Goal: Entertainment & Leisure: Browse casually

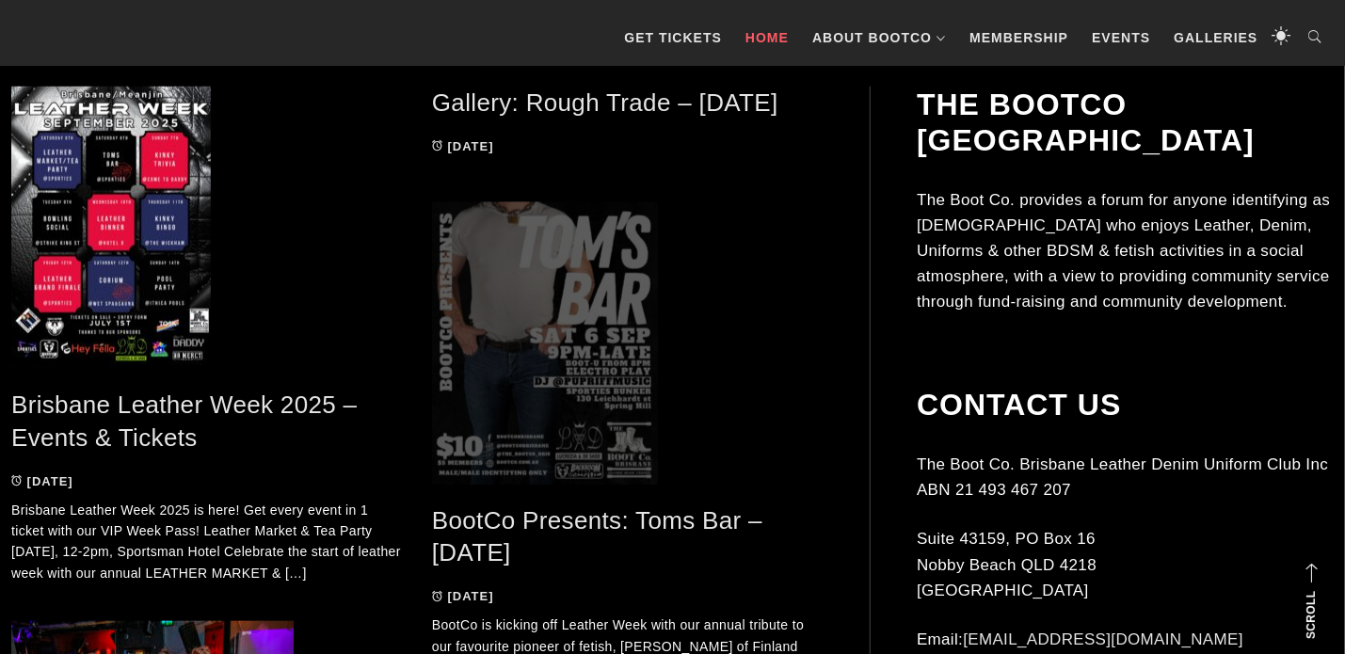
scroll to position [937, 0]
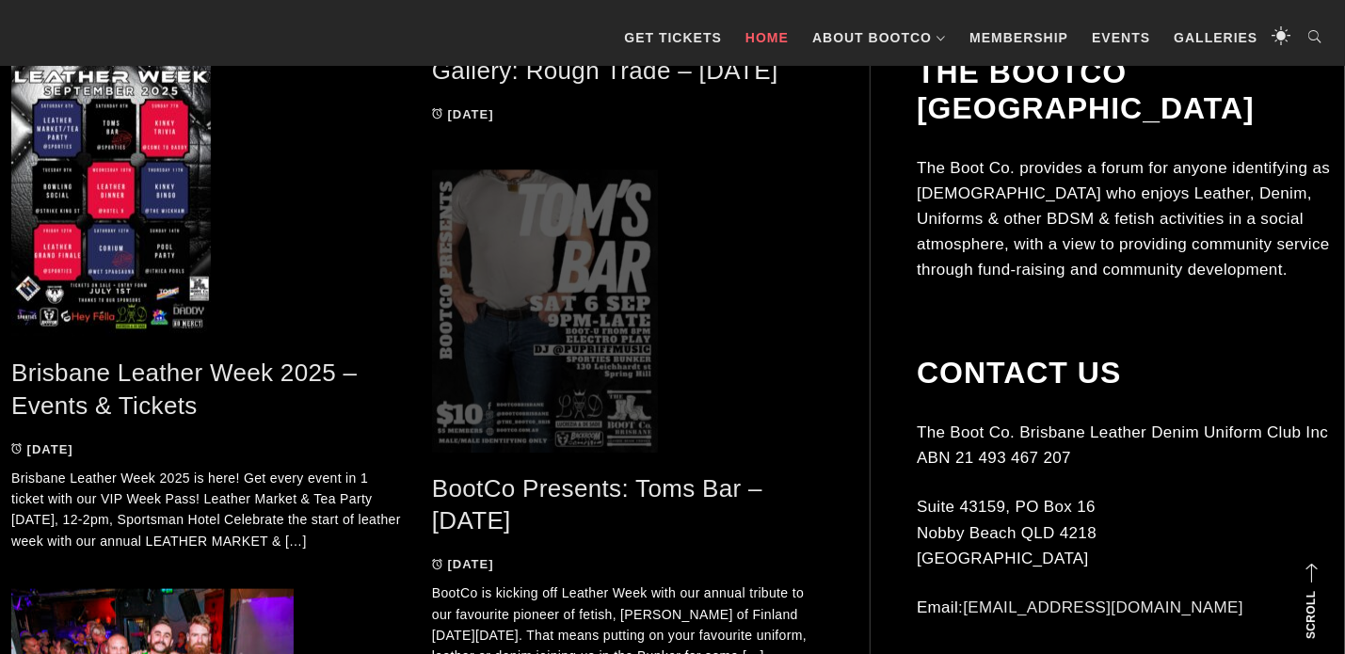
click at [535, 248] on span at bounding box center [628, 311] width 392 height 282
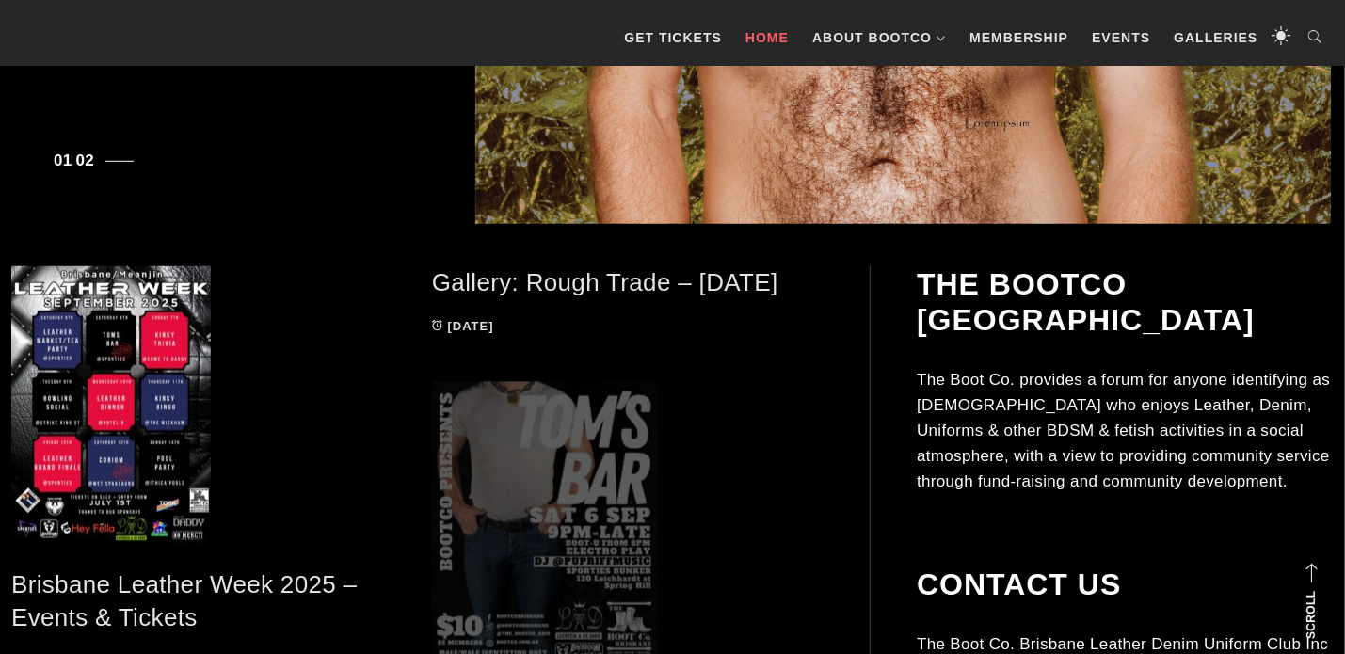
scroll to position [621, 0]
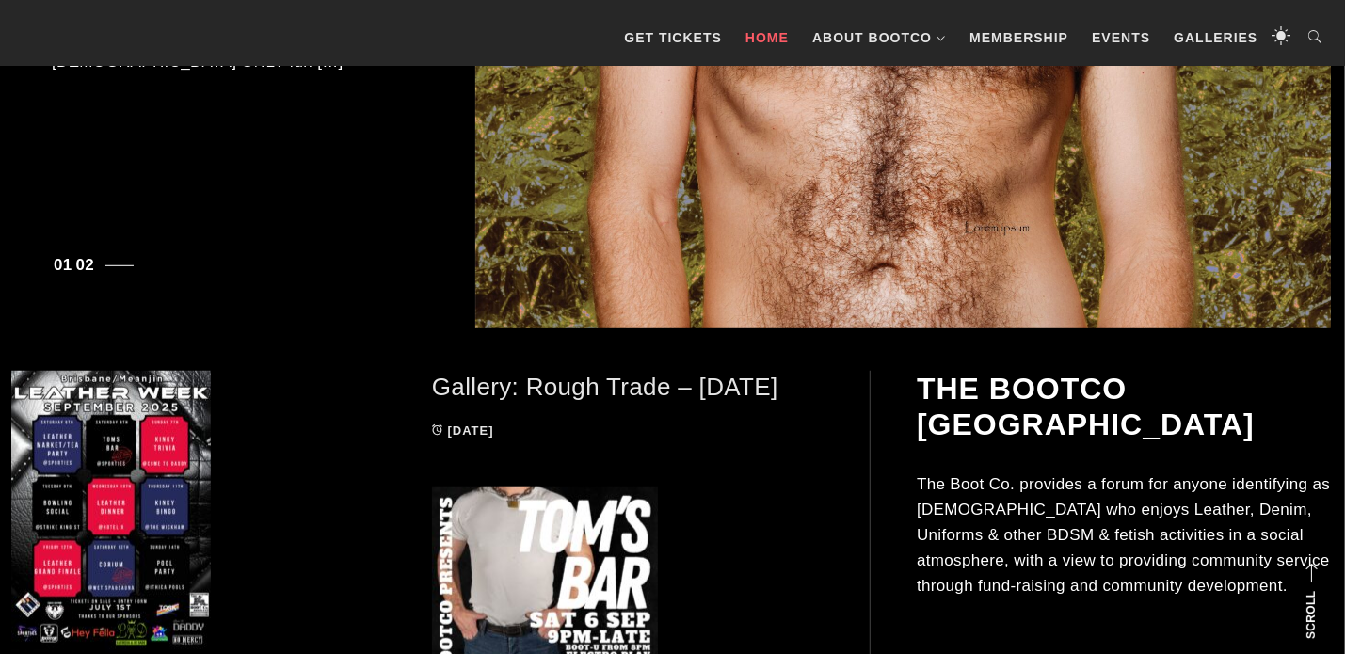
click at [598, 384] on link "Gallery: Rough Trade – [DATE]" at bounding box center [605, 387] width 346 height 28
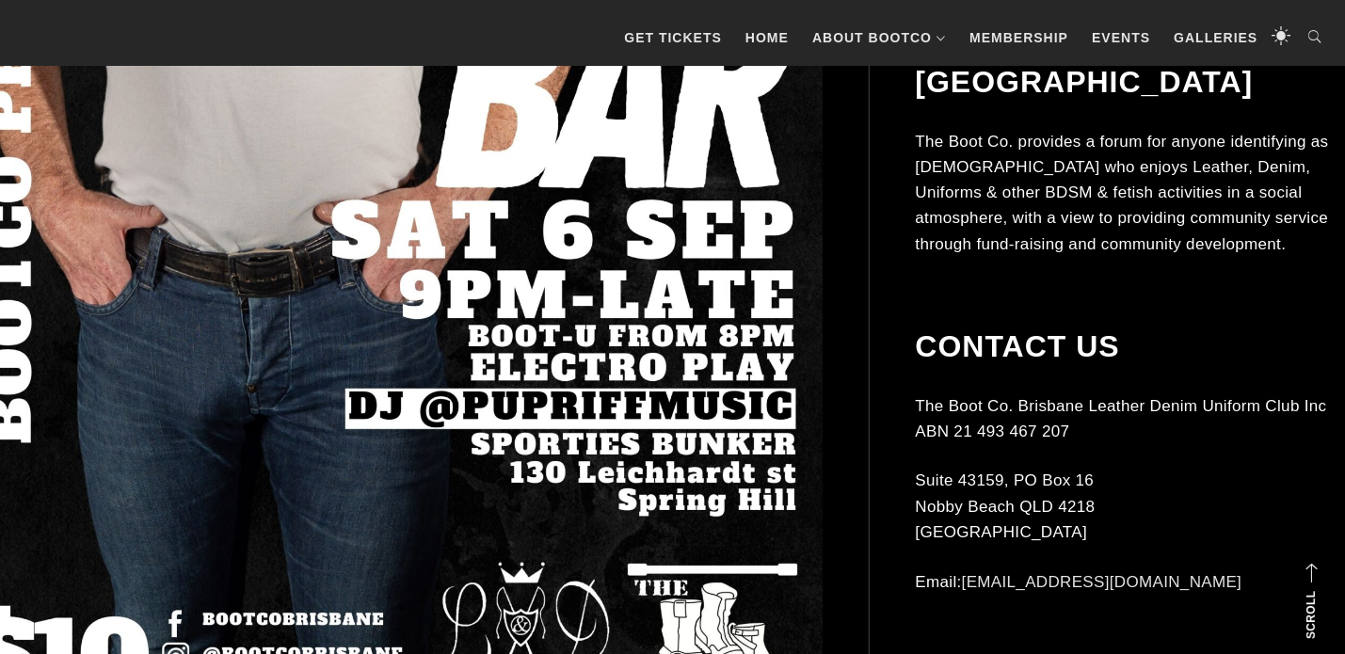
scroll to position [596, 0]
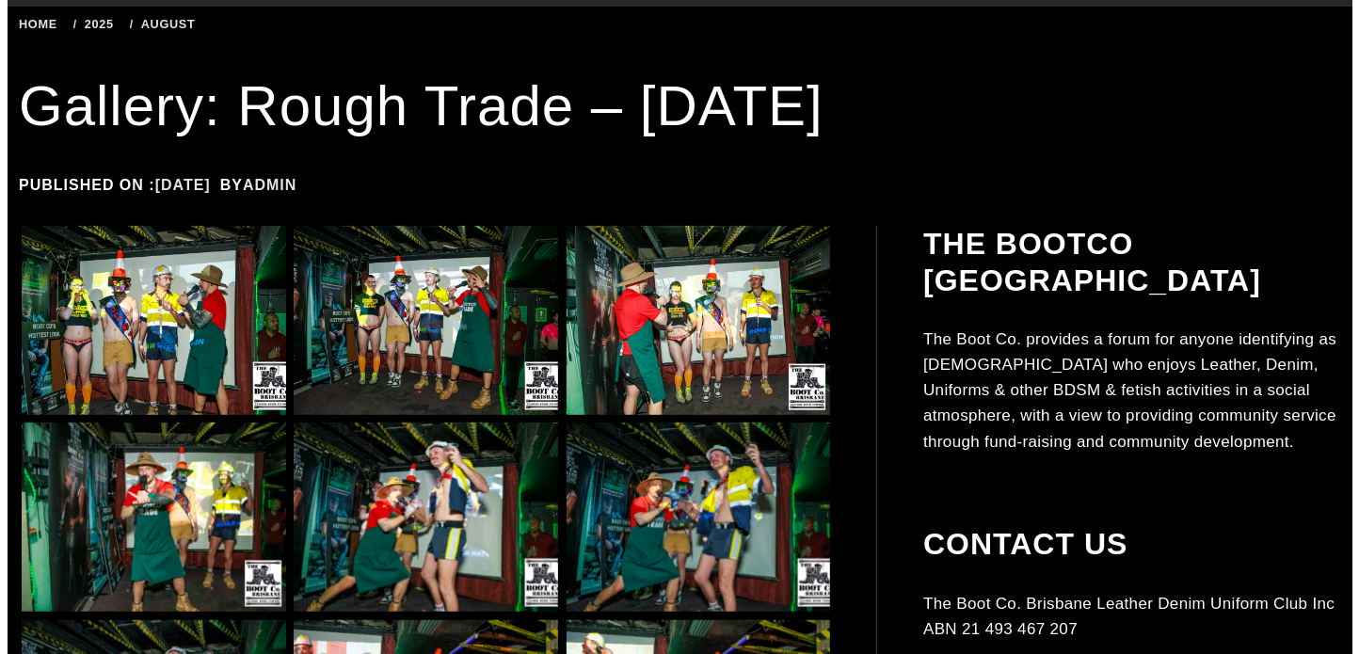
scroll to position [467, 0]
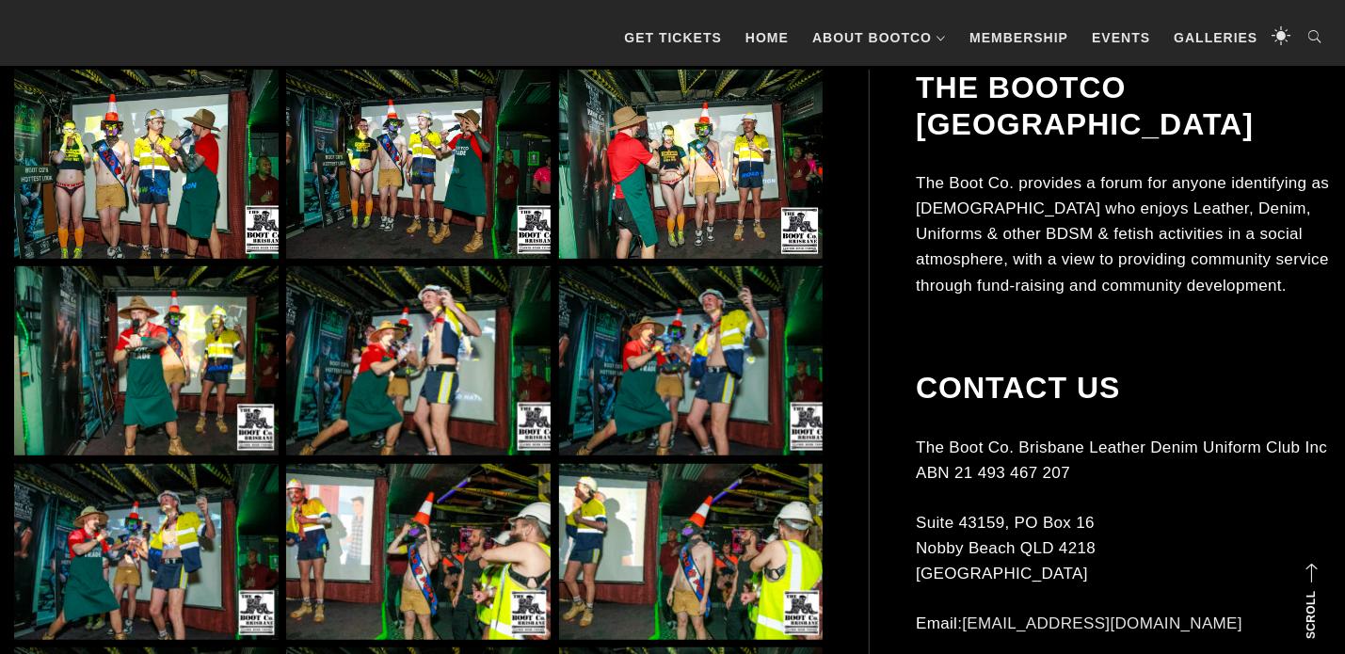
click at [158, 197] on img at bounding box center [146, 164] width 264 height 189
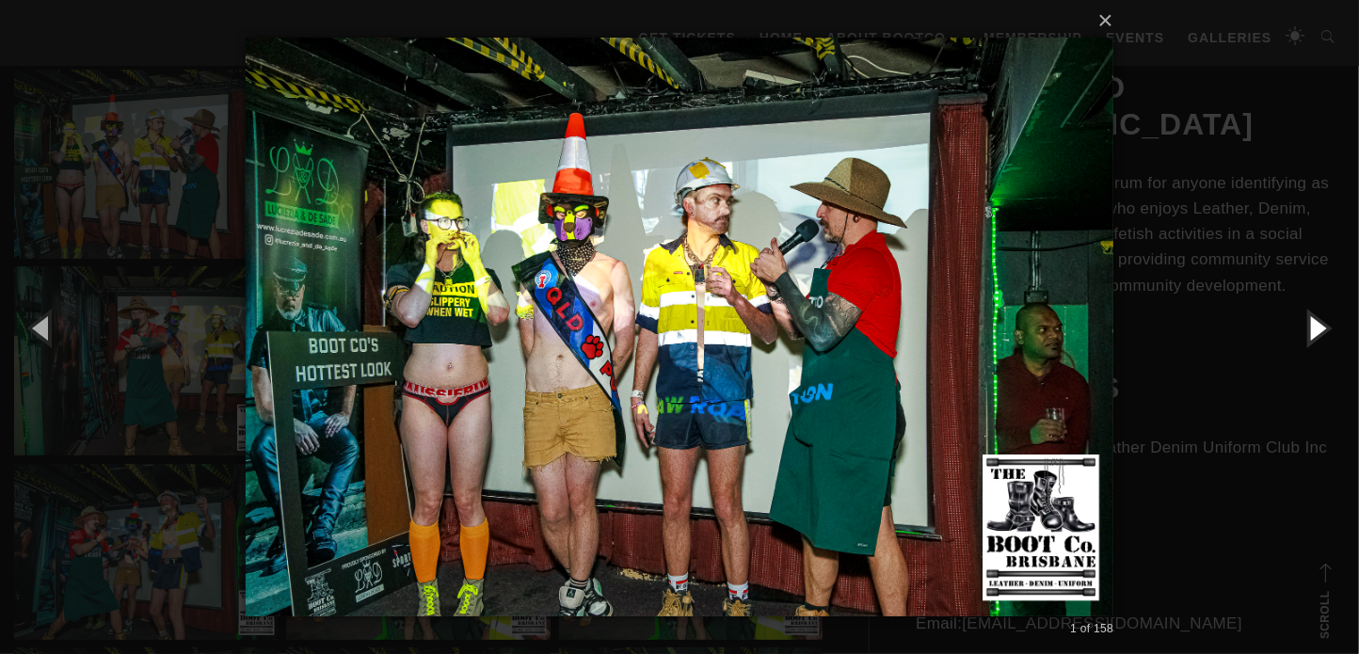
click at [1321, 330] on button "button" at bounding box center [1316, 327] width 85 height 103
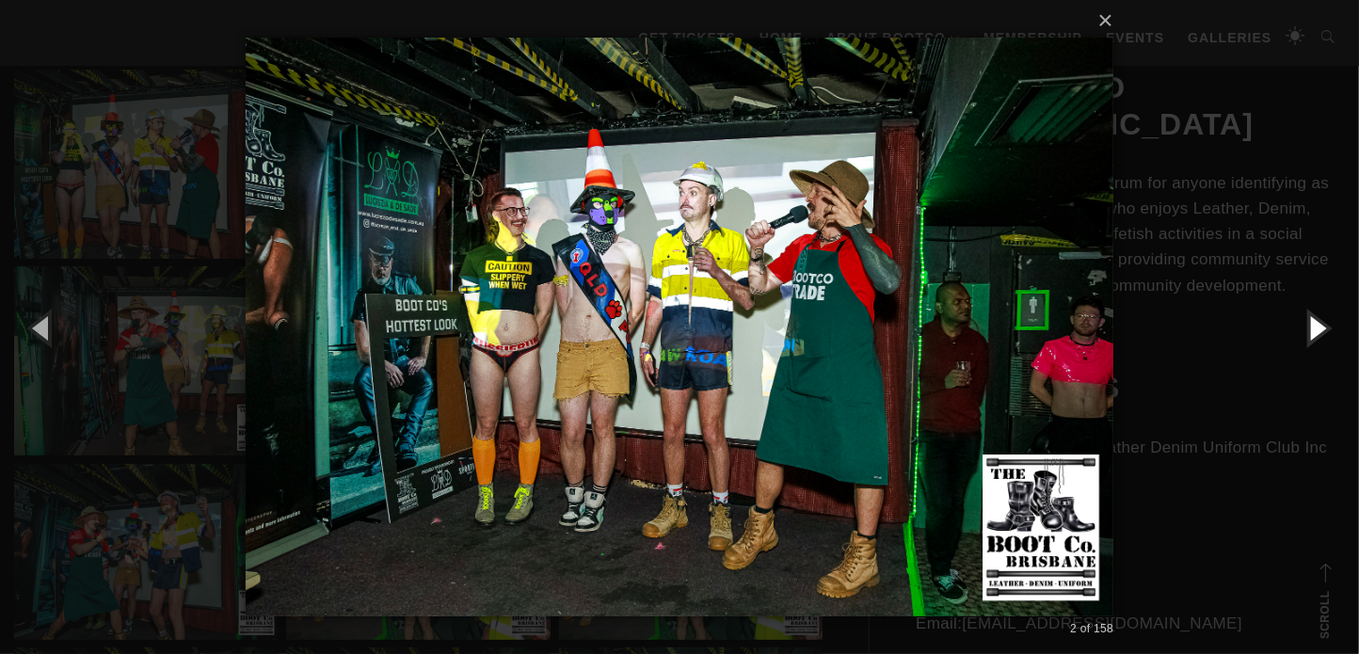
click at [1321, 330] on button "button" at bounding box center [1316, 327] width 85 height 103
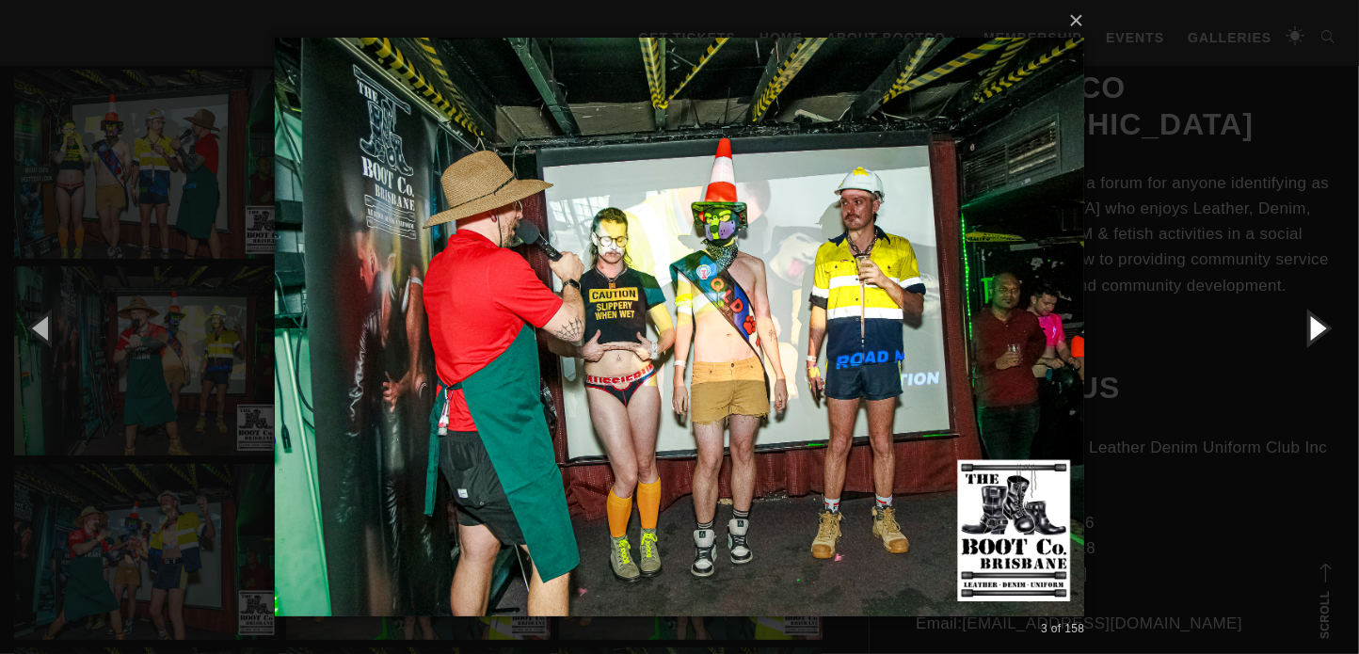
click at [1321, 330] on button "button" at bounding box center [1316, 327] width 85 height 103
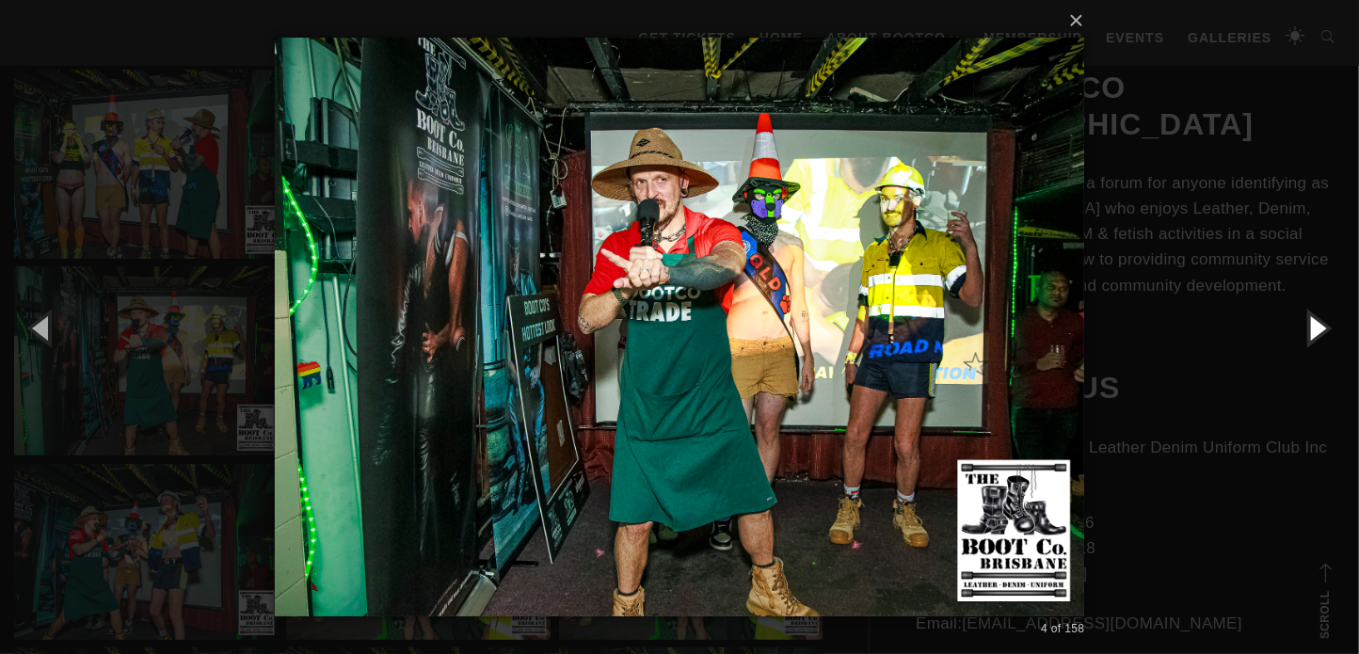
click at [1321, 330] on button "button" at bounding box center [1316, 327] width 85 height 103
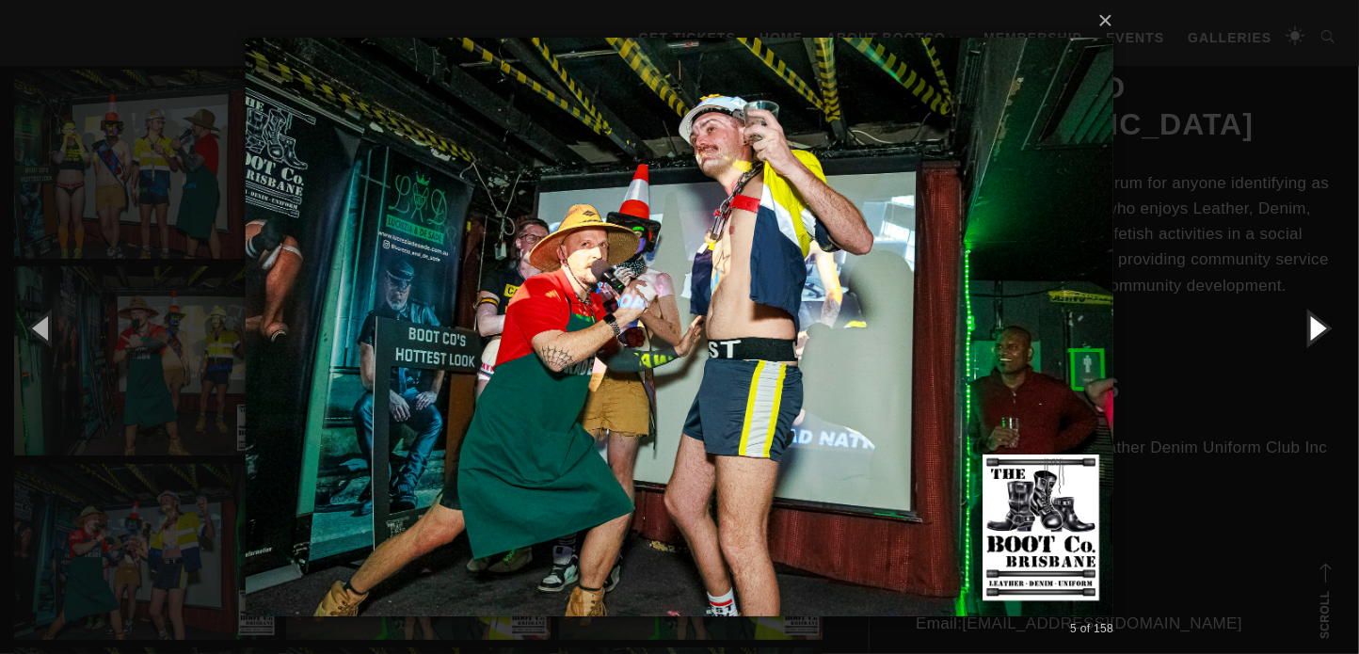
click at [1321, 330] on button "button" at bounding box center [1316, 327] width 85 height 103
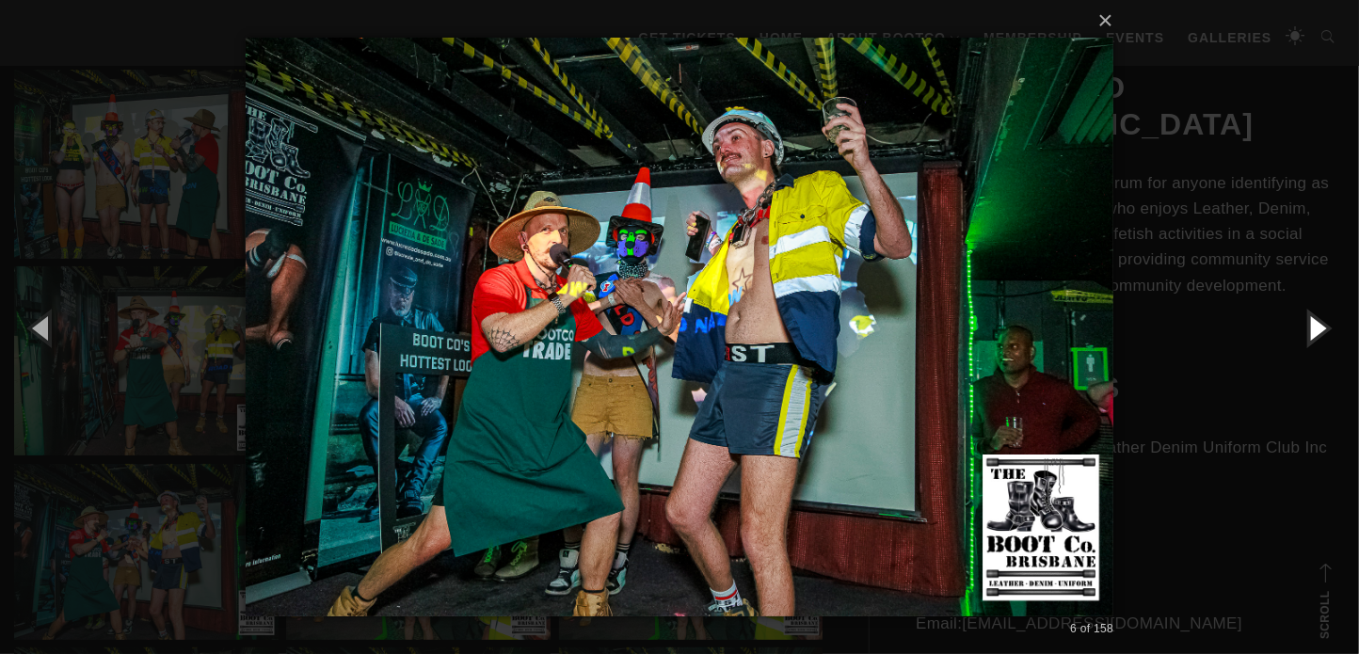
click at [1321, 330] on button "button" at bounding box center [1316, 327] width 85 height 103
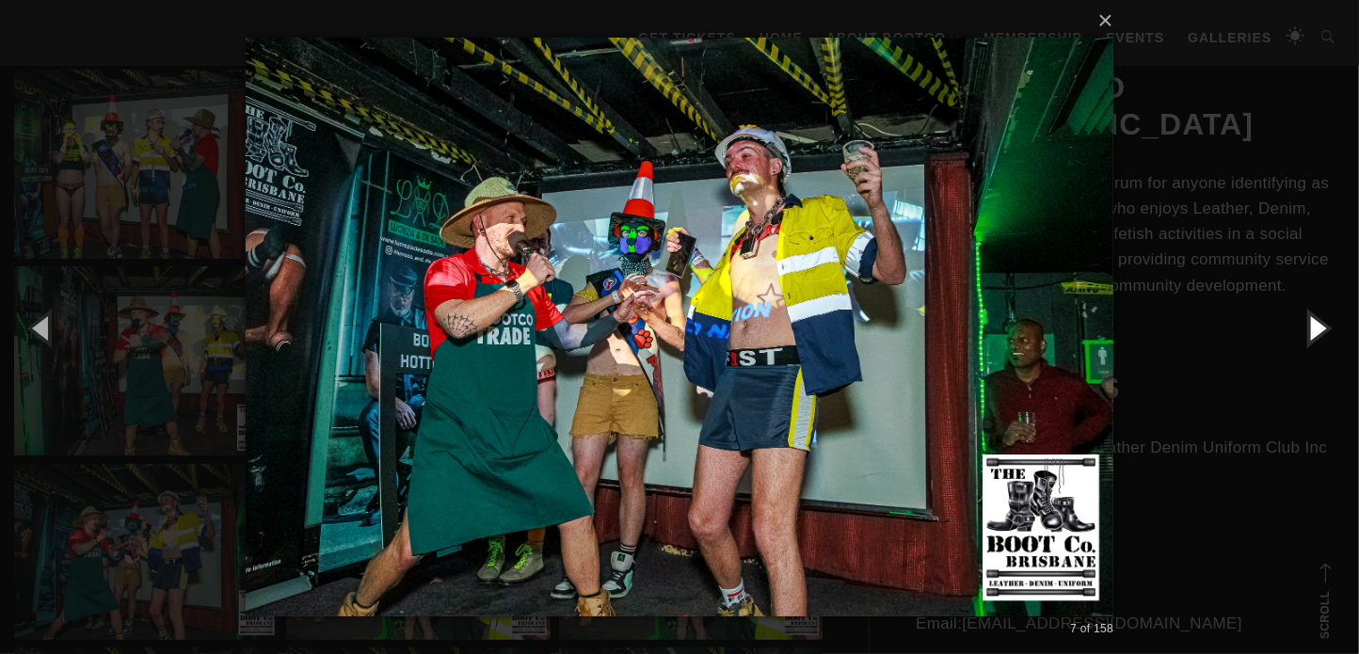
click at [1321, 330] on button "button" at bounding box center [1316, 327] width 85 height 103
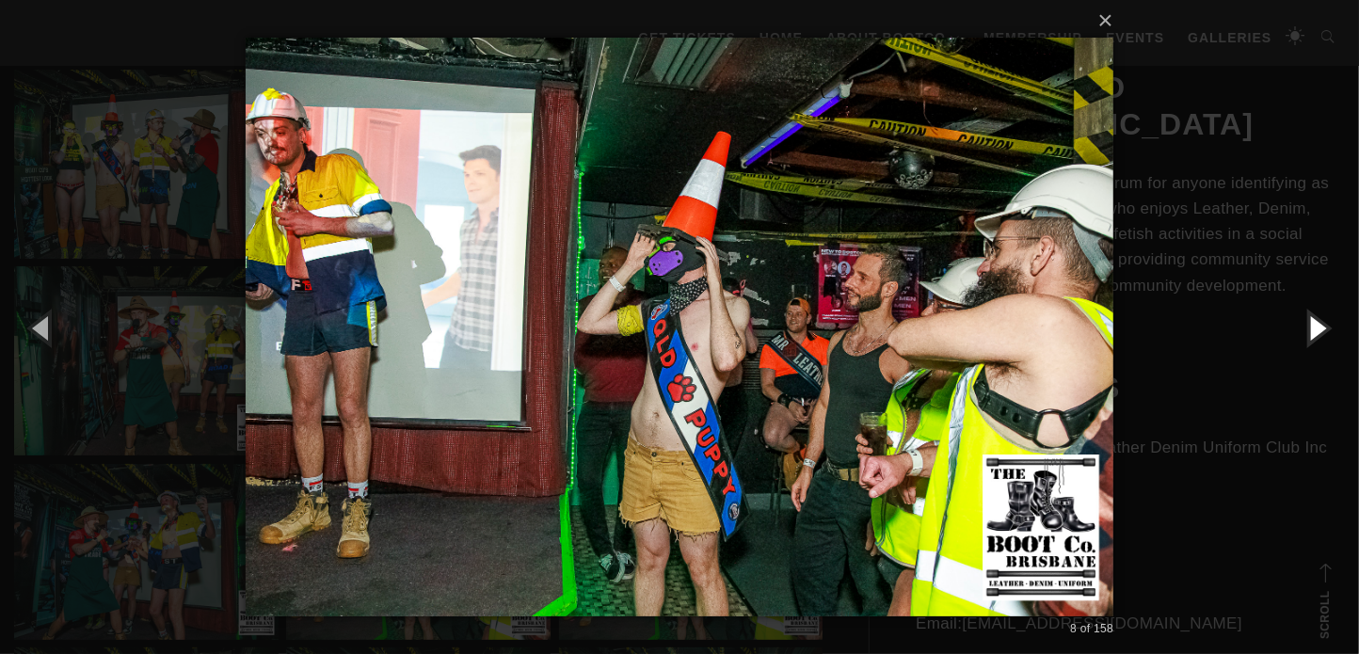
click at [1321, 330] on button "button" at bounding box center [1316, 327] width 85 height 103
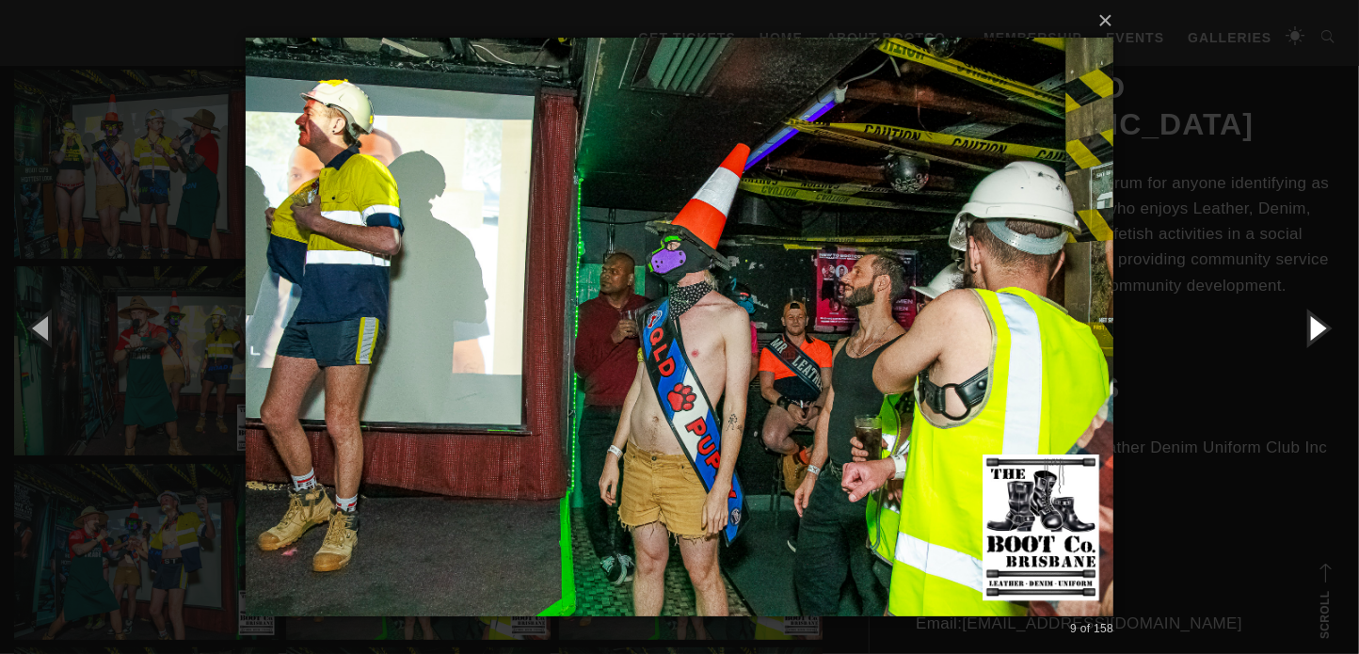
click at [1321, 330] on button "button" at bounding box center [1316, 327] width 85 height 103
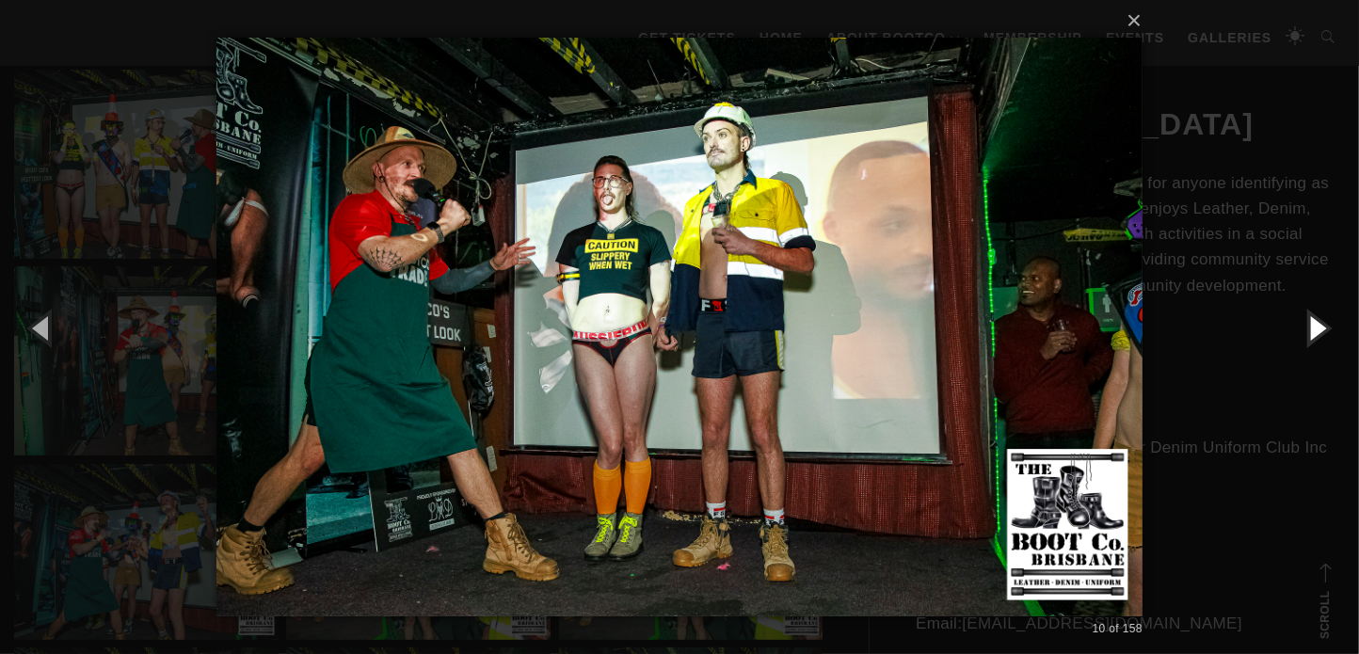
click at [1321, 330] on button "button" at bounding box center [1316, 327] width 85 height 103
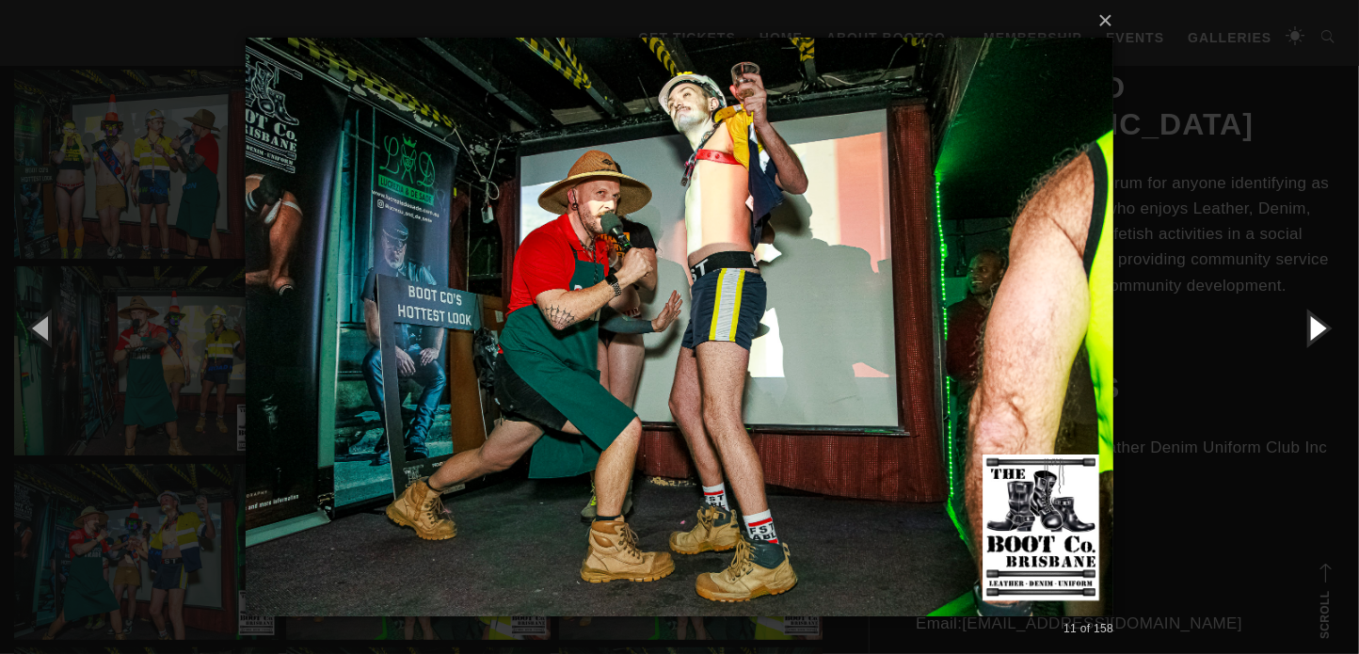
click at [1321, 330] on button "button" at bounding box center [1316, 327] width 85 height 103
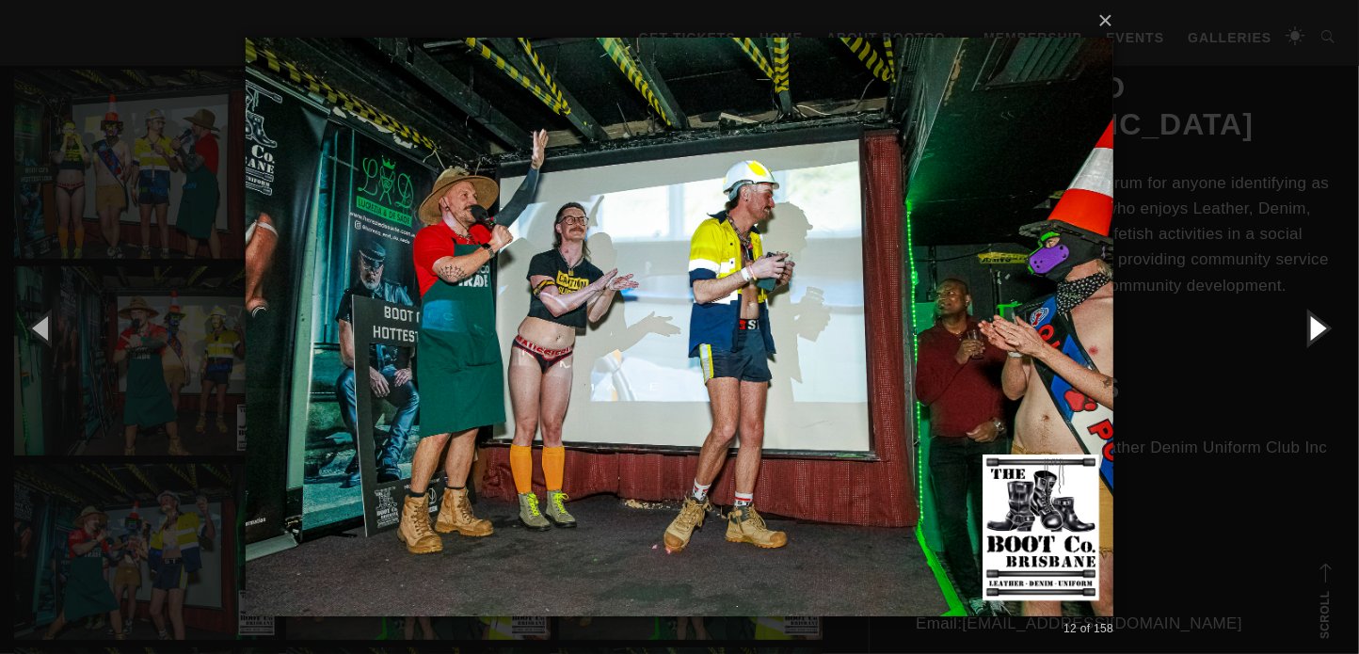
click at [1321, 330] on button "button" at bounding box center [1316, 327] width 85 height 103
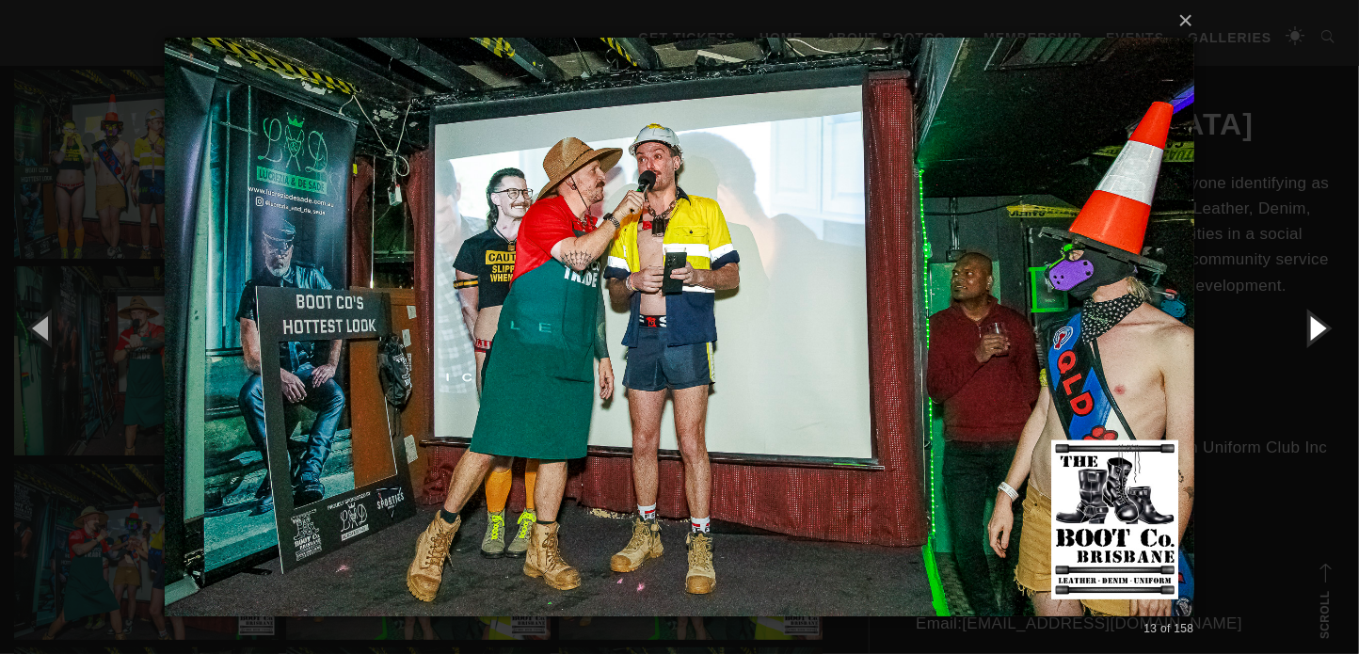
click at [1321, 330] on button "button" at bounding box center [1316, 327] width 85 height 103
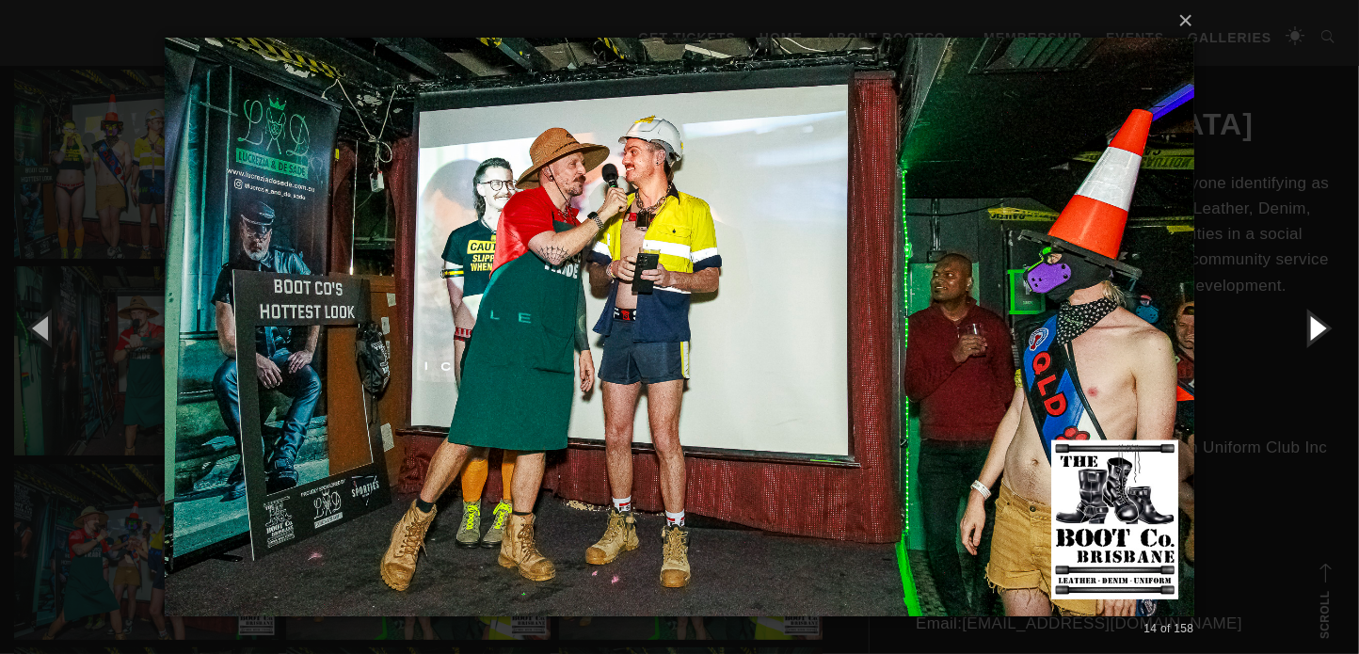
click at [1321, 330] on button "button" at bounding box center [1316, 327] width 85 height 103
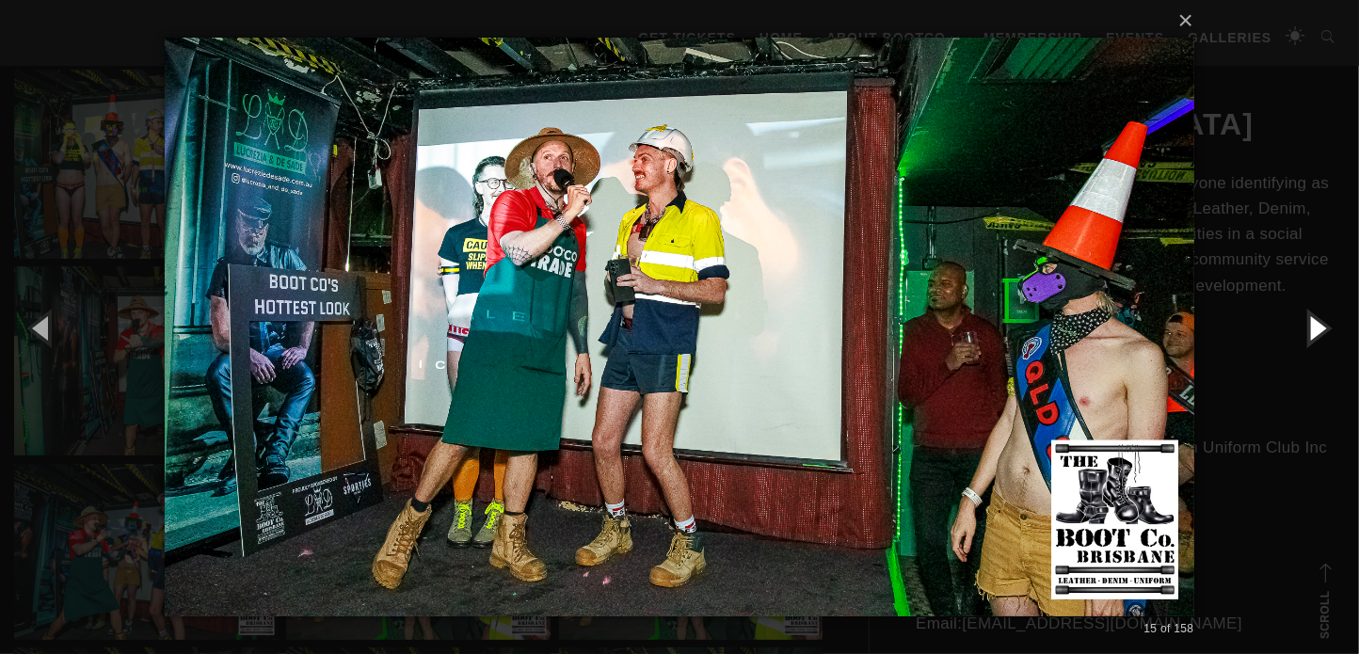
click at [1321, 330] on button "button" at bounding box center [1316, 327] width 85 height 103
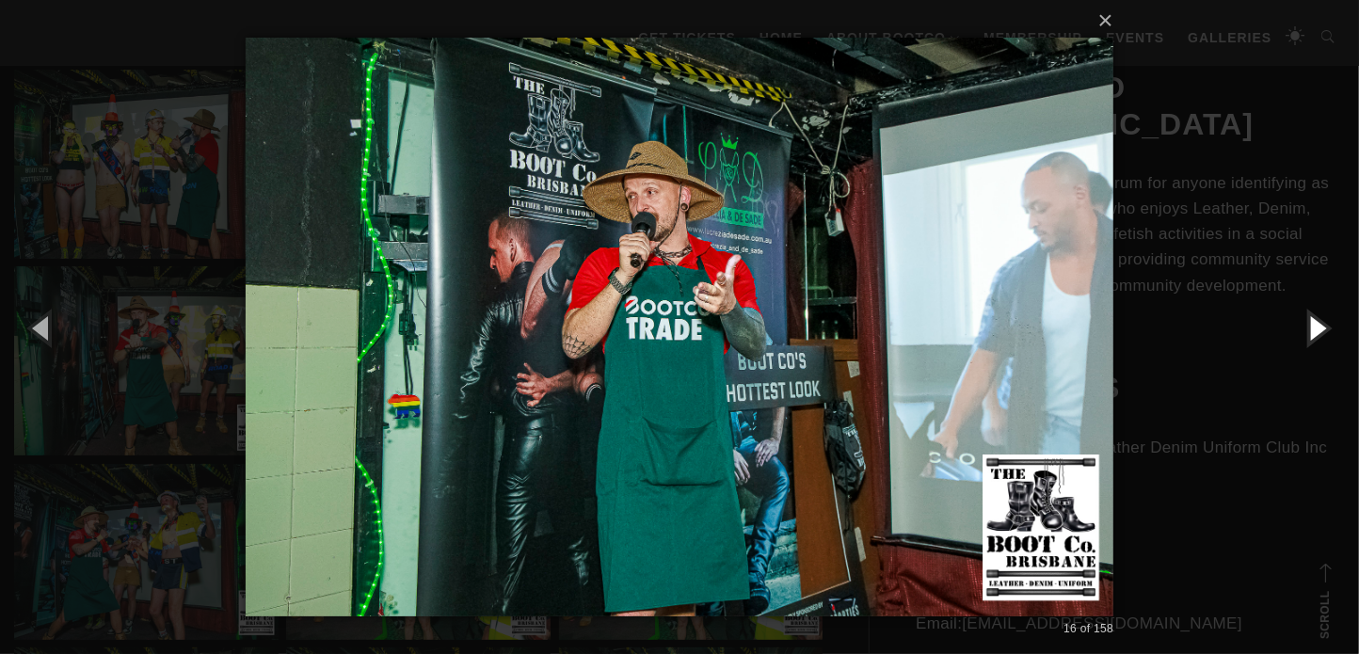
click at [1321, 330] on button "button" at bounding box center [1316, 327] width 85 height 103
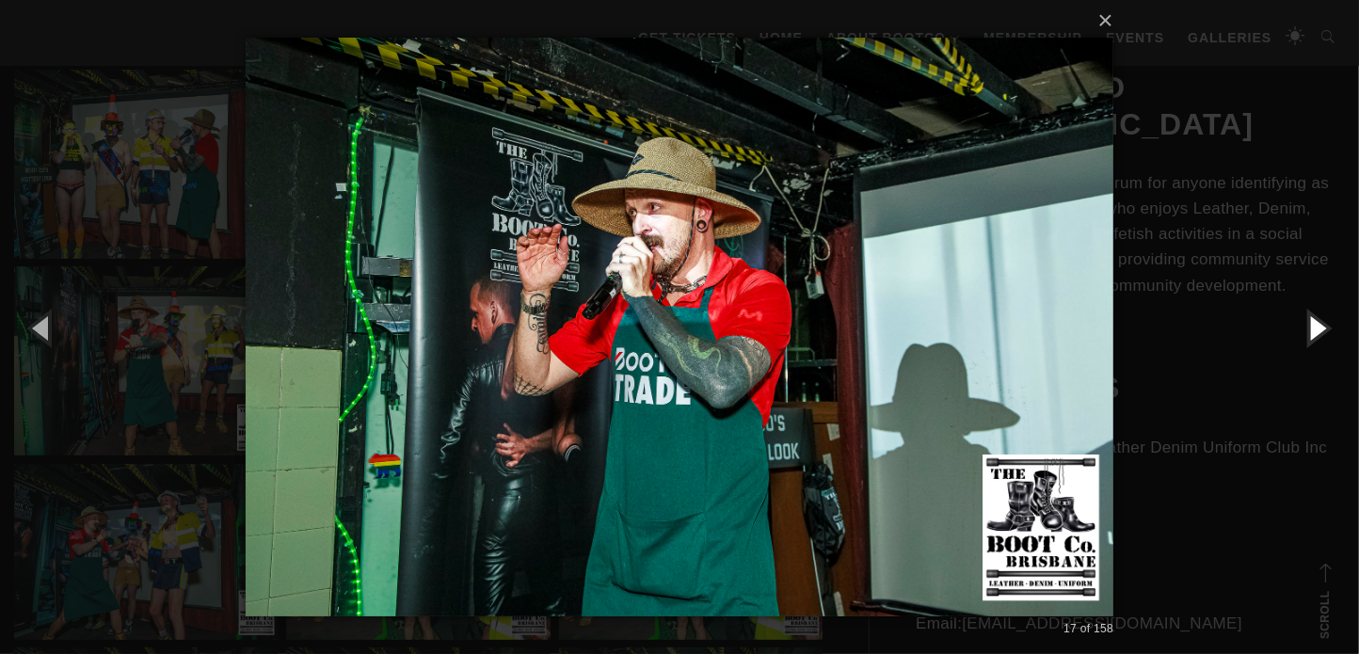
click at [1321, 330] on button "button" at bounding box center [1316, 327] width 85 height 103
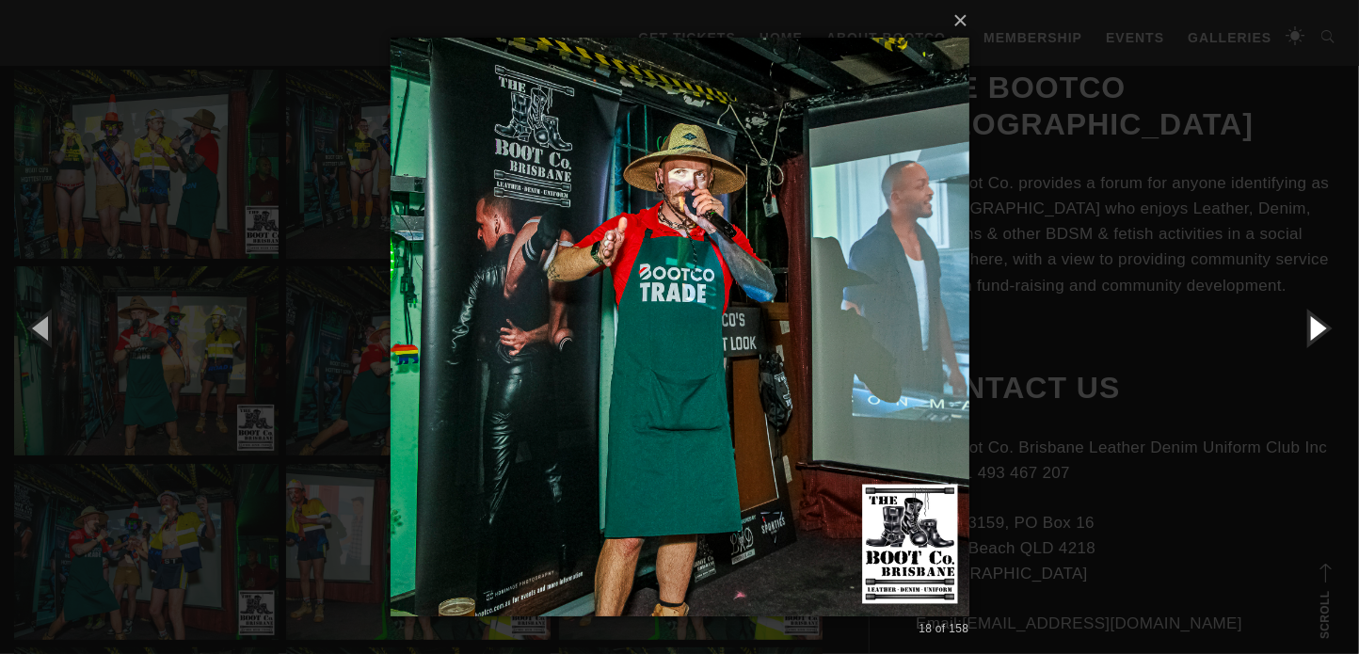
click at [1321, 330] on button "button" at bounding box center [1316, 327] width 85 height 103
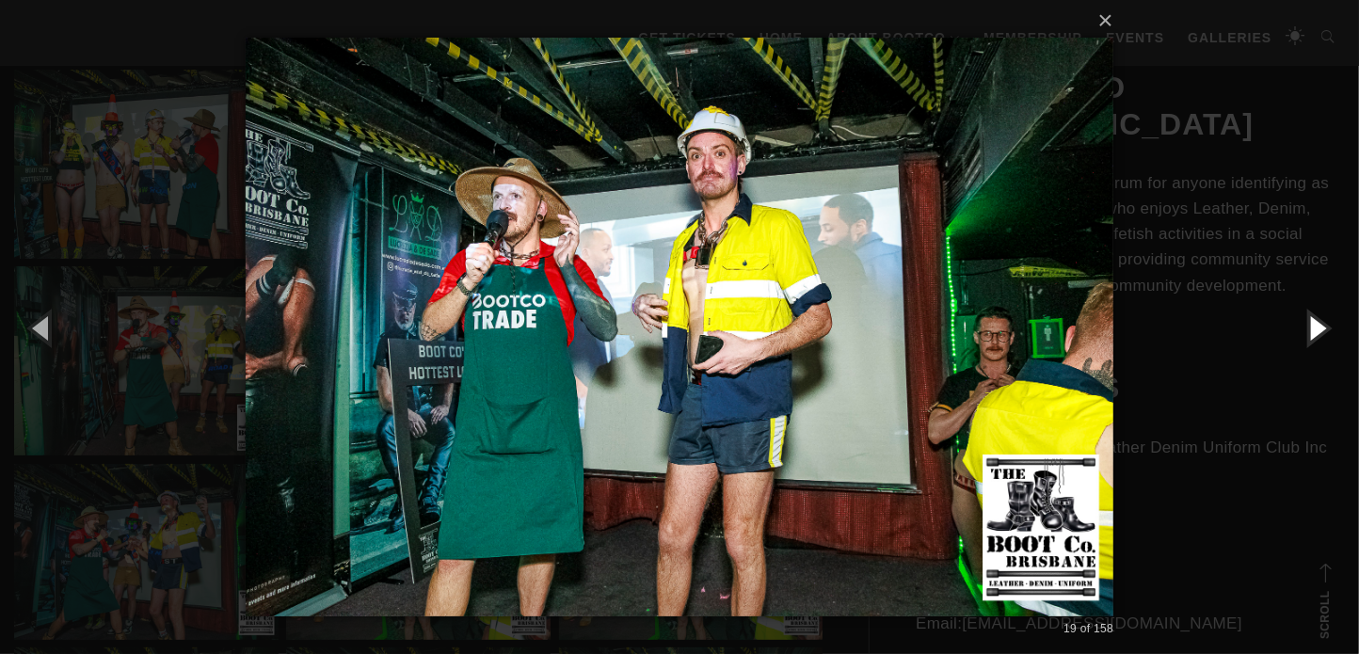
click at [1321, 330] on button "button" at bounding box center [1316, 327] width 85 height 103
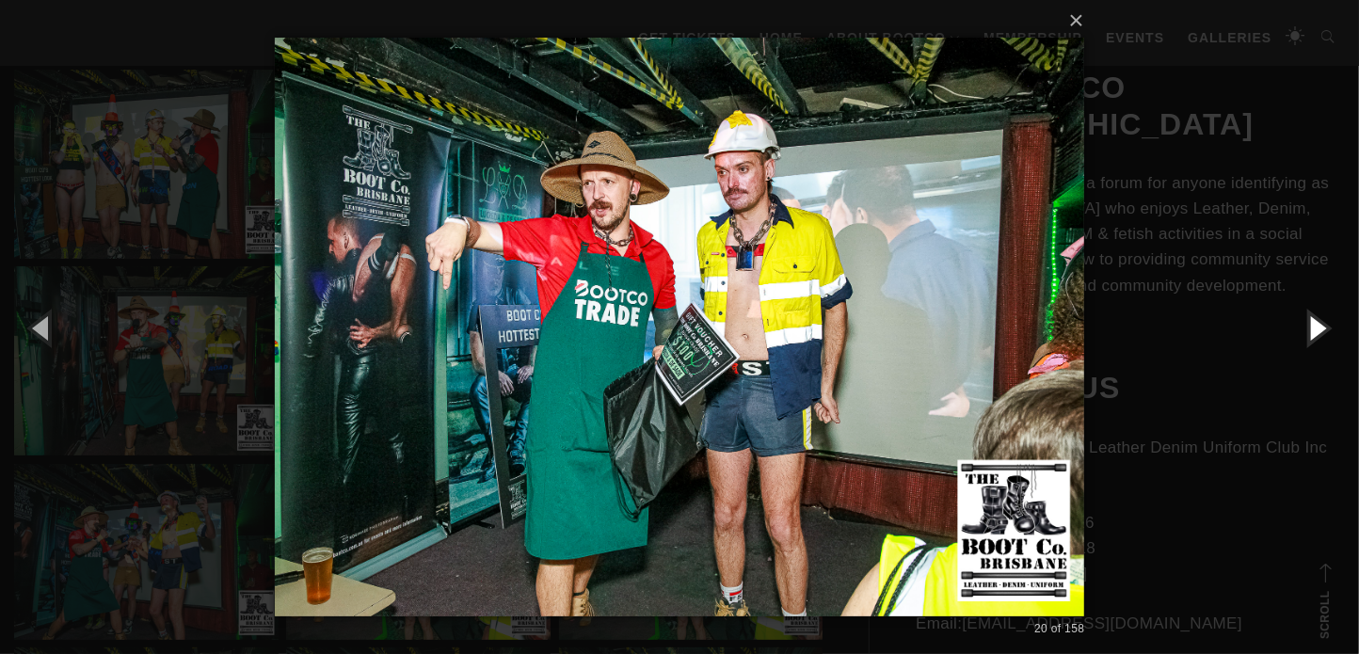
click at [1321, 330] on button "button" at bounding box center [1316, 327] width 85 height 103
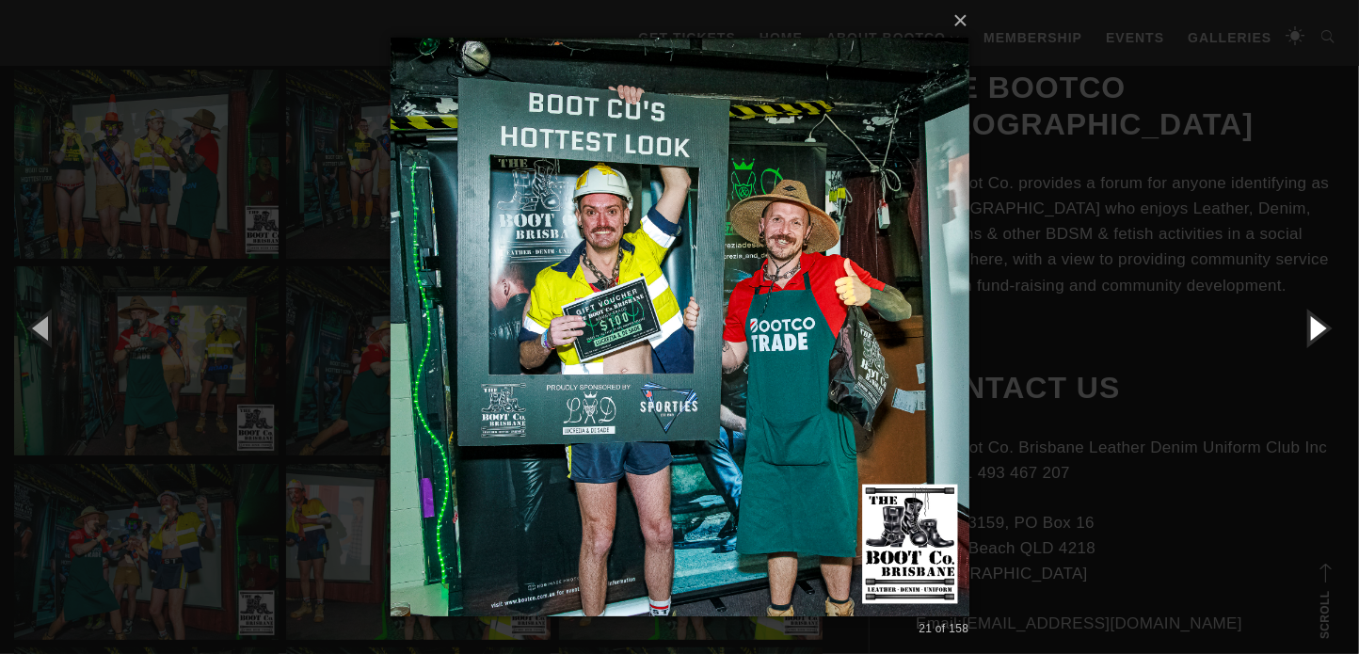
click at [1321, 330] on button "button" at bounding box center [1316, 327] width 85 height 103
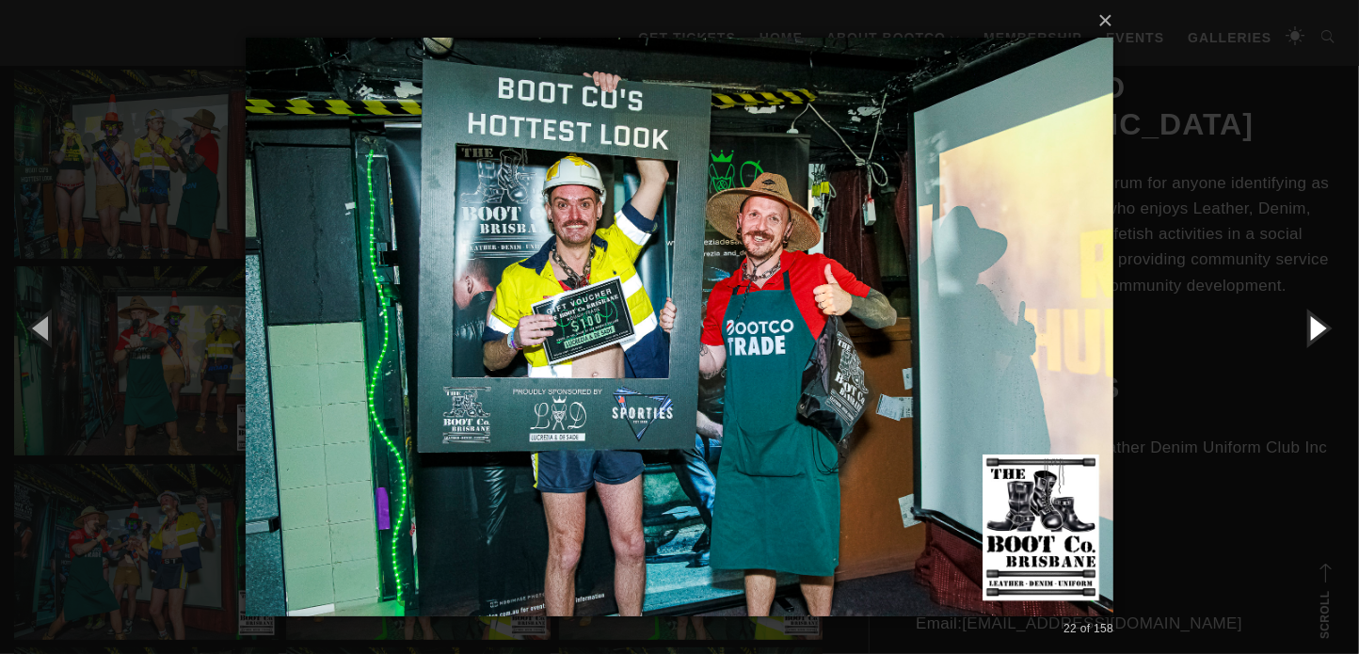
click at [1321, 330] on button "button" at bounding box center [1316, 327] width 85 height 103
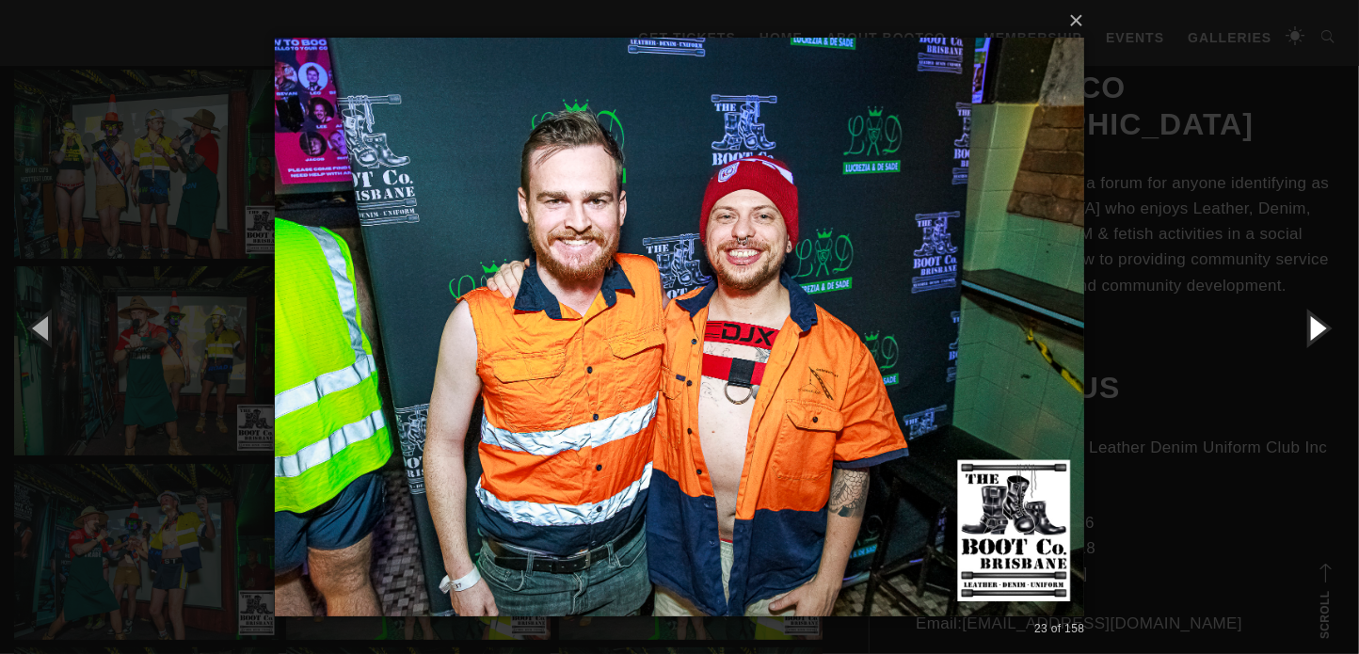
click at [1321, 330] on button "button" at bounding box center [1316, 327] width 85 height 103
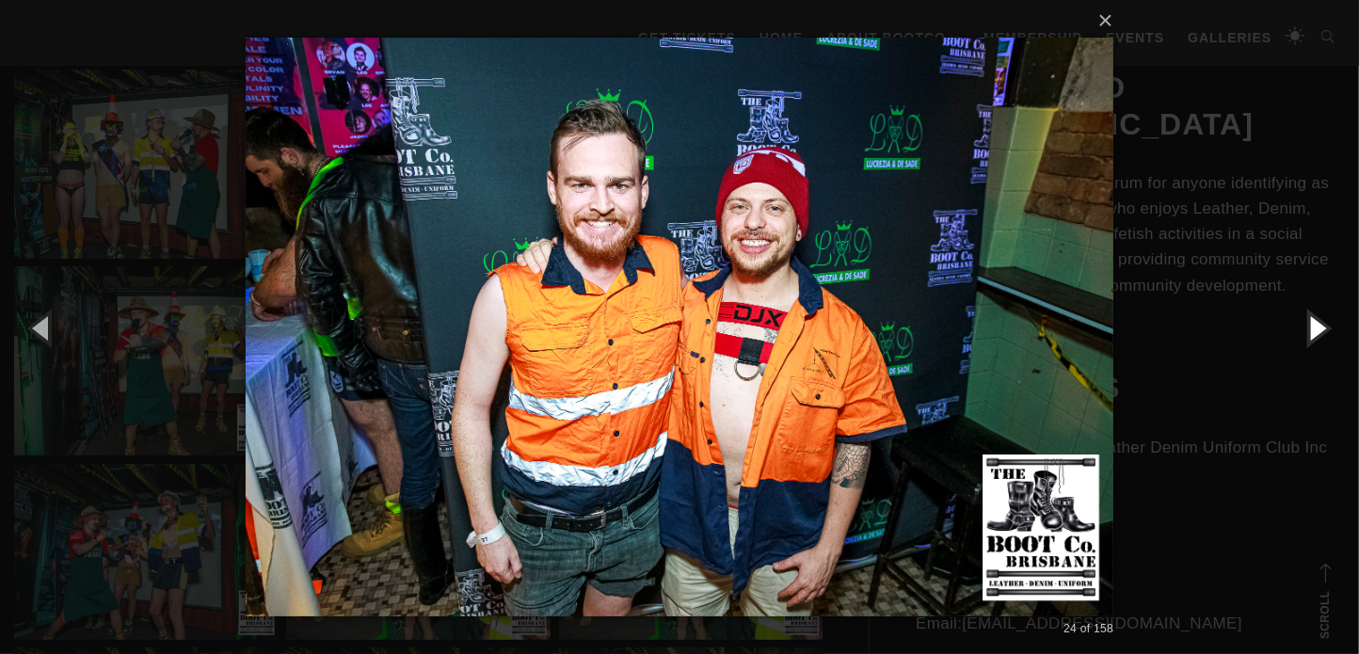
click at [1321, 330] on button "button" at bounding box center [1316, 327] width 85 height 103
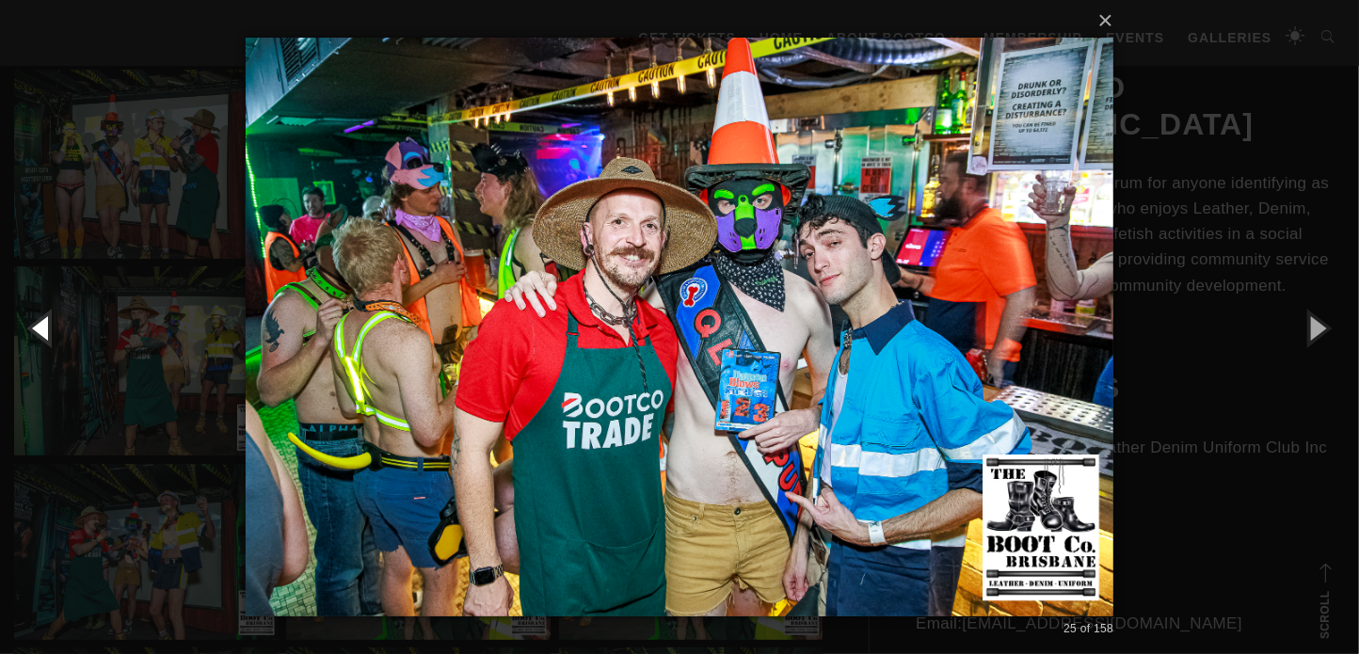
click at [44, 326] on button "button" at bounding box center [42, 327] width 85 height 103
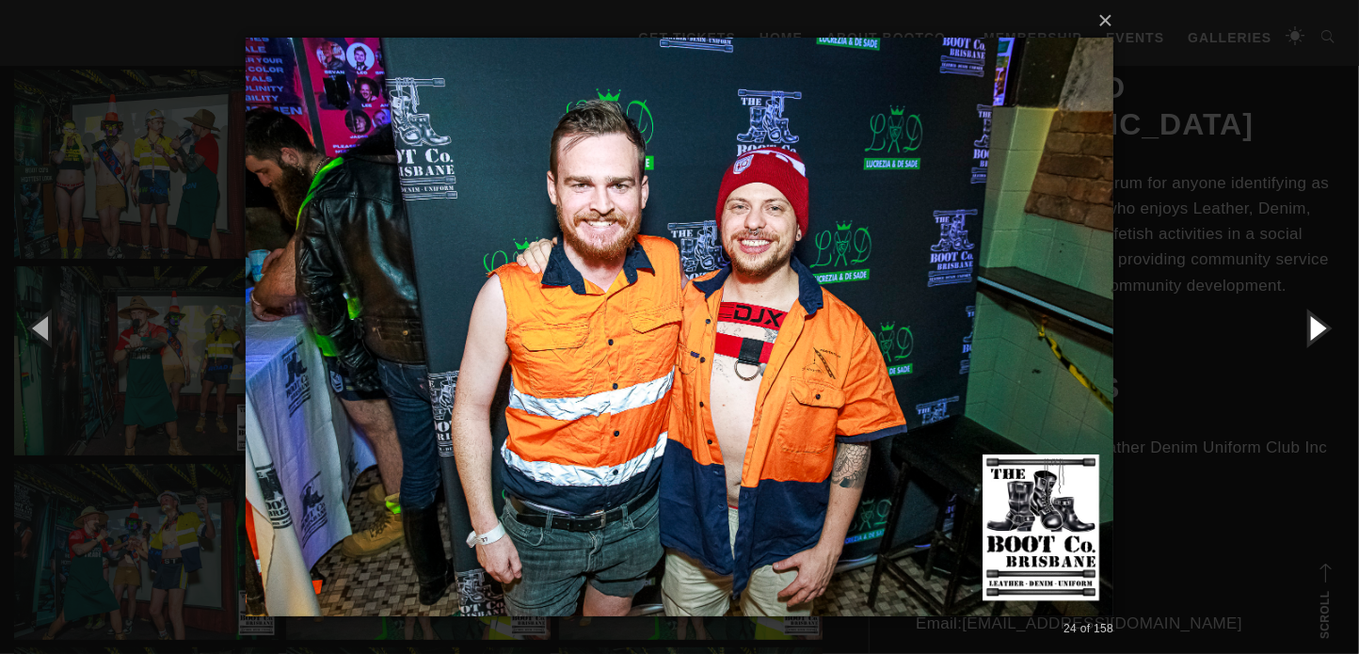
click at [1301, 333] on button "button" at bounding box center [1316, 327] width 85 height 103
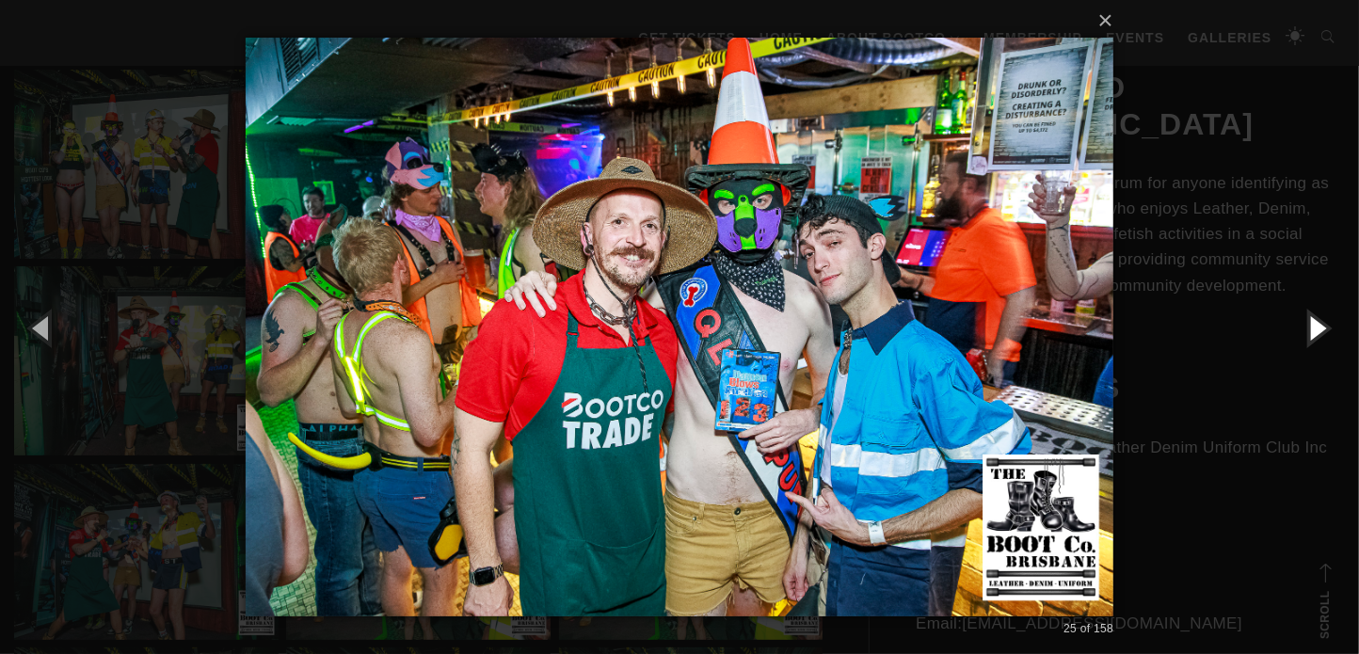
click at [1302, 332] on button "button" at bounding box center [1316, 327] width 85 height 103
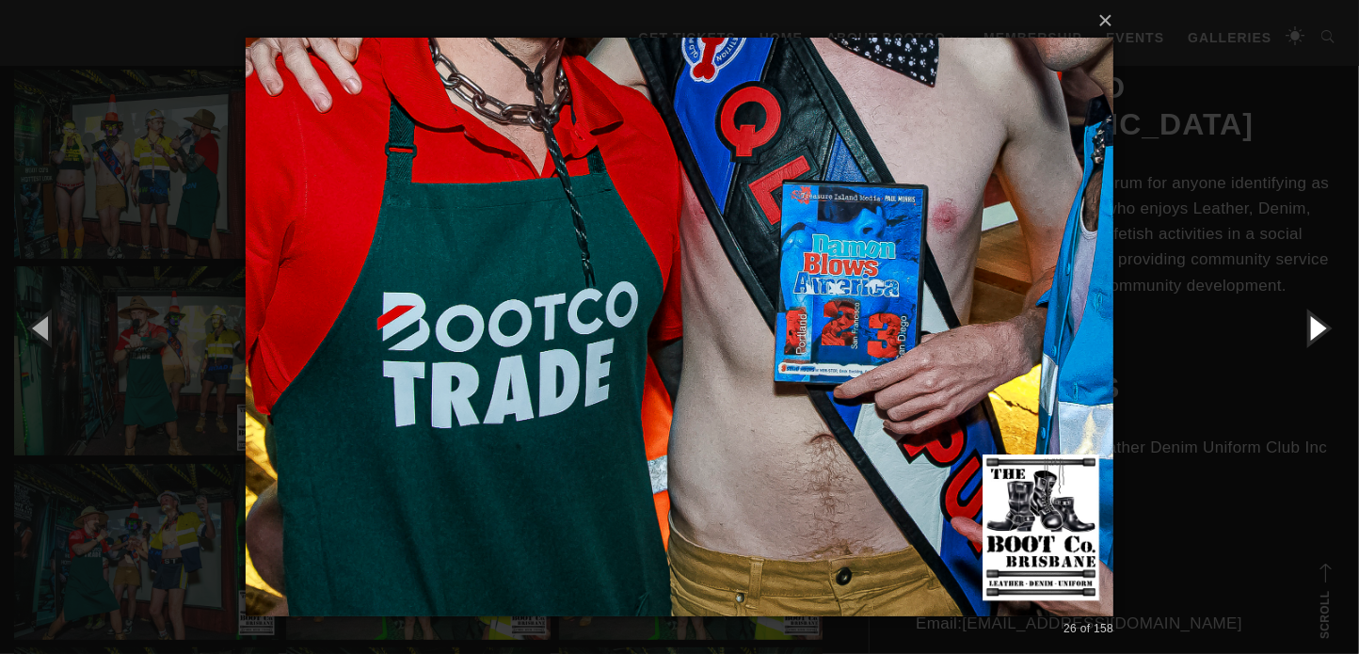
click at [1302, 332] on button "button" at bounding box center [1316, 327] width 85 height 103
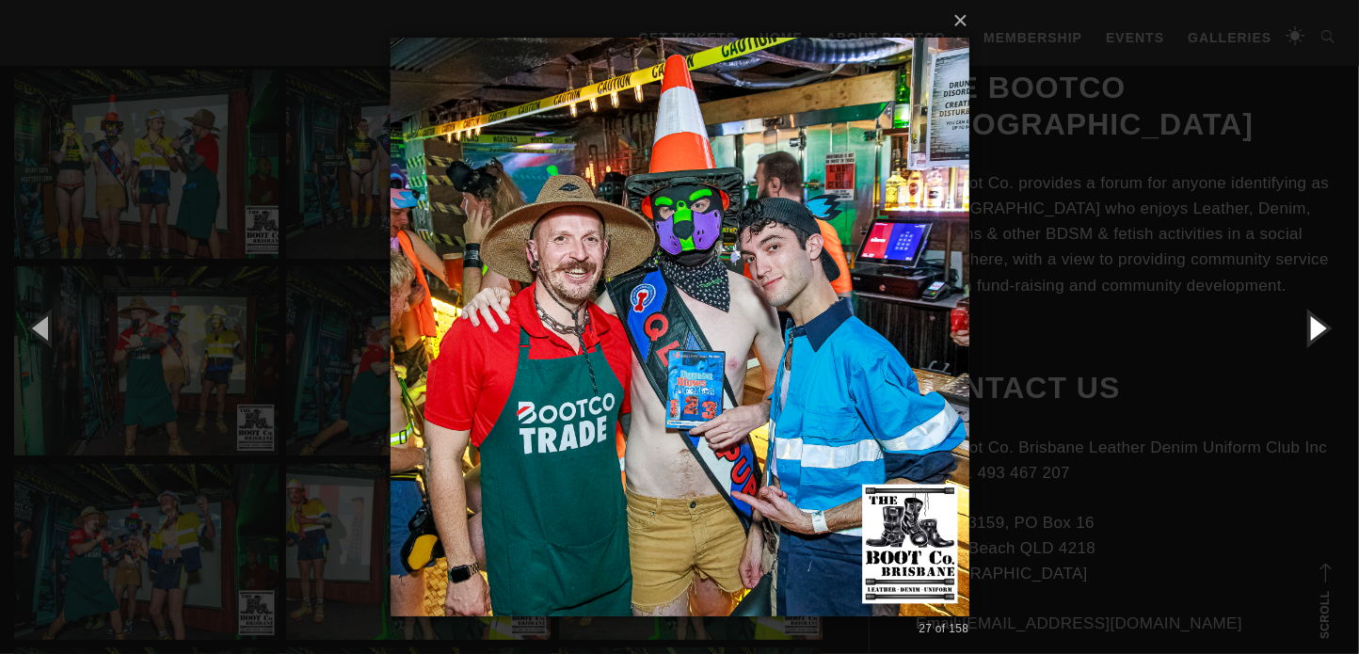
click at [1302, 332] on button "button" at bounding box center [1316, 327] width 85 height 103
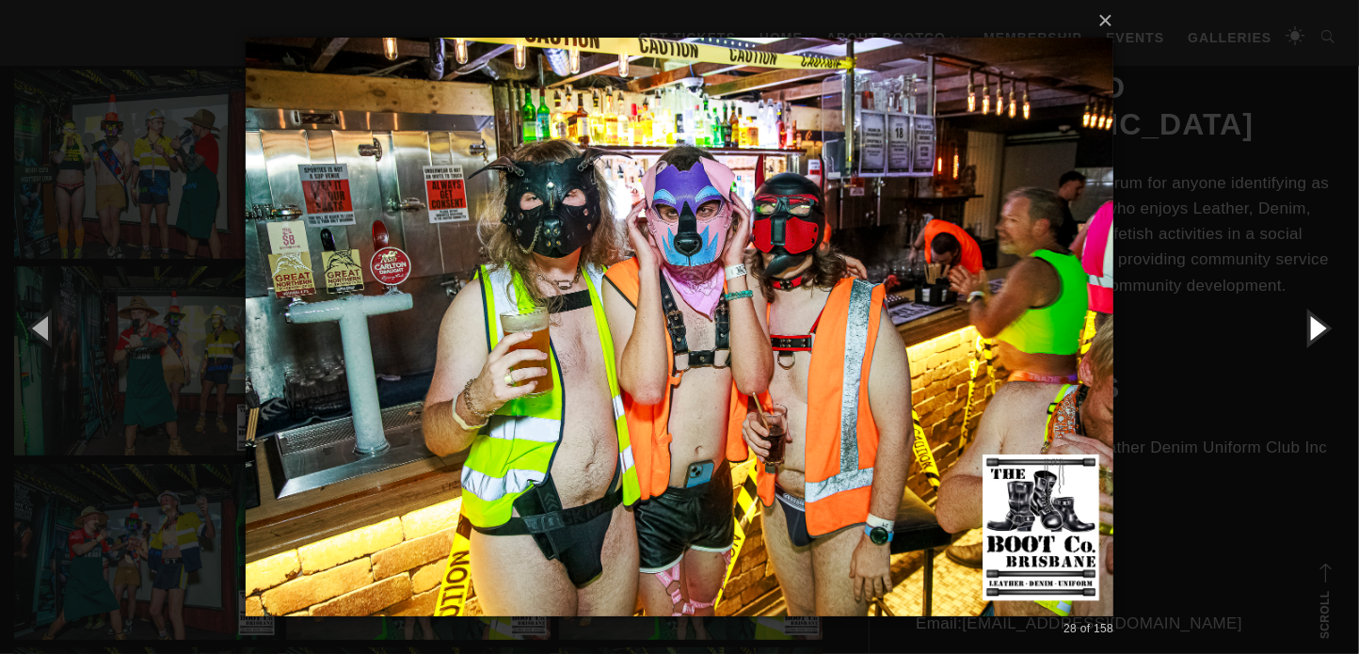
click at [1302, 332] on button "button" at bounding box center [1316, 327] width 85 height 103
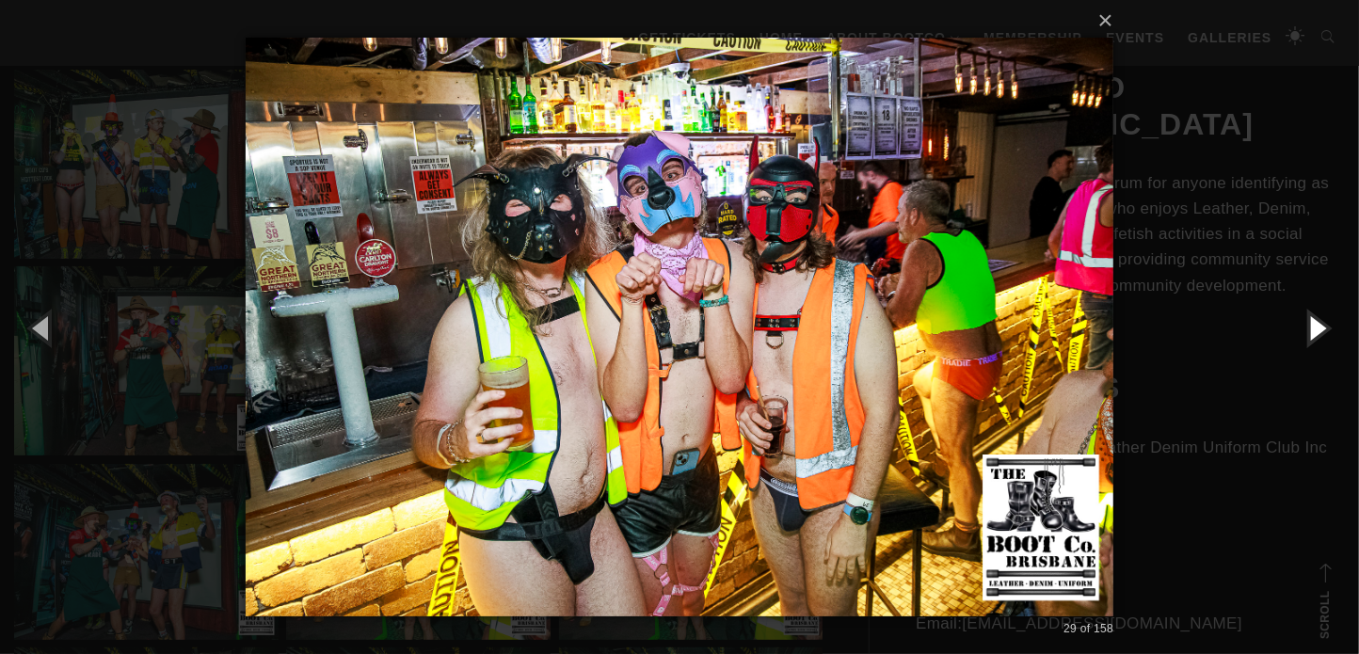
click at [1302, 332] on button "button" at bounding box center [1316, 327] width 85 height 103
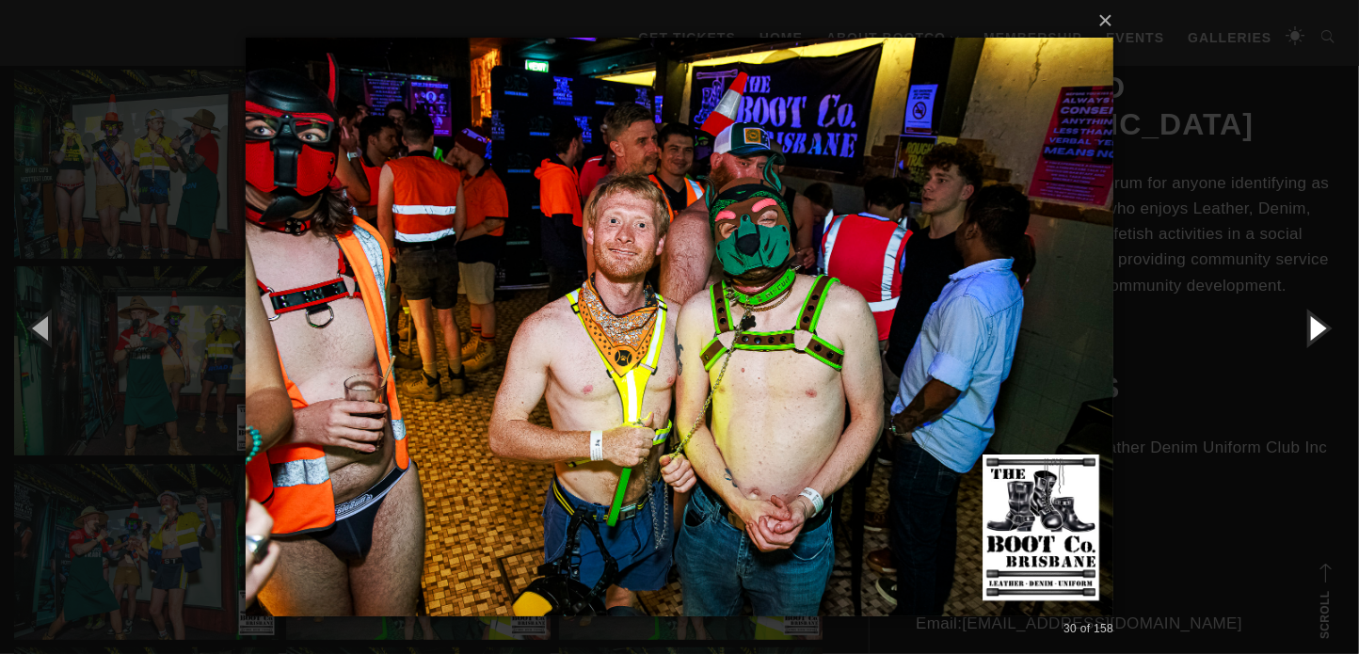
click at [1302, 332] on button "button" at bounding box center [1316, 327] width 85 height 103
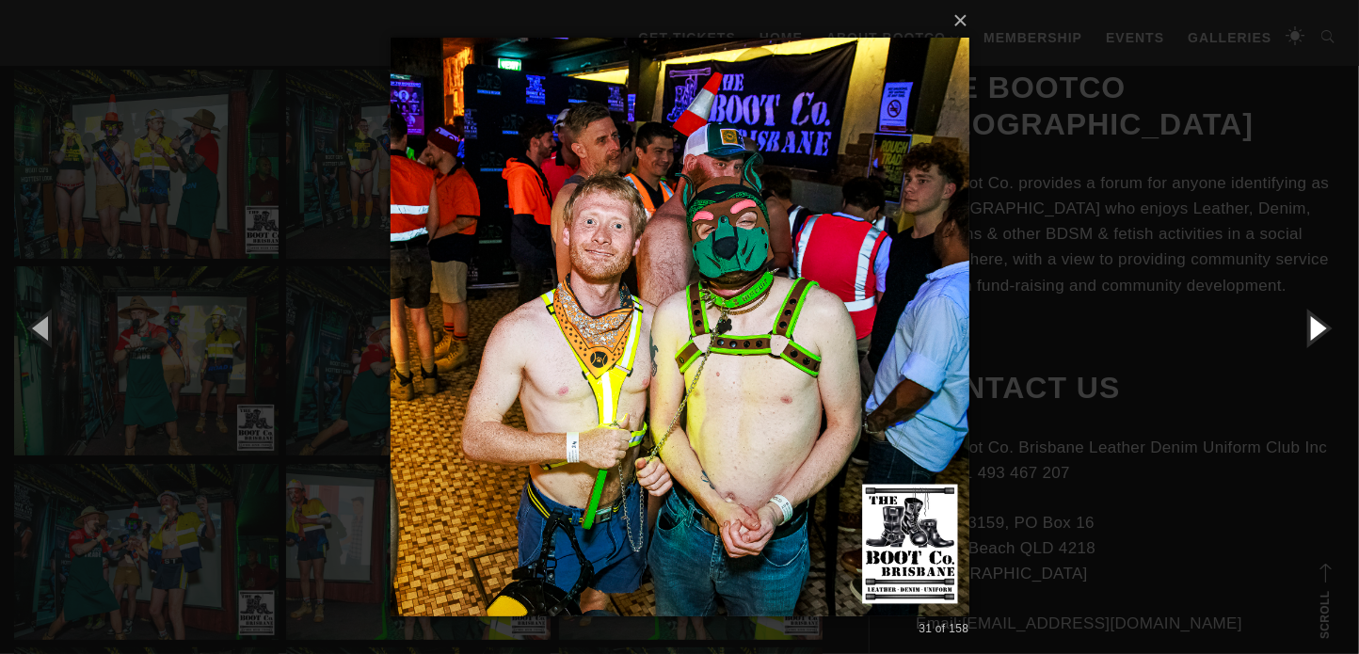
click at [1302, 332] on button "button" at bounding box center [1316, 327] width 85 height 103
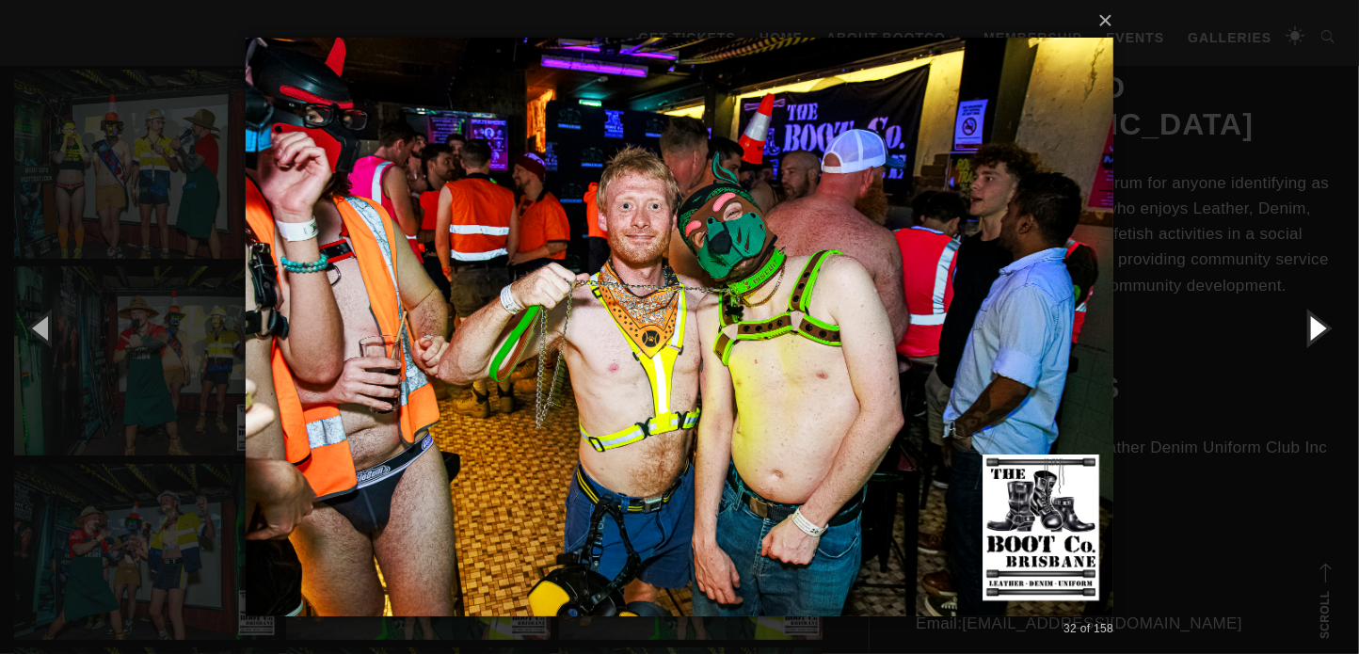
click at [1302, 332] on button "button" at bounding box center [1316, 327] width 85 height 103
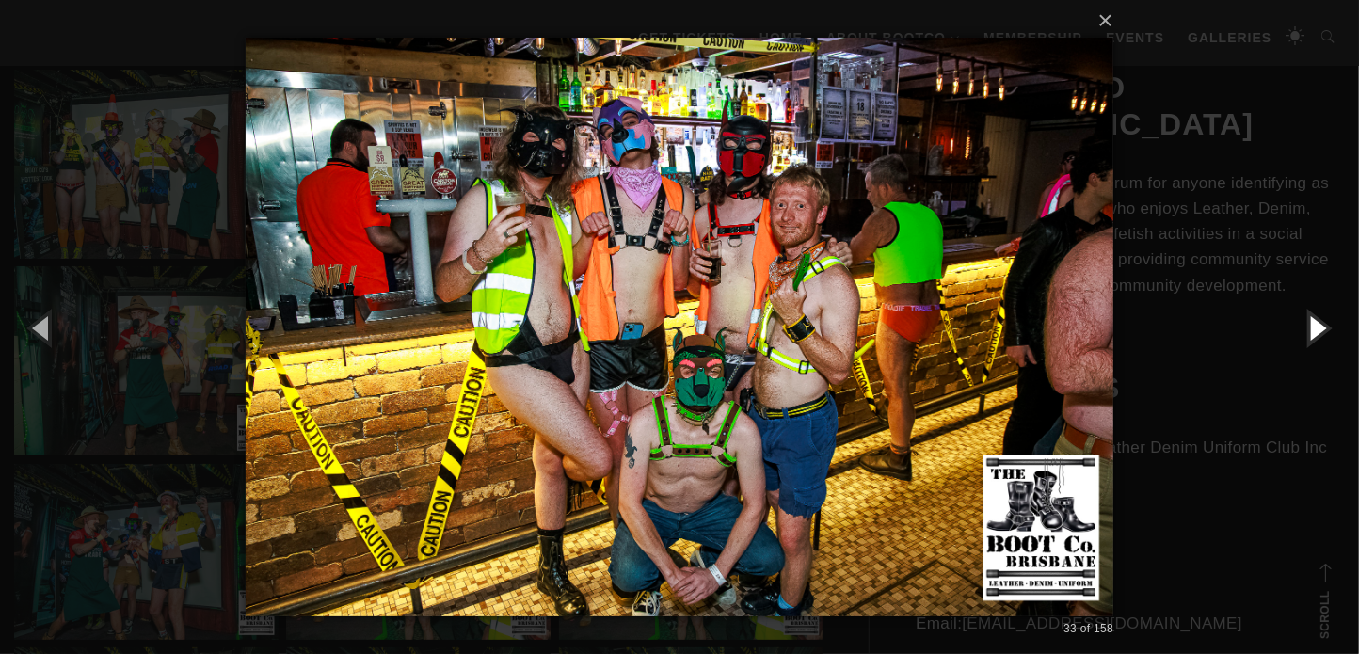
click at [1302, 332] on button "button" at bounding box center [1316, 327] width 85 height 103
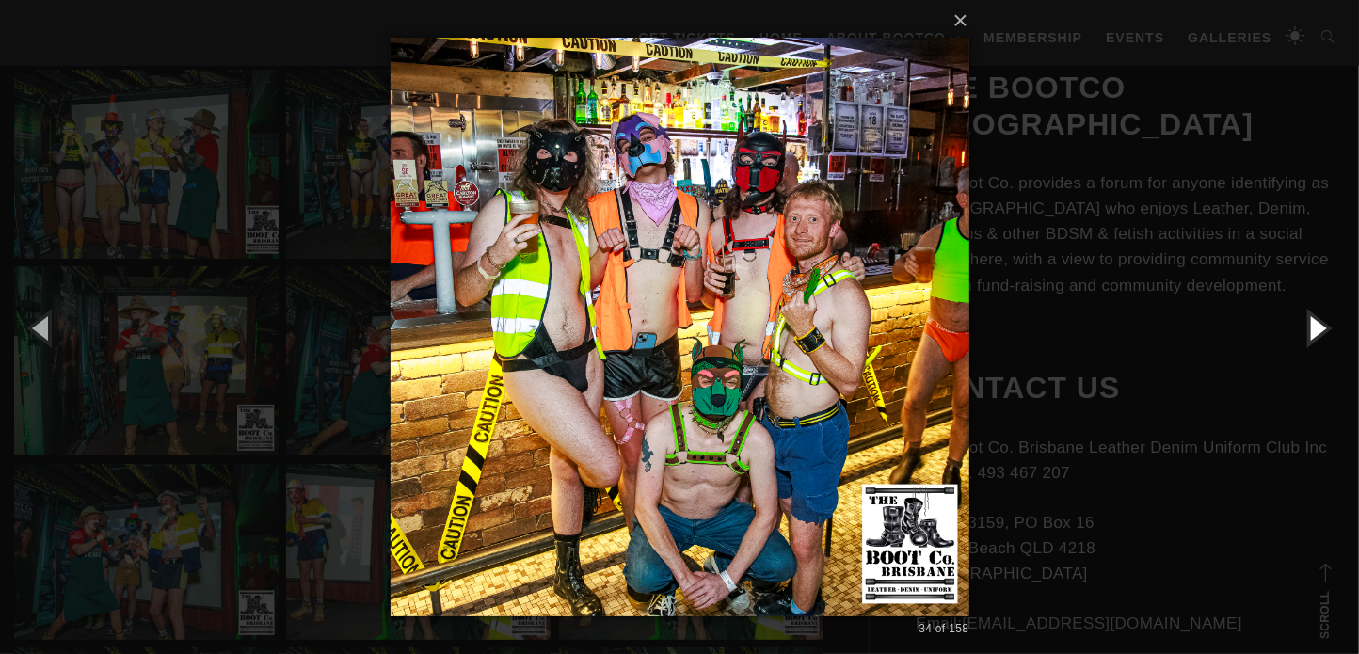
click at [1302, 332] on button "button" at bounding box center [1316, 327] width 85 height 103
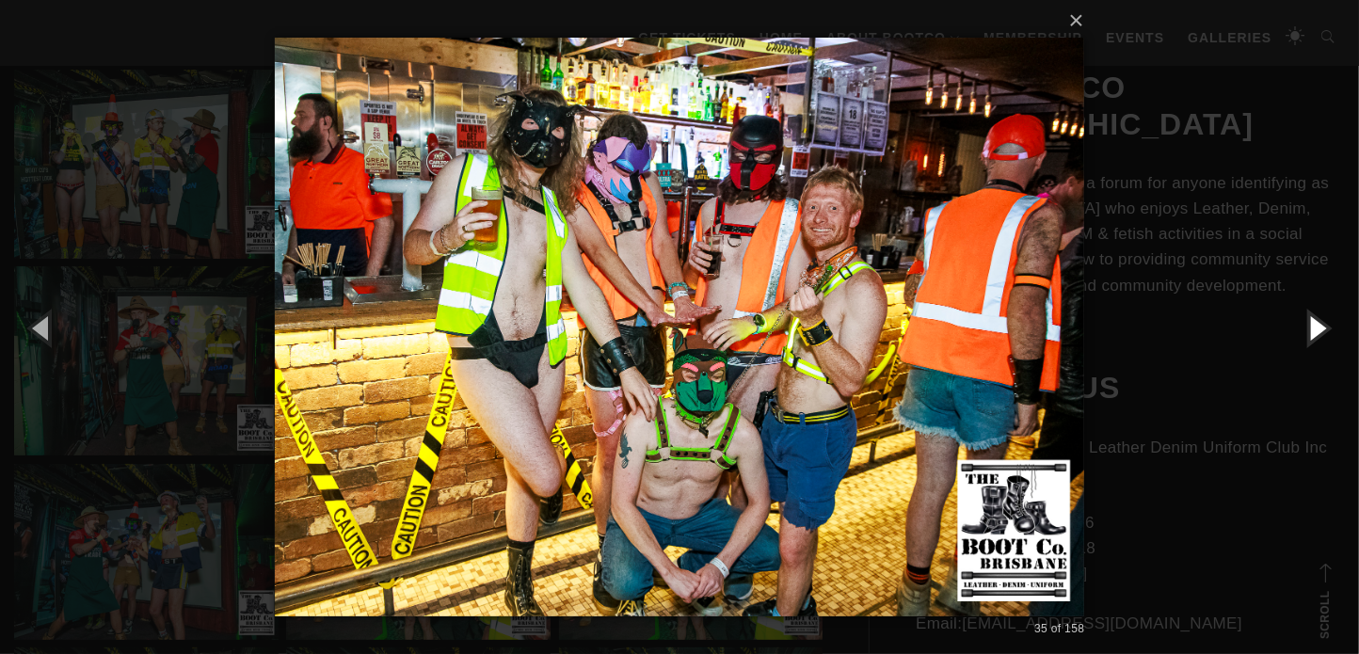
click at [1302, 332] on button "button" at bounding box center [1316, 327] width 85 height 103
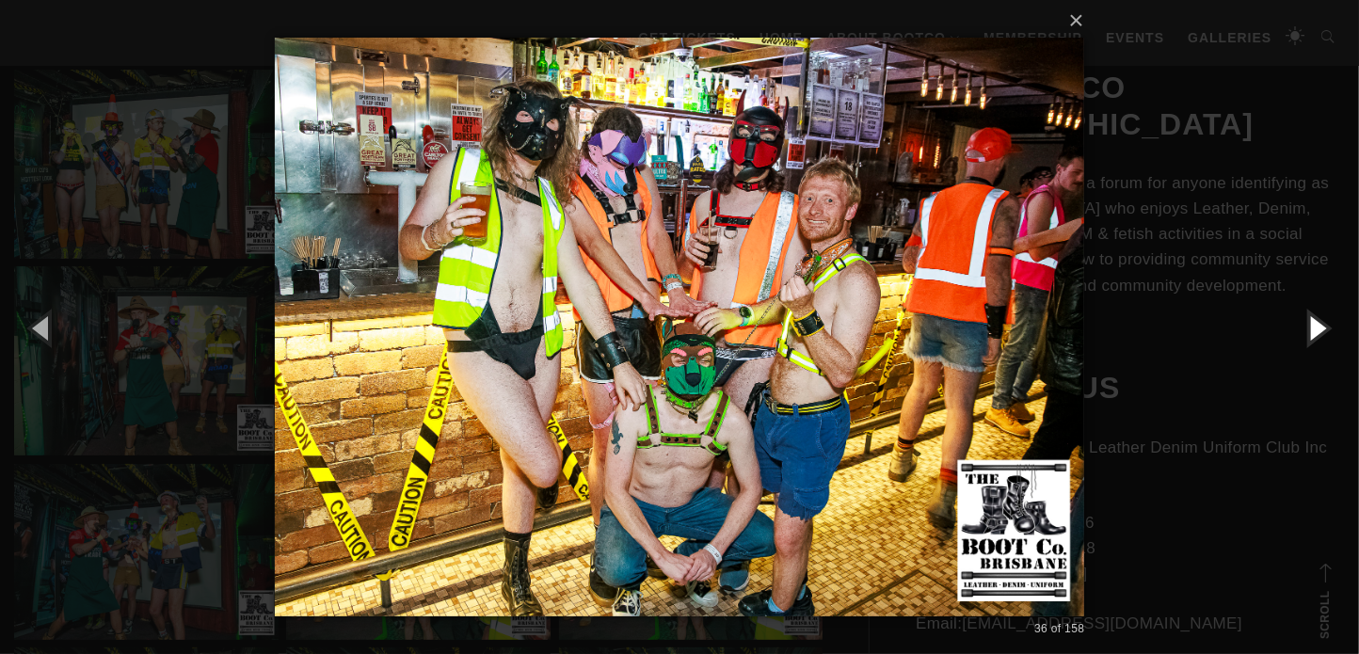
click at [1302, 332] on button "button" at bounding box center [1316, 327] width 85 height 103
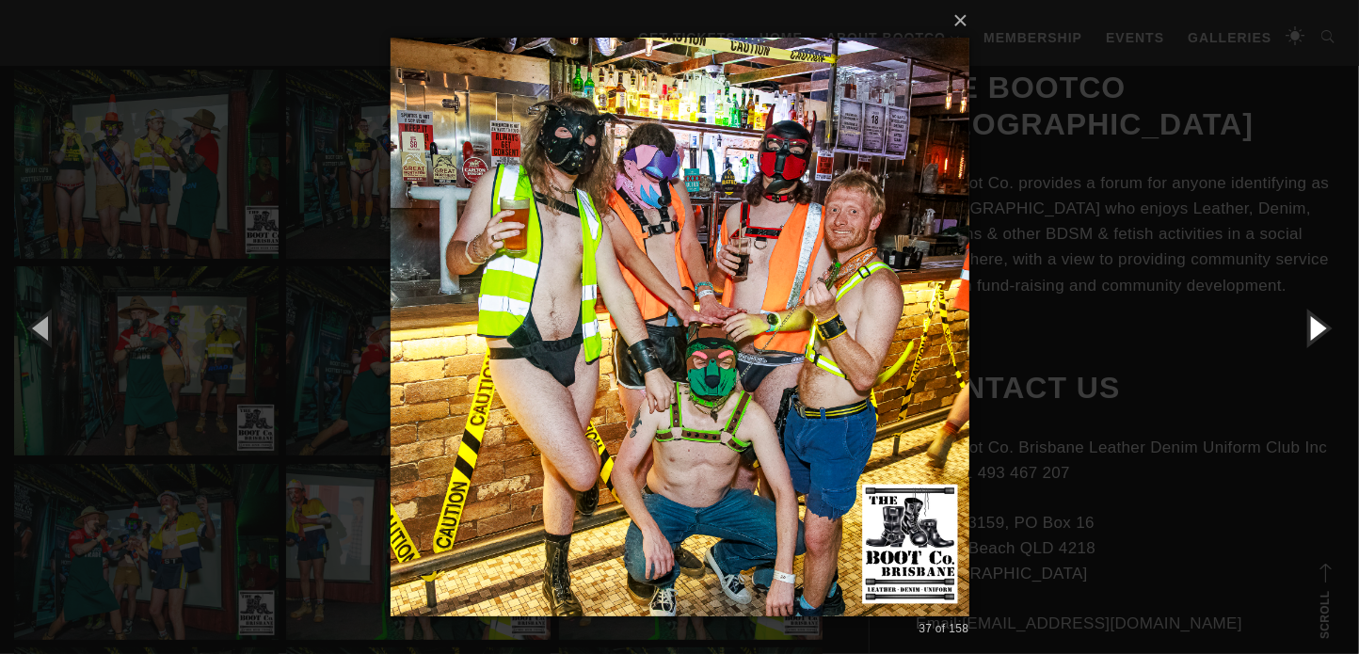
click at [1302, 332] on button "button" at bounding box center [1316, 327] width 85 height 103
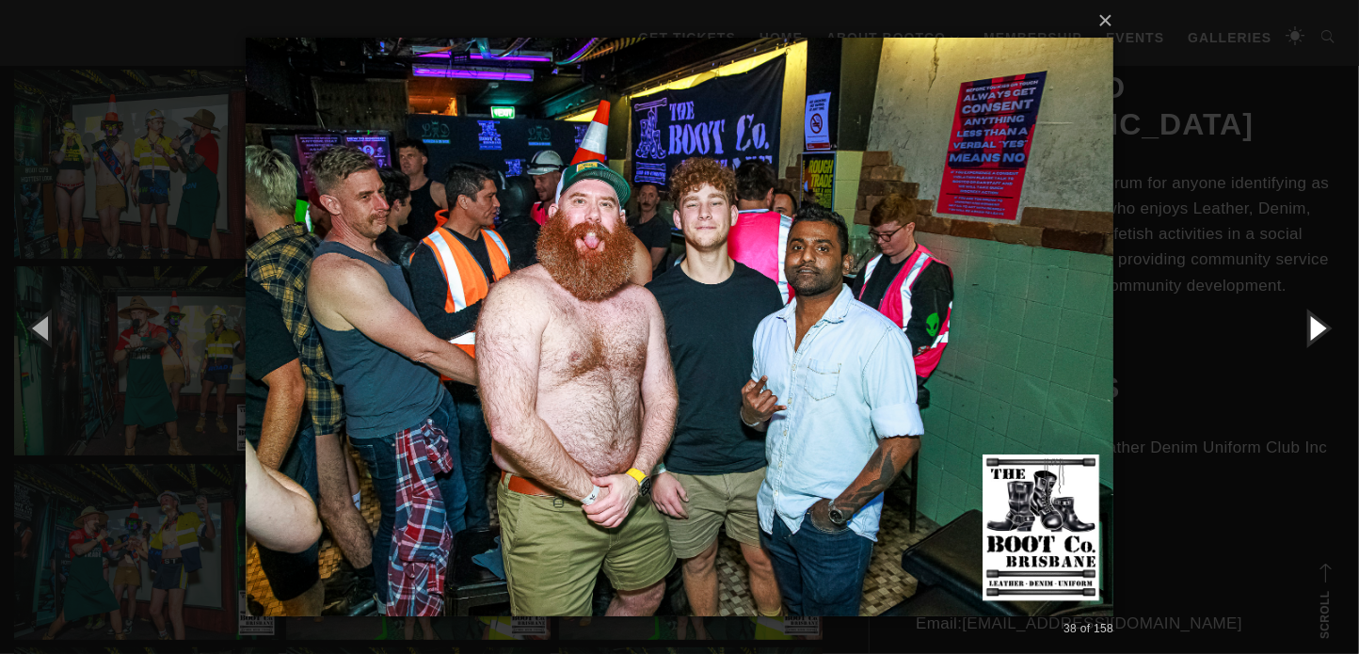
click at [1302, 332] on button "button" at bounding box center [1316, 327] width 85 height 103
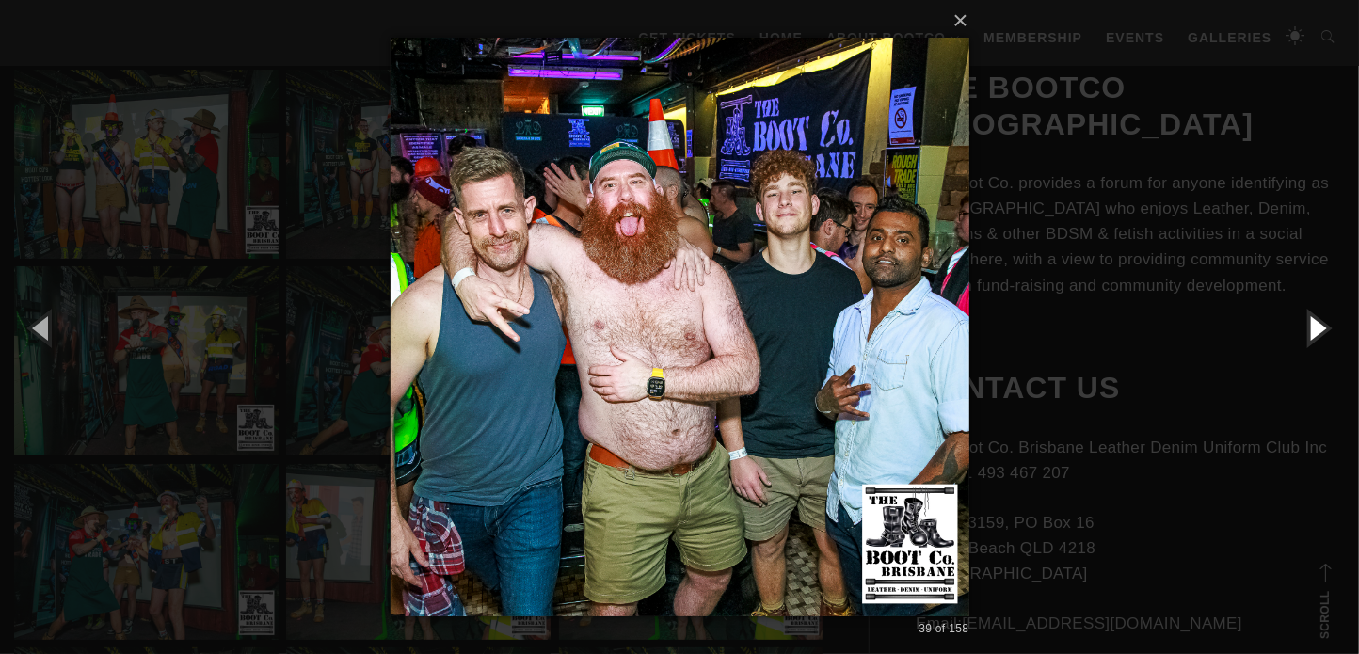
click at [1302, 332] on button "button" at bounding box center [1316, 327] width 85 height 103
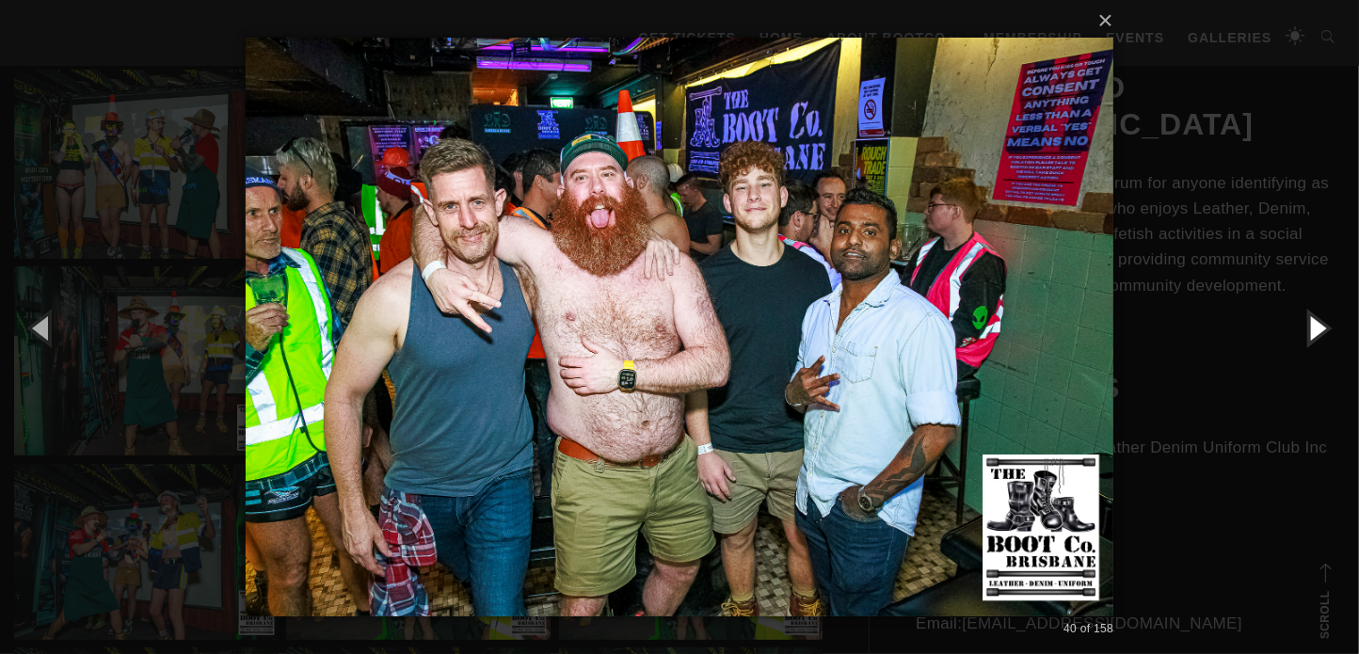
click at [1302, 332] on button "button" at bounding box center [1316, 327] width 85 height 103
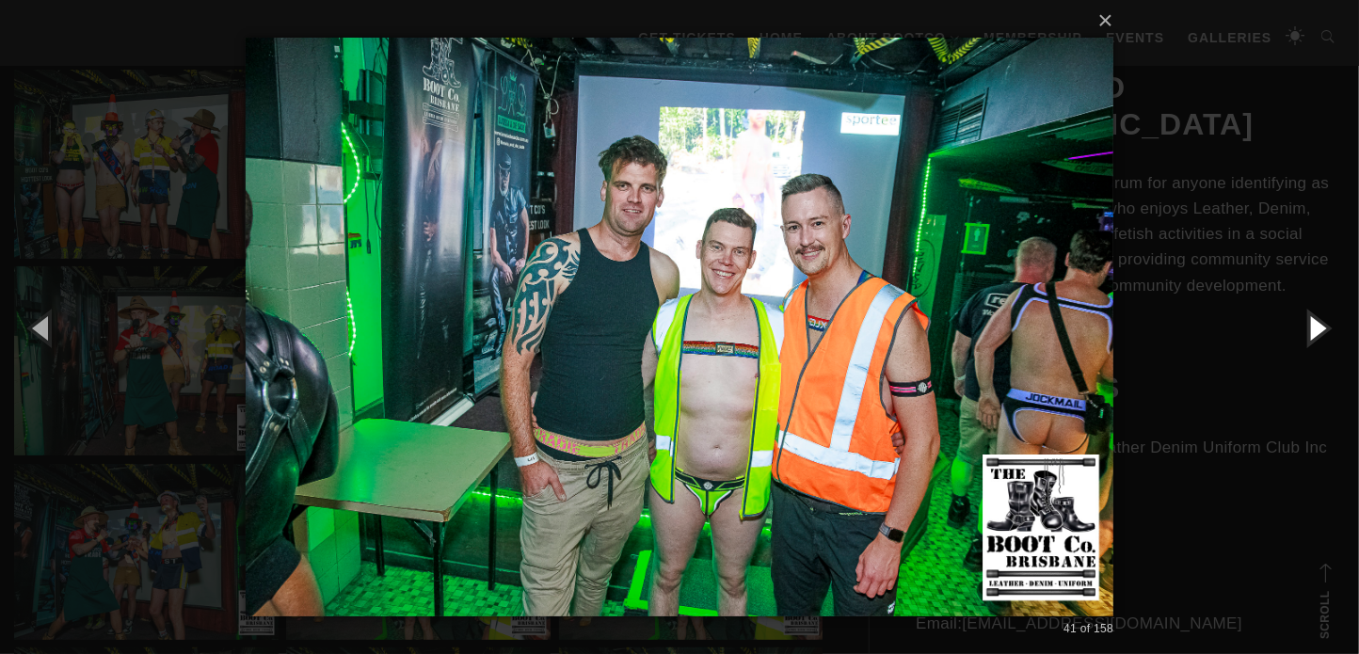
click at [1302, 332] on button "button" at bounding box center [1316, 327] width 85 height 103
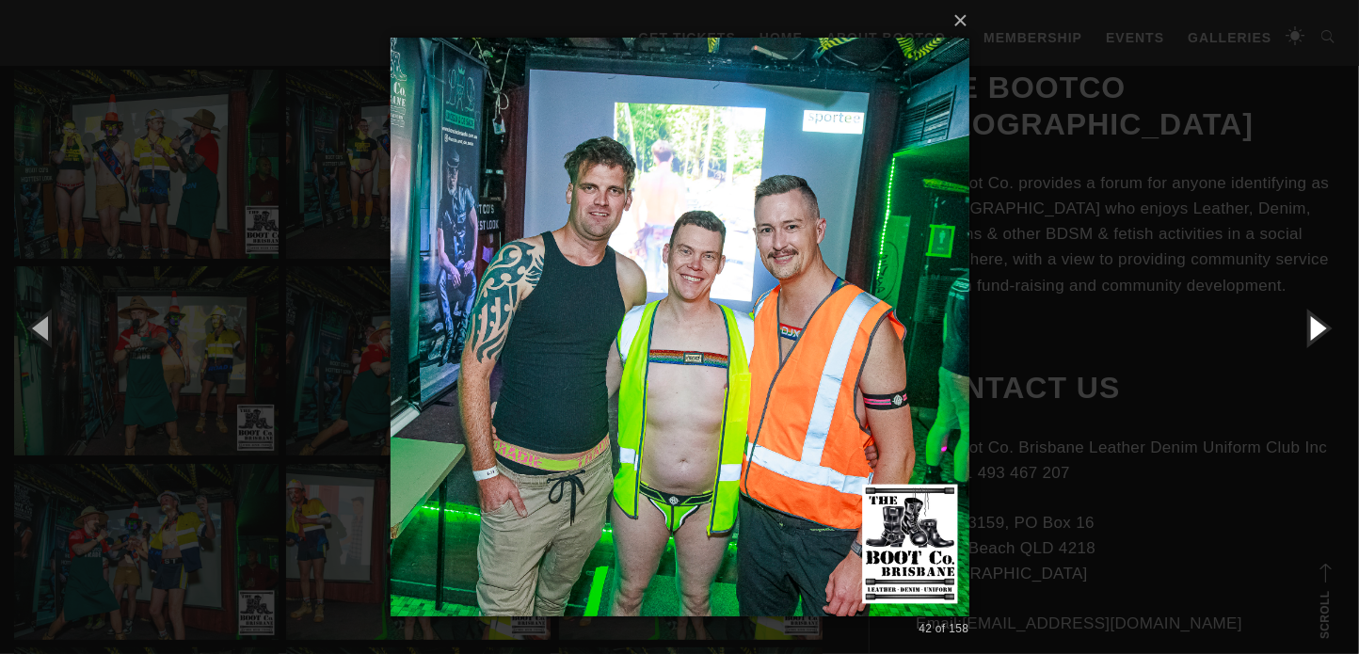
click at [1302, 332] on button "button" at bounding box center [1316, 327] width 85 height 103
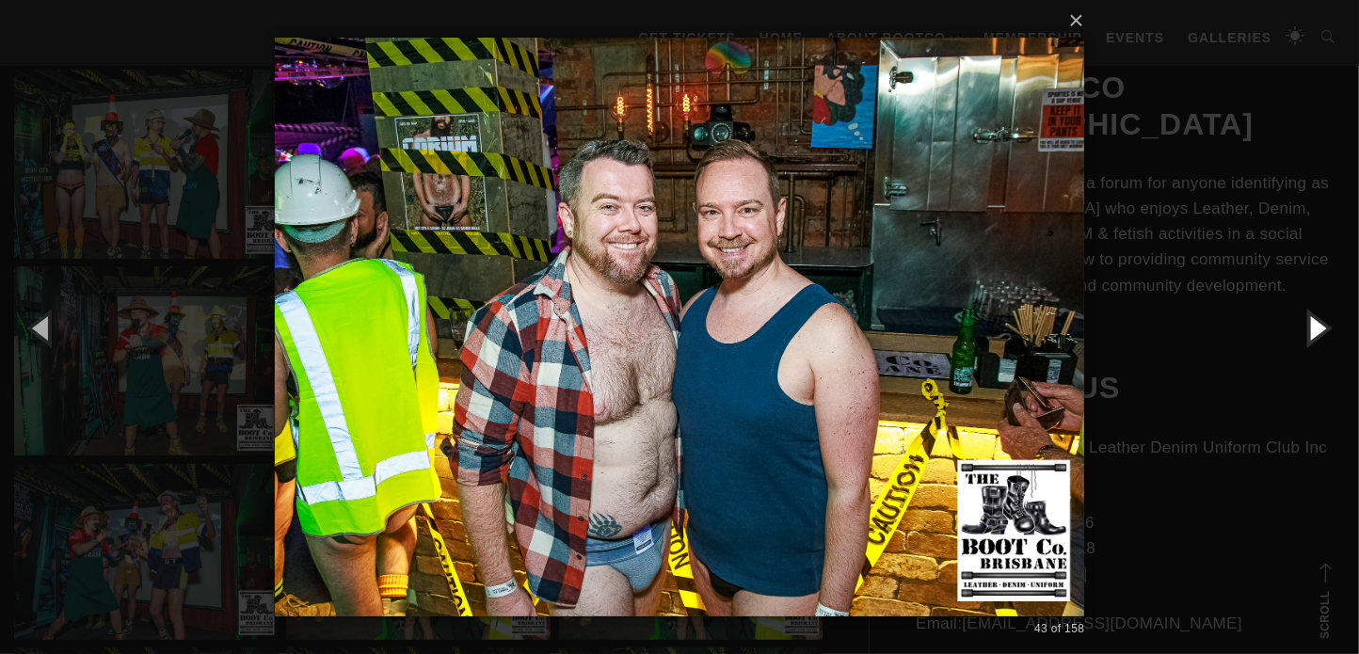
click at [1302, 332] on button "button" at bounding box center [1316, 327] width 85 height 103
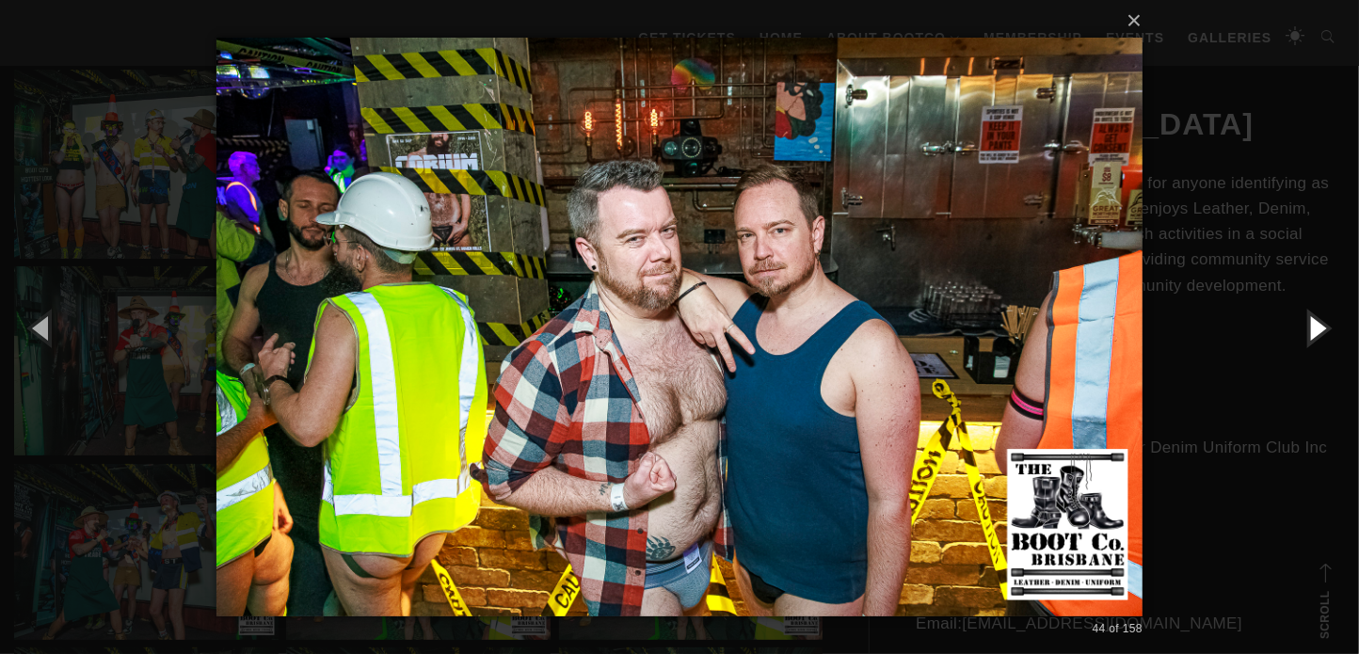
click at [1302, 332] on button "button" at bounding box center [1316, 327] width 85 height 103
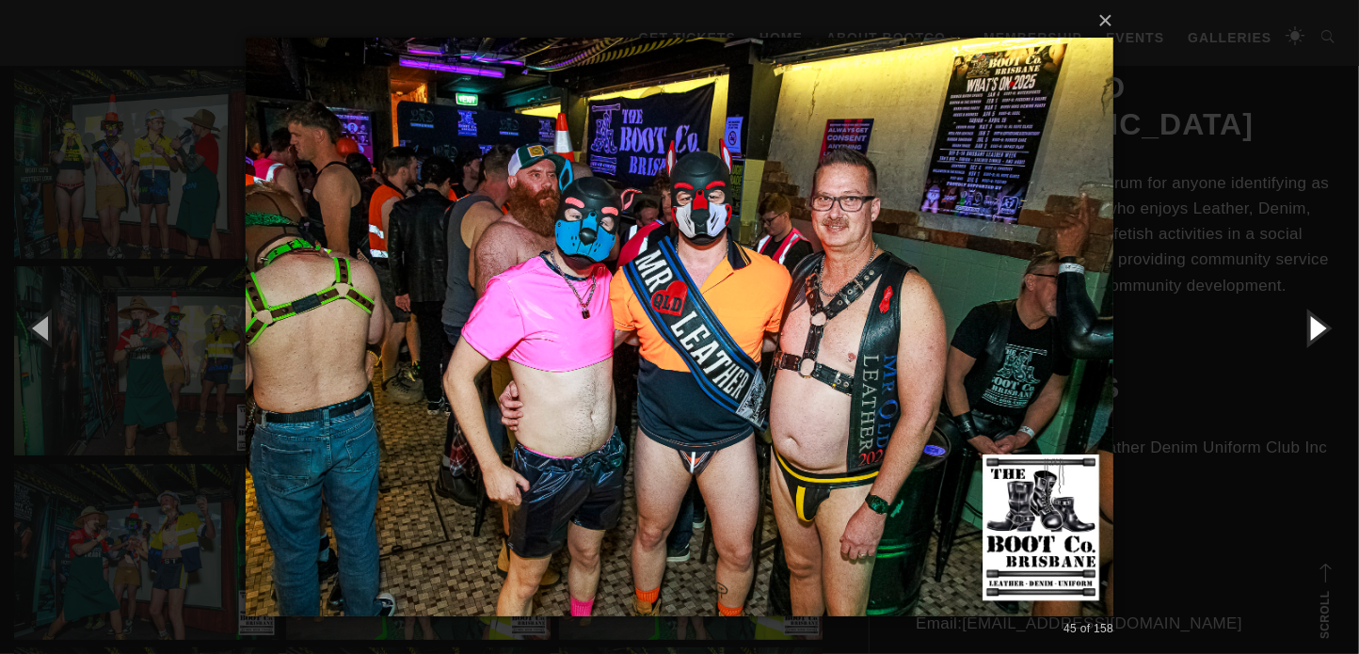
click at [1302, 332] on button "button" at bounding box center [1316, 327] width 85 height 103
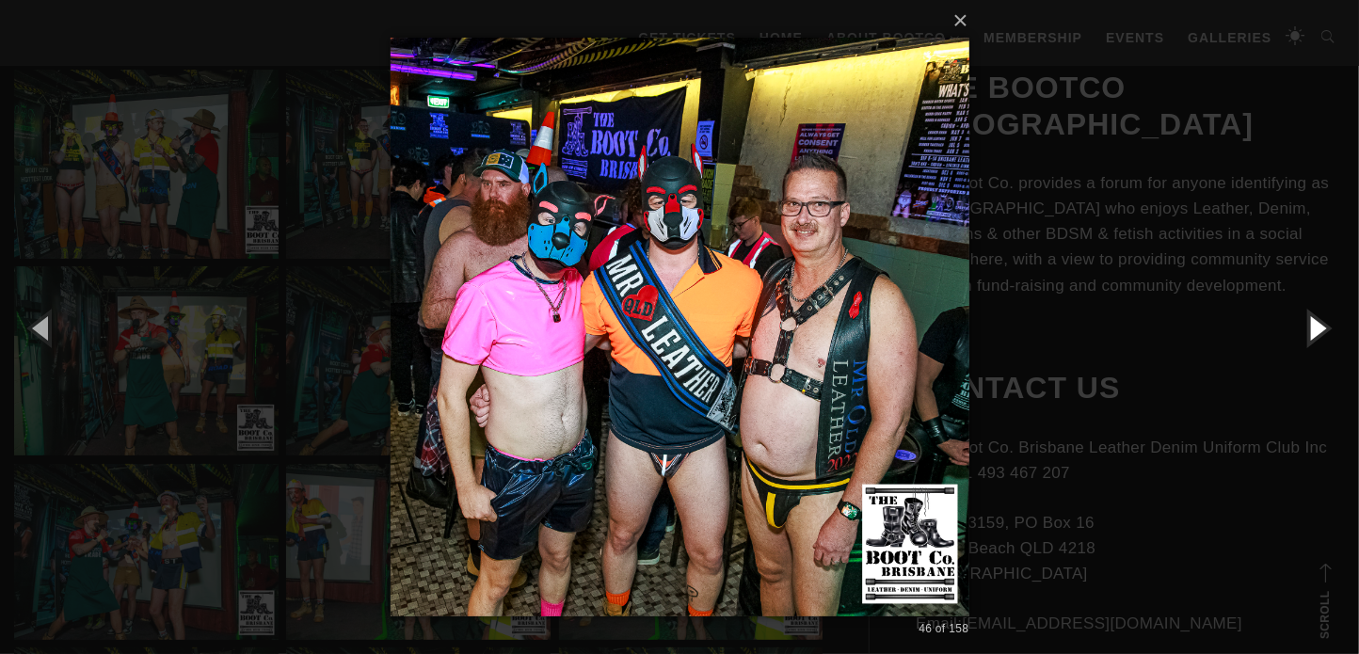
click at [1302, 332] on button "button" at bounding box center [1316, 327] width 85 height 103
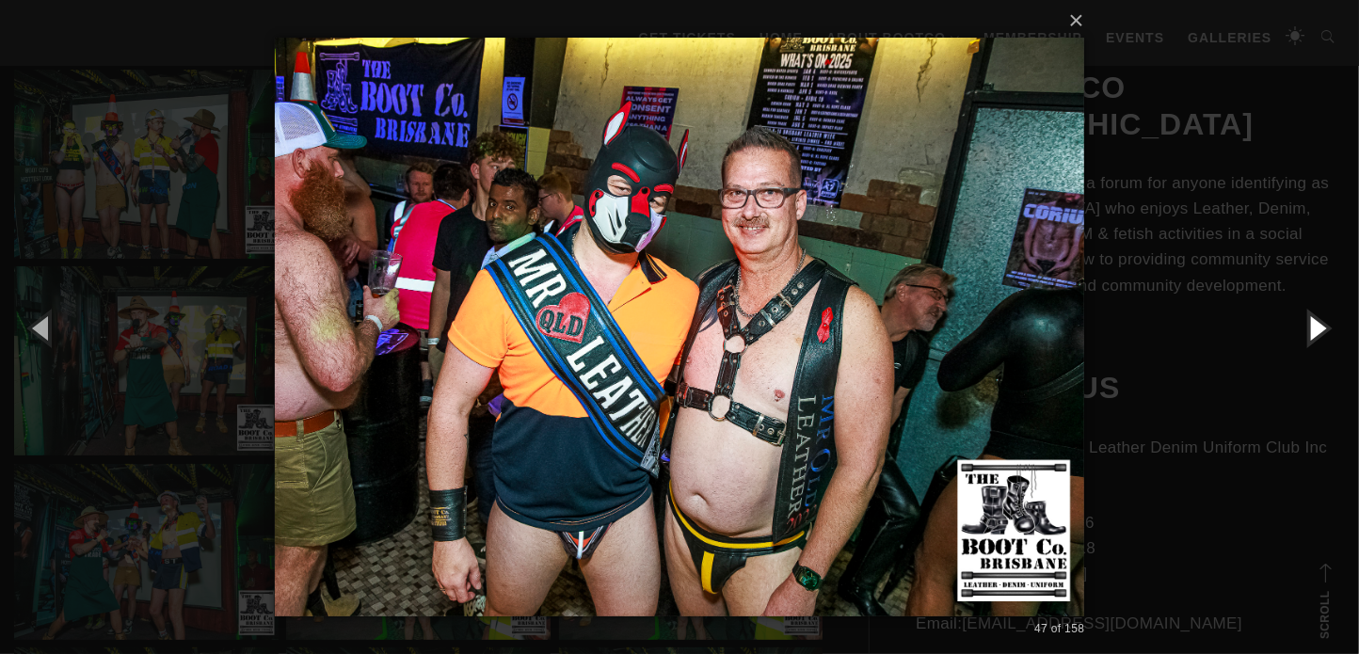
click at [1302, 332] on button "button" at bounding box center [1316, 327] width 85 height 103
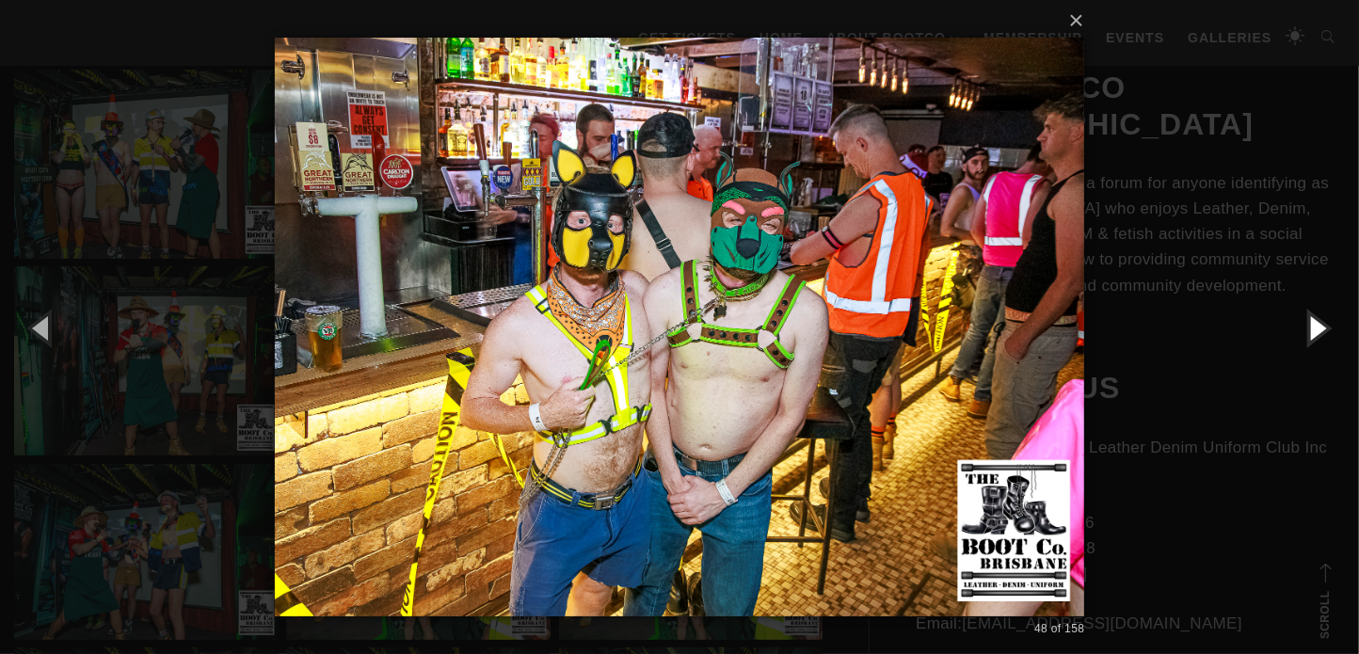
click at [1303, 332] on button "button" at bounding box center [1316, 327] width 85 height 103
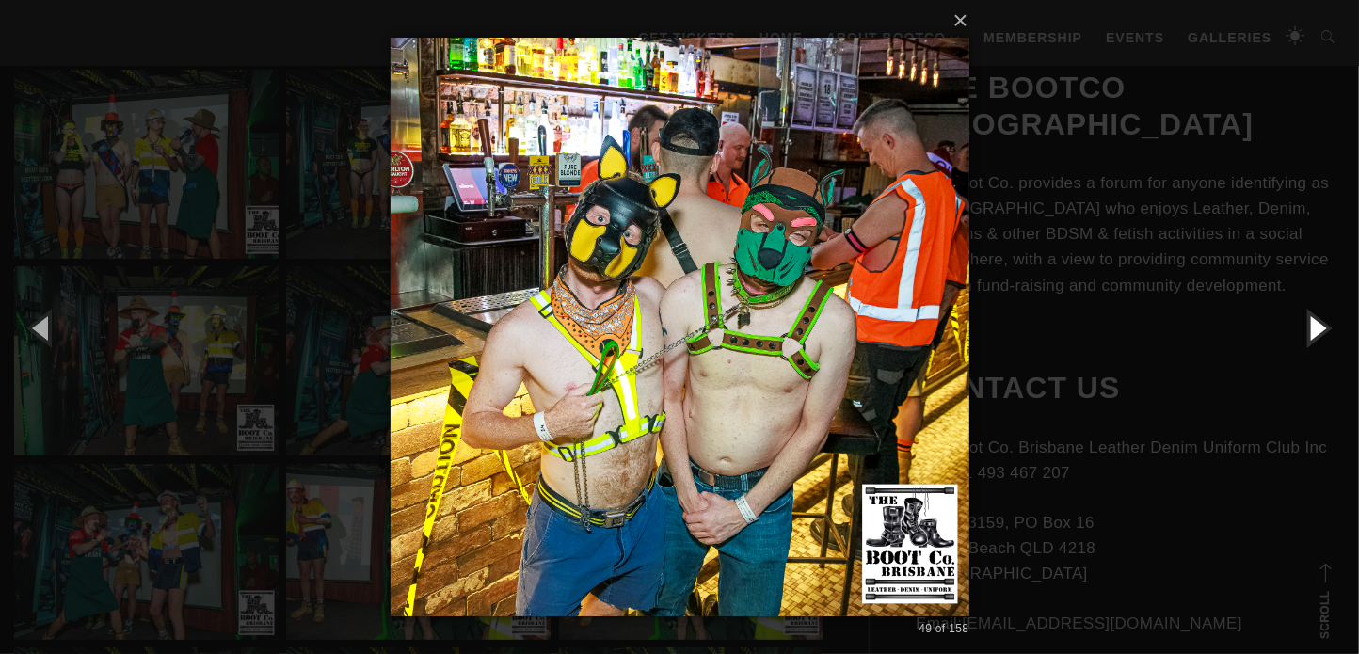
click at [1303, 332] on button "button" at bounding box center [1316, 327] width 85 height 103
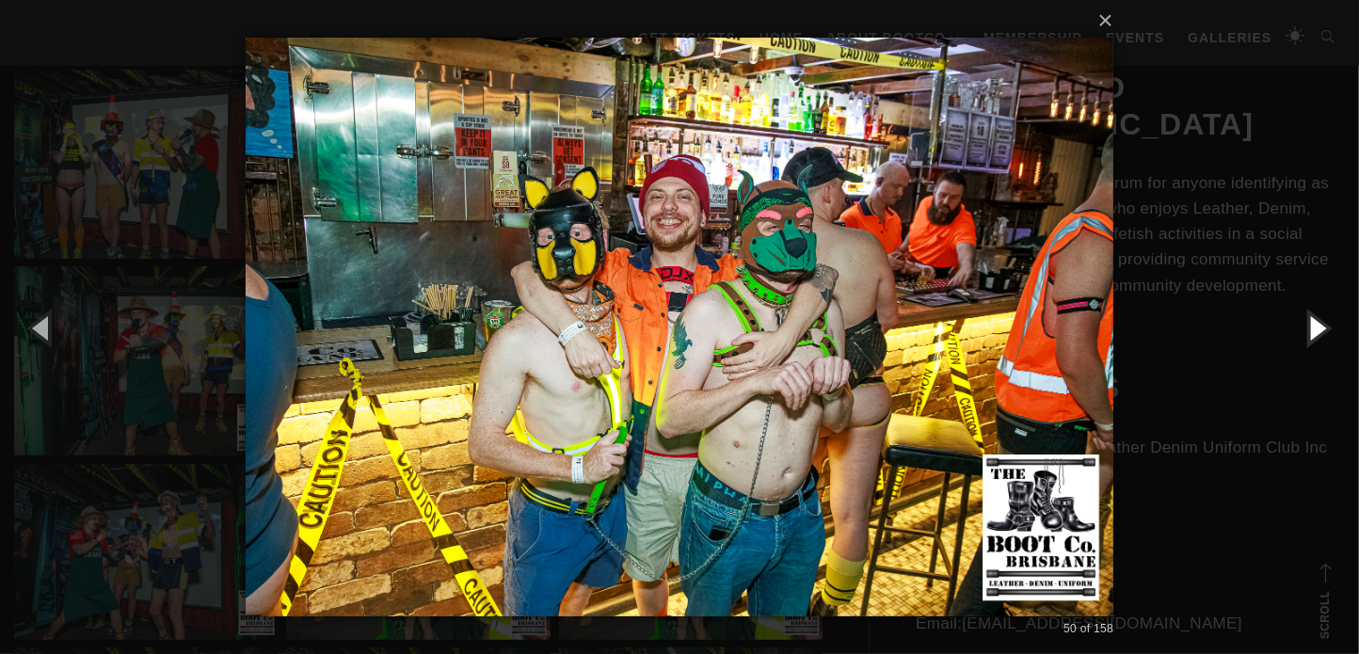
click at [1303, 332] on button "button" at bounding box center [1316, 327] width 85 height 103
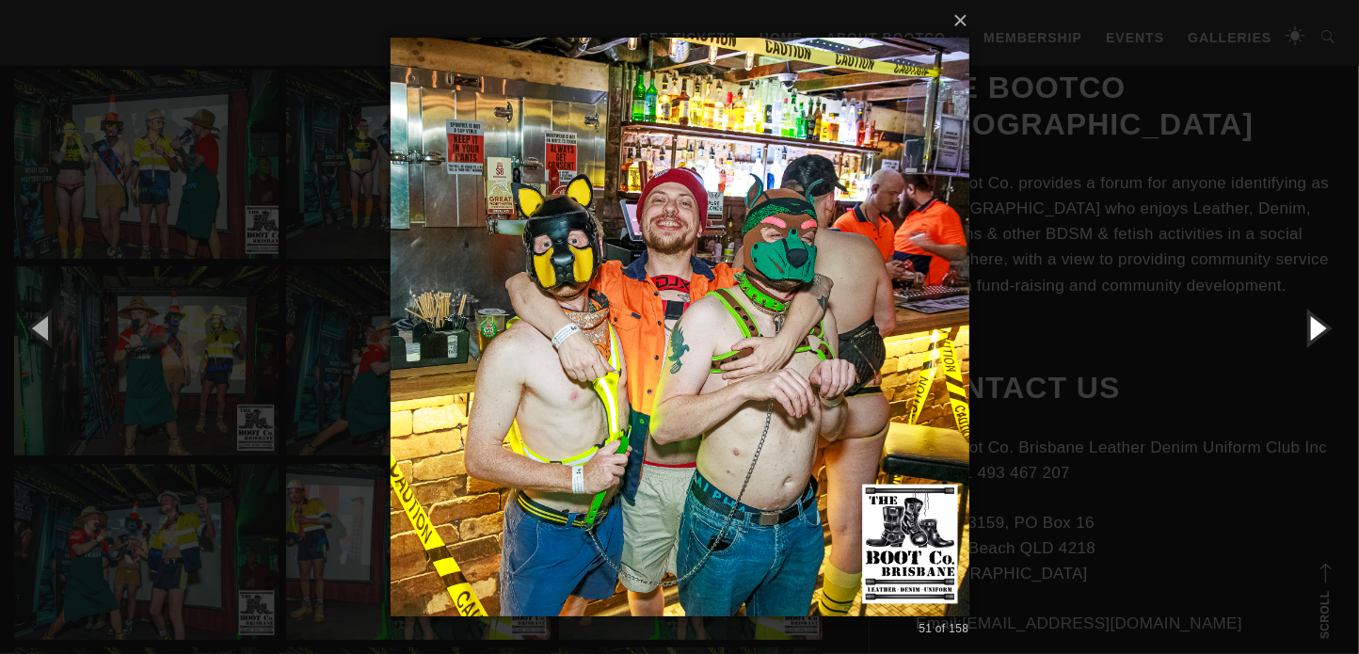
click at [1303, 332] on button "button" at bounding box center [1316, 327] width 85 height 103
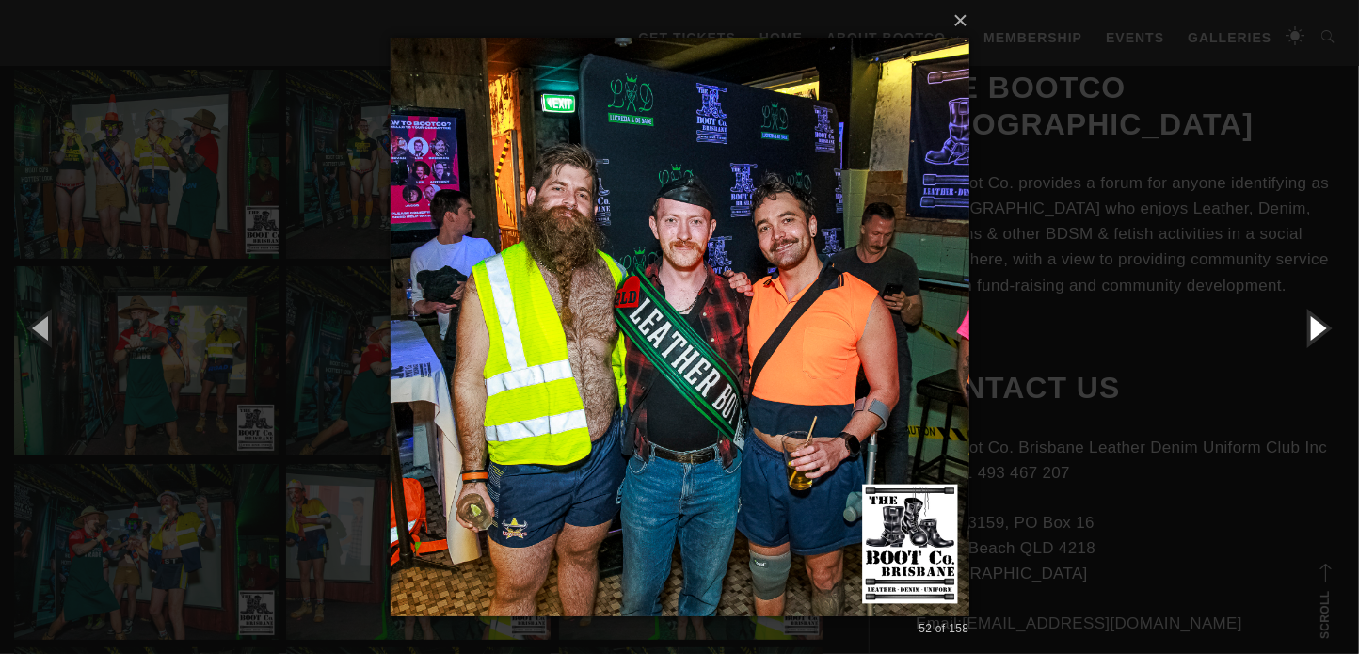
click at [1303, 332] on button "button" at bounding box center [1316, 327] width 85 height 103
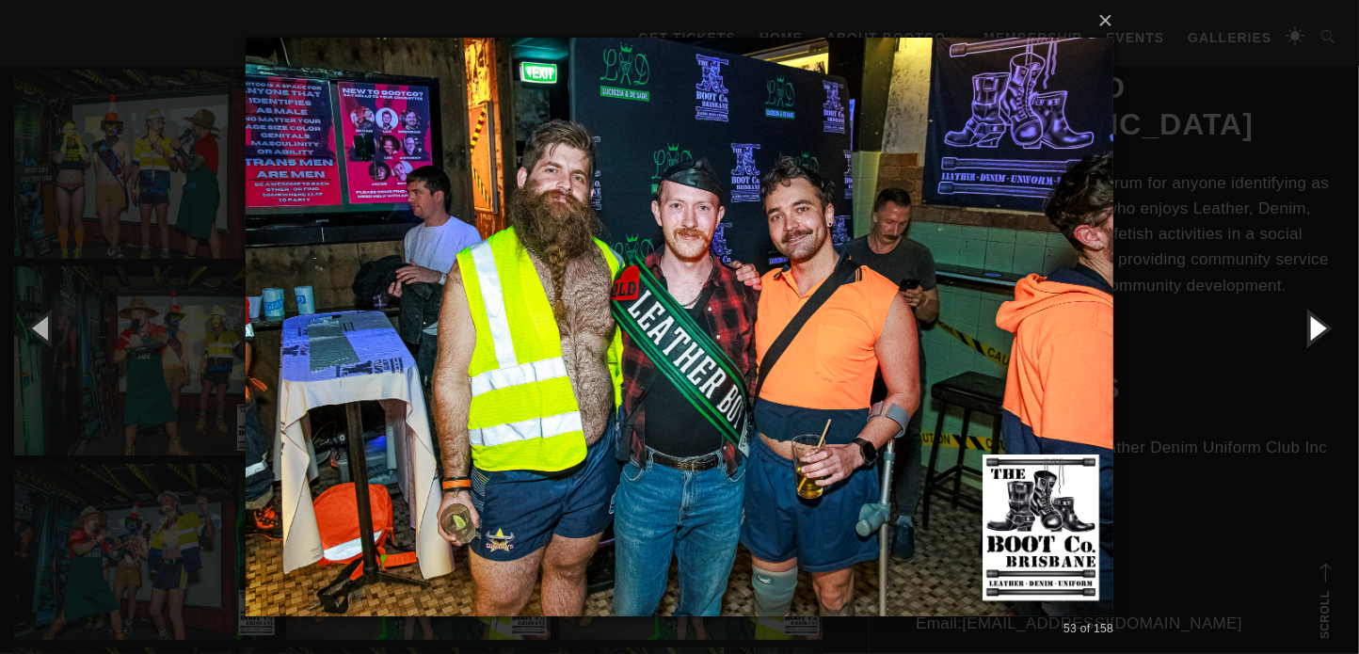
click at [1303, 332] on button "button" at bounding box center [1316, 327] width 85 height 103
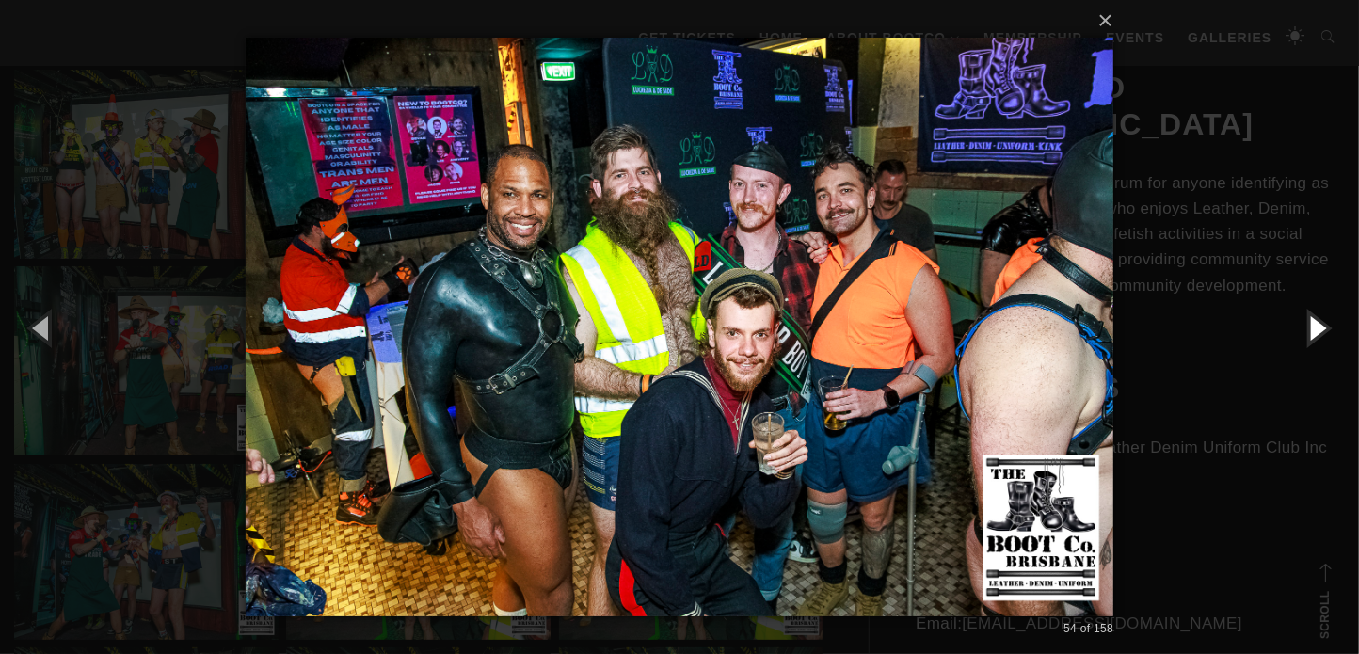
click at [1311, 332] on button "button" at bounding box center [1316, 327] width 85 height 103
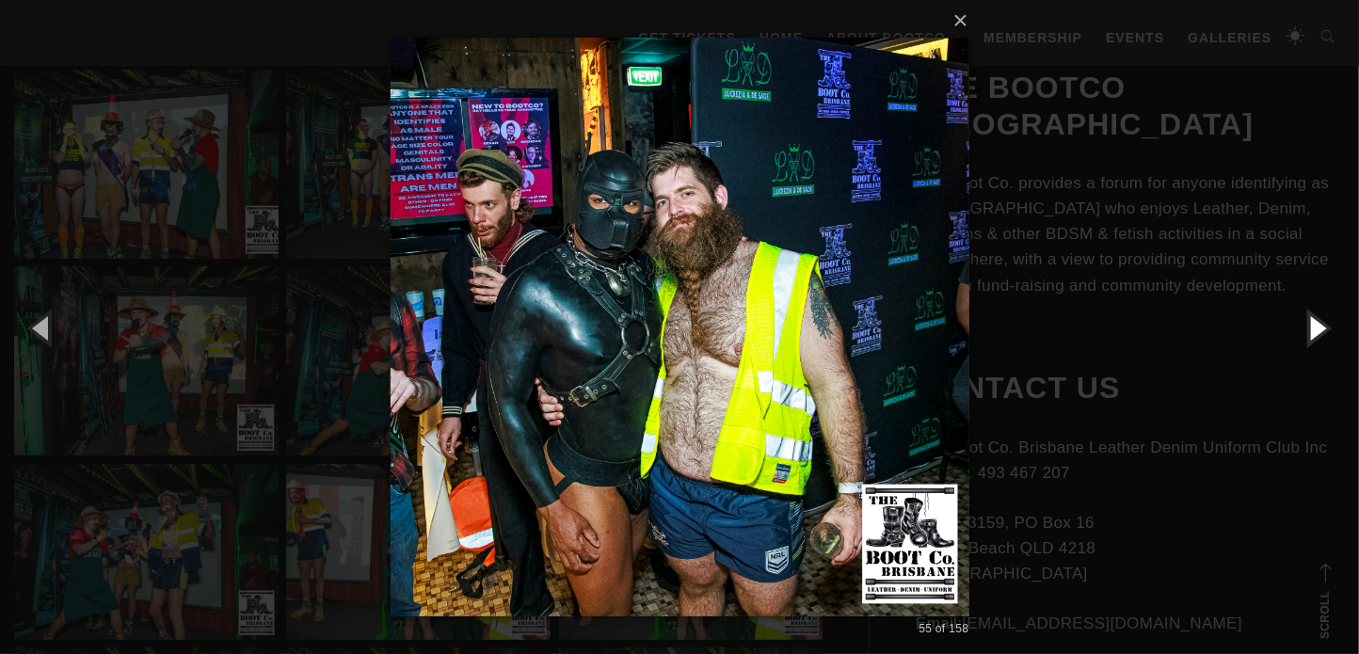
click at [1311, 332] on button "button" at bounding box center [1316, 327] width 85 height 103
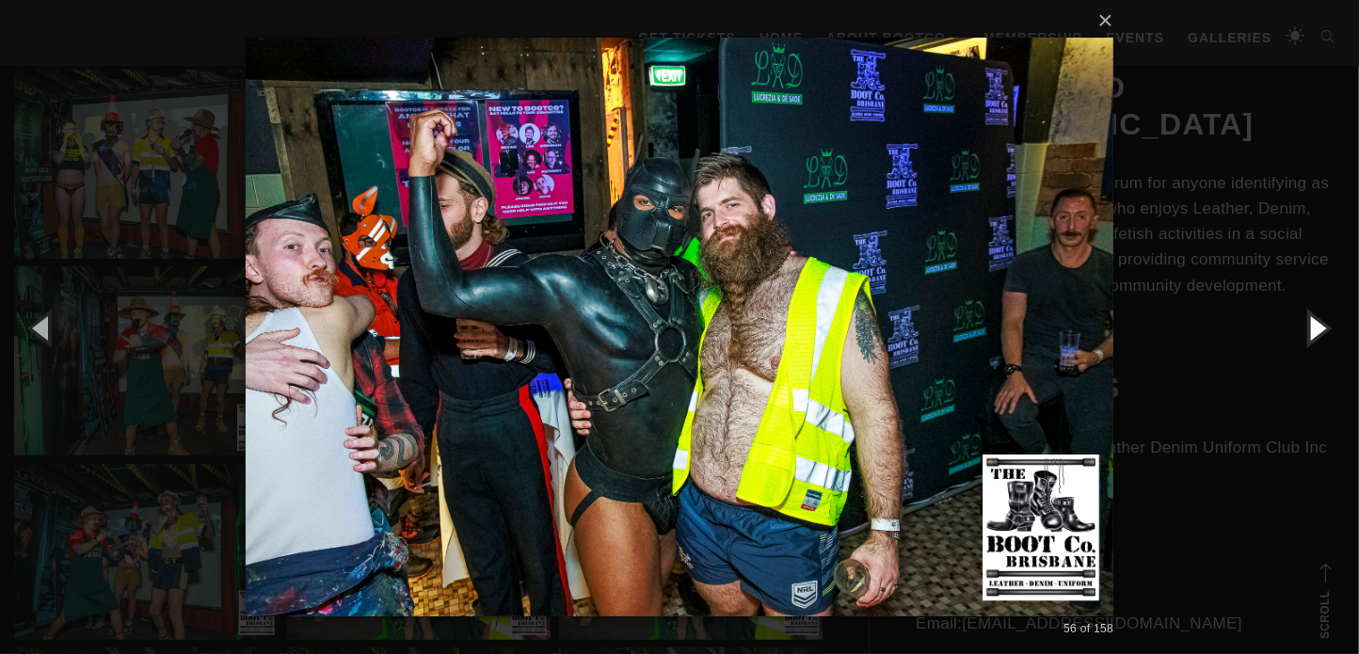
click at [1311, 332] on button "button" at bounding box center [1316, 327] width 85 height 103
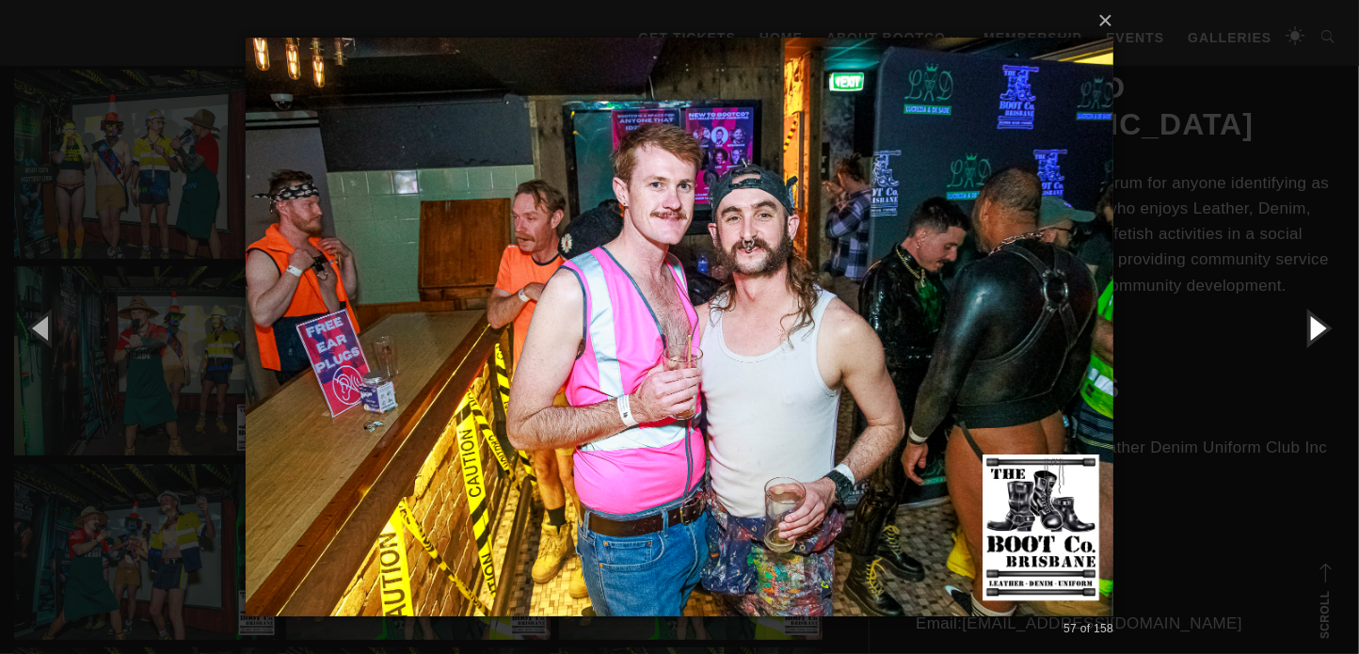
click at [1311, 332] on button "button" at bounding box center [1316, 327] width 85 height 103
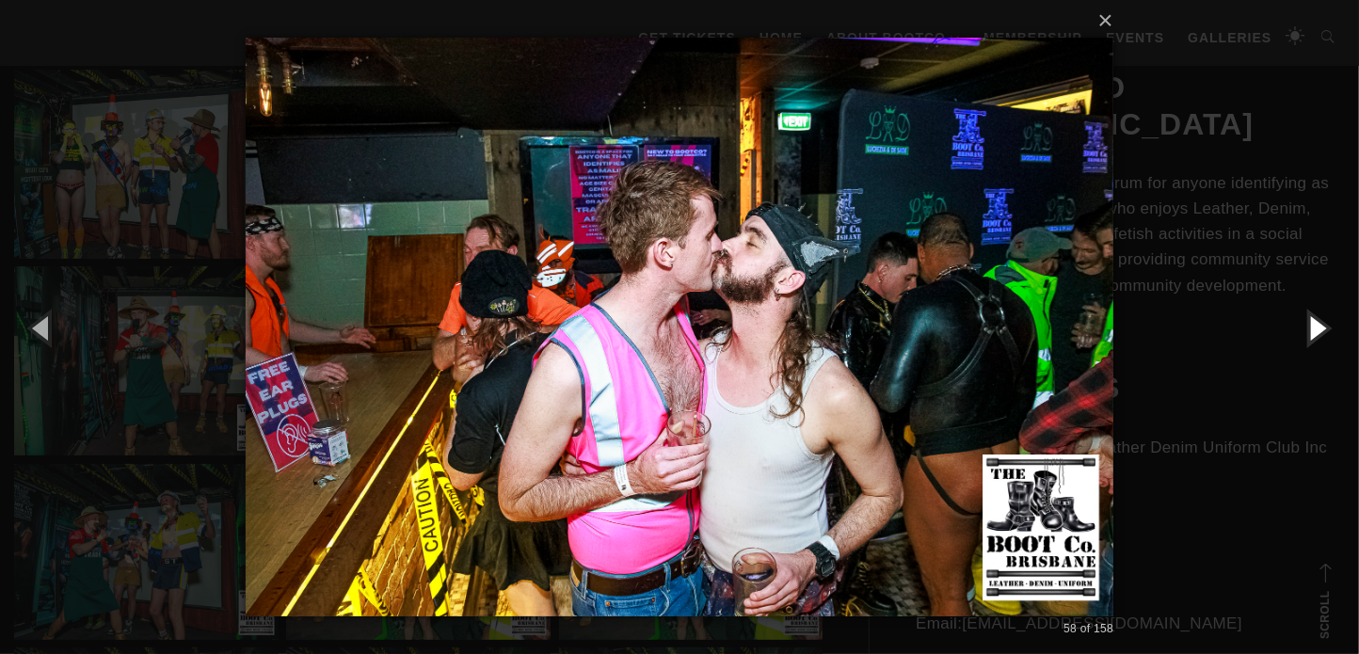
click at [1311, 332] on button "button" at bounding box center [1316, 327] width 85 height 103
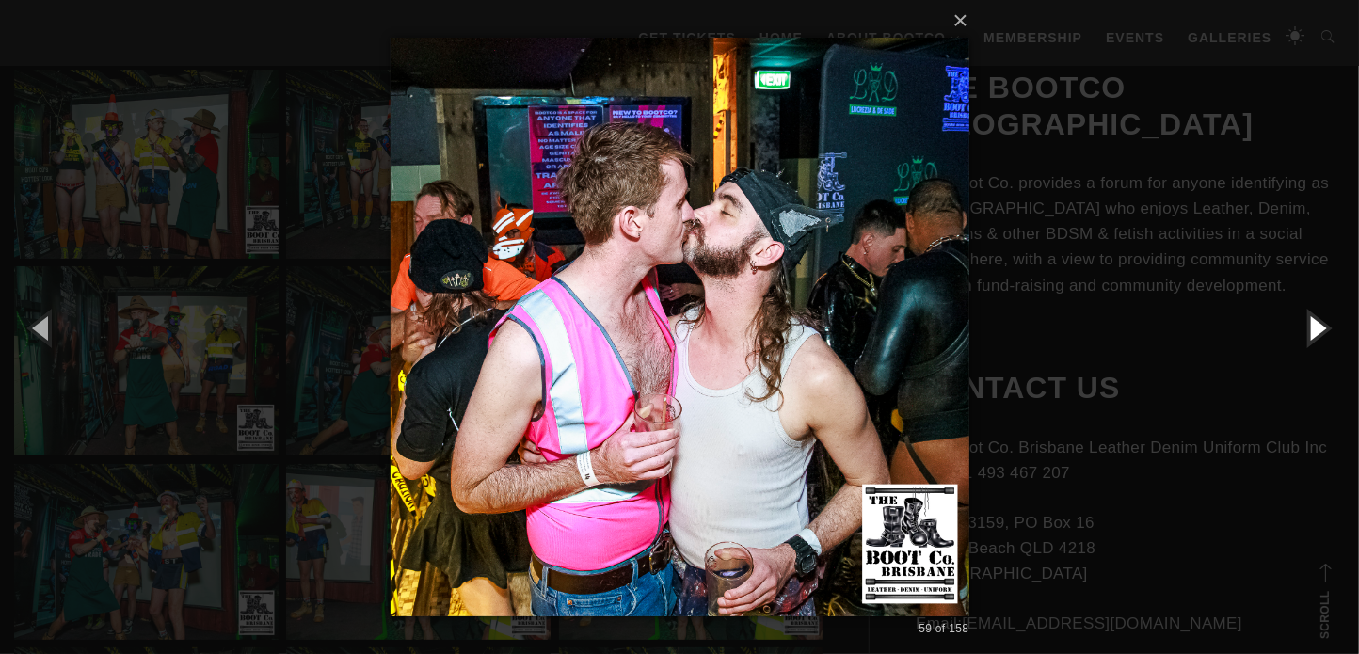
click at [1311, 332] on button "button" at bounding box center [1316, 327] width 85 height 103
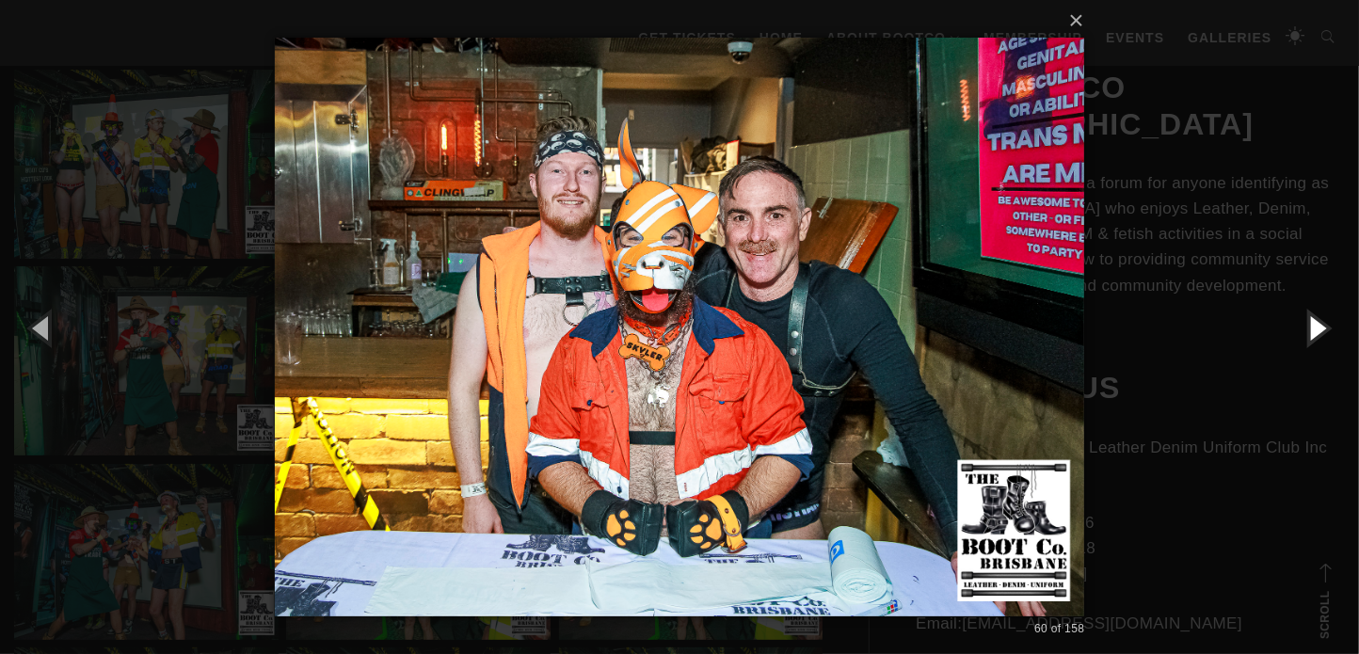
click at [1311, 332] on button "button" at bounding box center [1316, 327] width 85 height 103
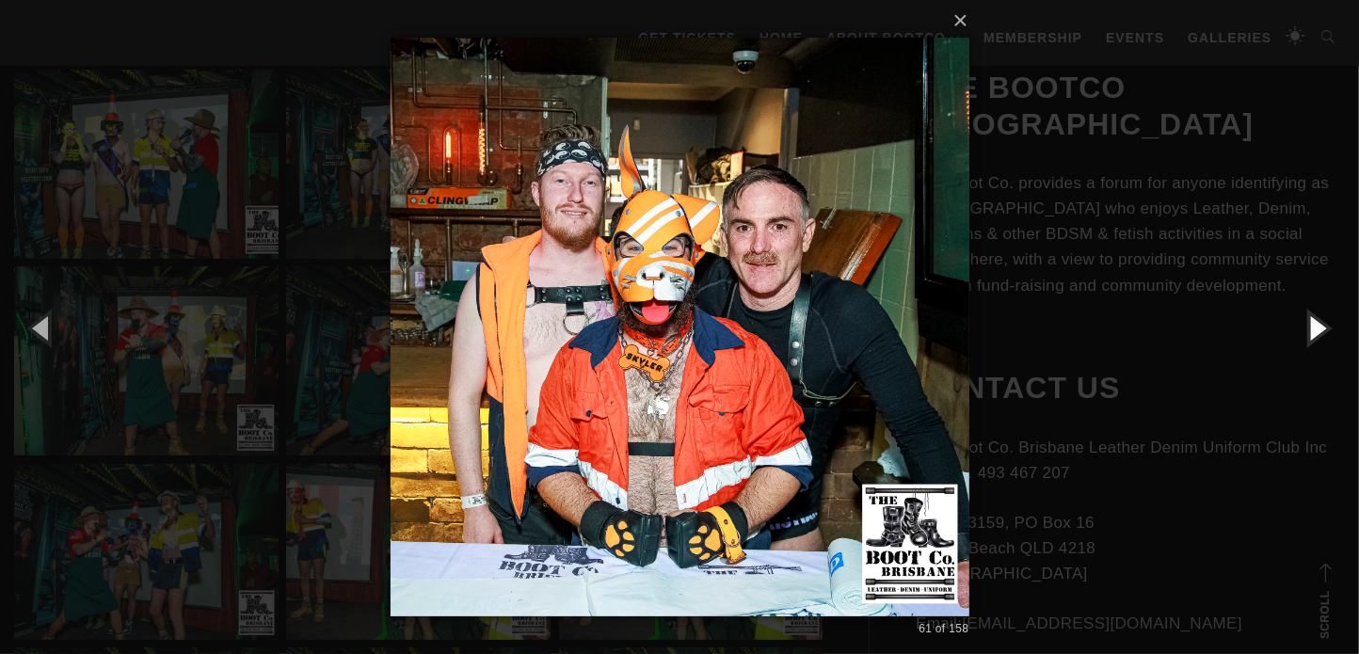
click at [1311, 332] on button "button" at bounding box center [1316, 327] width 85 height 103
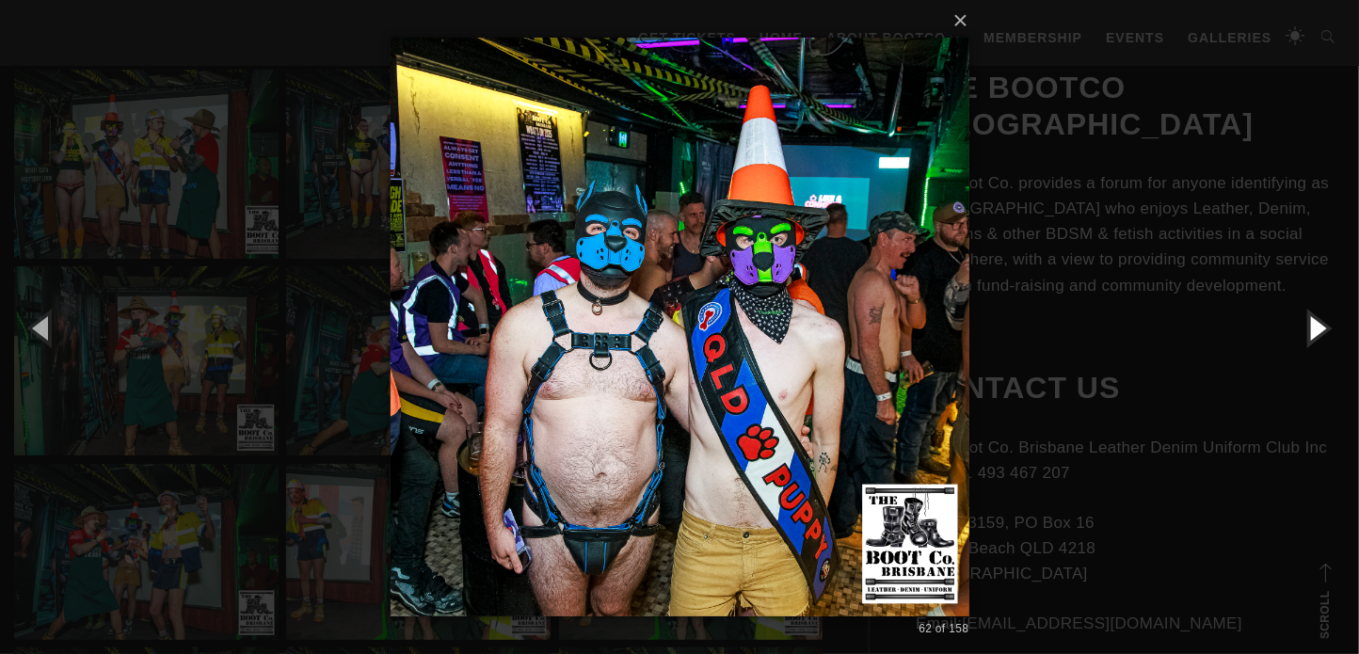
click at [1311, 332] on button "button" at bounding box center [1316, 327] width 85 height 103
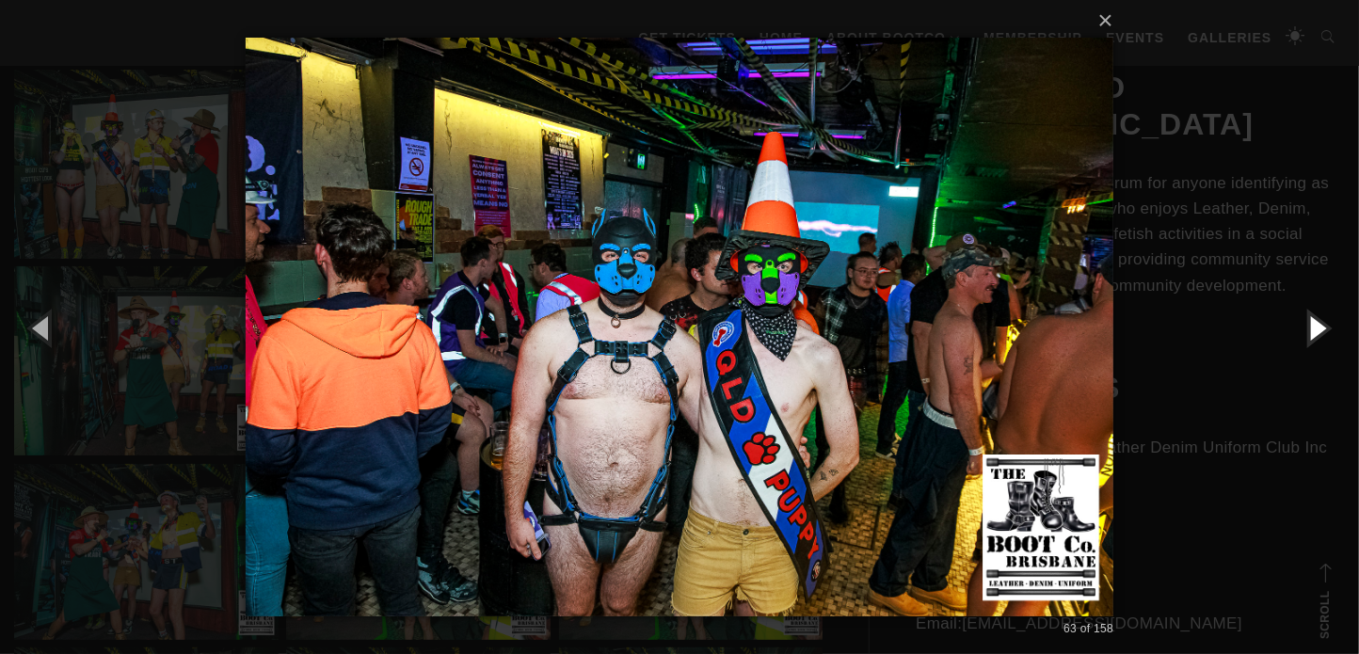
click at [1311, 332] on button "button" at bounding box center [1316, 327] width 85 height 103
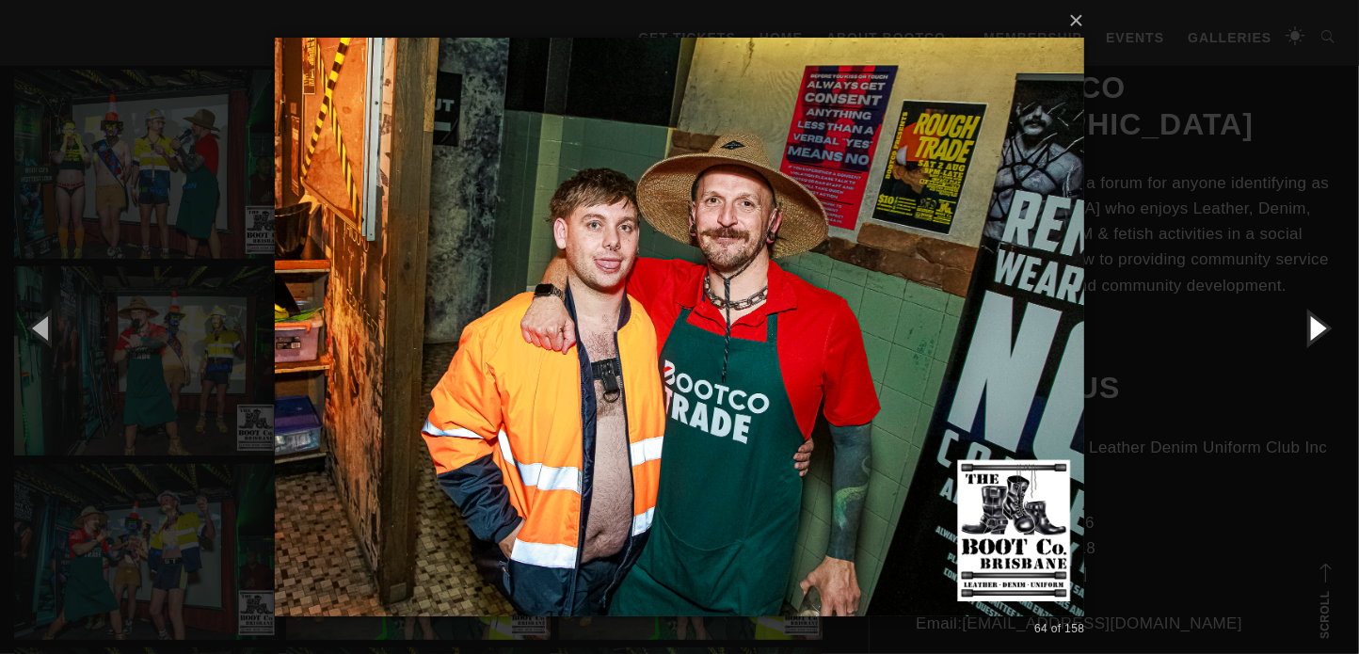
click at [1311, 332] on button "button" at bounding box center [1316, 327] width 85 height 103
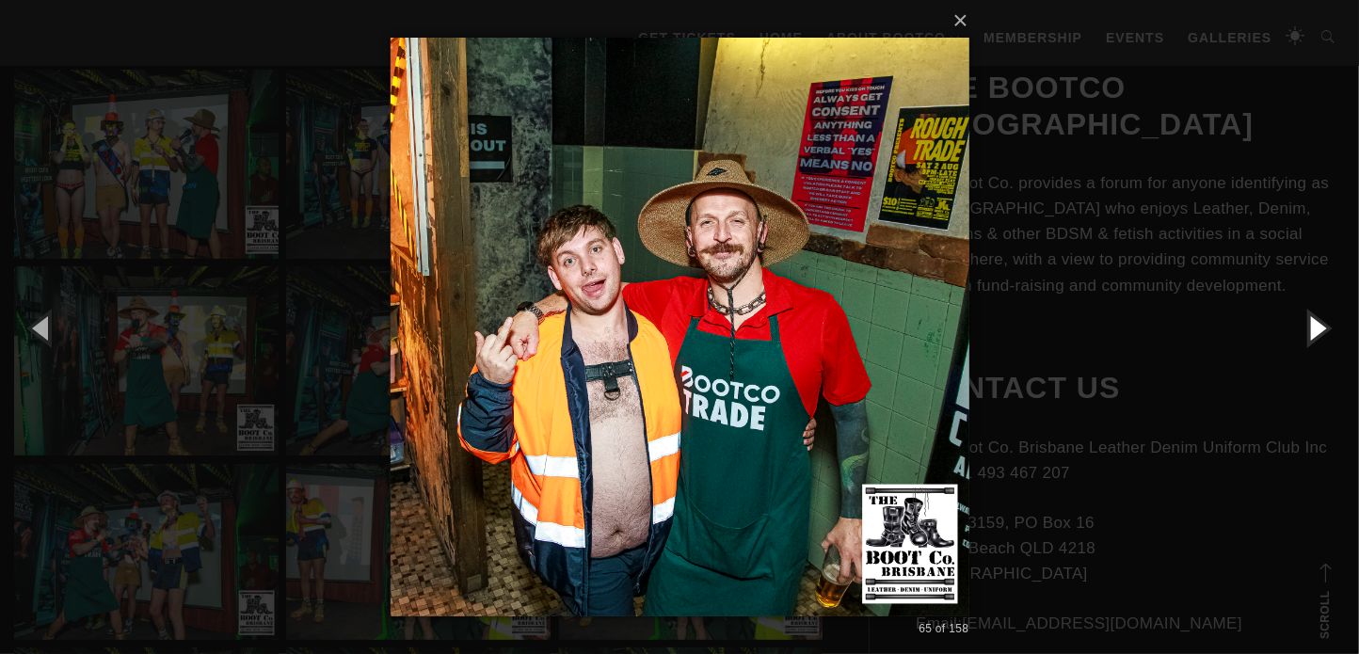
click at [1311, 332] on button "button" at bounding box center [1316, 327] width 85 height 103
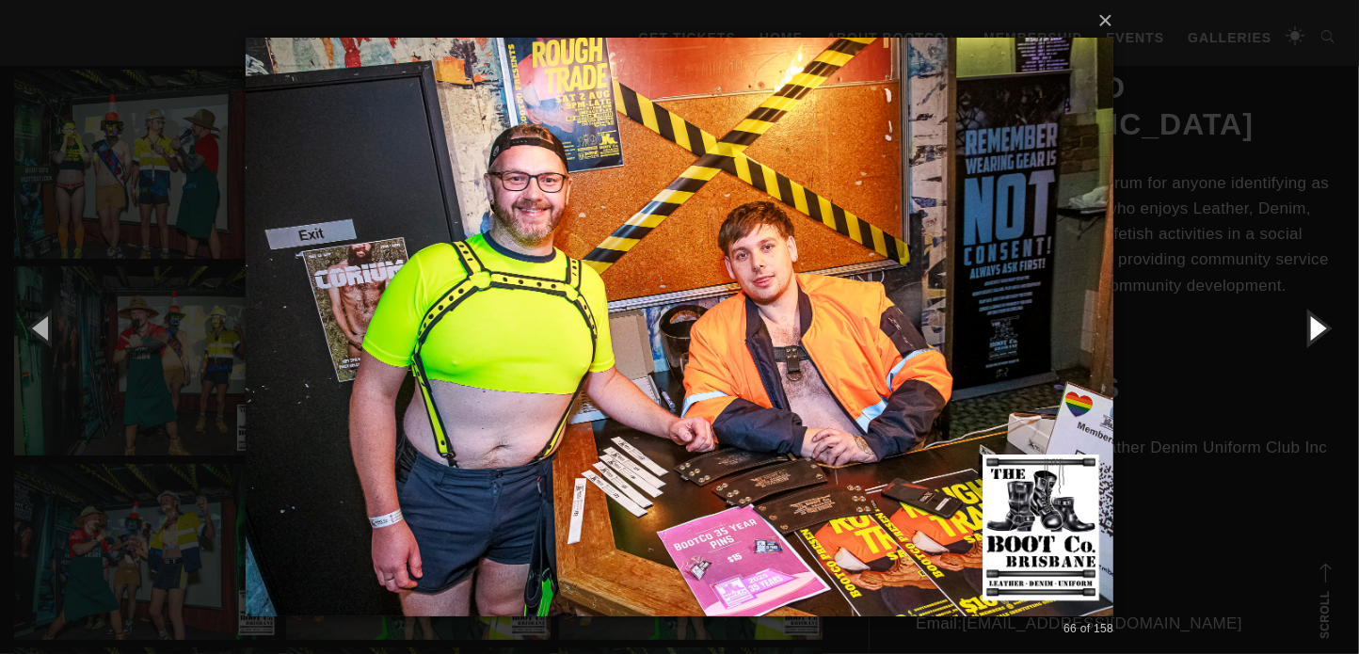
click at [1311, 332] on button "button" at bounding box center [1316, 327] width 85 height 103
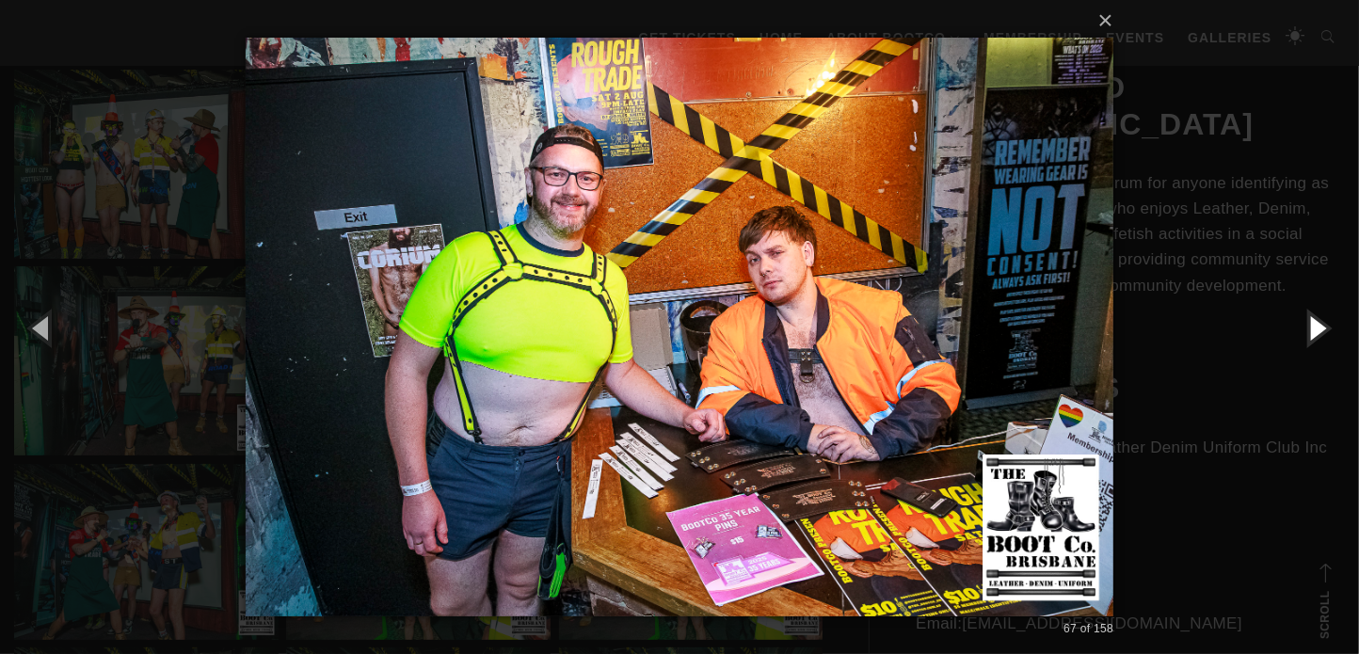
click at [1311, 332] on button "button" at bounding box center [1316, 327] width 85 height 103
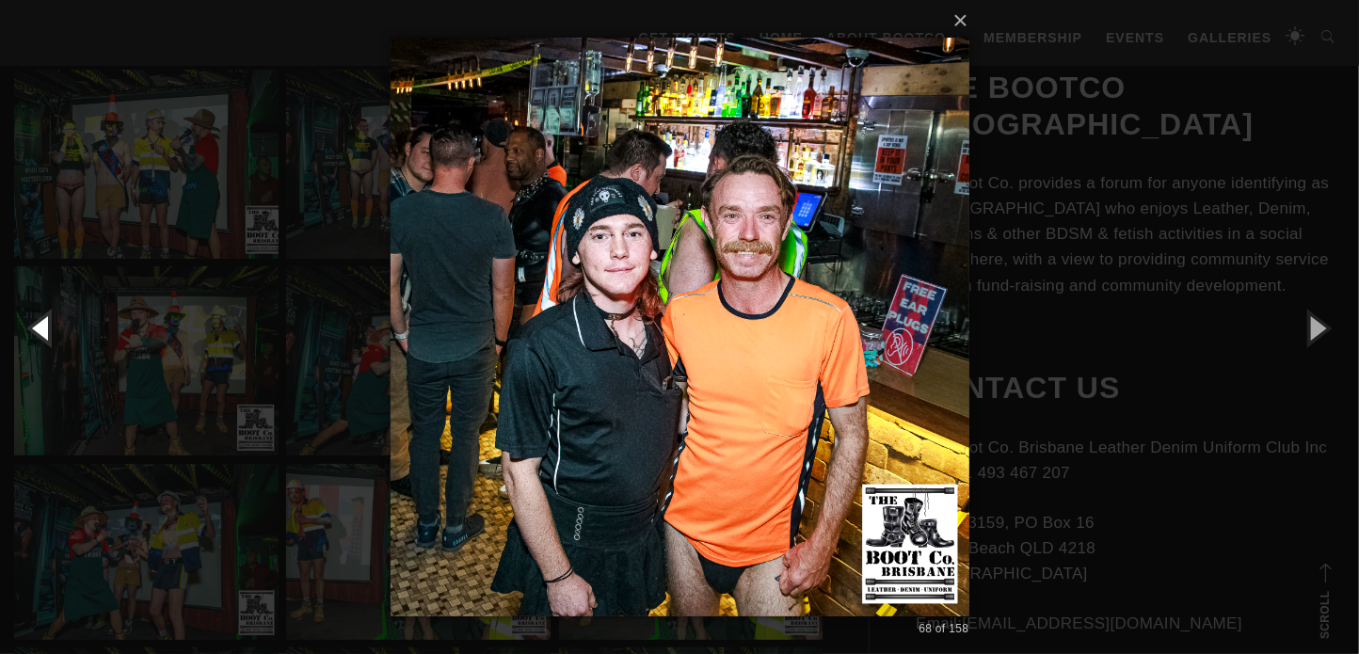
click at [40, 338] on button "button" at bounding box center [42, 327] width 85 height 103
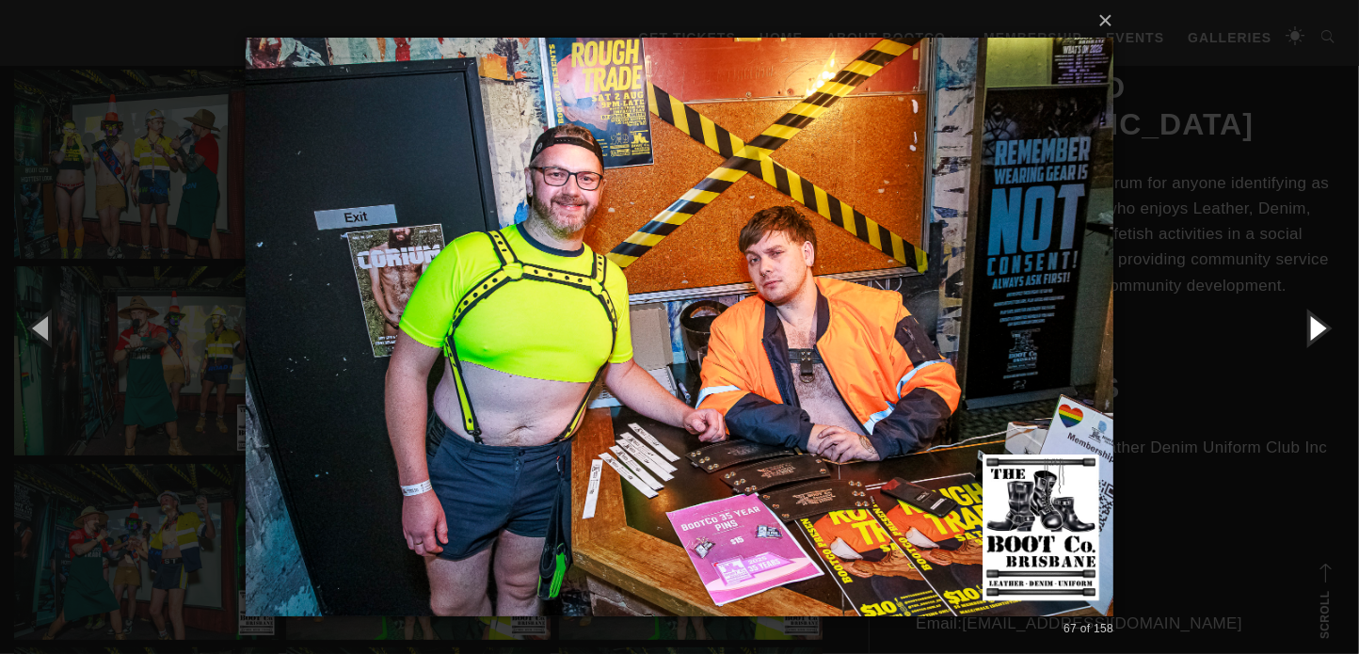
click at [1311, 333] on button "button" at bounding box center [1316, 327] width 85 height 103
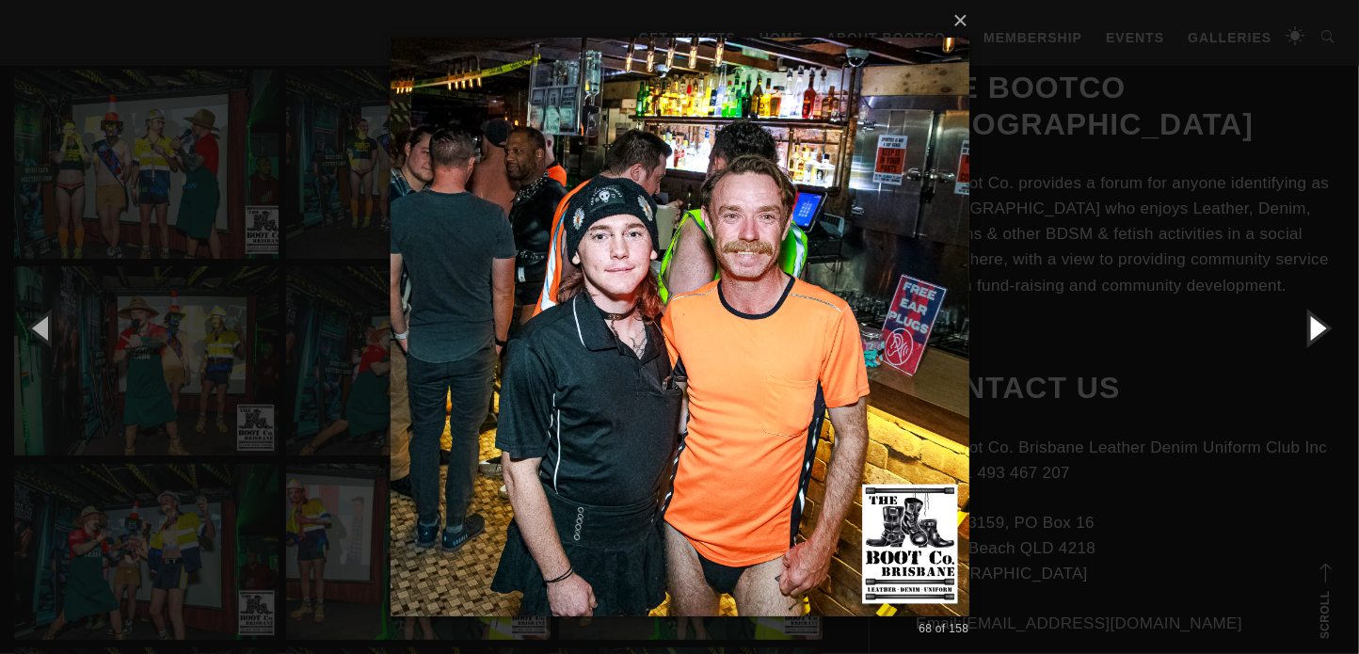
click at [1310, 334] on button "button" at bounding box center [1316, 327] width 85 height 103
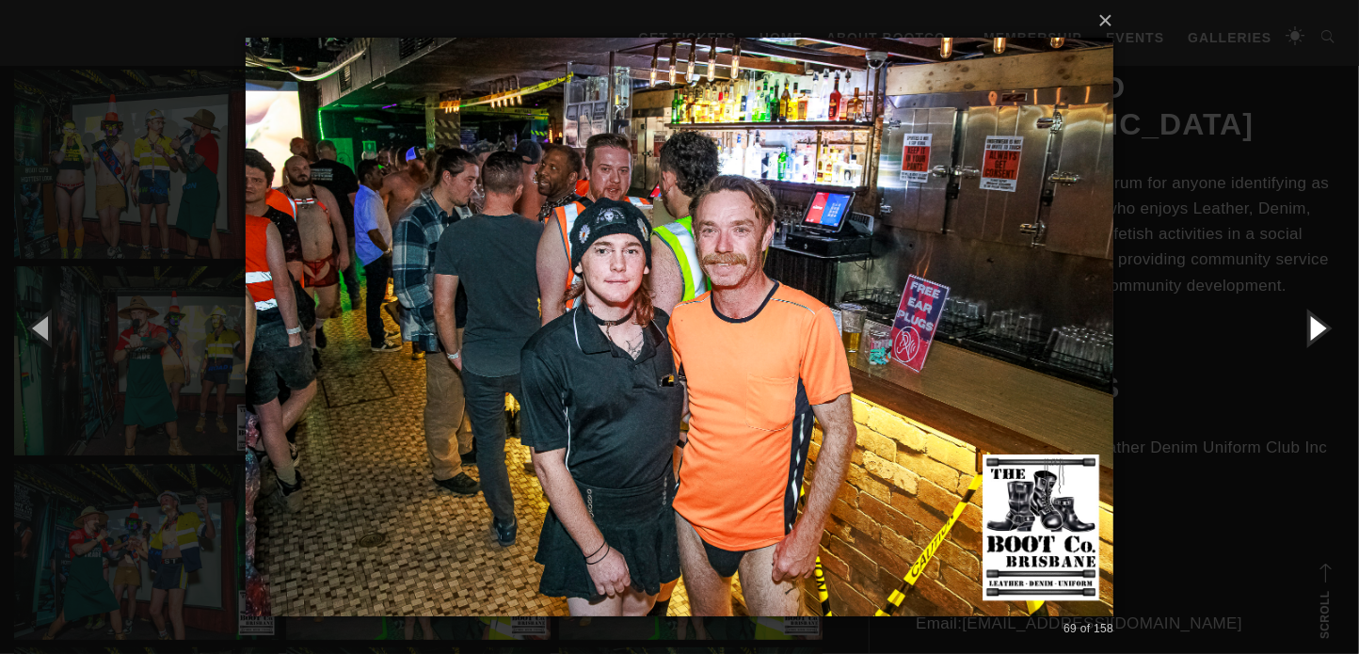
click at [1309, 335] on button "button" at bounding box center [1316, 327] width 85 height 103
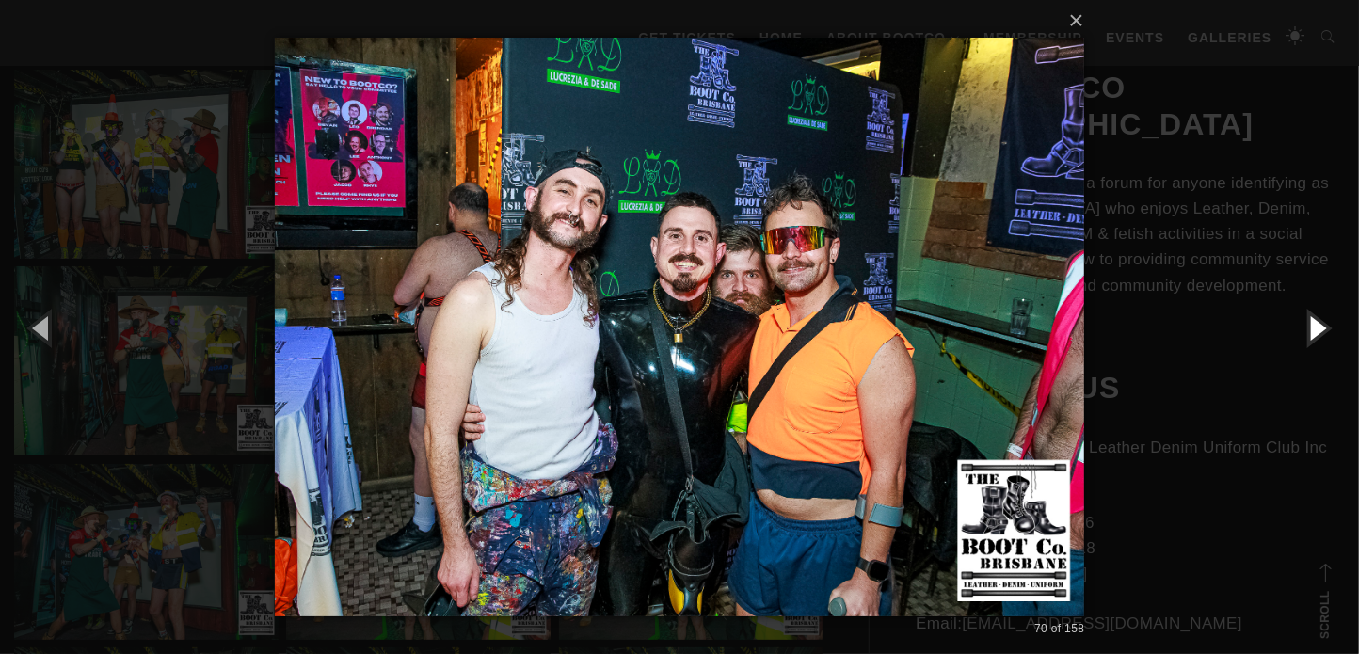
click at [1309, 335] on button "button" at bounding box center [1316, 327] width 85 height 103
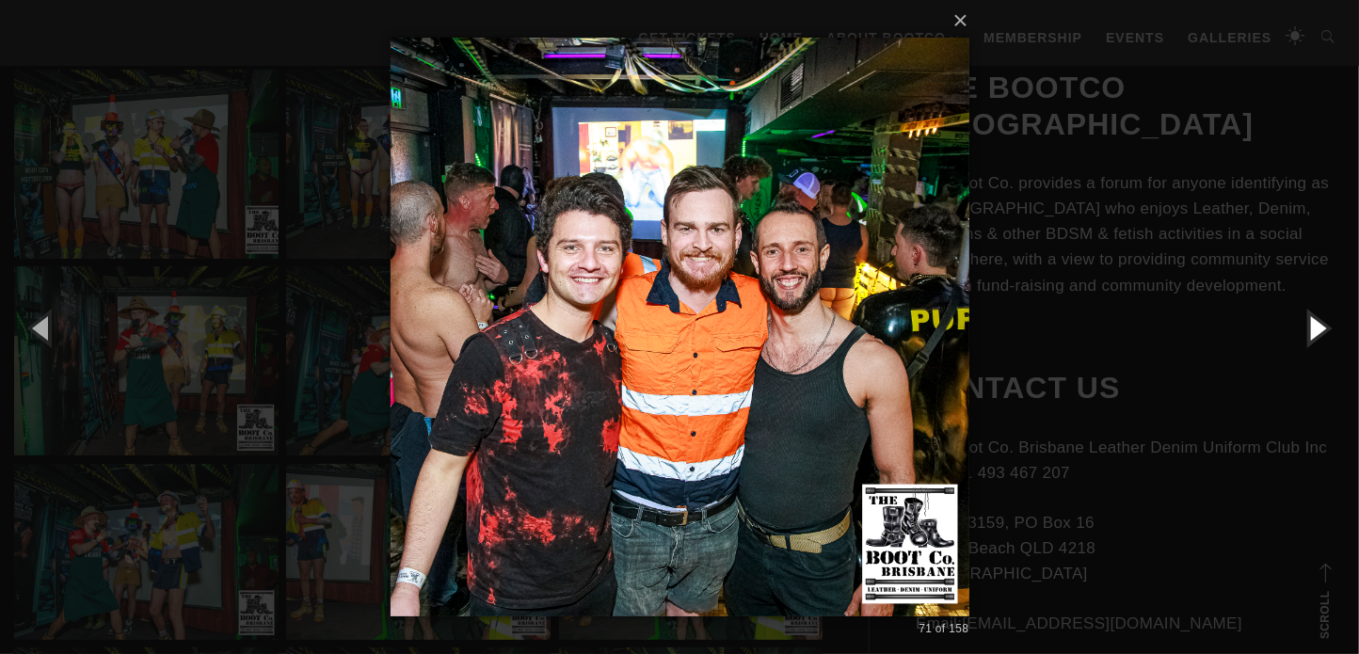
click at [1309, 336] on button "button" at bounding box center [1316, 327] width 85 height 103
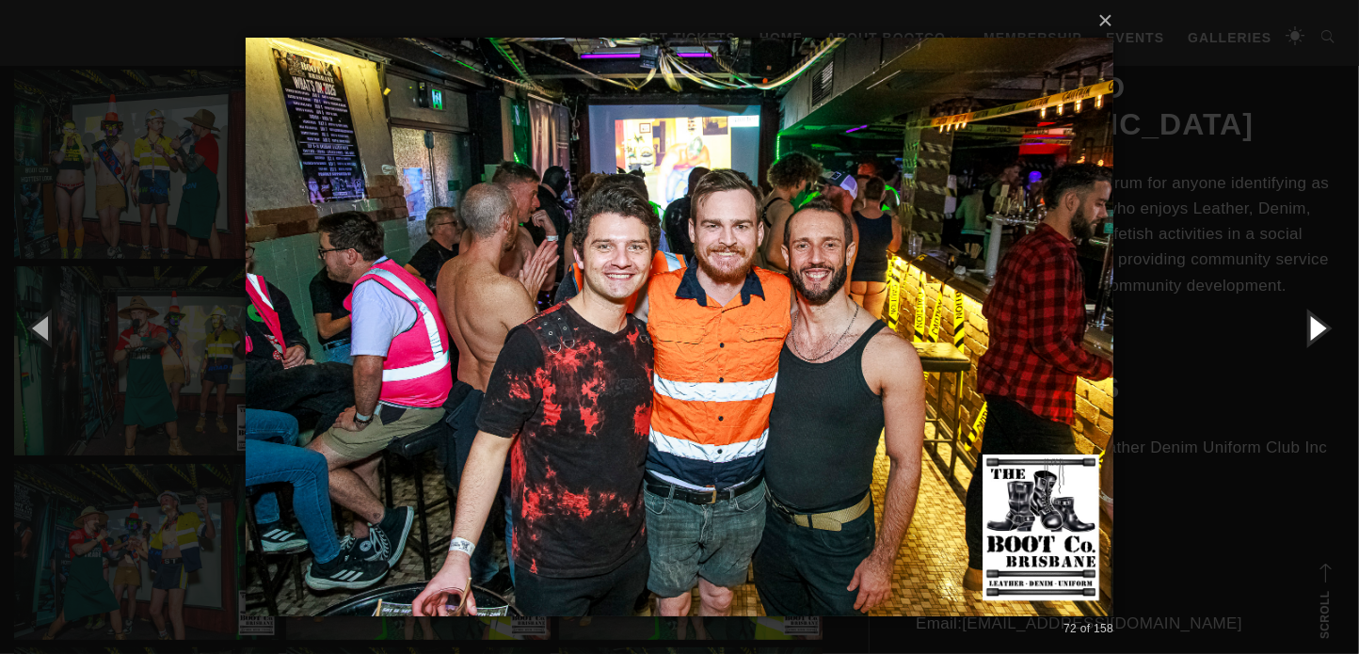
click at [1309, 336] on button "button" at bounding box center [1316, 327] width 85 height 103
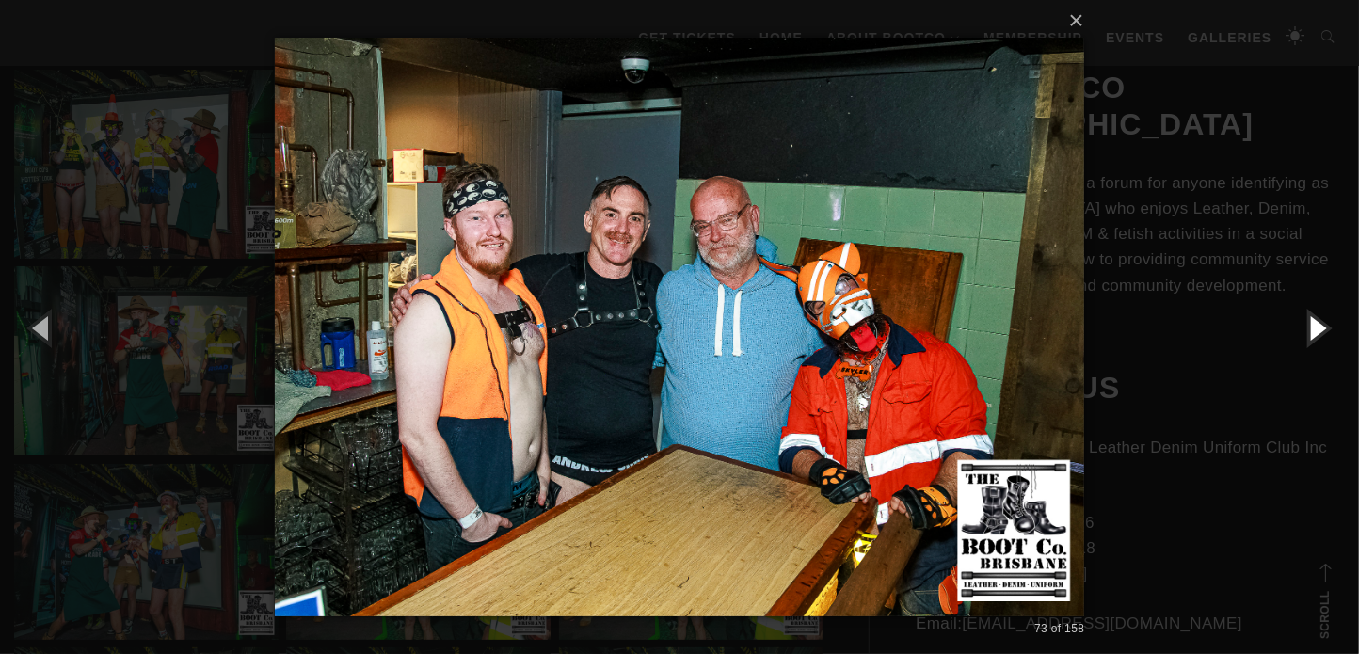
click at [1308, 336] on button "button" at bounding box center [1316, 327] width 85 height 103
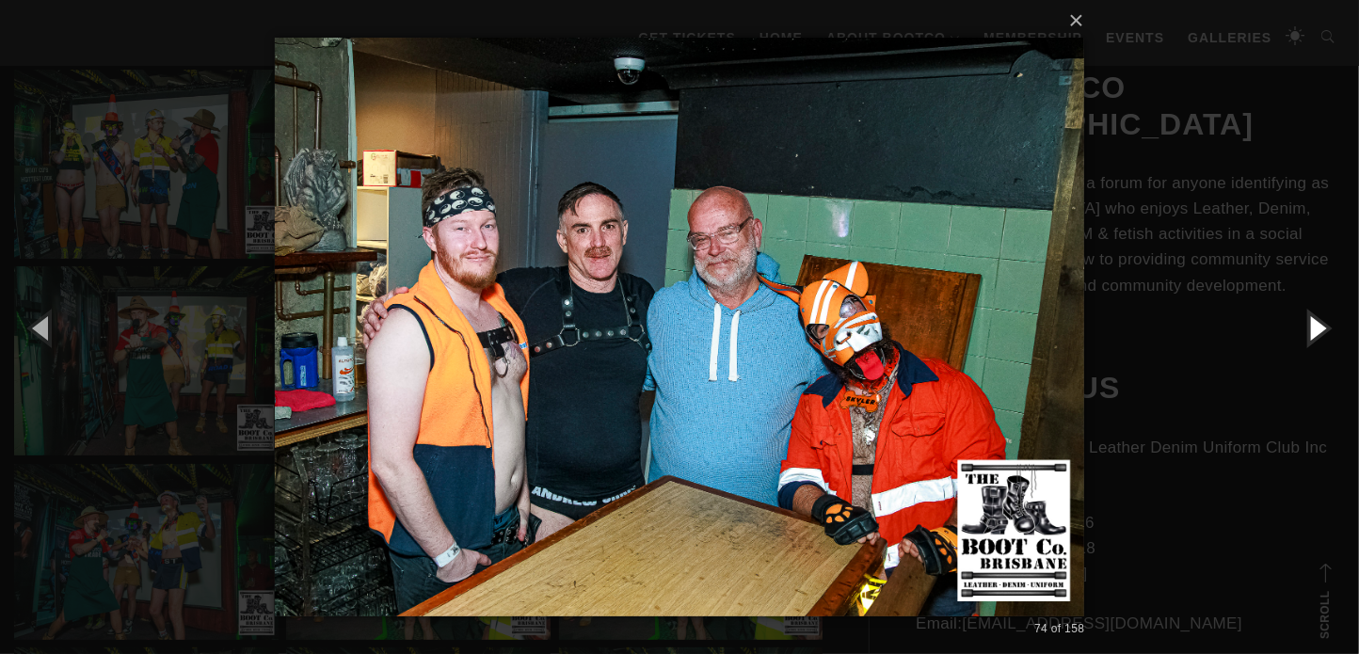
click at [1308, 336] on button "button" at bounding box center [1316, 327] width 85 height 103
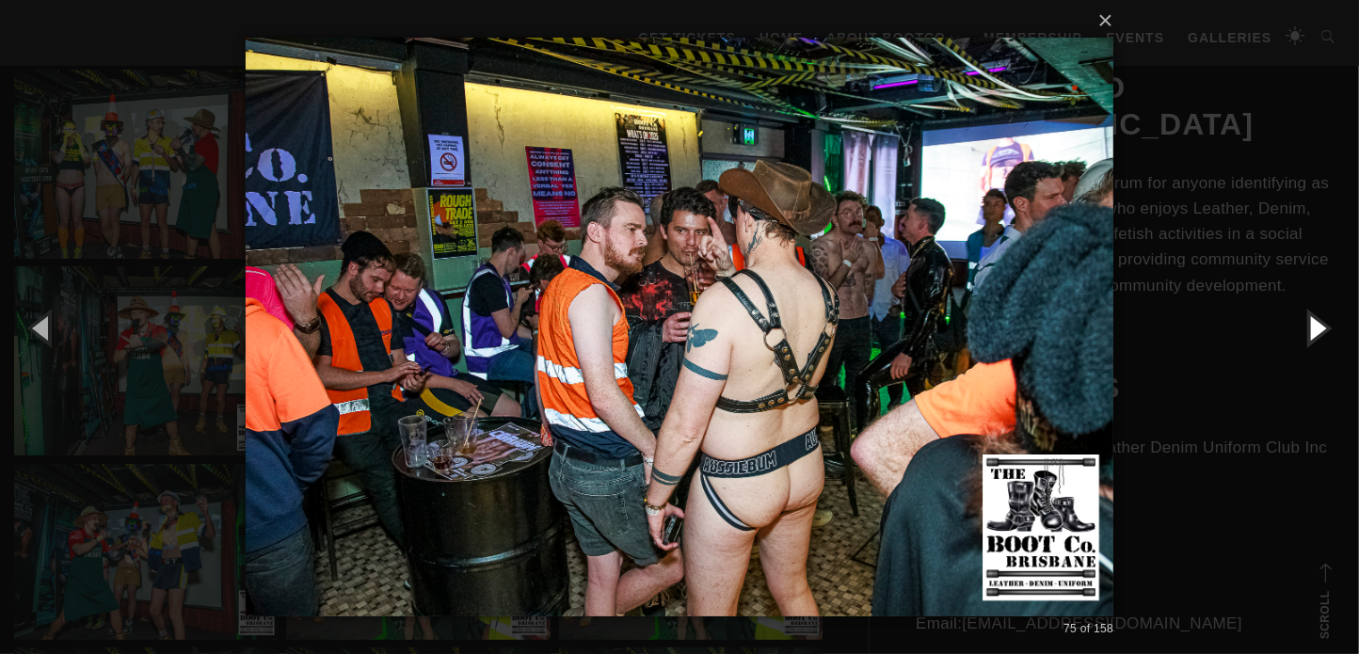
click at [1308, 337] on button "button" at bounding box center [1316, 327] width 85 height 103
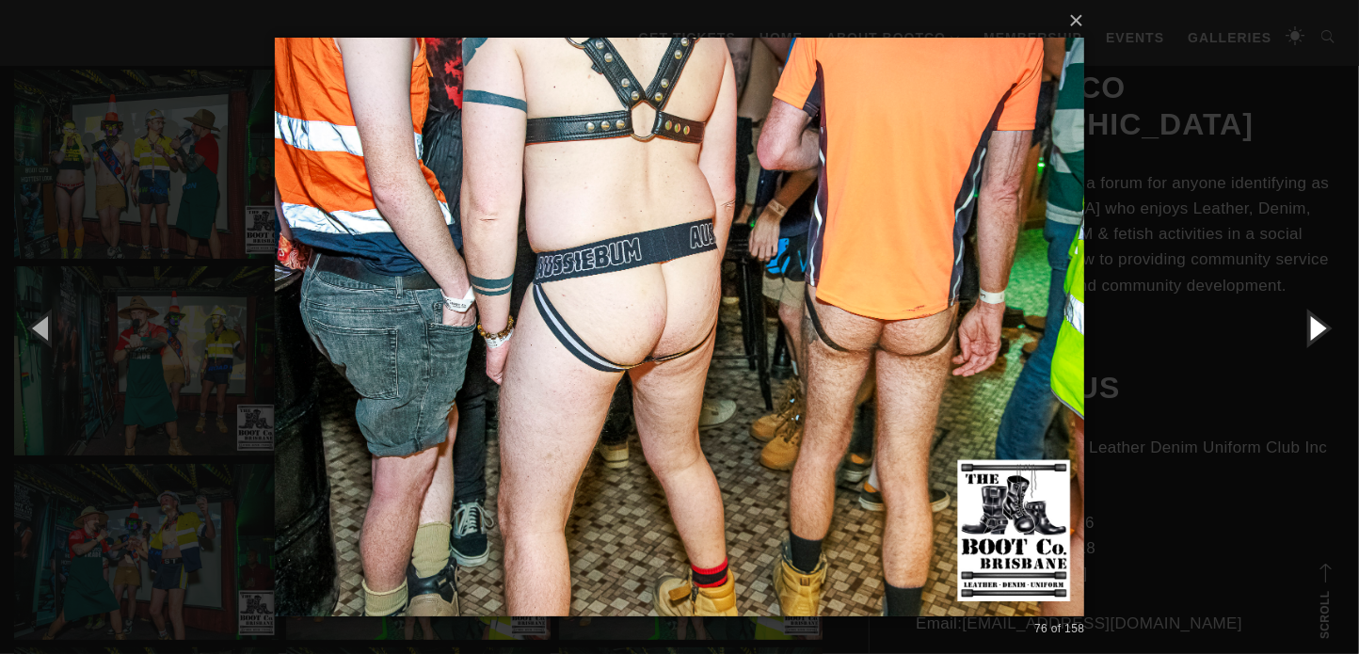
click at [1307, 337] on button "button" at bounding box center [1316, 327] width 85 height 103
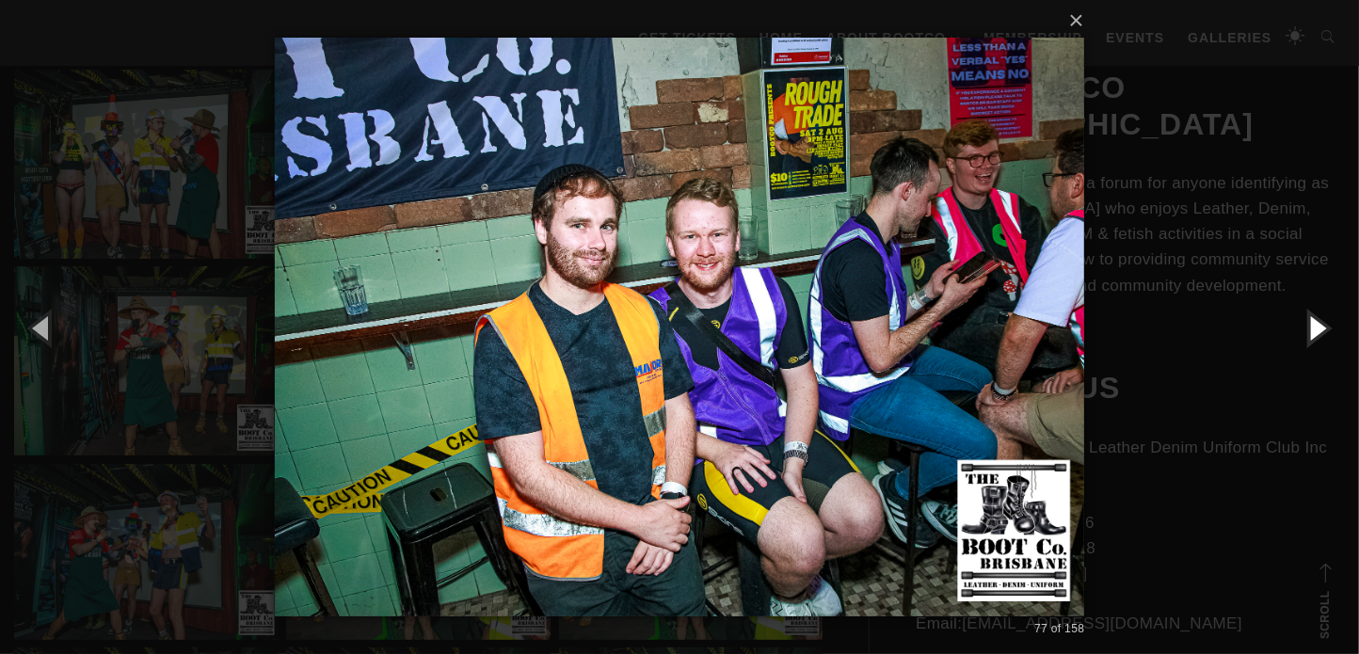
click at [1307, 337] on button "button" at bounding box center [1316, 327] width 85 height 103
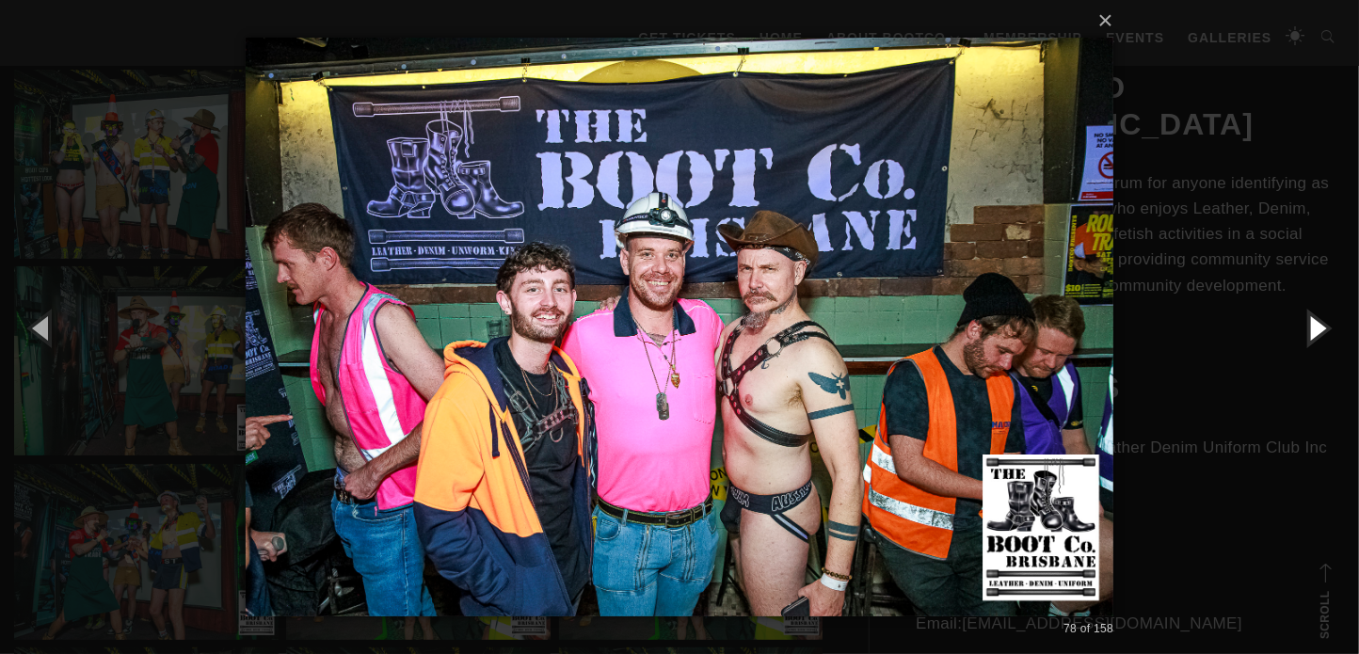
click at [1307, 337] on button "button" at bounding box center [1316, 327] width 85 height 103
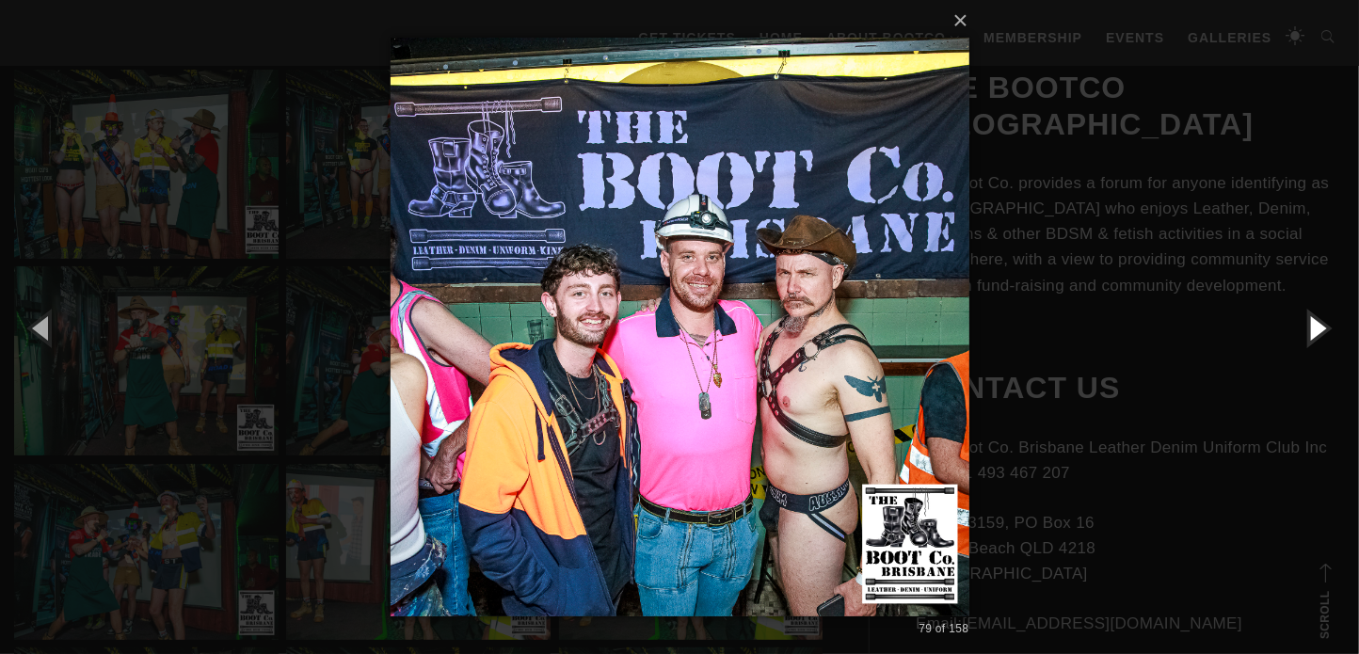
click at [1306, 337] on button "button" at bounding box center [1316, 327] width 85 height 103
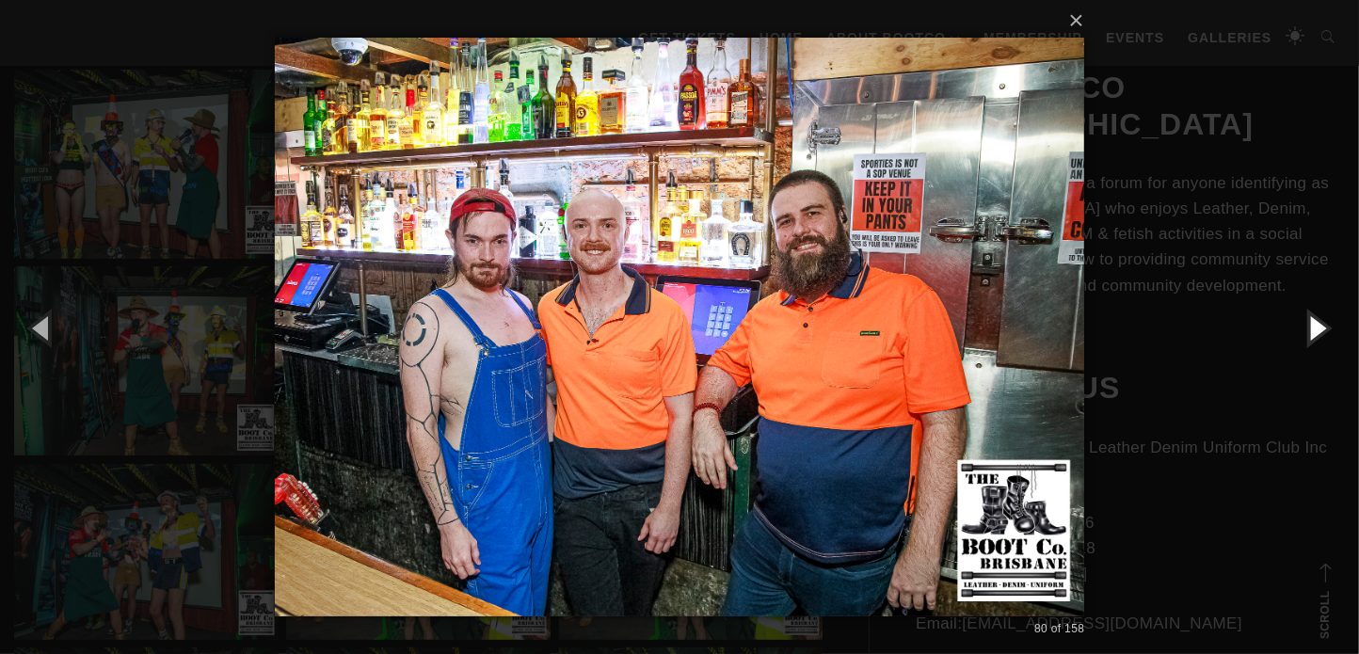
click at [1306, 337] on button "button" at bounding box center [1316, 327] width 85 height 103
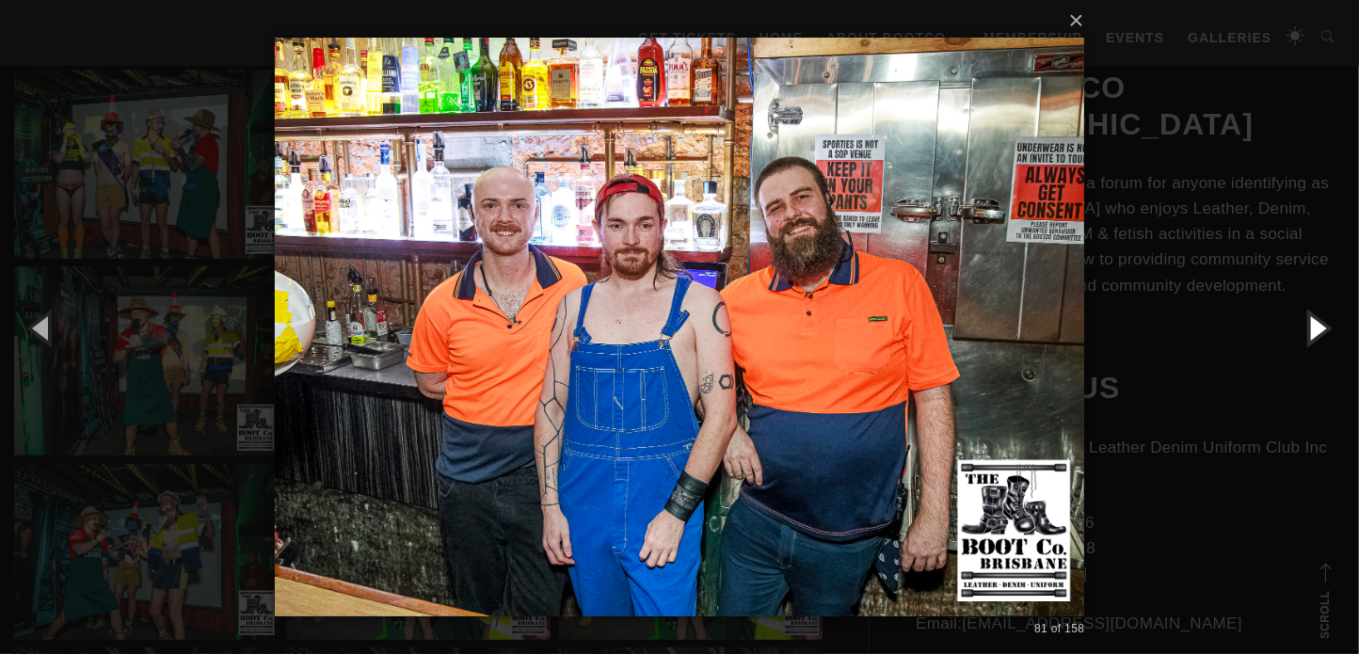
click at [1313, 331] on button "button" at bounding box center [1316, 327] width 85 height 103
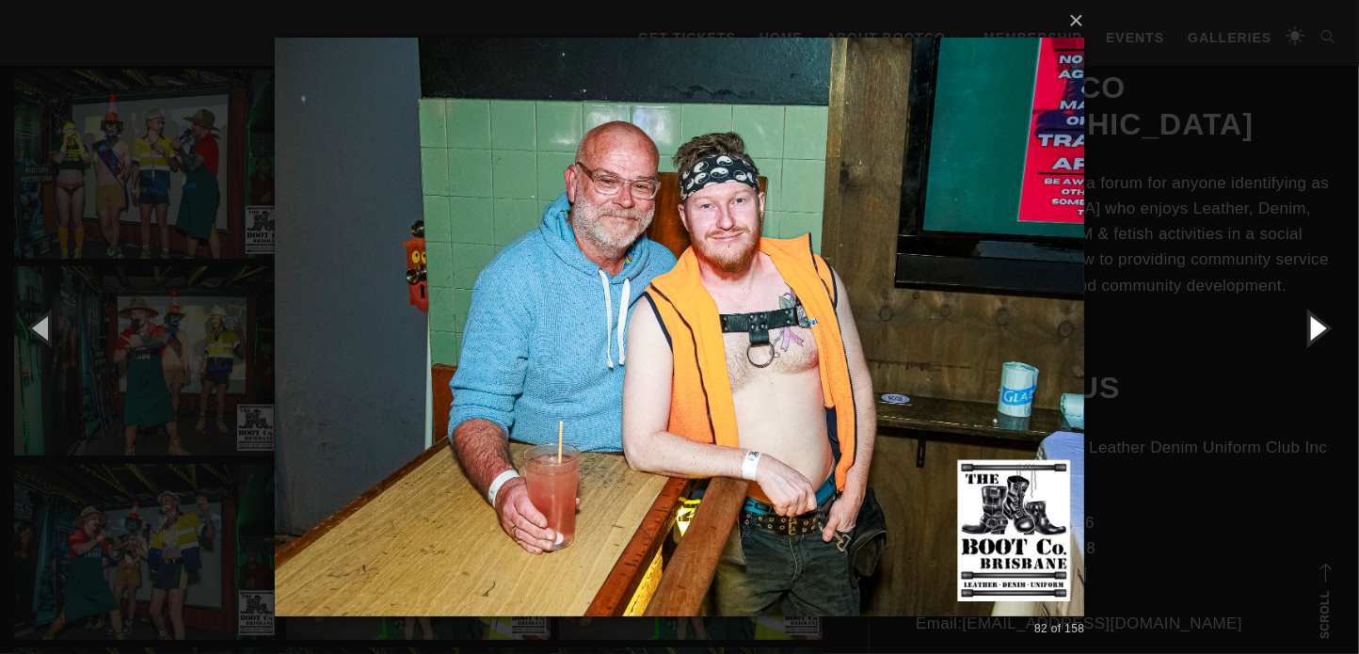
click at [1313, 331] on button "button" at bounding box center [1316, 327] width 85 height 103
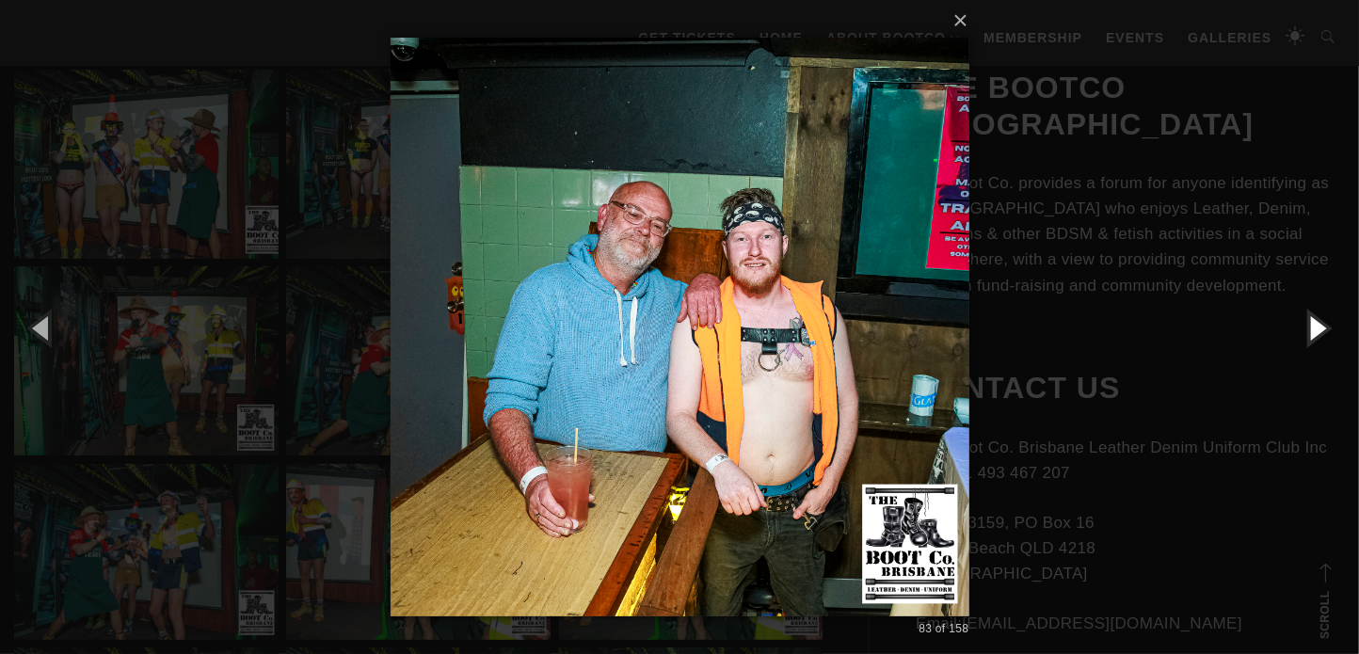
click at [1312, 333] on button "button" at bounding box center [1316, 327] width 85 height 103
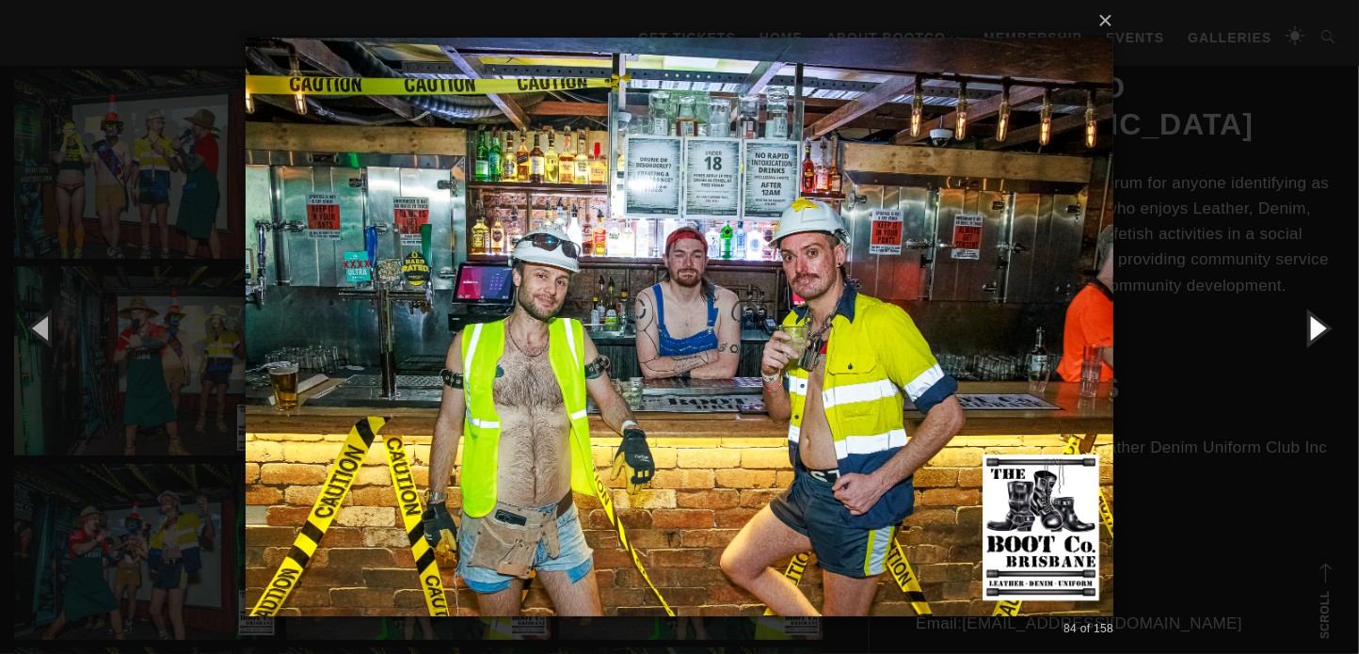
click at [1311, 334] on button "button" at bounding box center [1316, 327] width 85 height 103
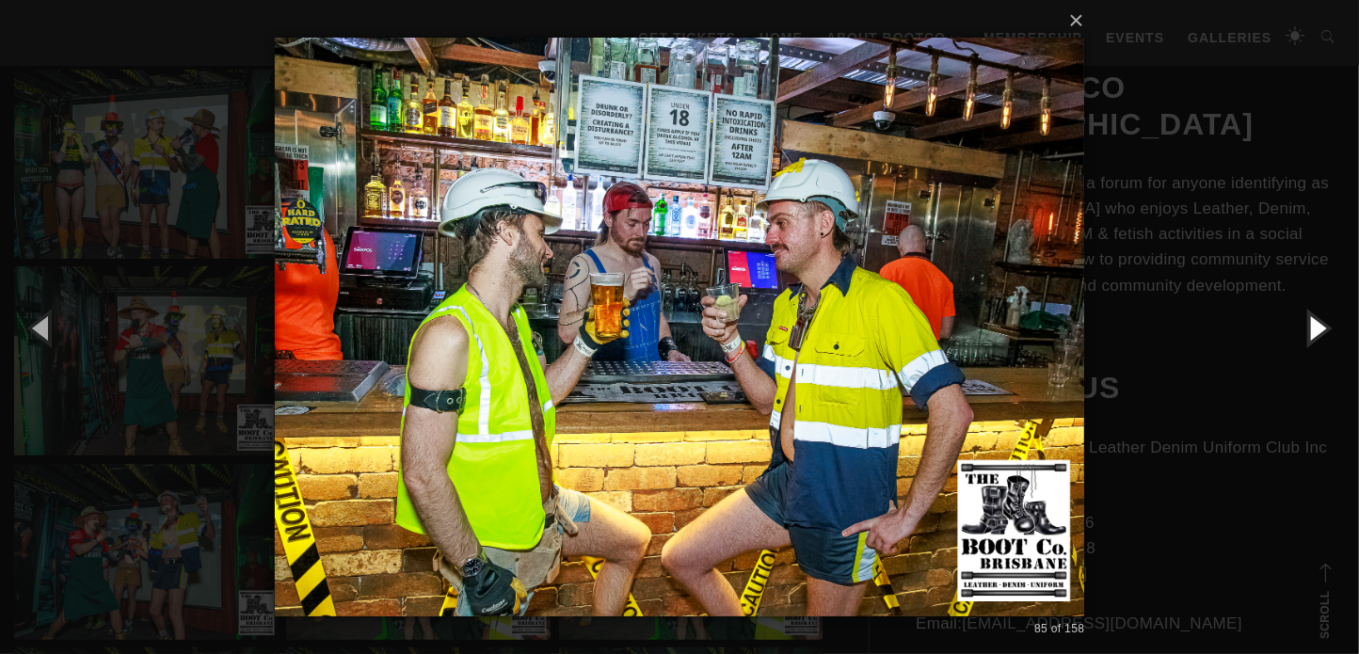
click at [1311, 334] on button "button" at bounding box center [1316, 327] width 85 height 103
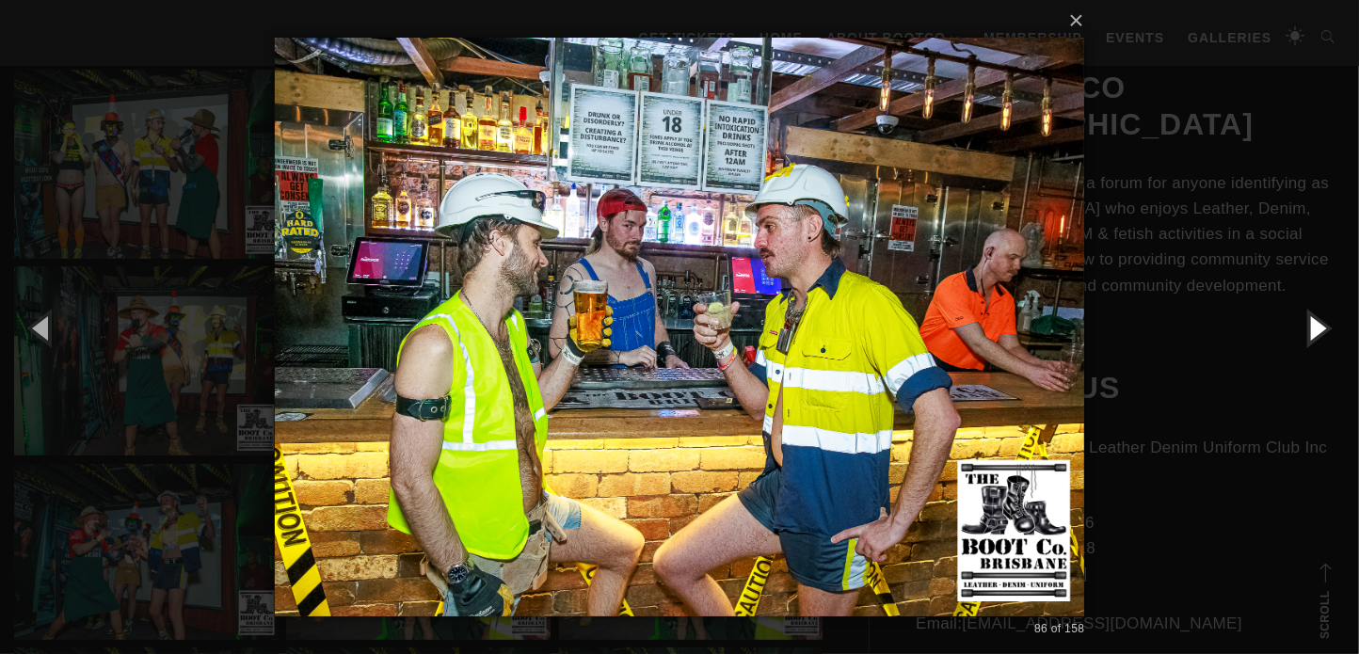
click at [1311, 334] on button "button" at bounding box center [1316, 327] width 85 height 103
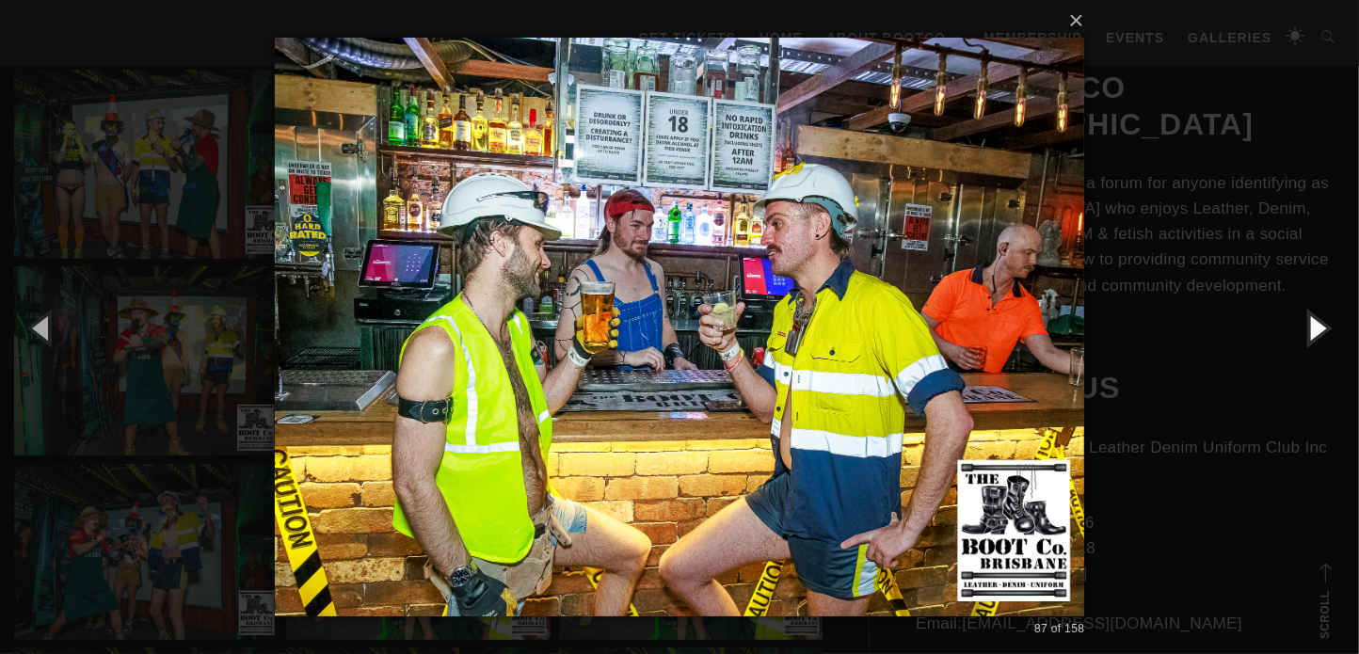
click at [1311, 334] on button "button" at bounding box center [1316, 327] width 85 height 103
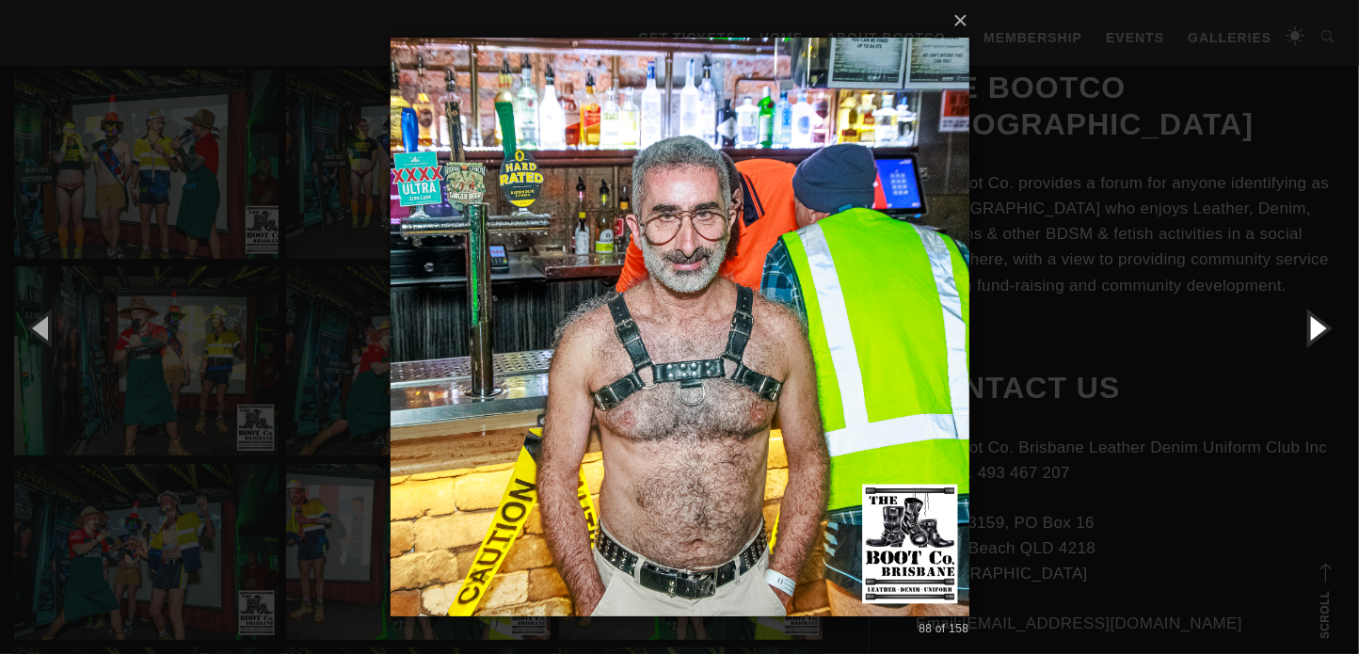
click at [1309, 336] on button "button" at bounding box center [1316, 327] width 85 height 103
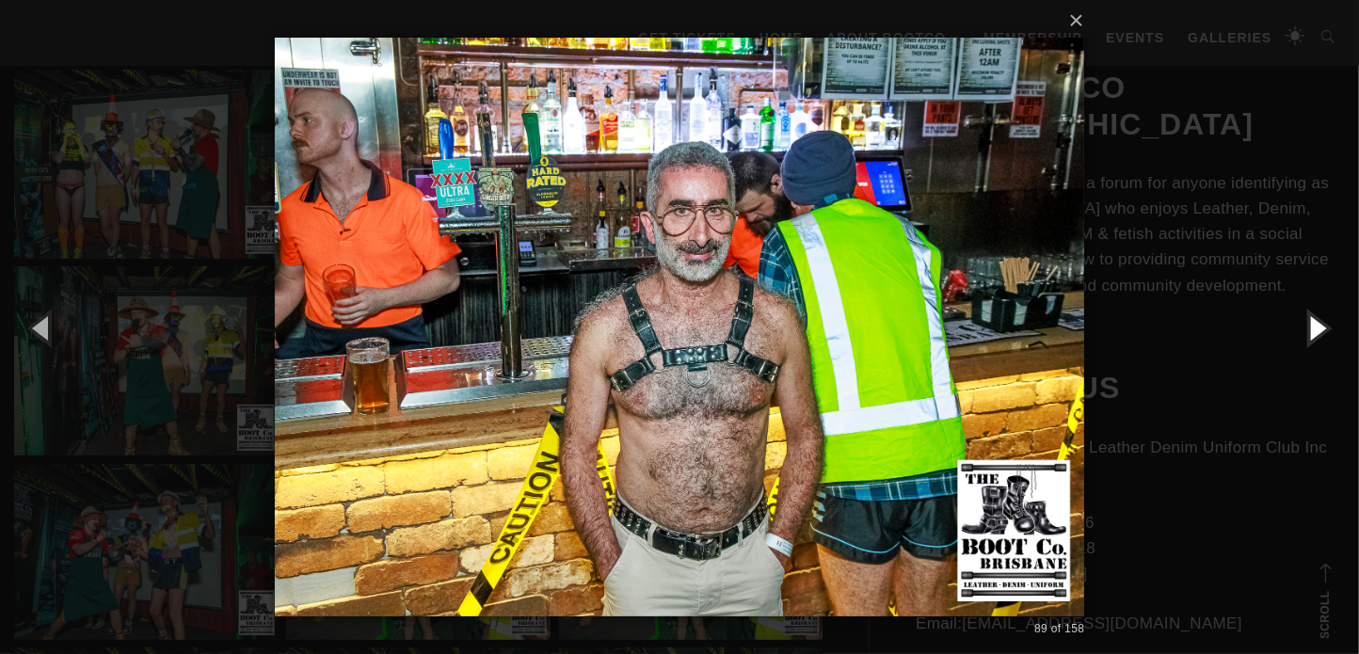
click at [1309, 336] on button "button" at bounding box center [1316, 327] width 85 height 103
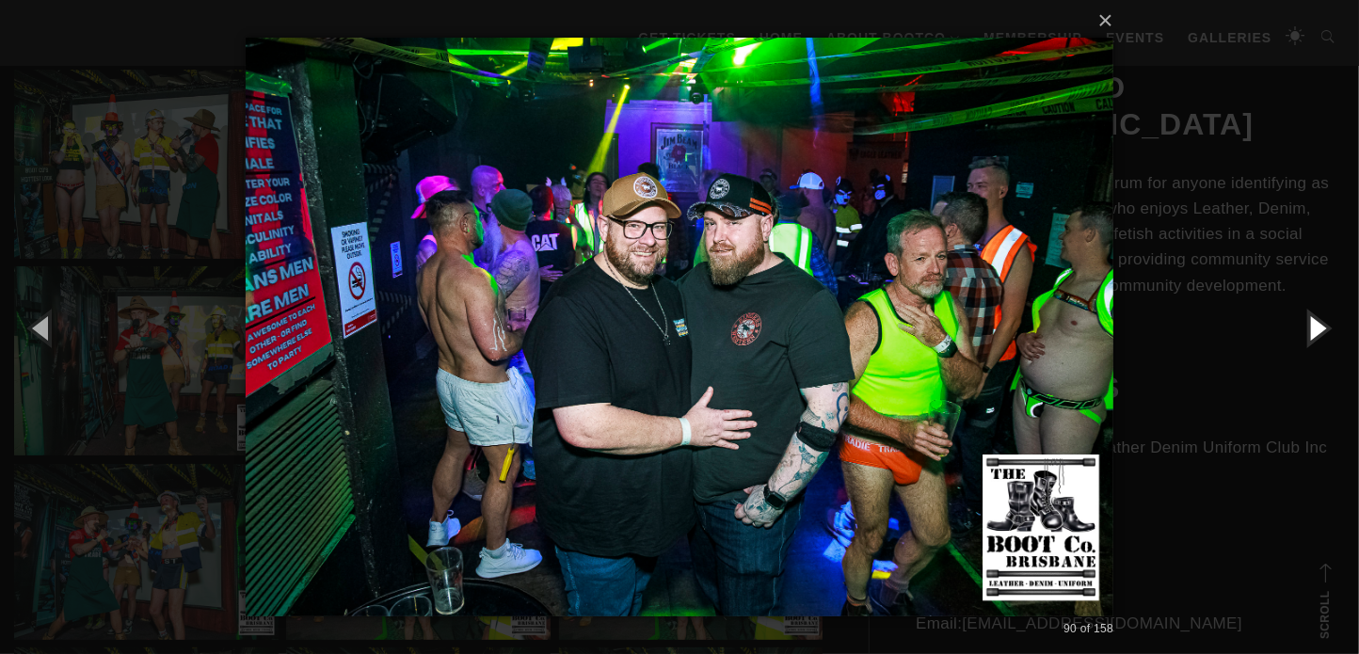
click at [1309, 336] on button "button" at bounding box center [1316, 327] width 85 height 103
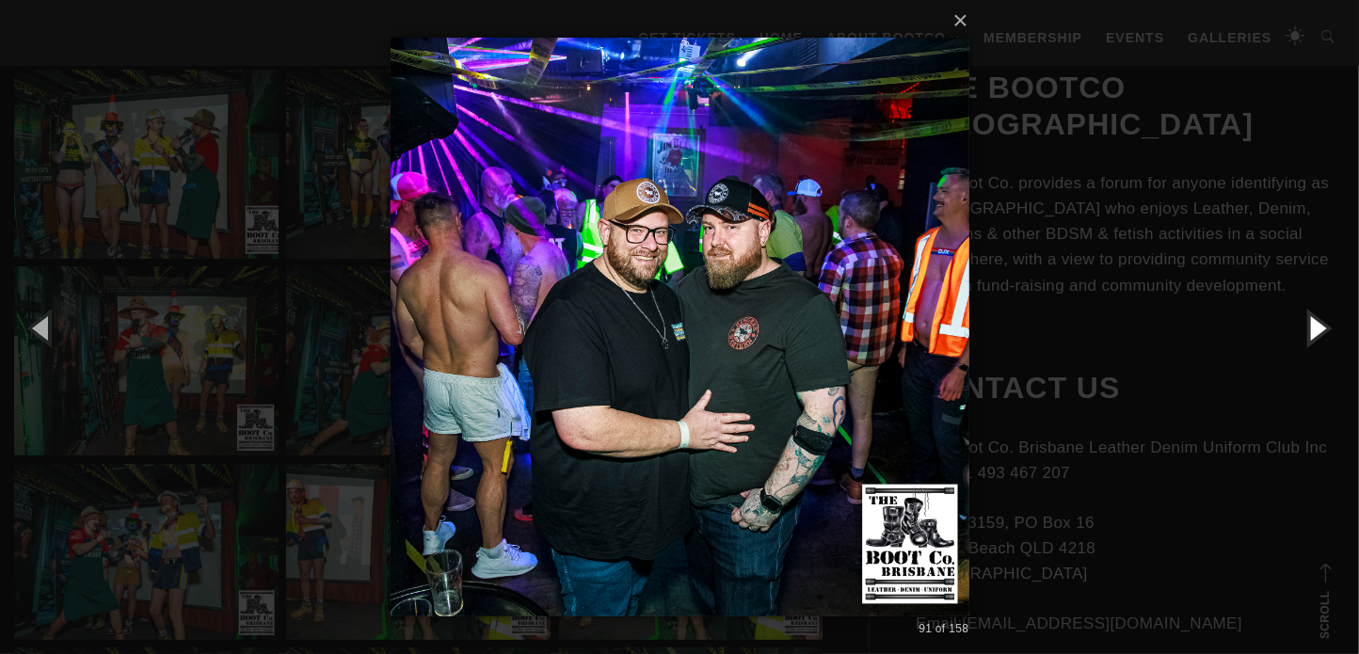
click at [1309, 336] on button "button" at bounding box center [1316, 327] width 85 height 103
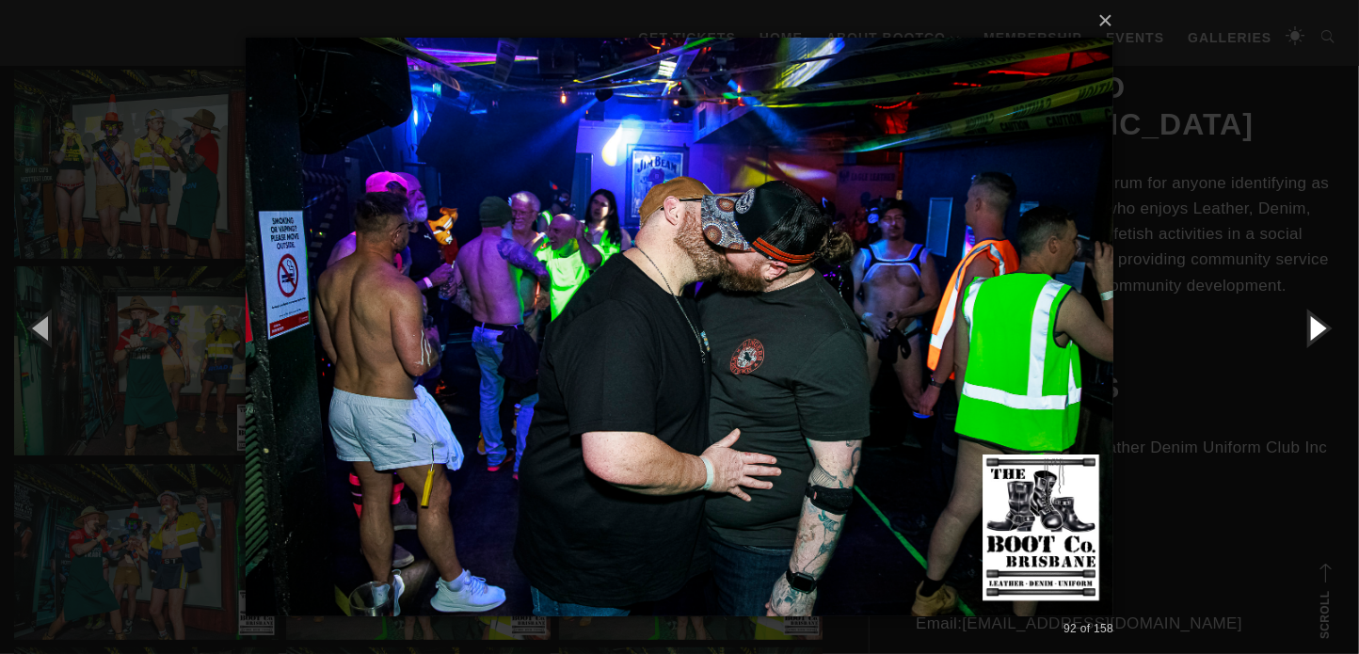
click at [1309, 336] on button "button" at bounding box center [1316, 327] width 85 height 103
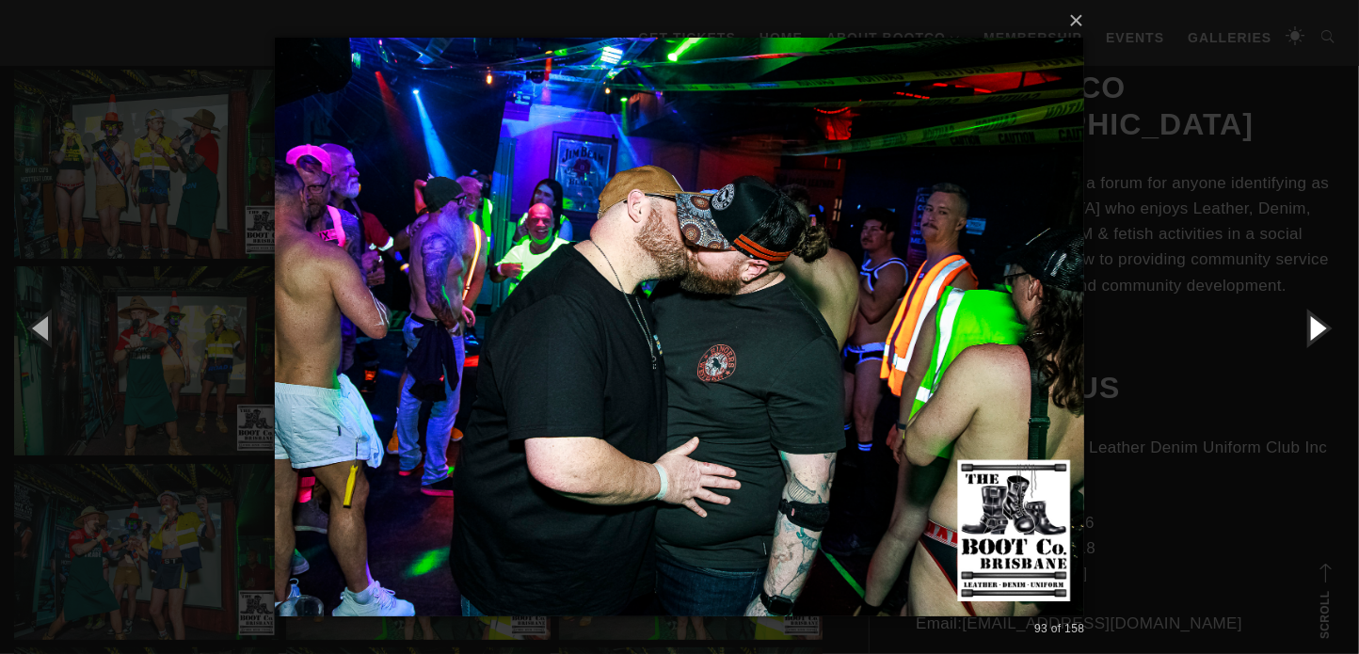
click at [1309, 336] on button "button" at bounding box center [1316, 327] width 85 height 103
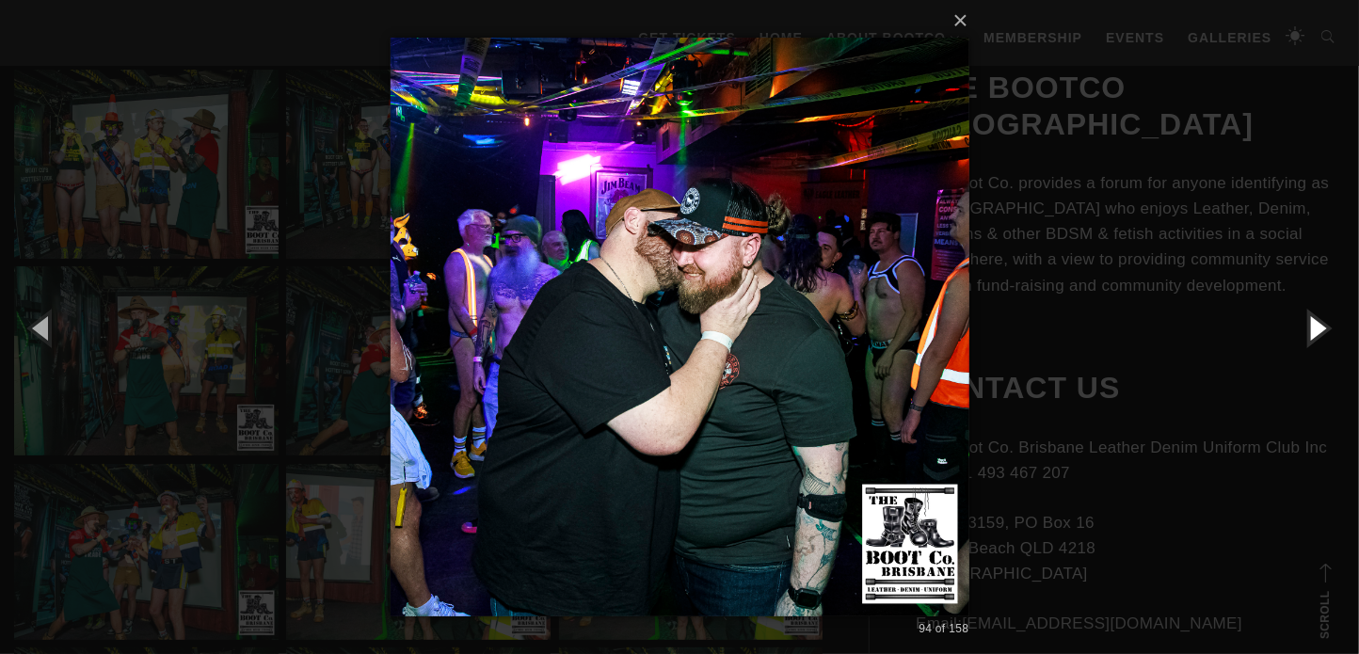
click at [1309, 336] on button "button" at bounding box center [1316, 327] width 85 height 103
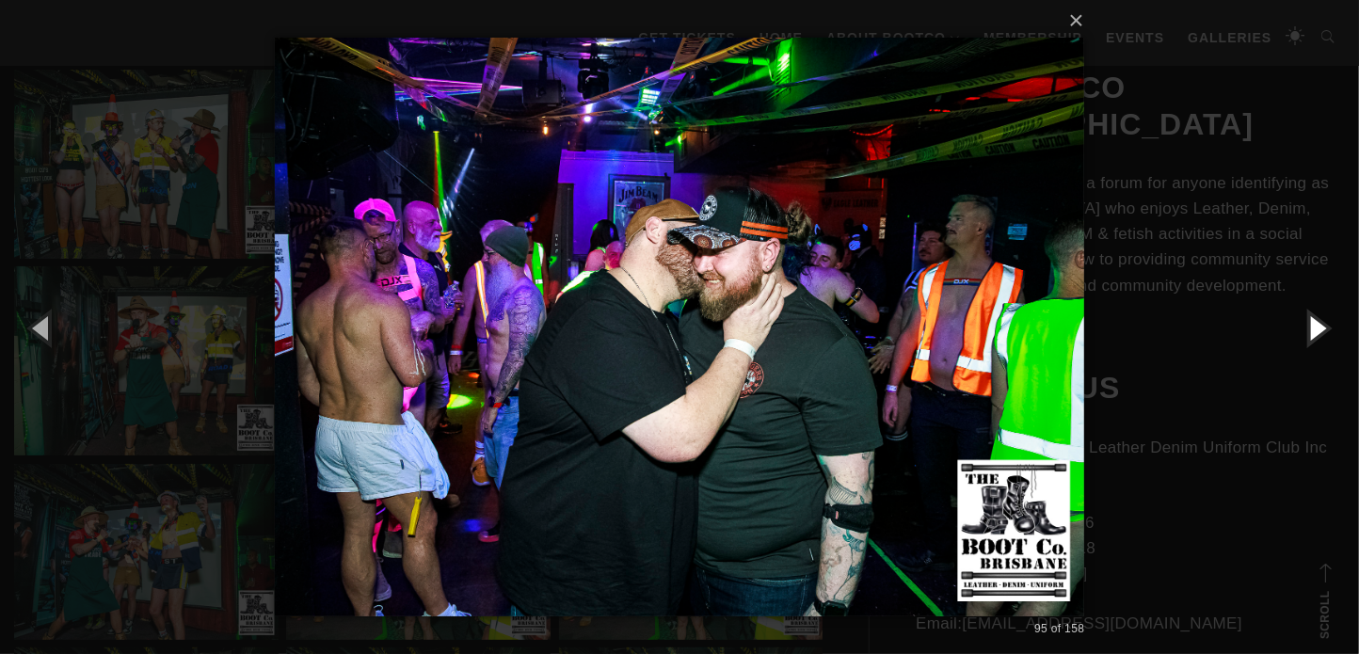
click at [1309, 336] on button "button" at bounding box center [1316, 327] width 85 height 103
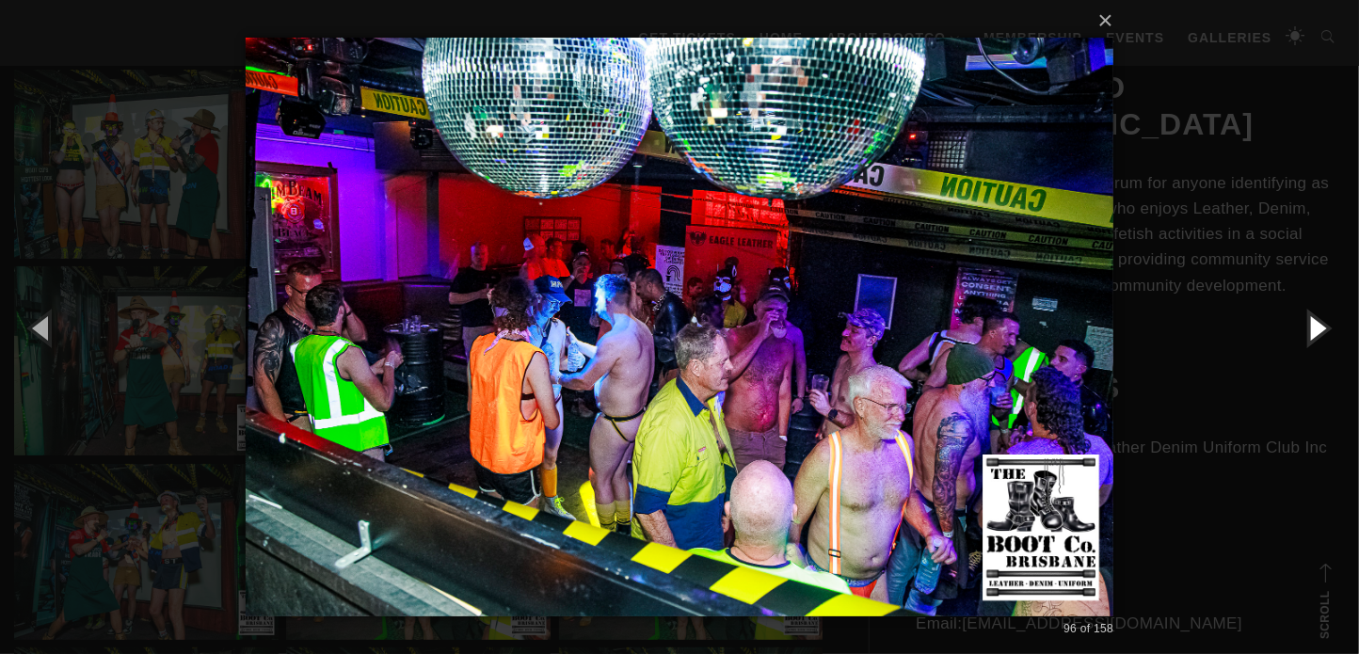
click at [1316, 331] on button "button" at bounding box center [1316, 327] width 85 height 103
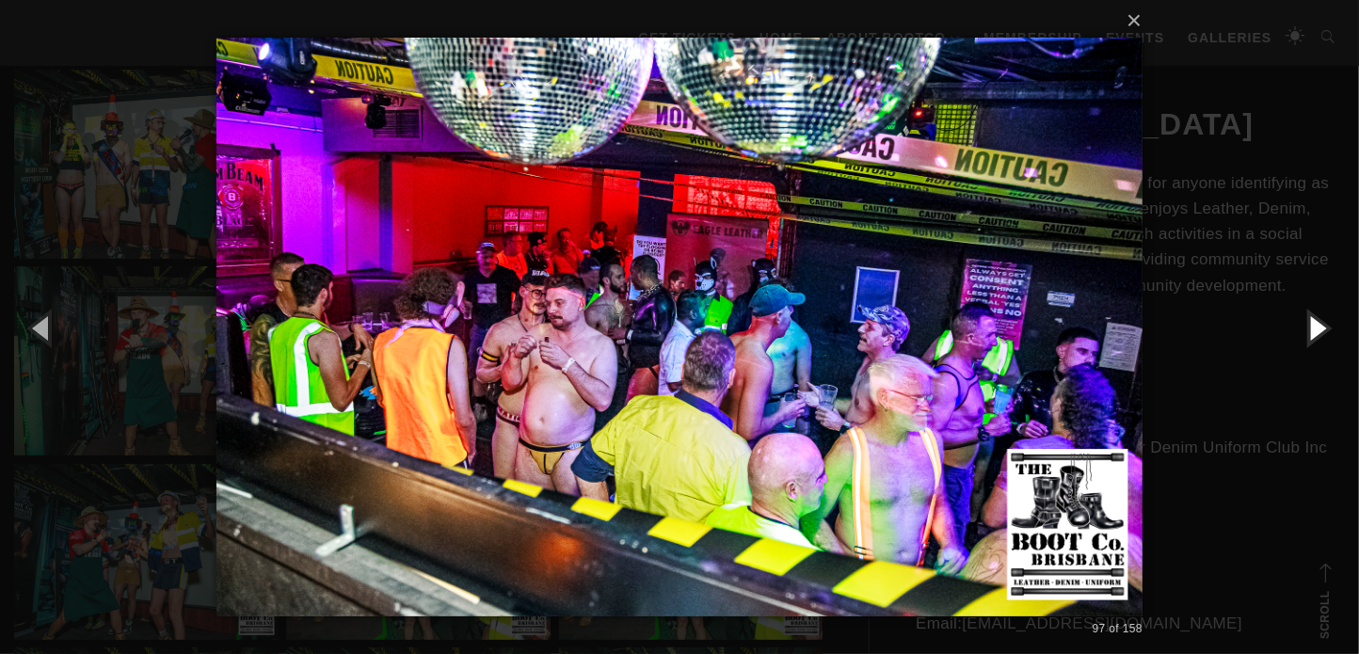
click at [1316, 331] on button "button" at bounding box center [1316, 327] width 85 height 103
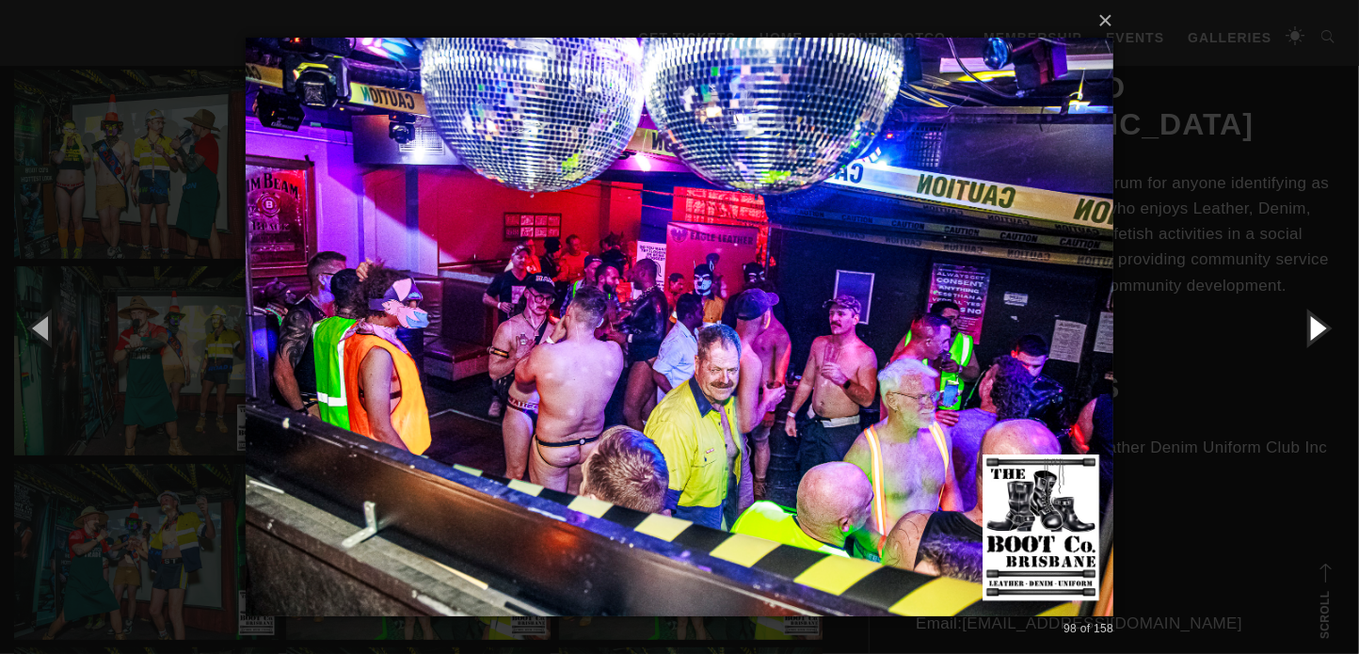
click at [1316, 331] on button "button" at bounding box center [1316, 327] width 85 height 103
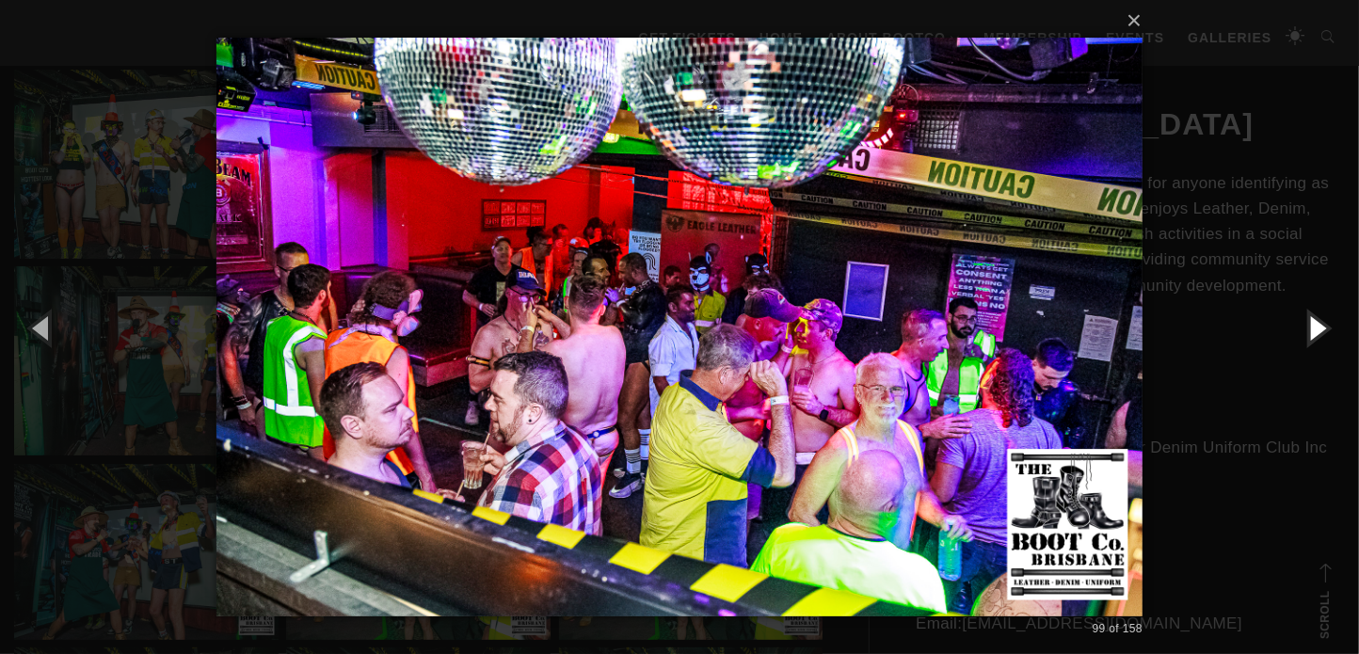
click at [1316, 331] on button "button" at bounding box center [1316, 327] width 85 height 103
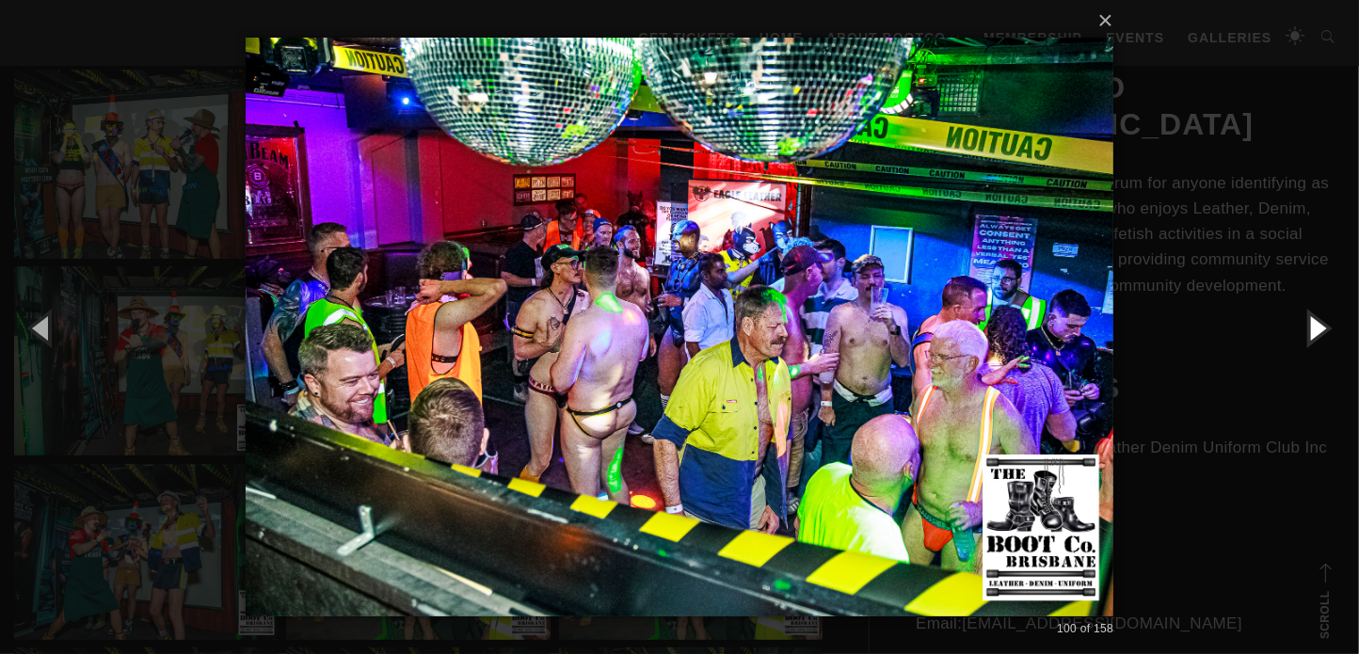
click at [1316, 331] on button "button" at bounding box center [1316, 327] width 85 height 103
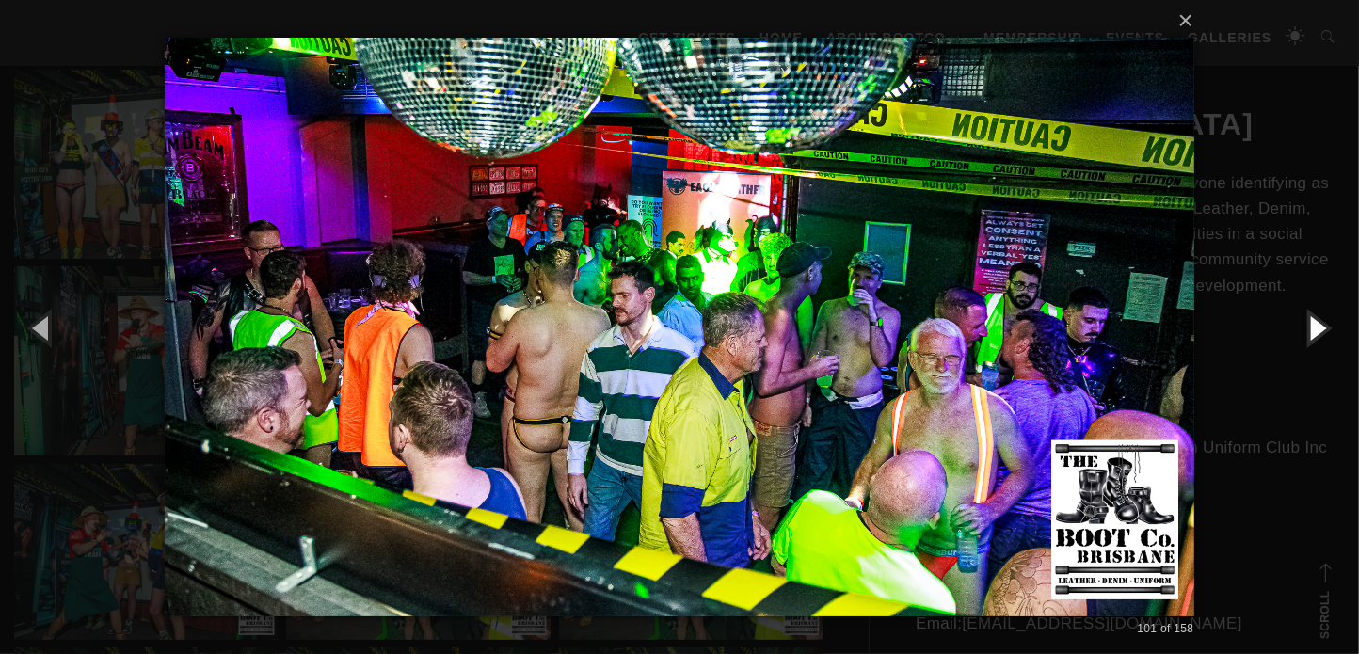
click at [1316, 331] on button "button" at bounding box center [1316, 327] width 85 height 103
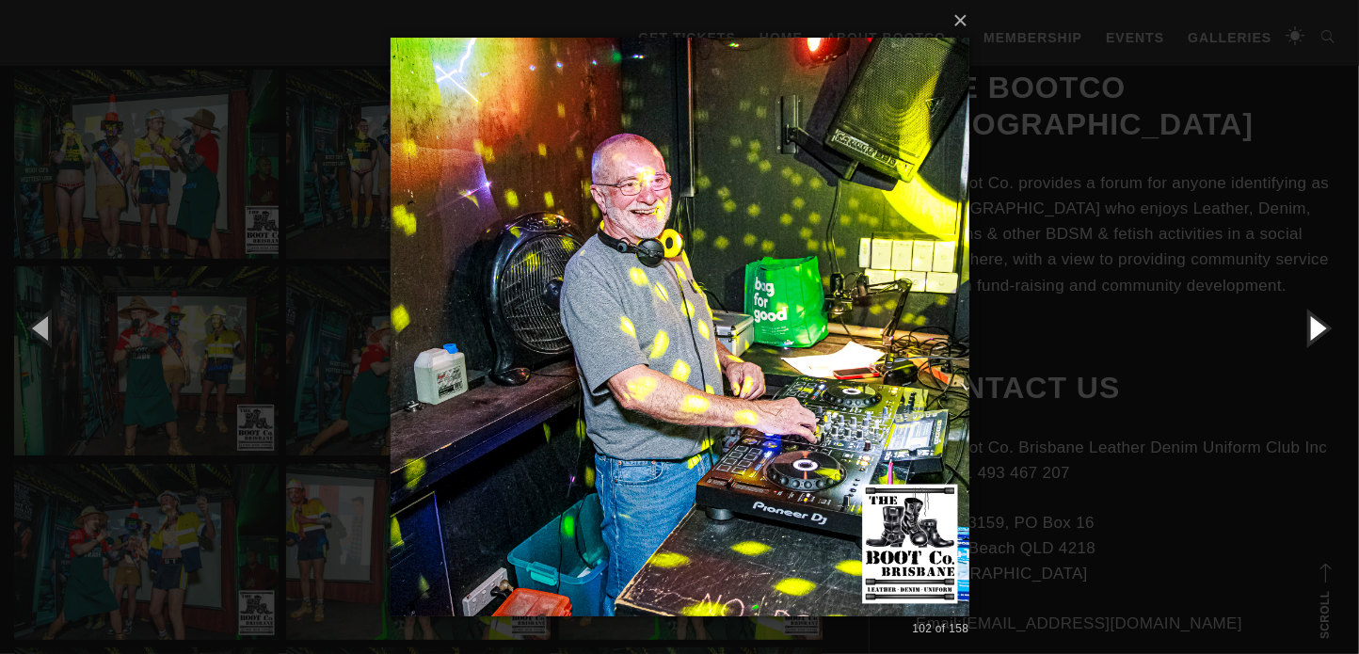
click at [1315, 331] on button "button" at bounding box center [1316, 327] width 85 height 103
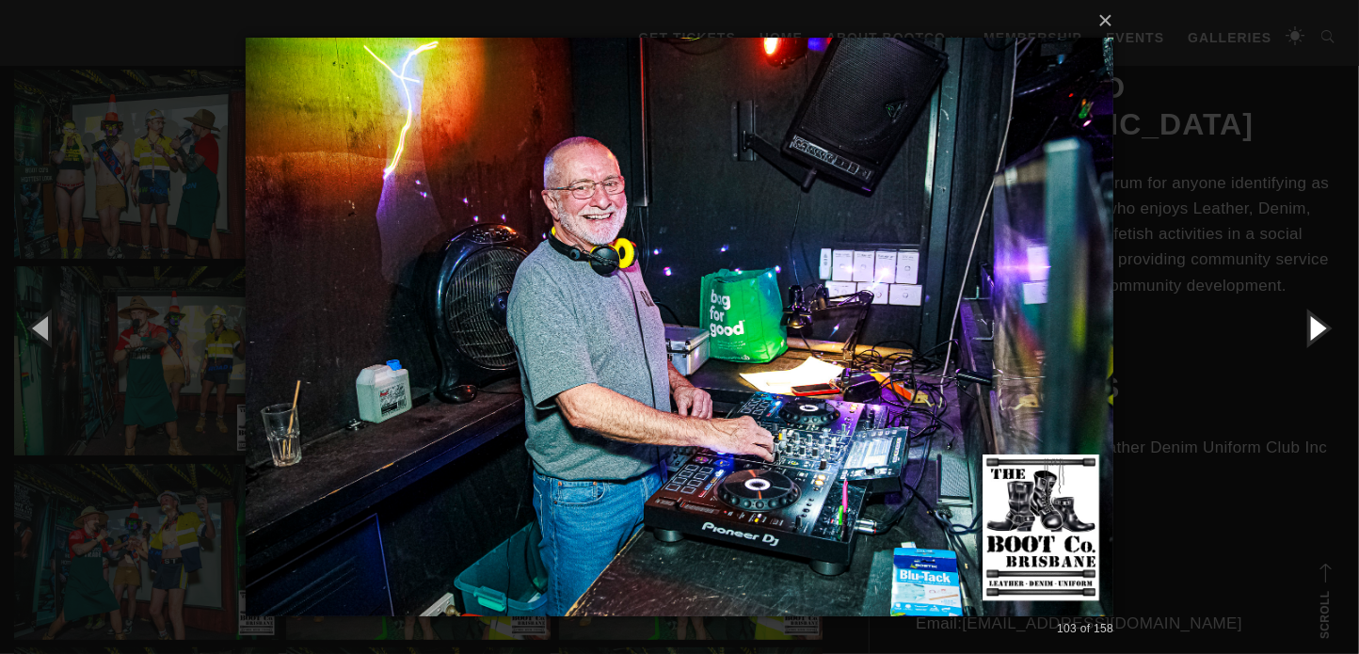
click at [1315, 331] on button "button" at bounding box center [1316, 327] width 85 height 103
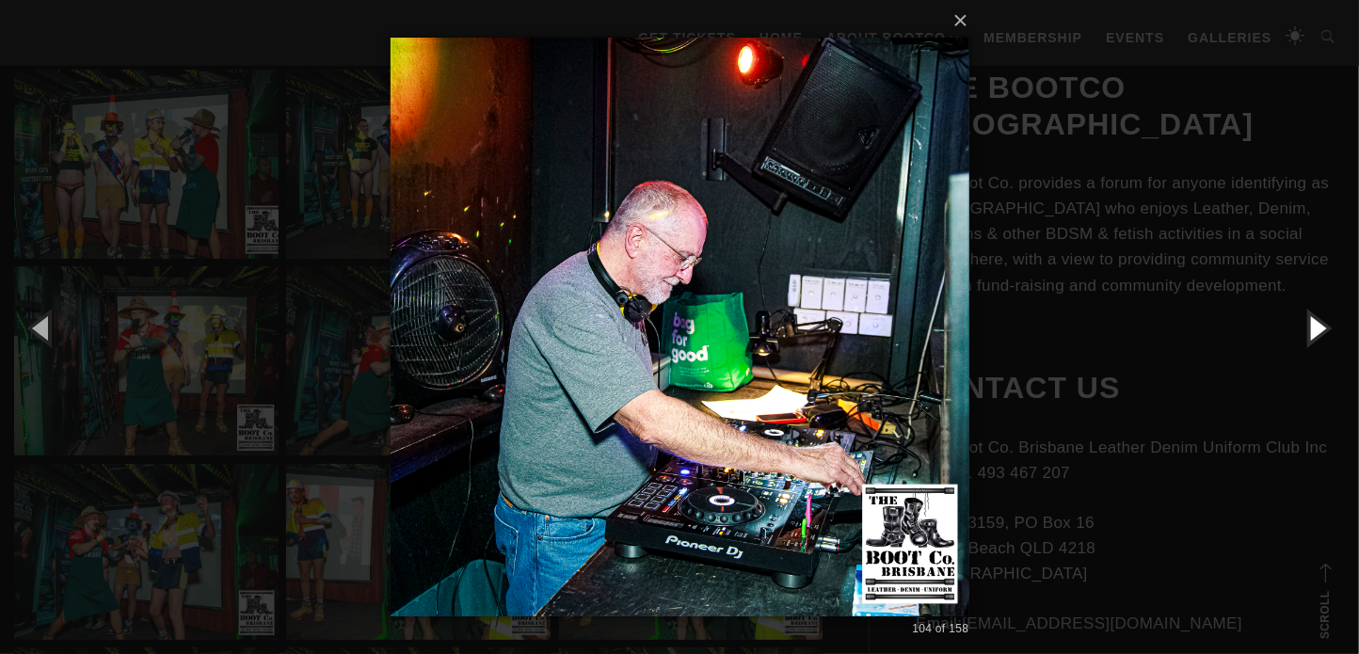
click at [1315, 331] on button "button" at bounding box center [1316, 327] width 85 height 103
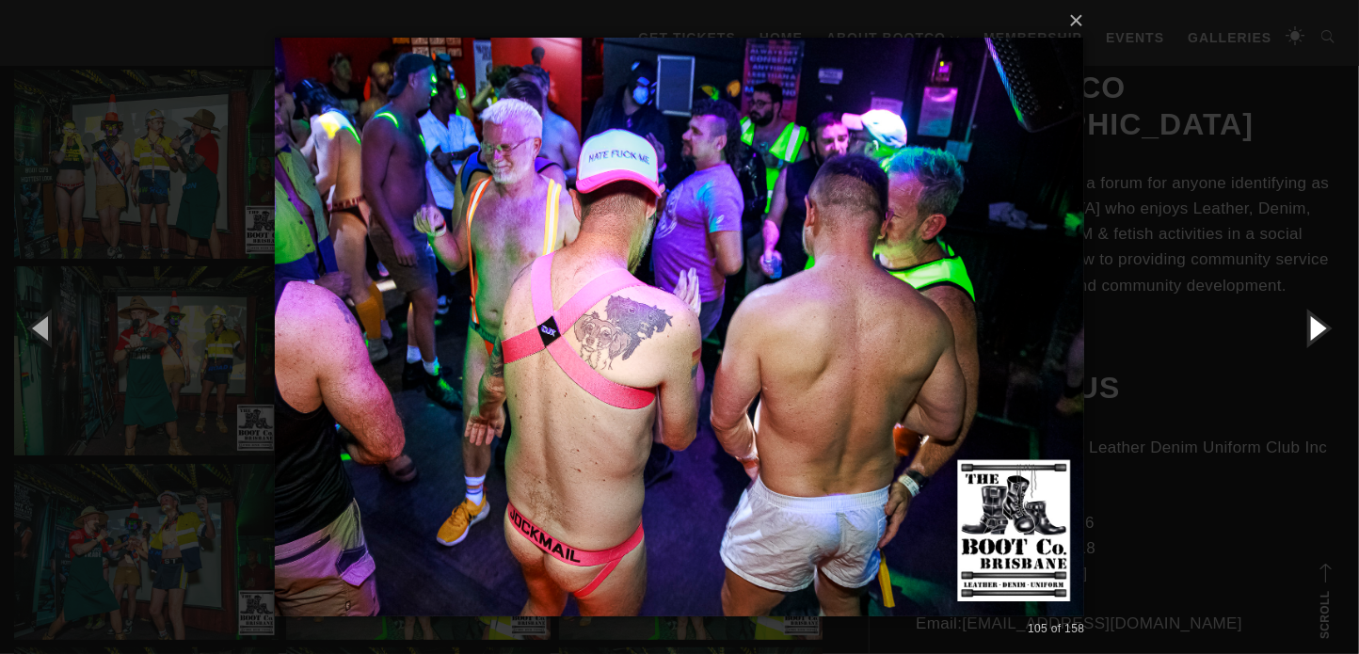
click at [1315, 331] on button "button" at bounding box center [1316, 327] width 85 height 103
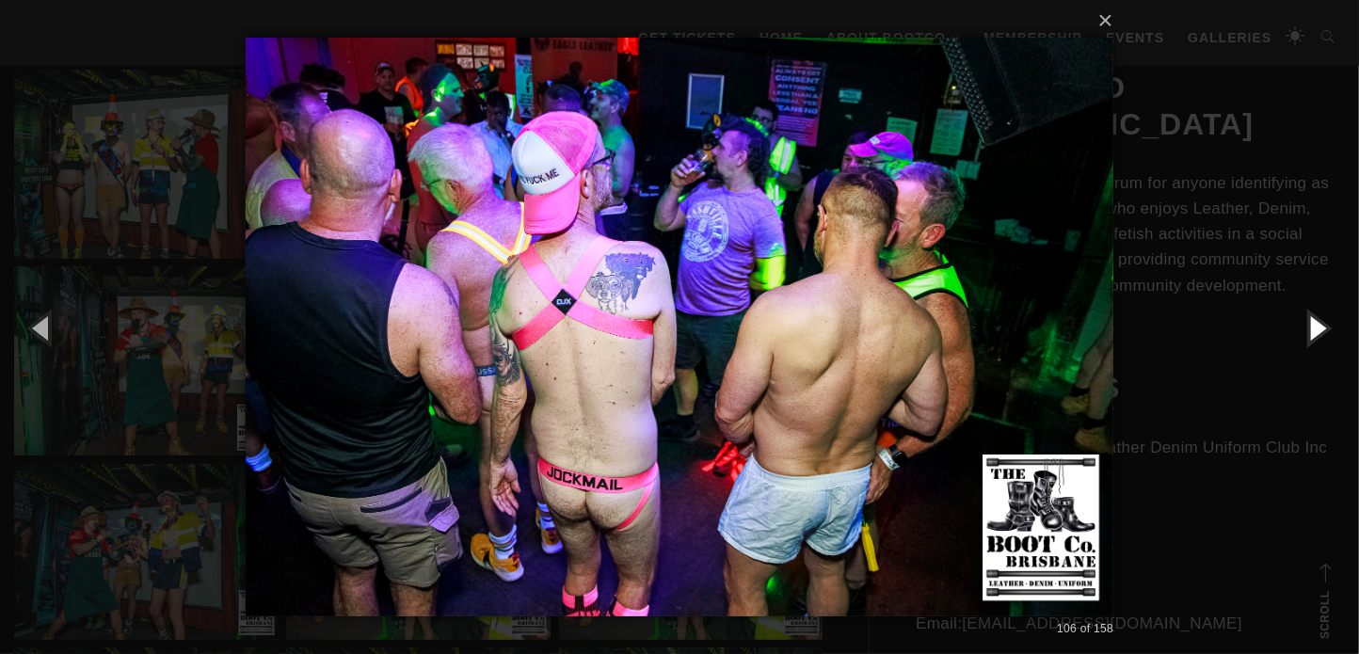
click at [1315, 331] on button "button" at bounding box center [1316, 327] width 85 height 103
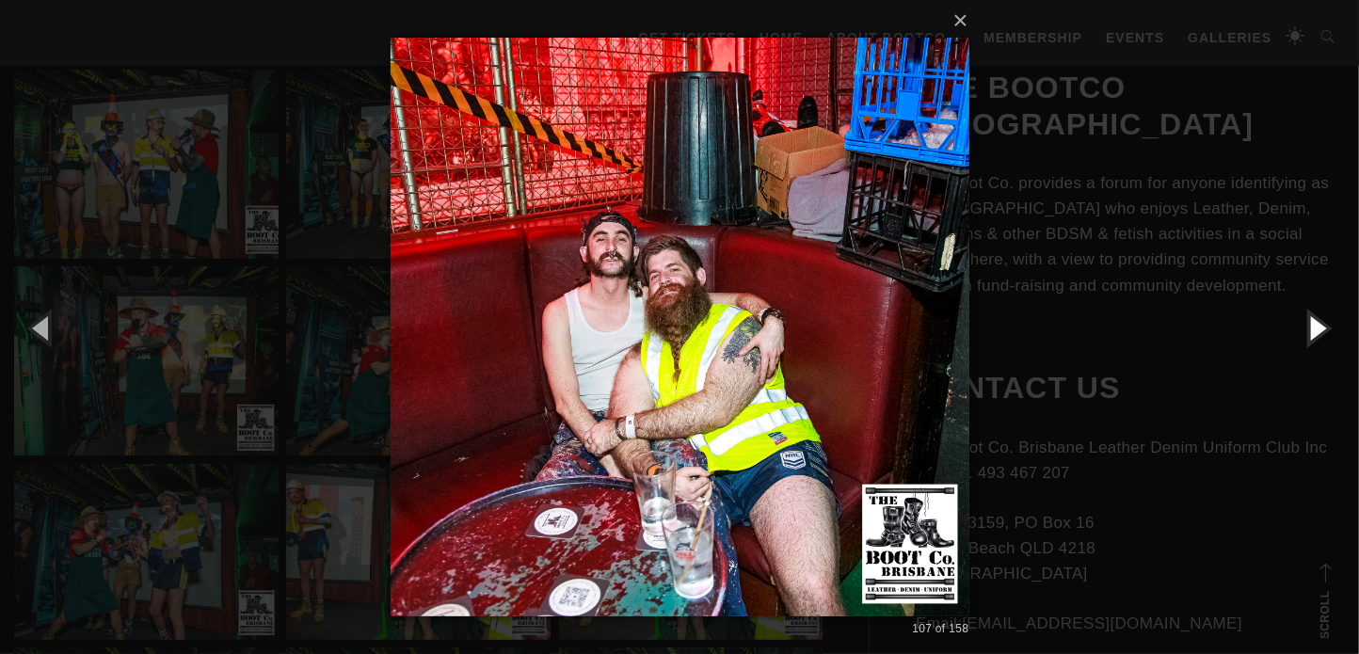
click at [1314, 331] on button "button" at bounding box center [1316, 327] width 85 height 103
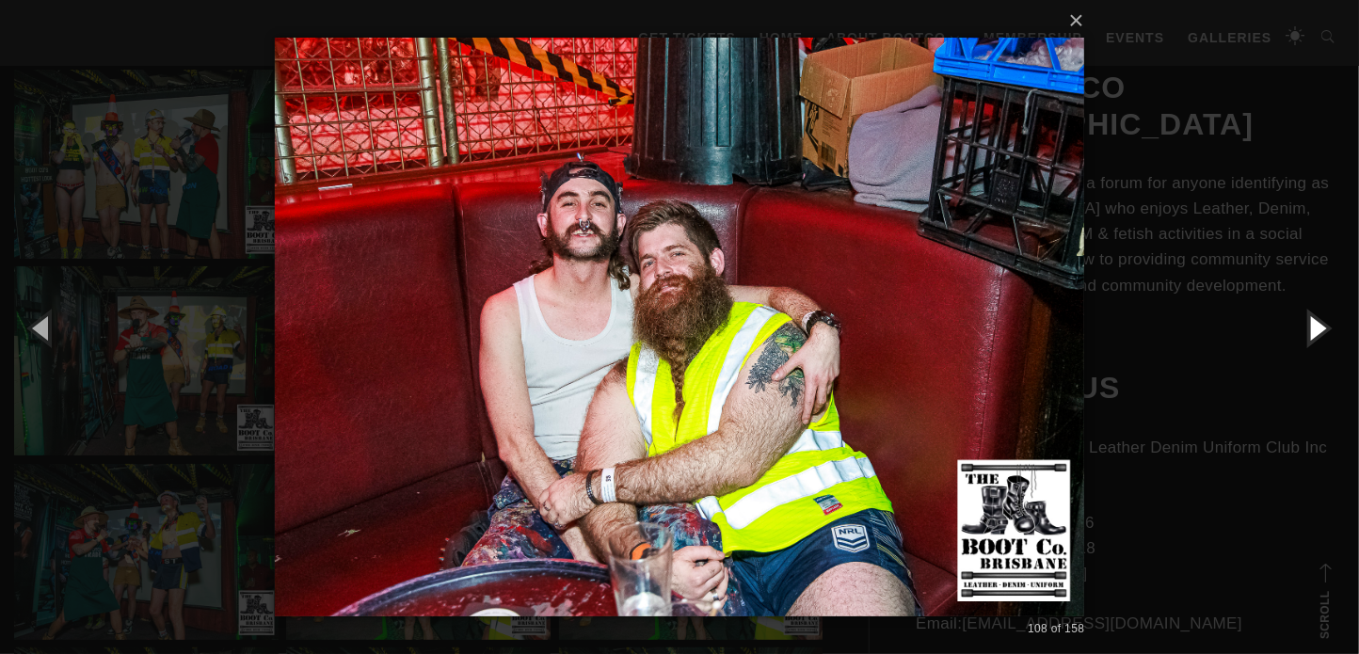
click at [1314, 331] on button "button" at bounding box center [1316, 327] width 85 height 103
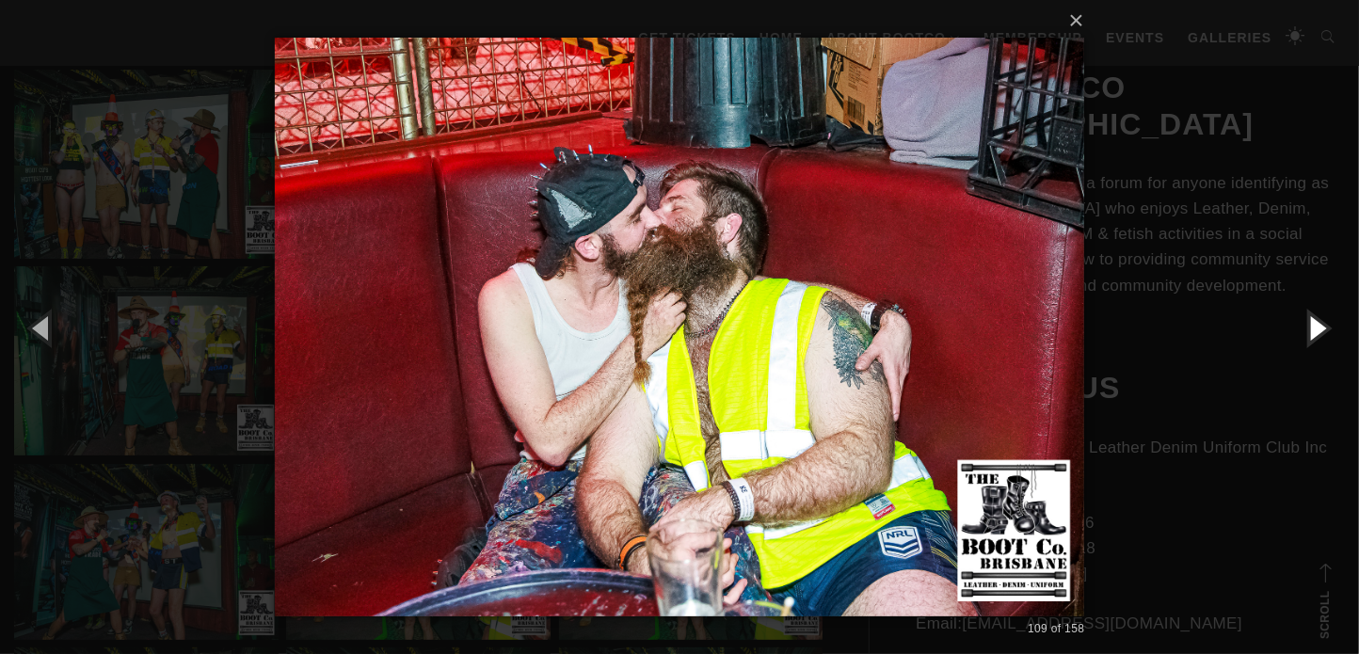
click at [1314, 331] on button "button" at bounding box center [1316, 327] width 85 height 103
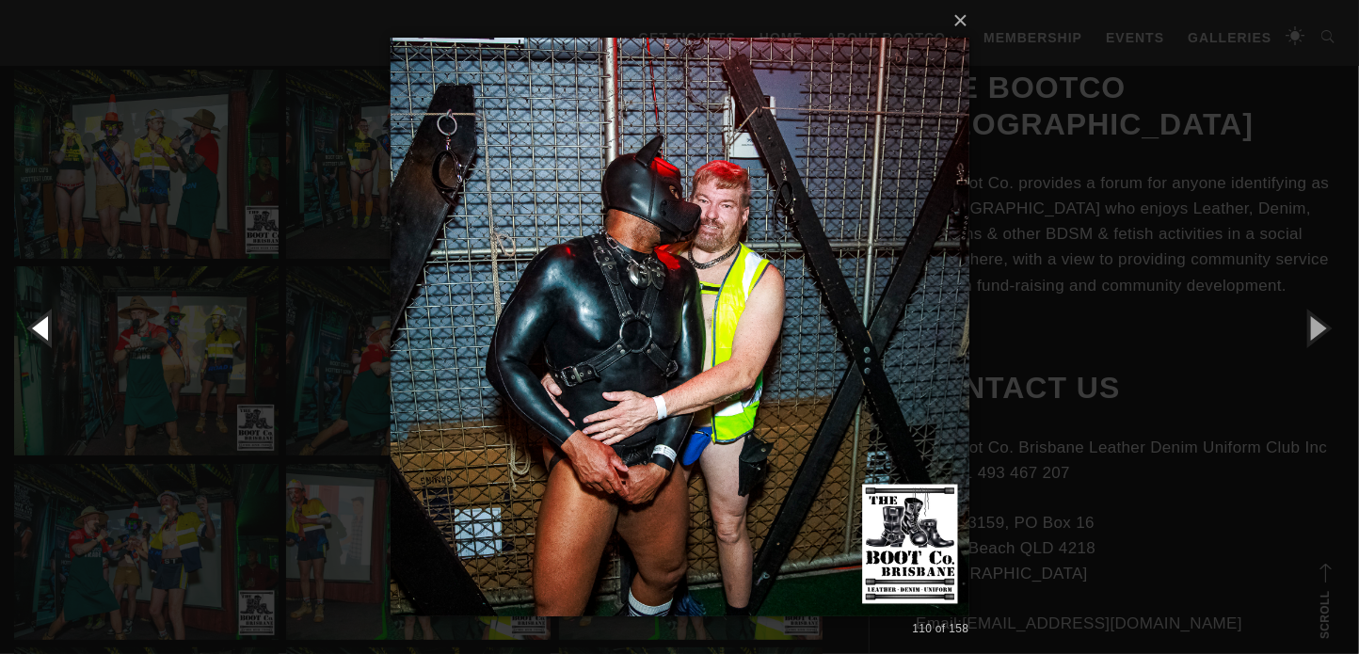
click at [45, 323] on button "button" at bounding box center [42, 327] width 85 height 103
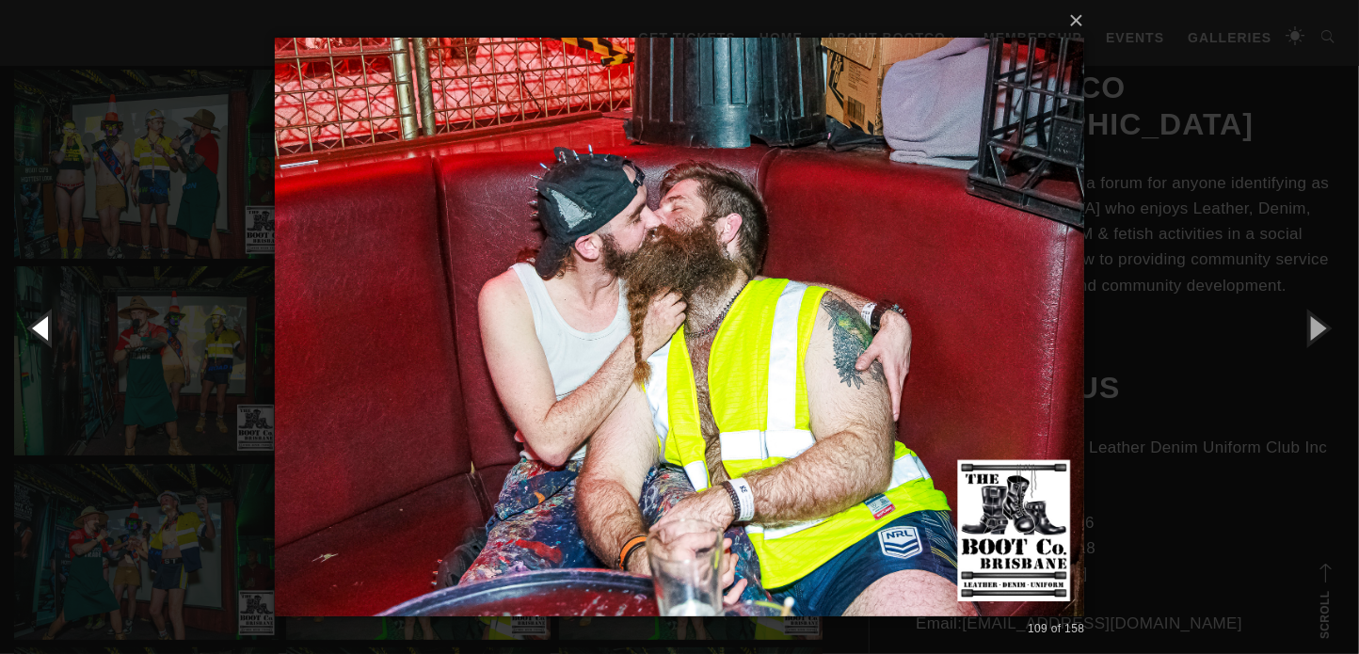
click at [45, 323] on button "button" at bounding box center [42, 327] width 85 height 103
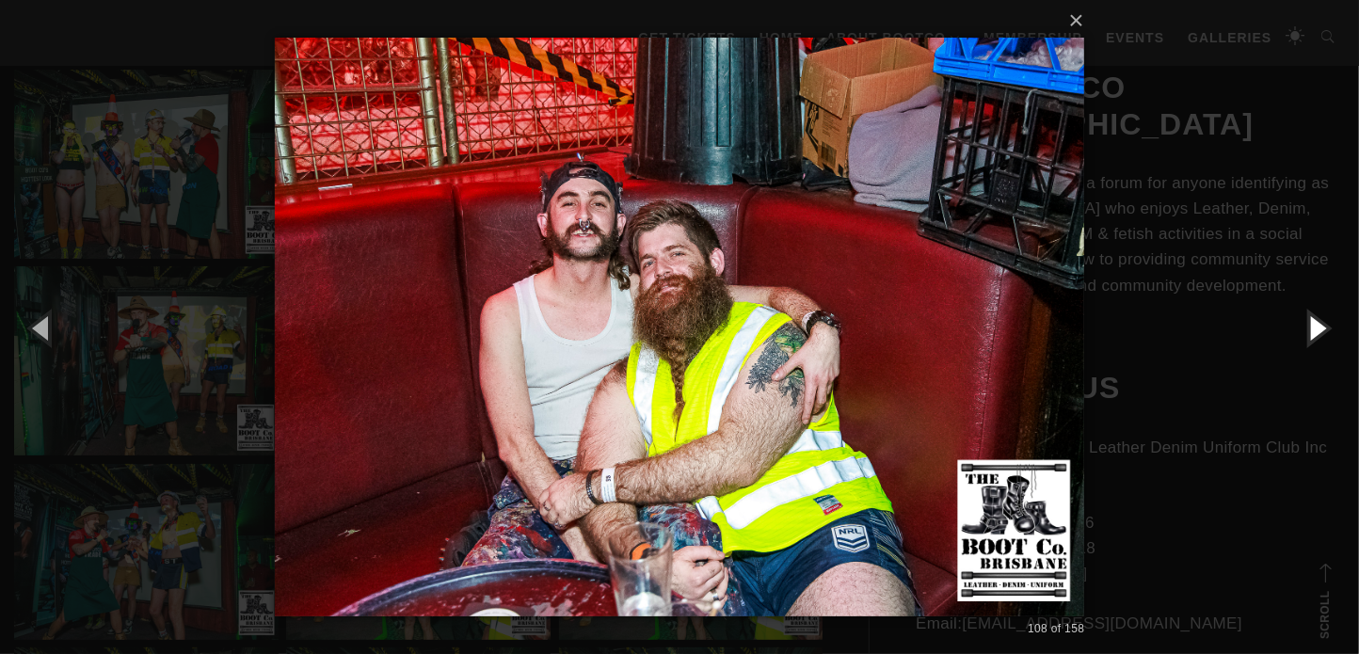
click at [1313, 330] on button "button" at bounding box center [1316, 327] width 85 height 103
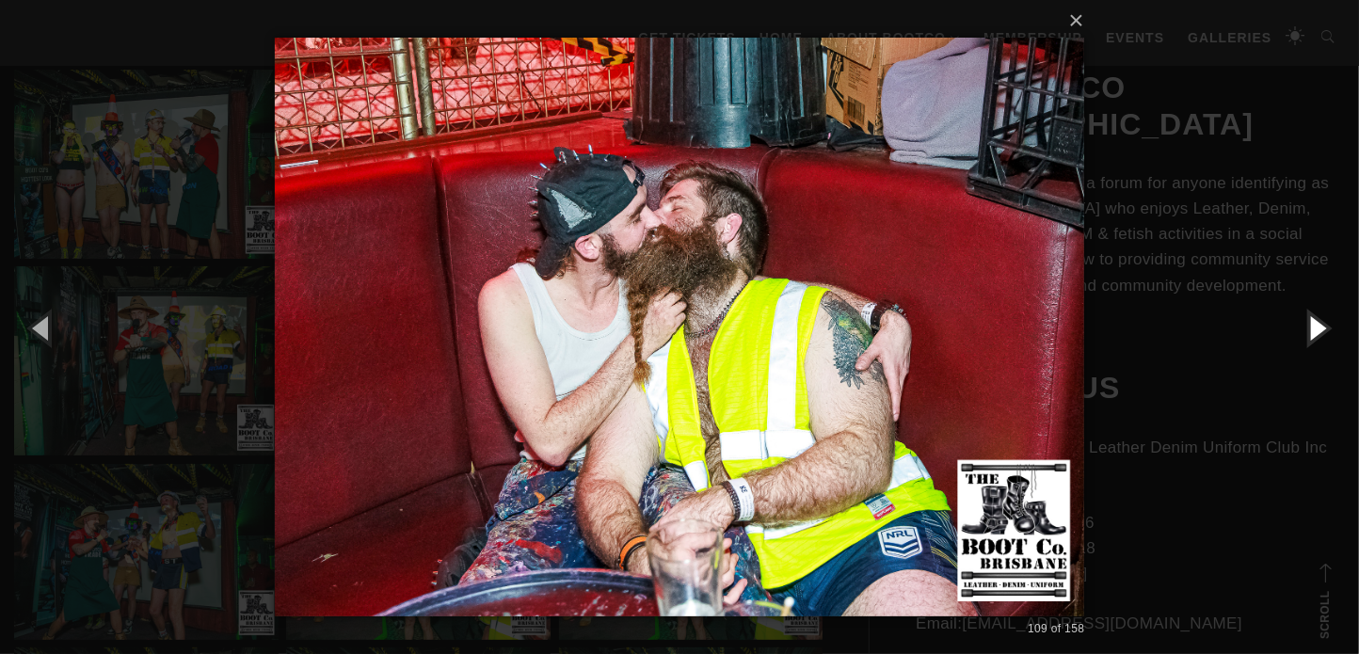
click at [1313, 330] on button "button" at bounding box center [1316, 327] width 85 height 103
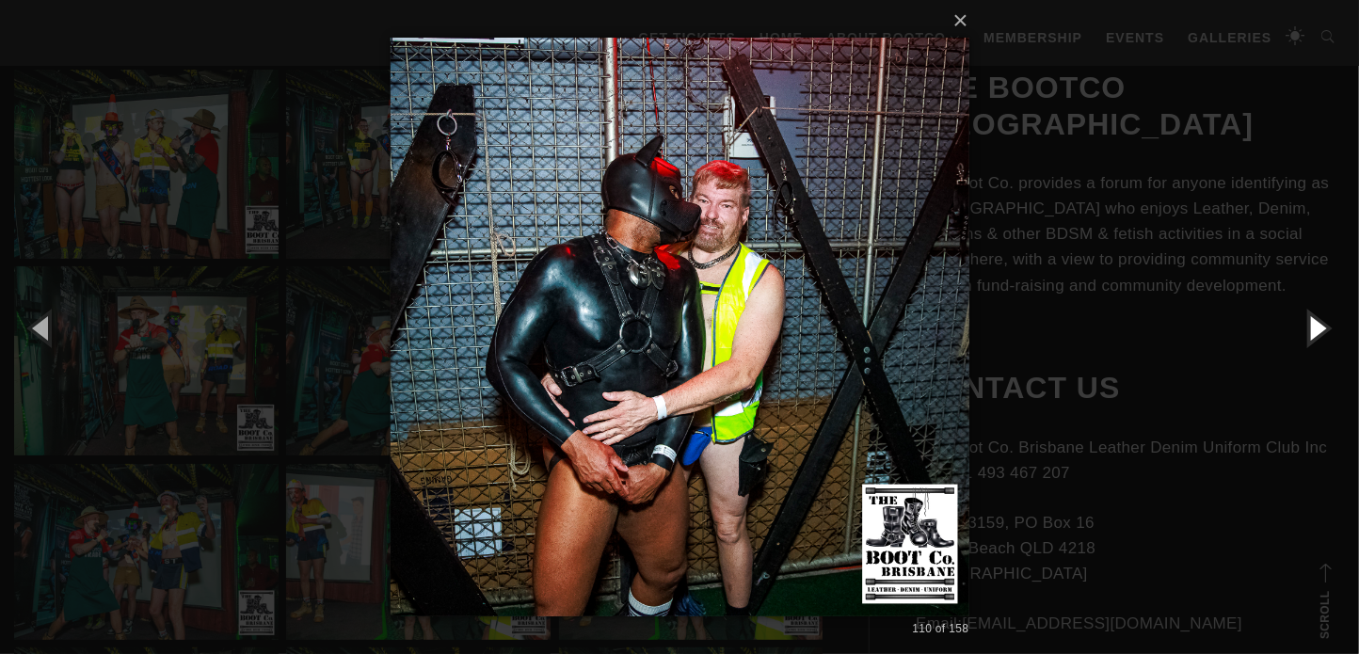
click at [1313, 330] on button "button" at bounding box center [1316, 327] width 85 height 103
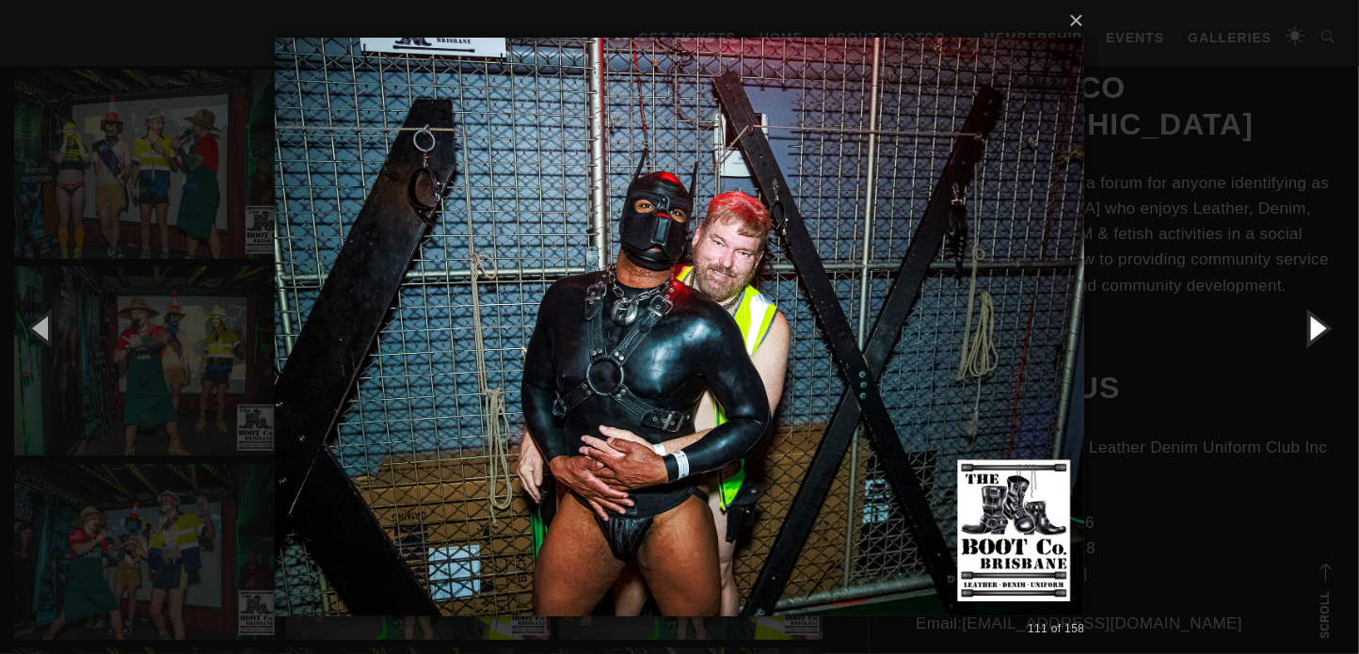
click at [1314, 330] on button "button" at bounding box center [1316, 327] width 85 height 103
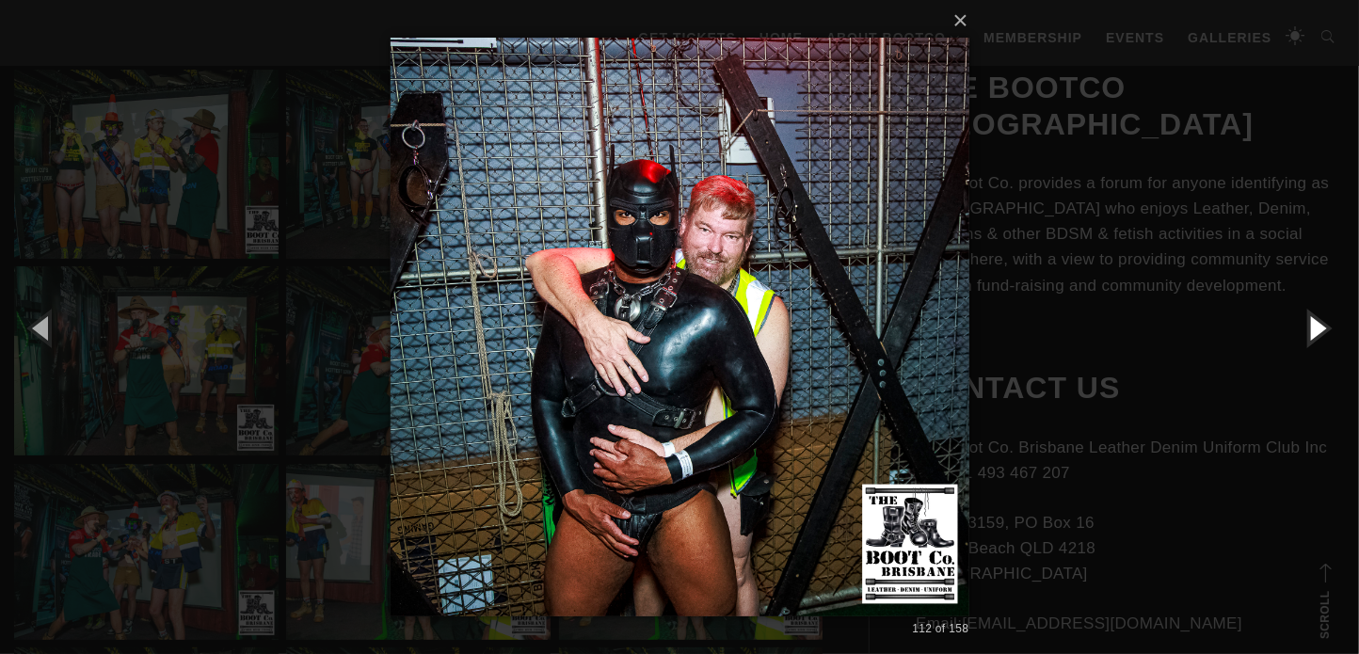
click at [1314, 330] on button "button" at bounding box center [1316, 327] width 85 height 103
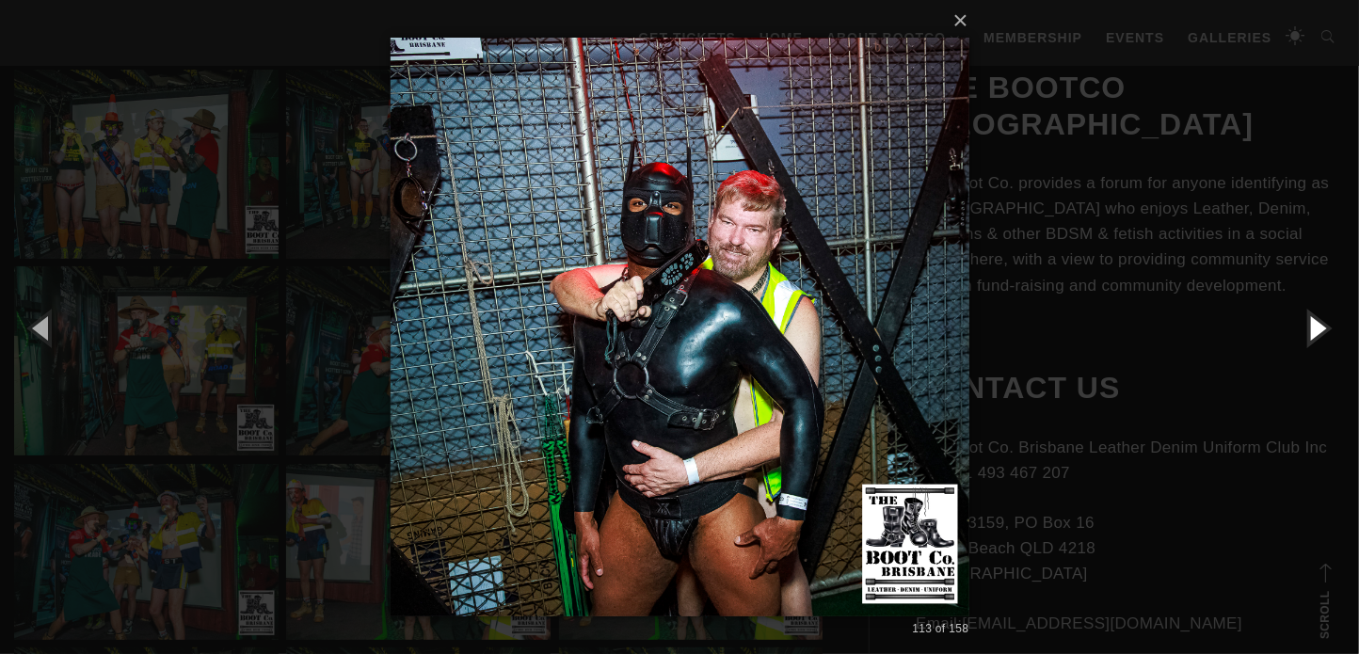
click at [1314, 330] on button "button" at bounding box center [1316, 327] width 85 height 103
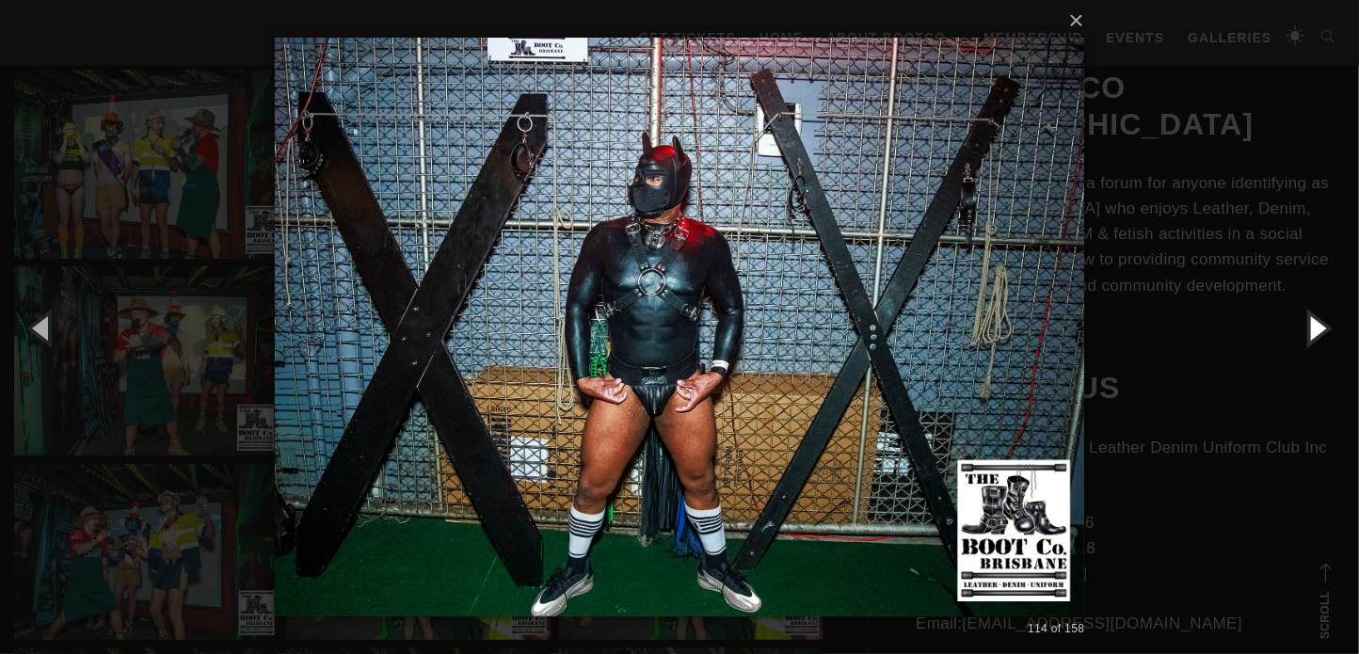
click at [1314, 330] on button "button" at bounding box center [1316, 327] width 85 height 103
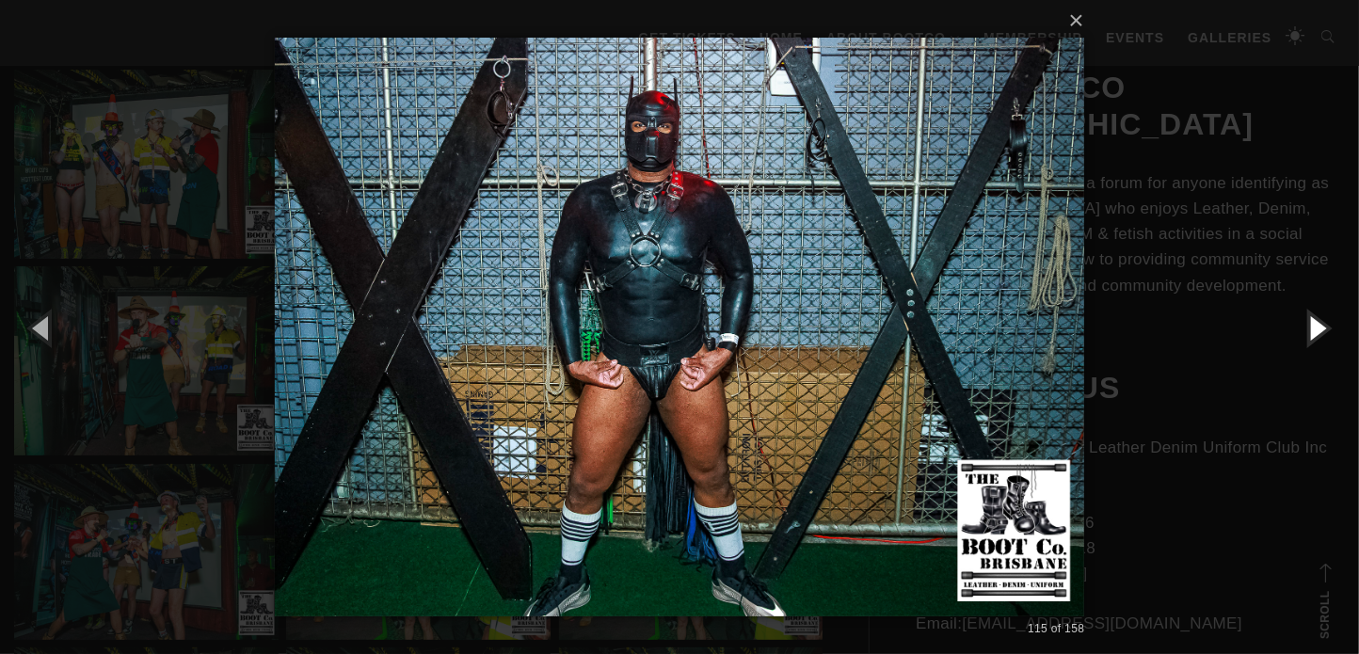
click at [1314, 330] on button "button" at bounding box center [1316, 327] width 85 height 103
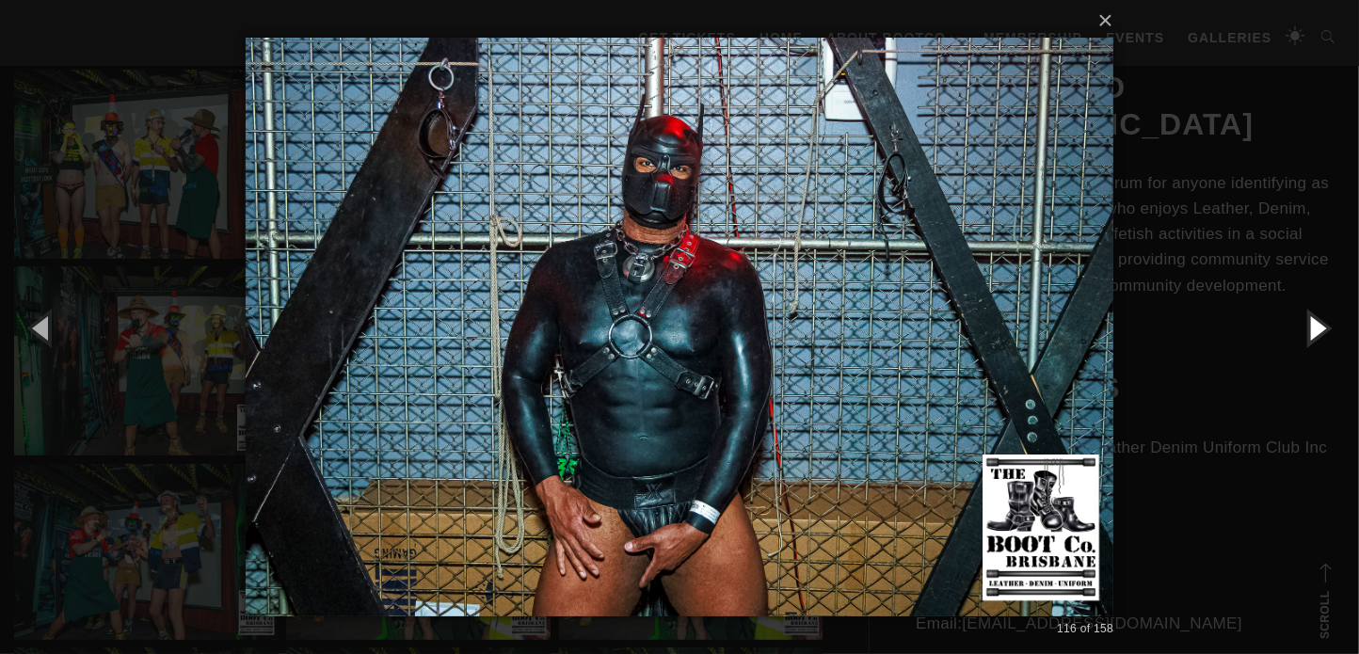
click at [1314, 330] on button "button" at bounding box center [1316, 327] width 85 height 103
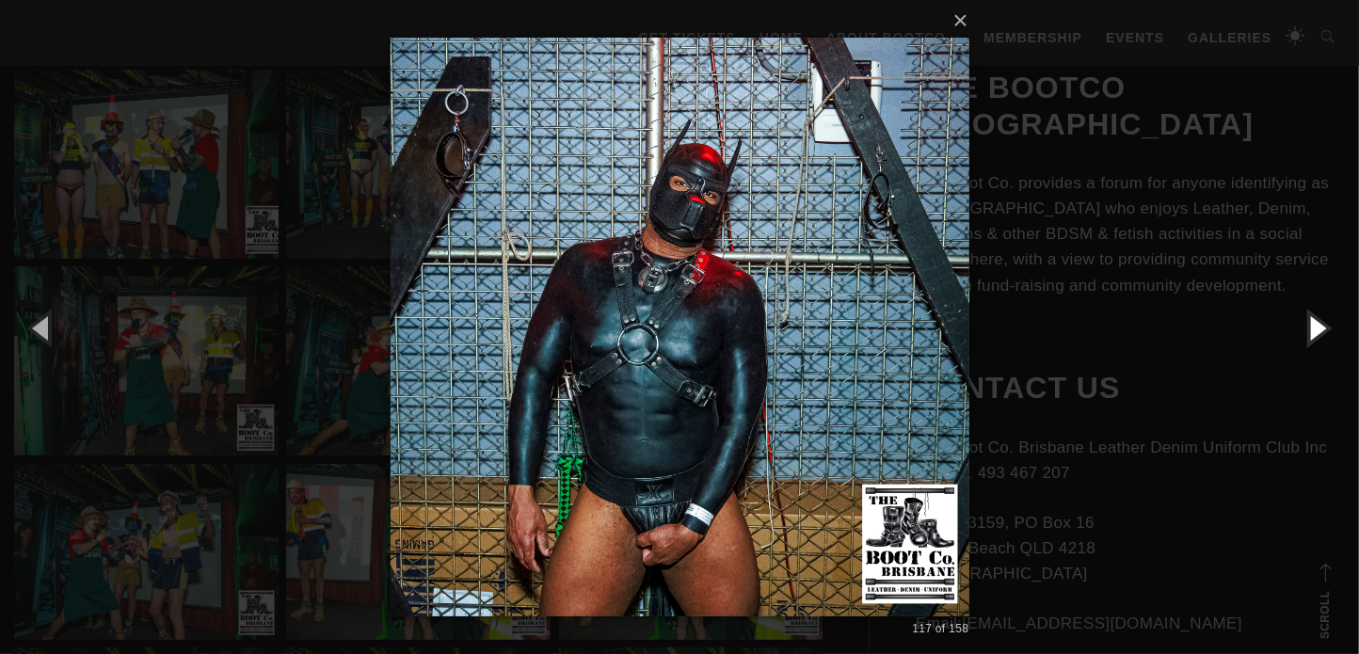
click at [1314, 330] on button "button" at bounding box center [1316, 327] width 85 height 103
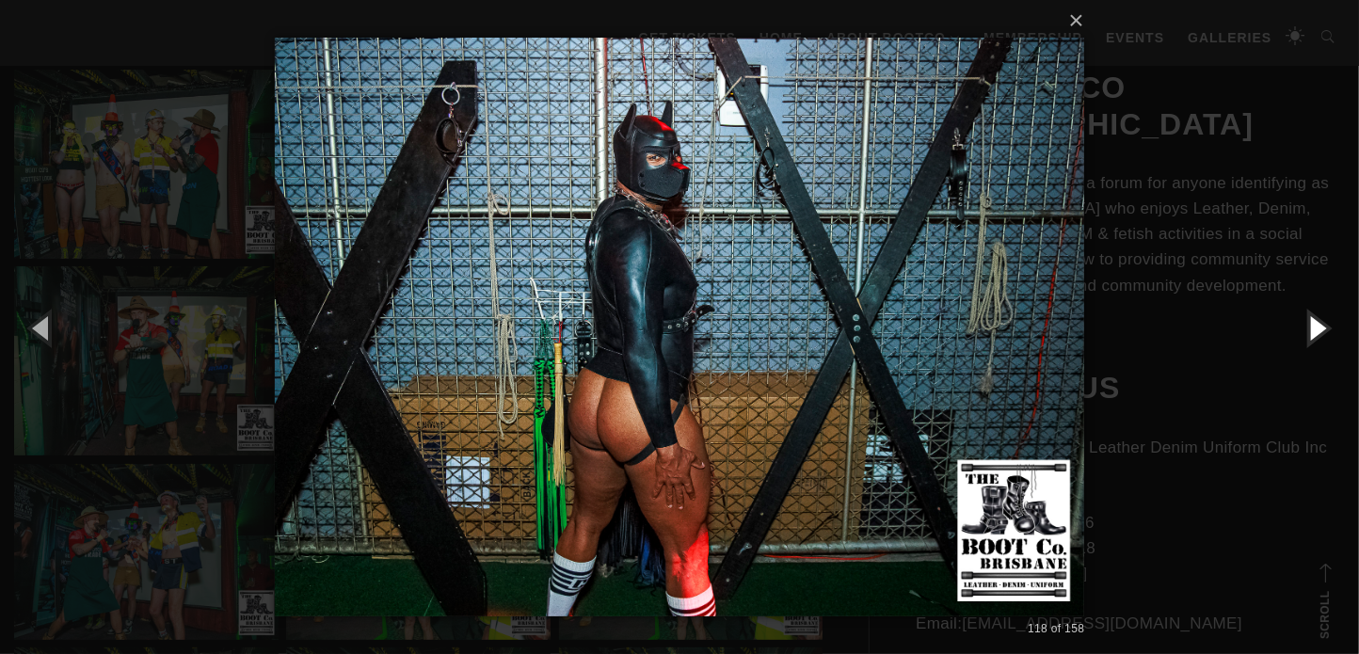
click at [1314, 330] on button "button" at bounding box center [1316, 327] width 85 height 103
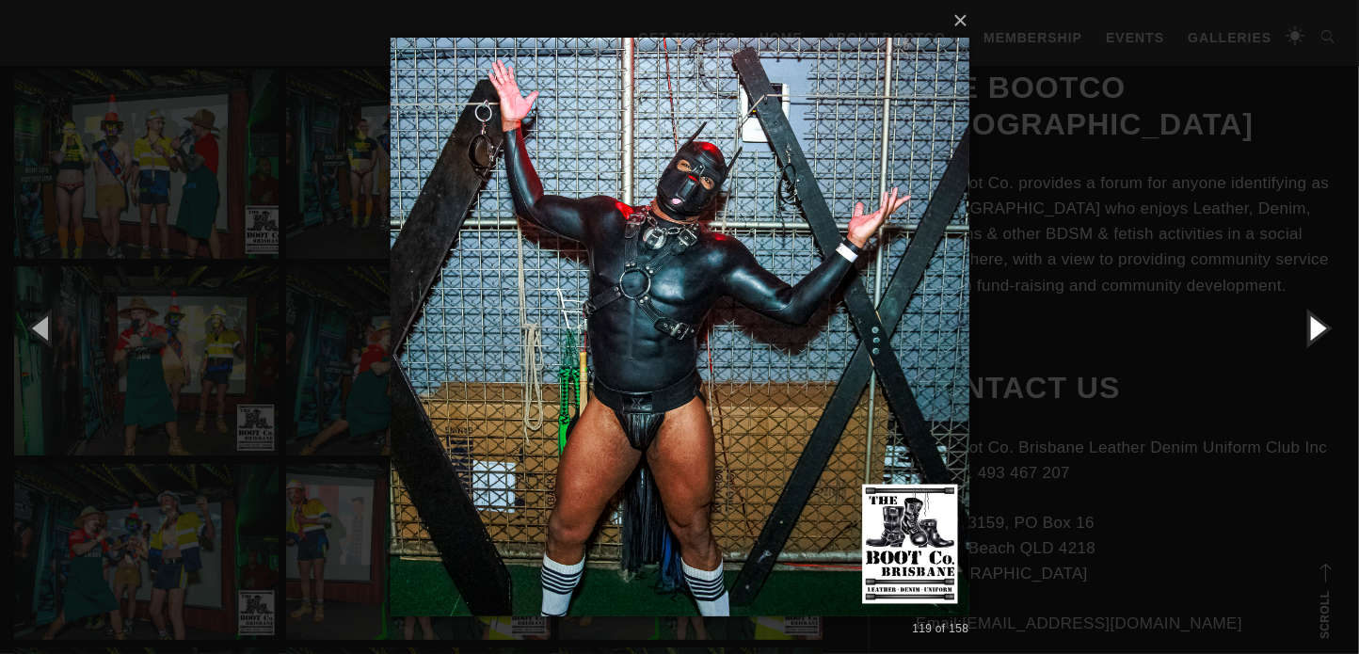
click at [1314, 330] on button "button" at bounding box center [1316, 327] width 85 height 103
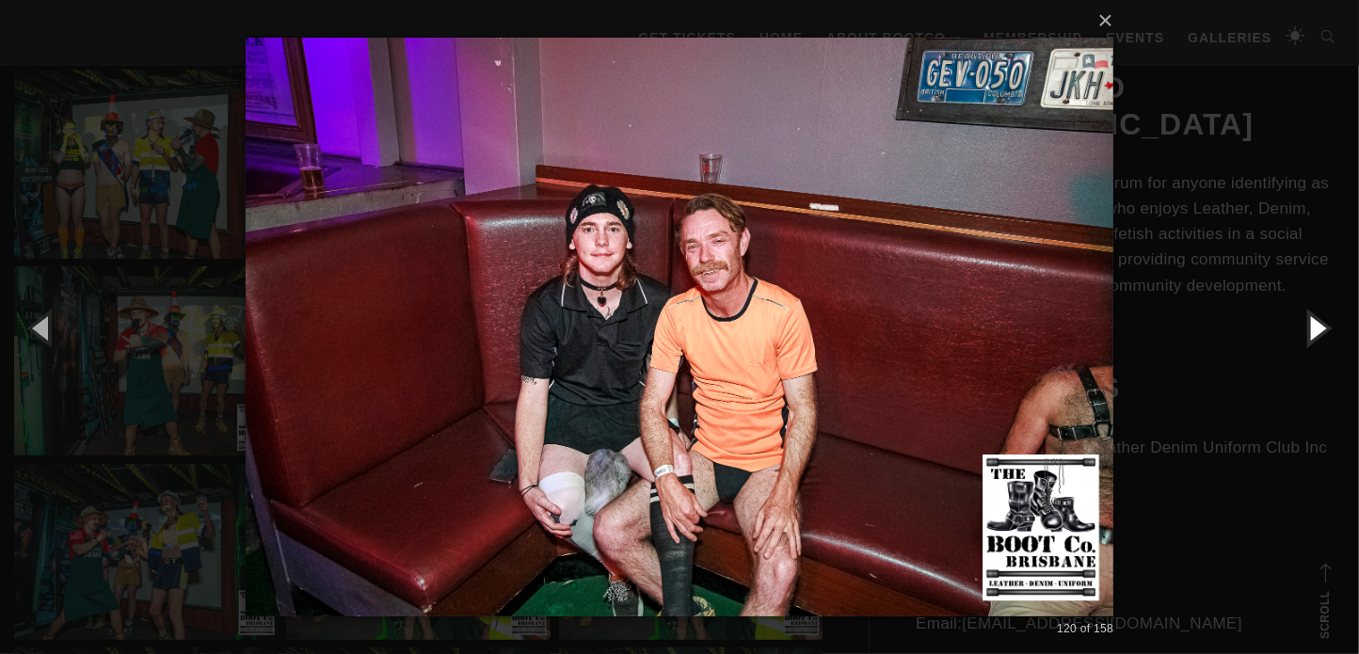
click at [1314, 330] on button "button" at bounding box center [1316, 327] width 85 height 103
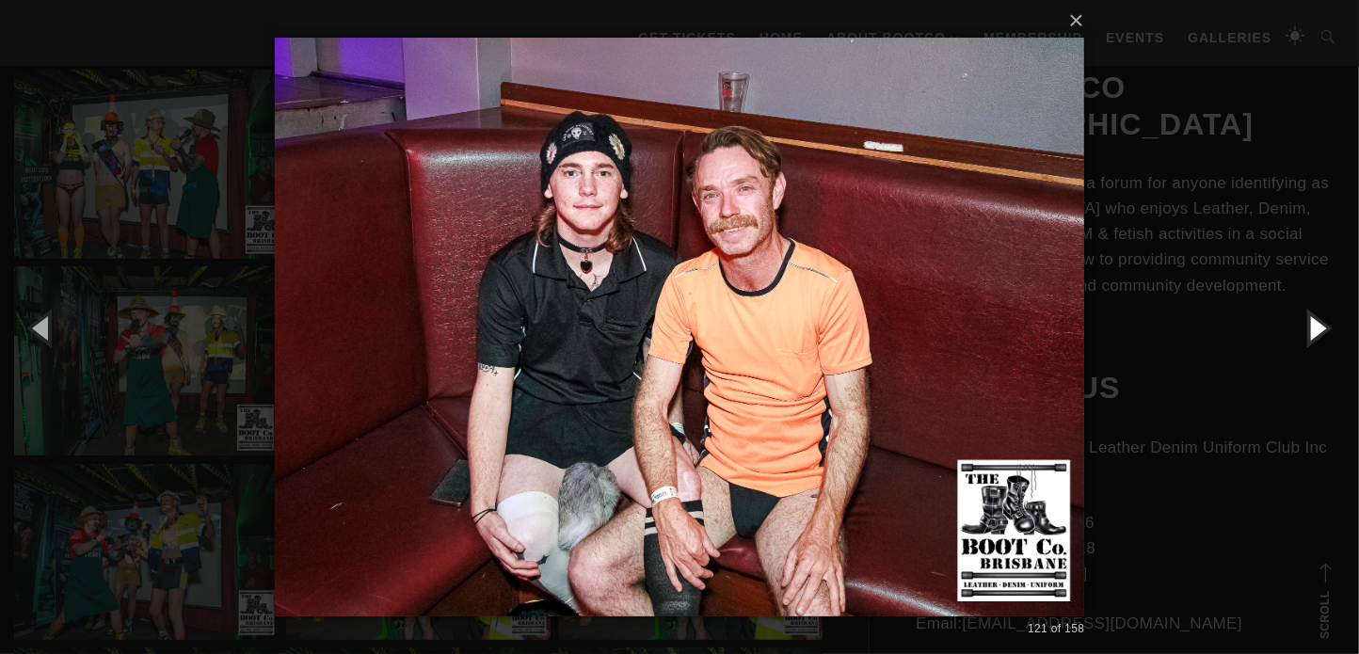
click at [1314, 330] on button "button" at bounding box center [1316, 327] width 85 height 103
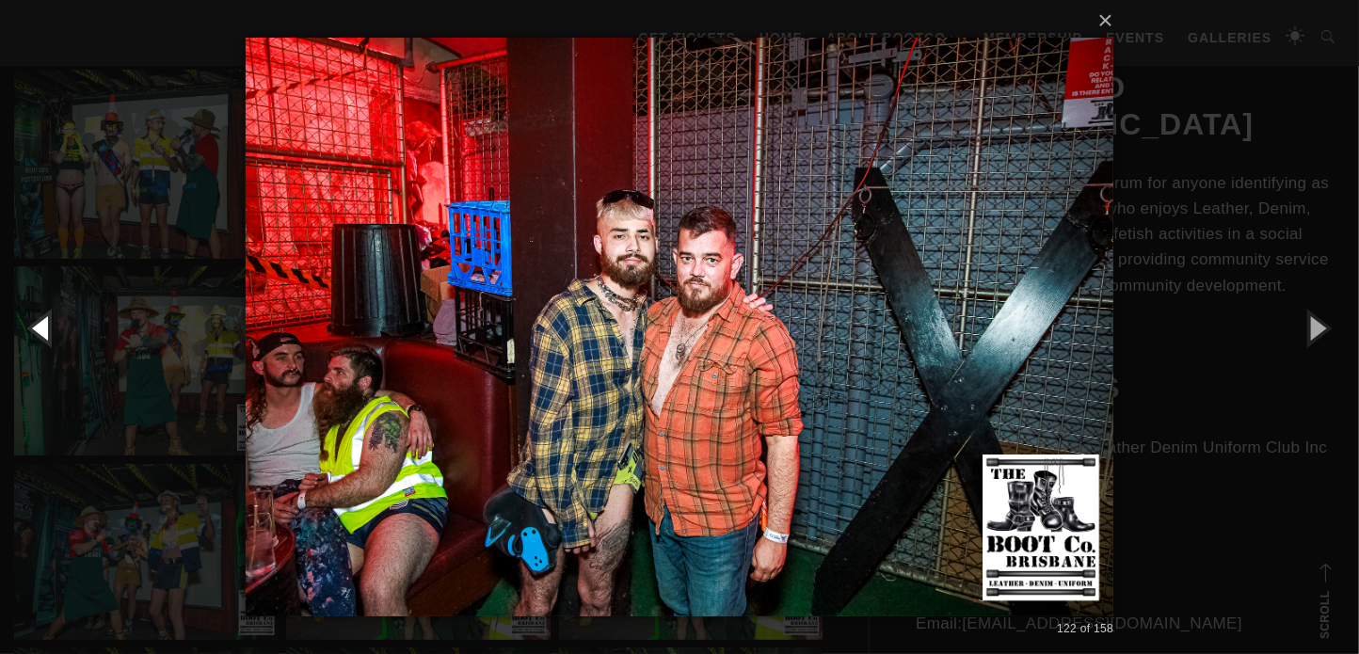
click at [40, 322] on button "button" at bounding box center [42, 327] width 85 height 103
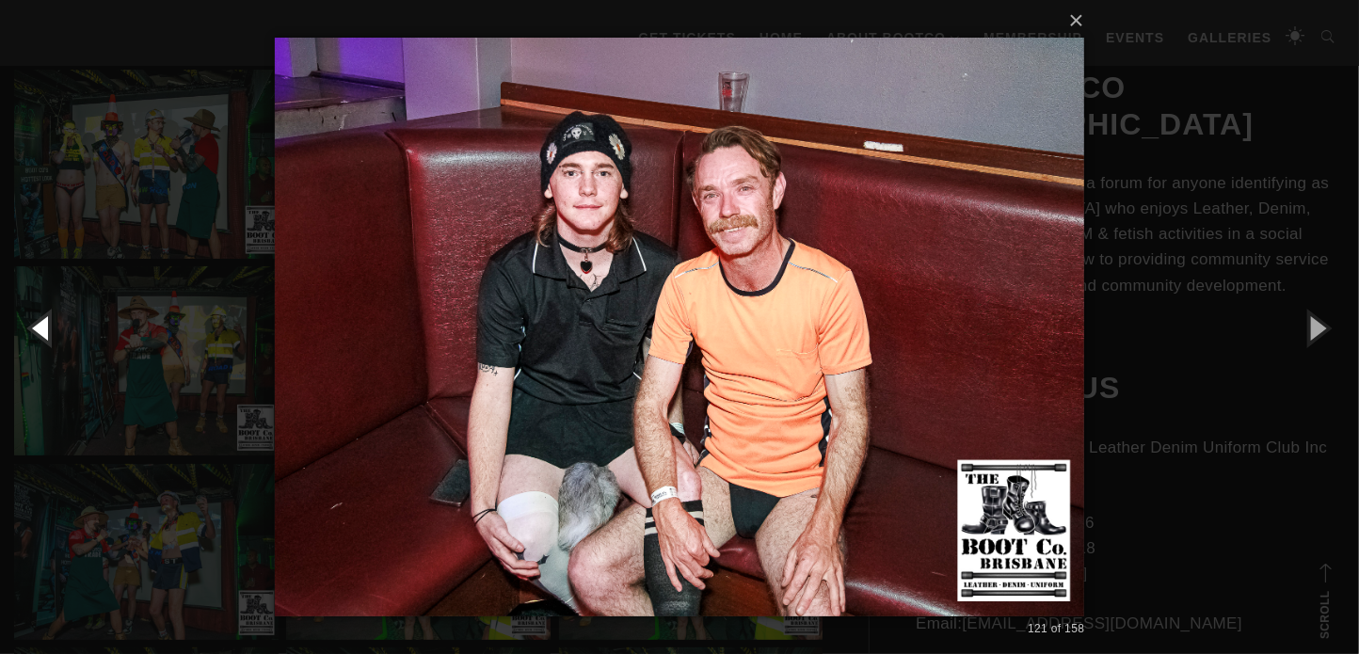
click at [40, 322] on button "button" at bounding box center [42, 327] width 85 height 103
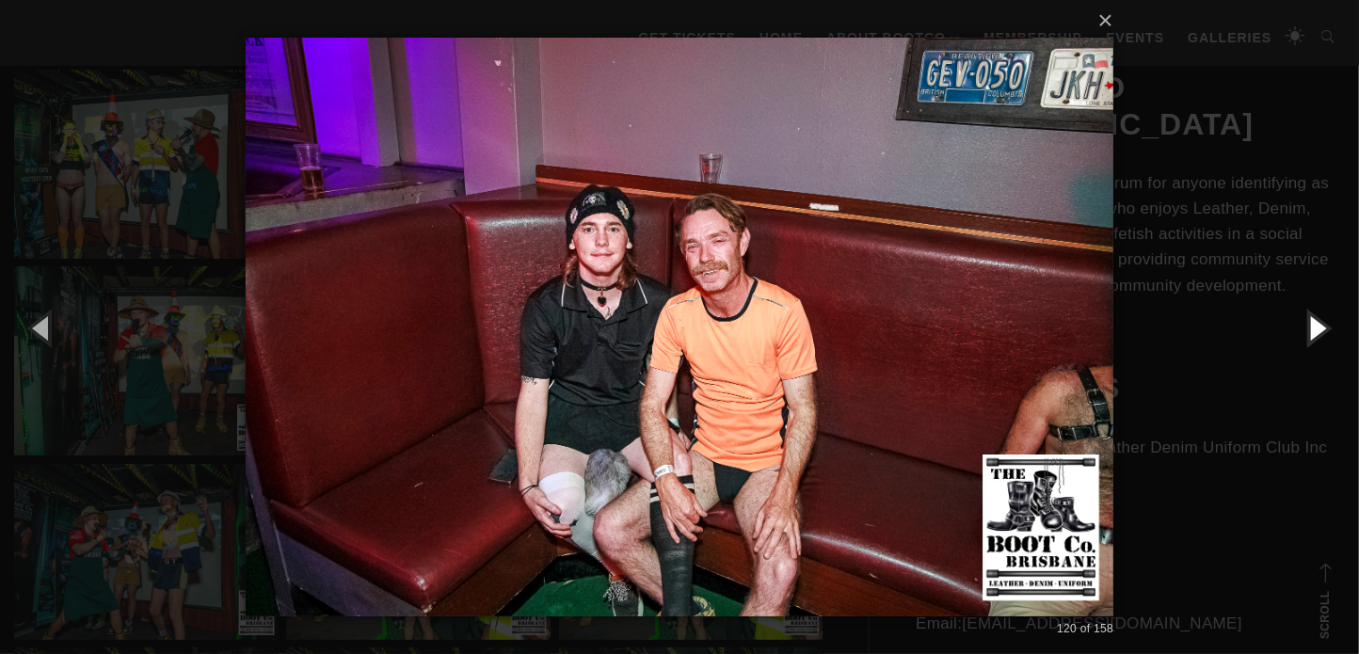
click at [1313, 326] on button "button" at bounding box center [1316, 327] width 85 height 103
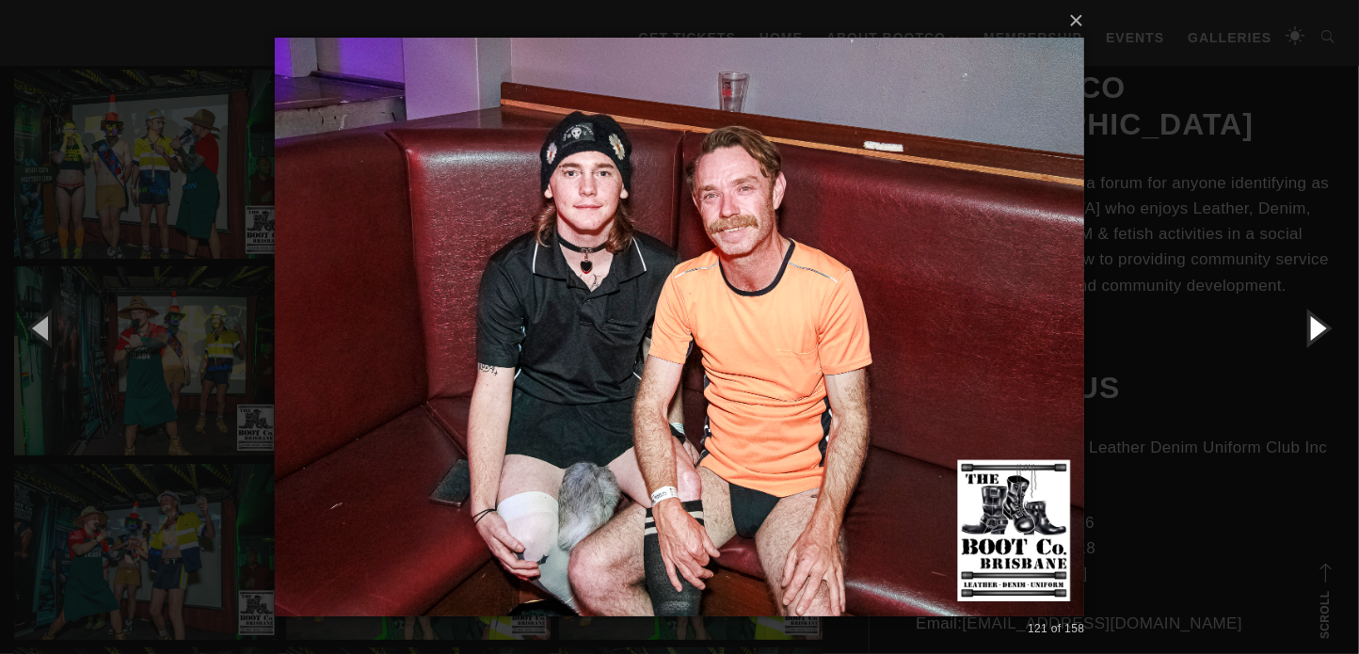
click at [1313, 326] on button "button" at bounding box center [1316, 327] width 85 height 103
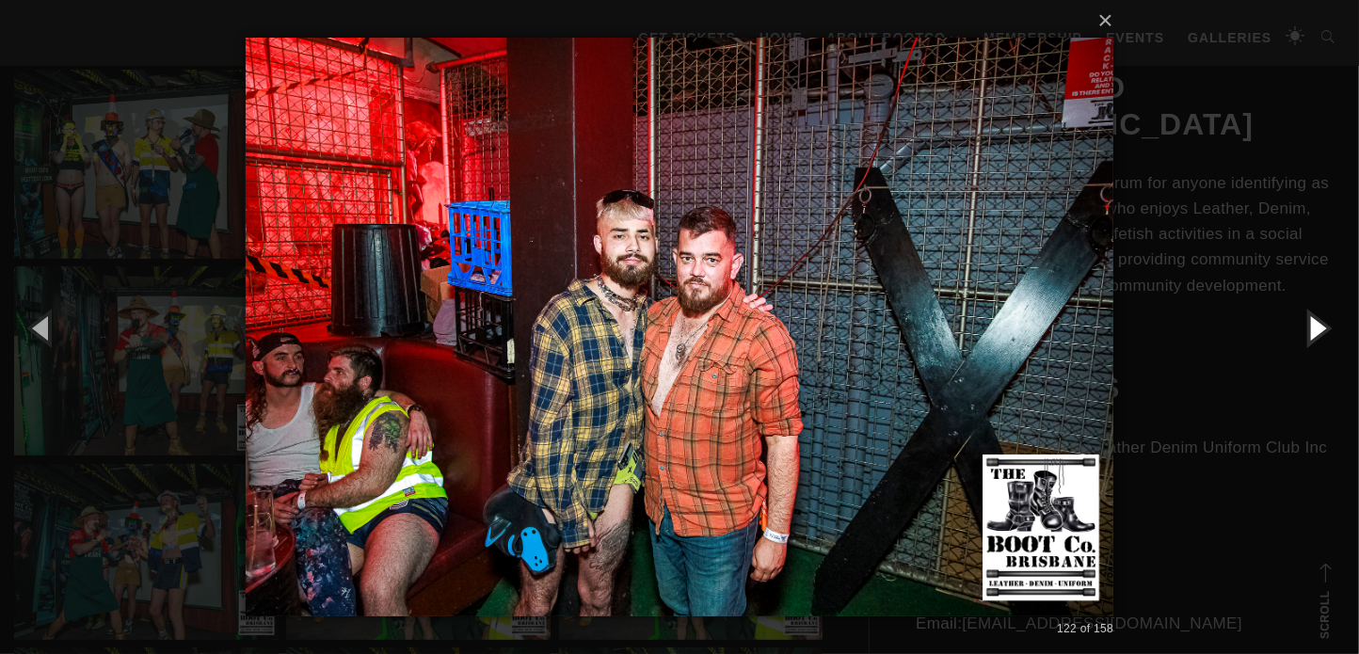
click at [1313, 326] on button "button" at bounding box center [1316, 327] width 85 height 103
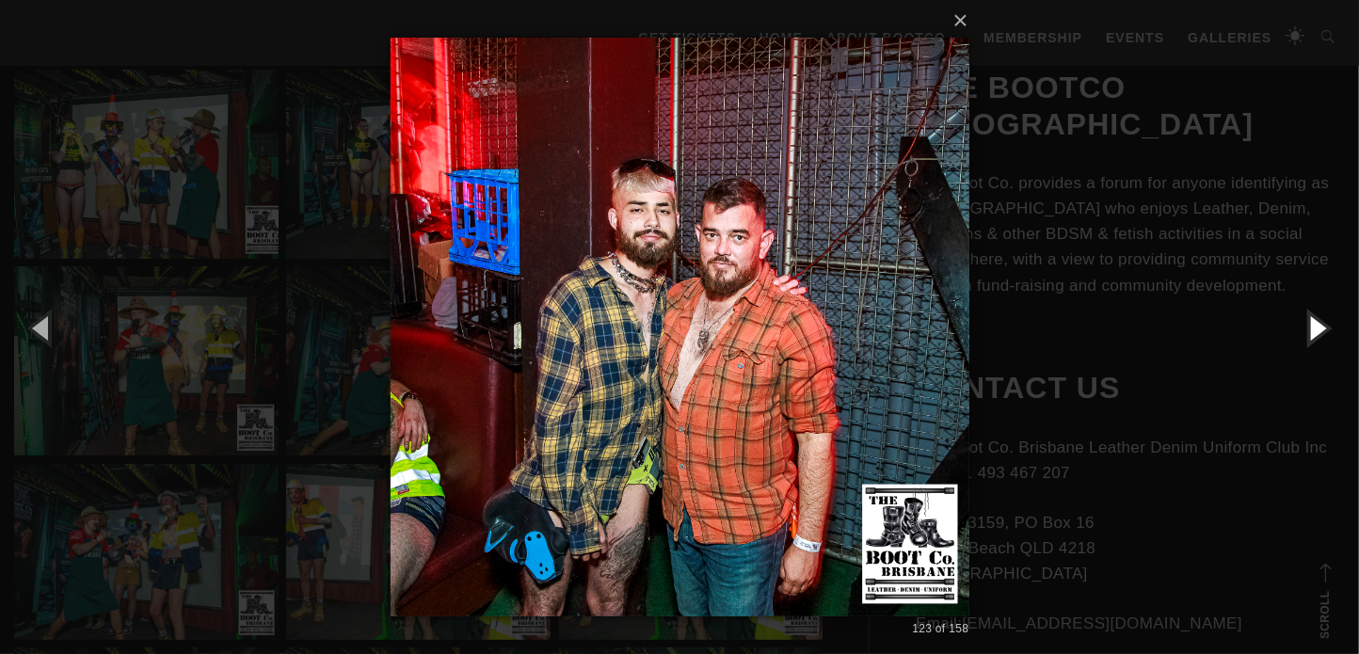
click at [1313, 326] on button "button" at bounding box center [1316, 327] width 85 height 103
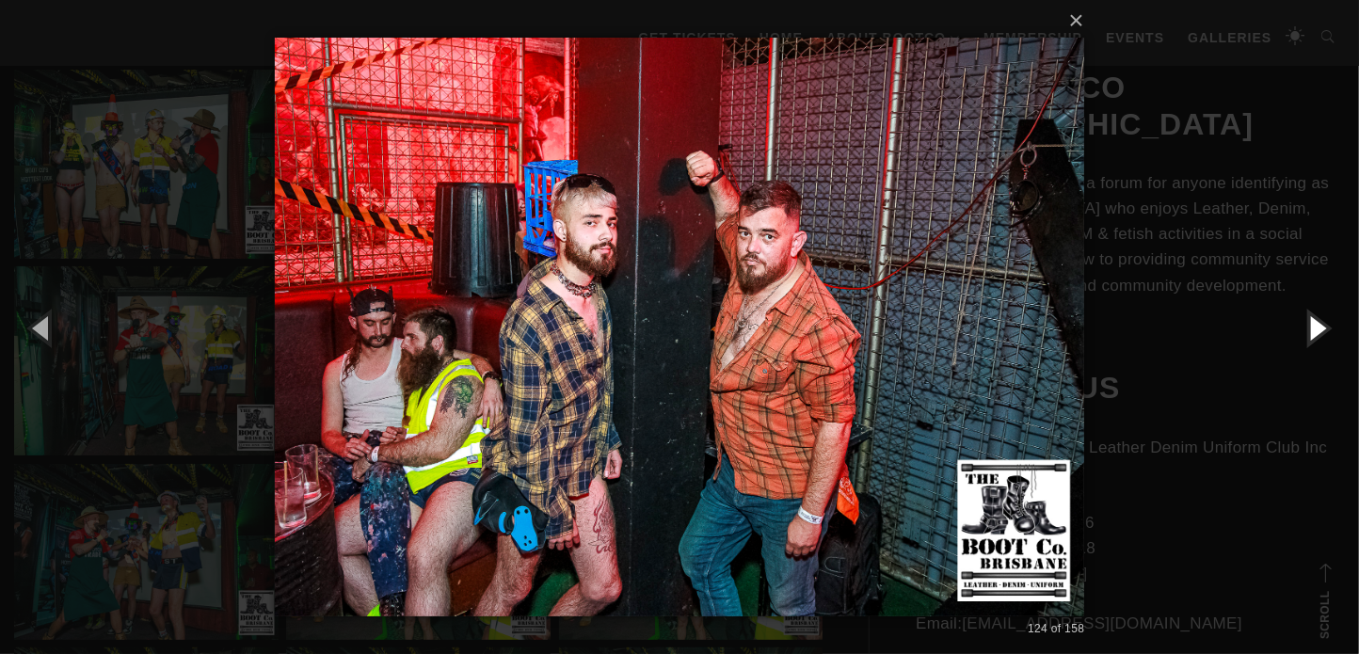
click at [1313, 326] on button "button" at bounding box center [1316, 327] width 85 height 103
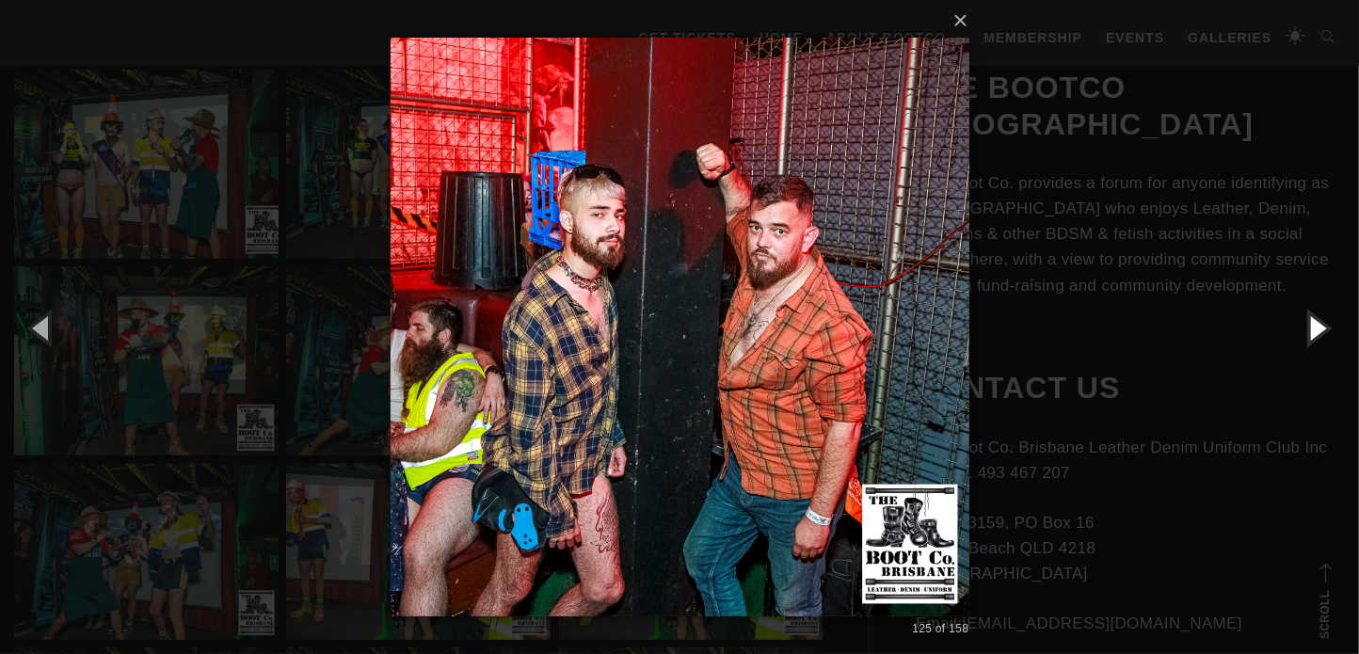
click at [1313, 326] on button "button" at bounding box center [1316, 327] width 85 height 103
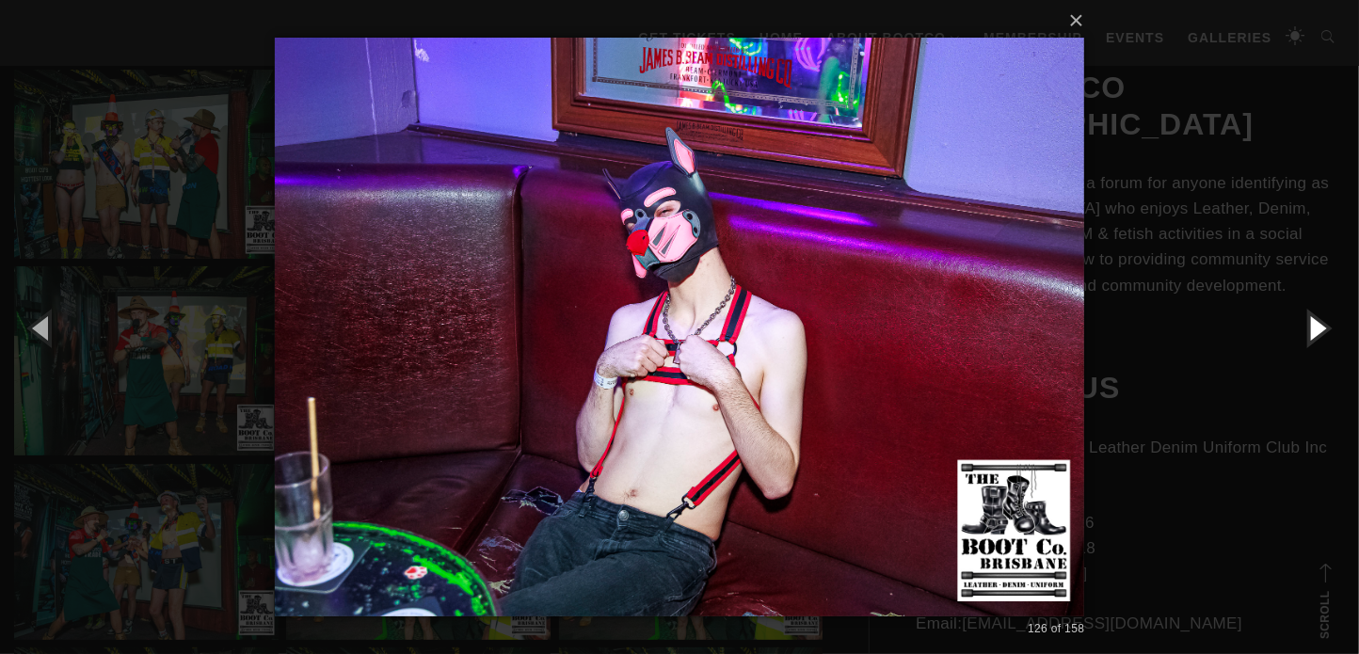
click at [1313, 326] on button "button" at bounding box center [1316, 327] width 85 height 103
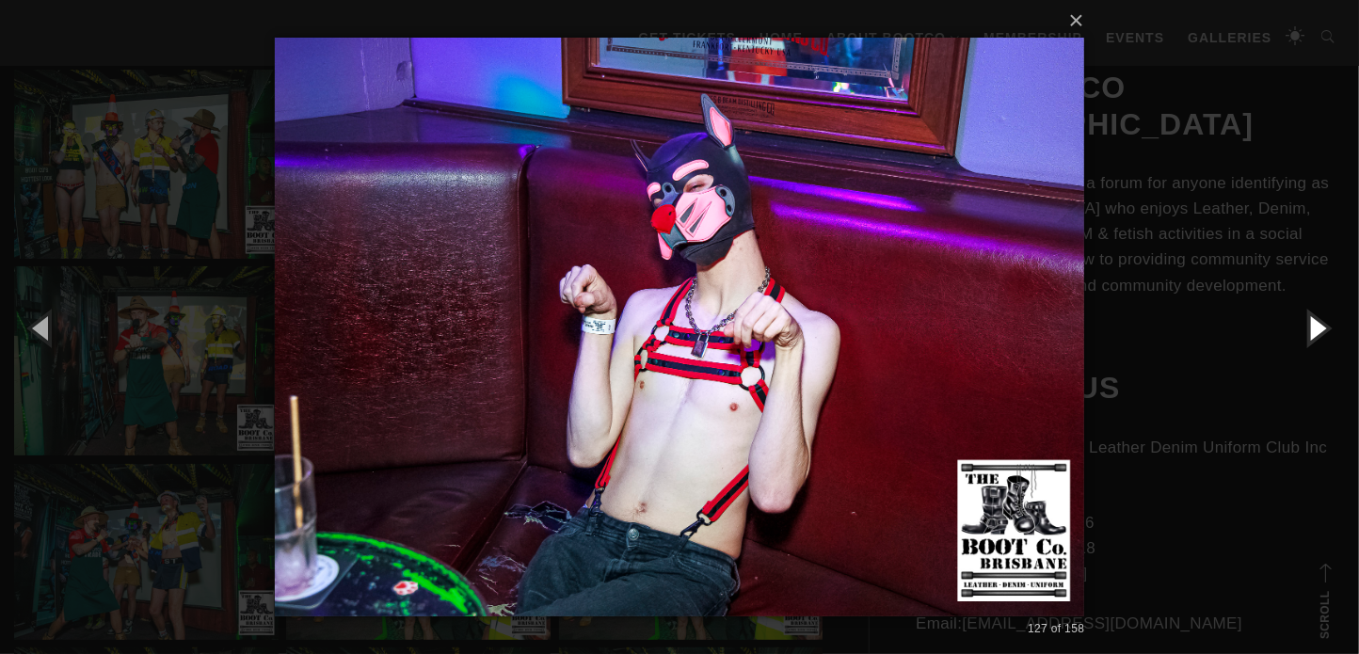
click at [1313, 326] on button "button" at bounding box center [1316, 327] width 85 height 103
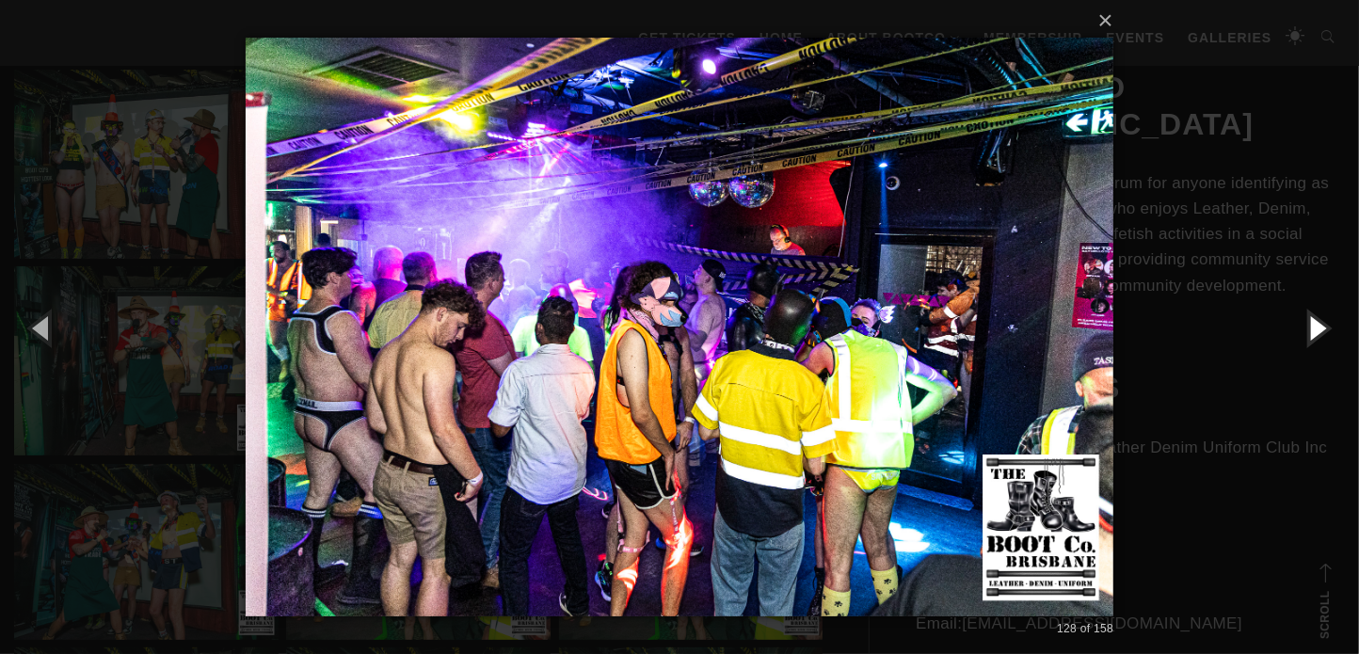
click at [1313, 326] on button "button" at bounding box center [1316, 327] width 85 height 103
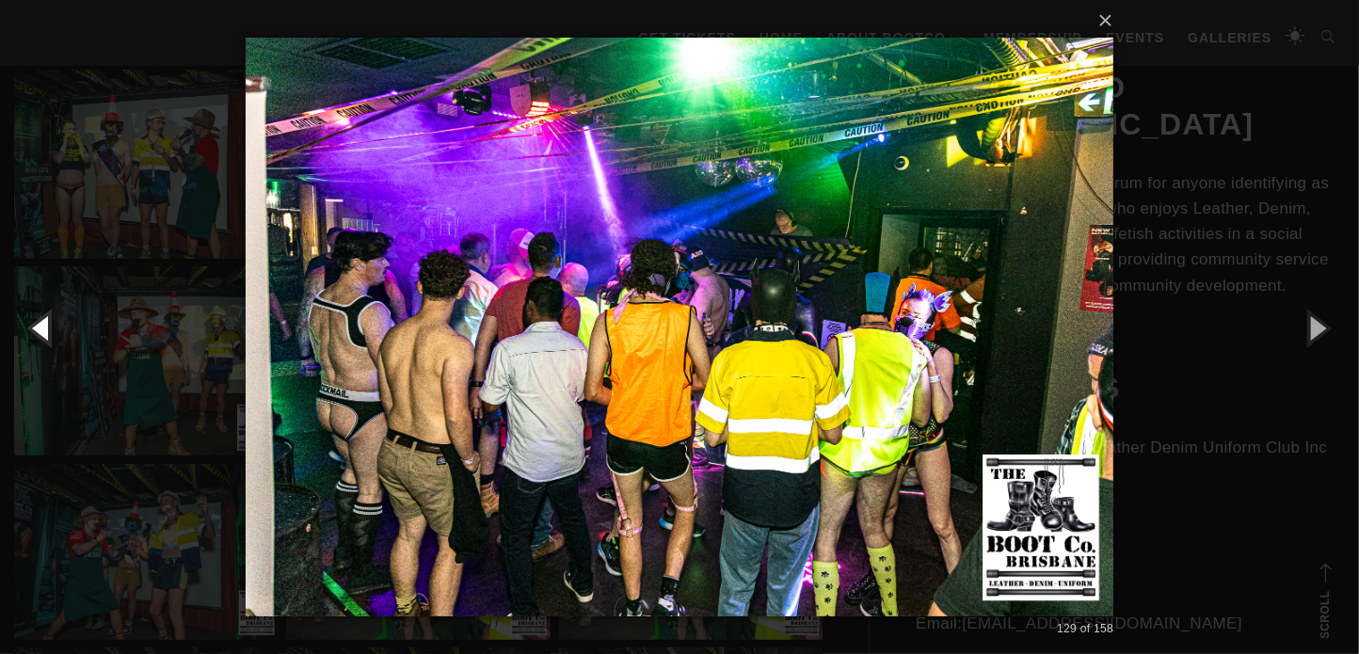
click at [47, 330] on button "button" at bounding box center [42, 327] width 85 height 103
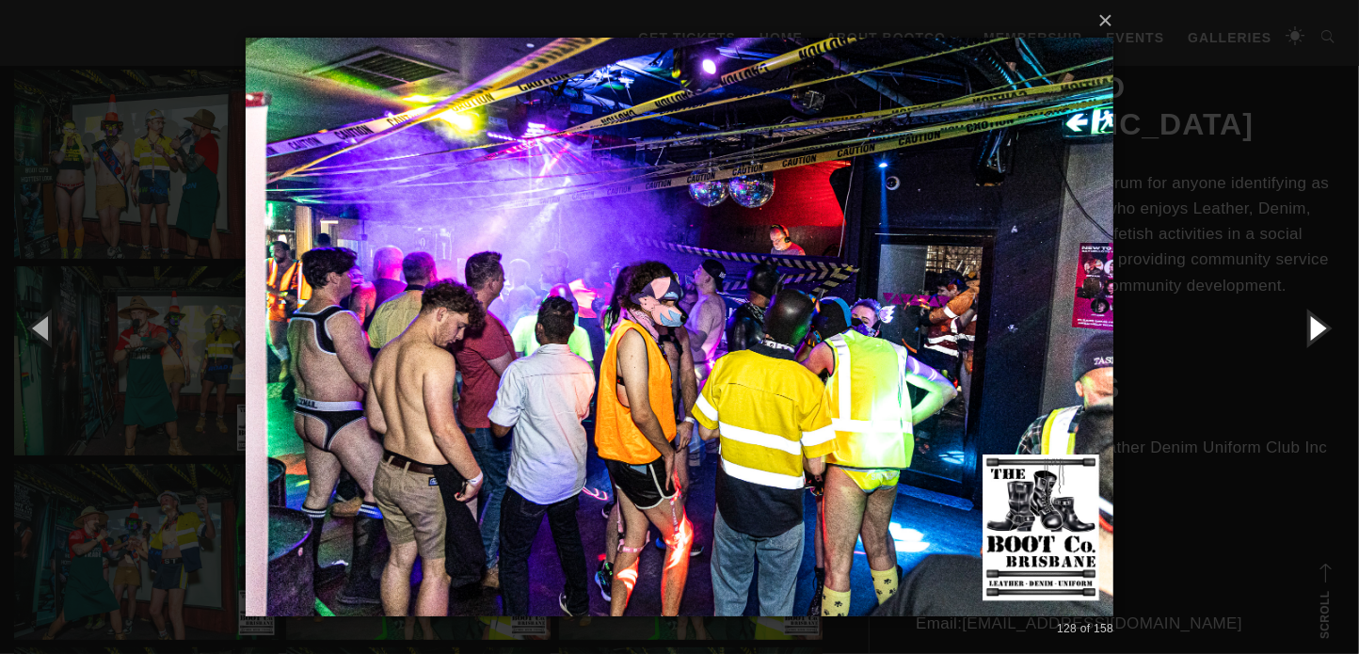
click at [1311, 325] on button "button" at bounding box center [1316, 327] width 85 height 103
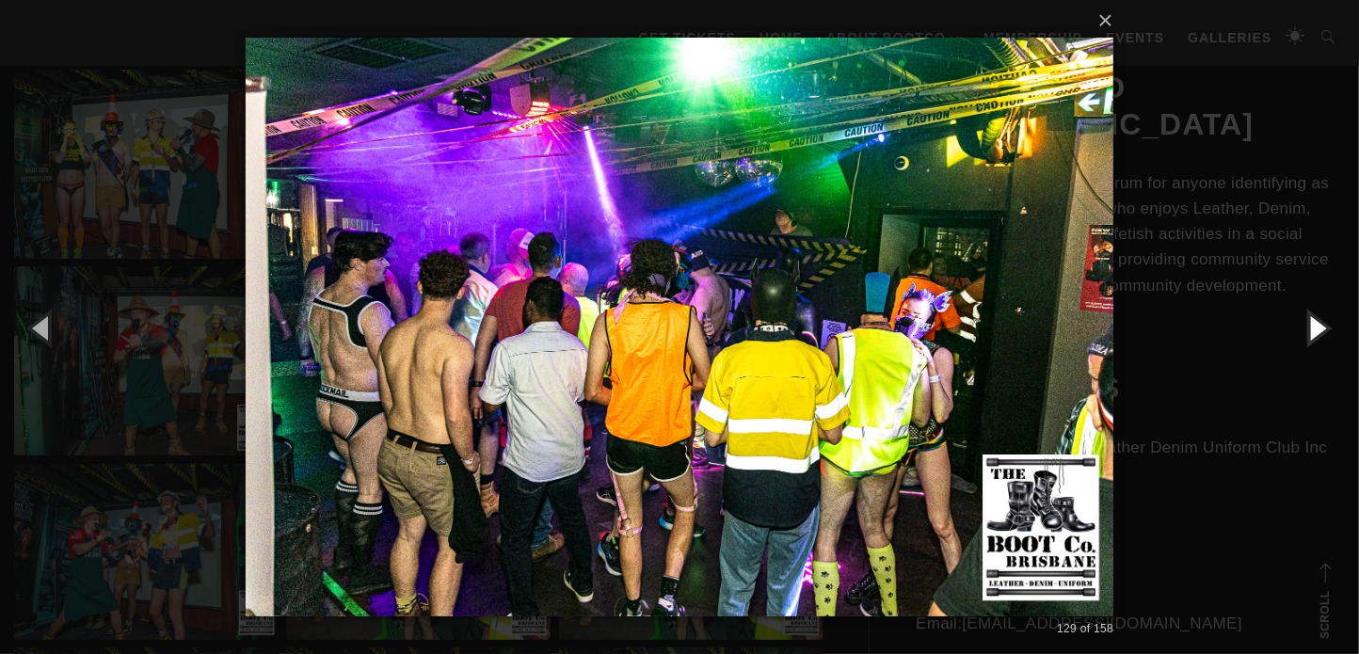
click at [1312, 326] on button "button" at bounding box center [1316, 327] width 85 height 103
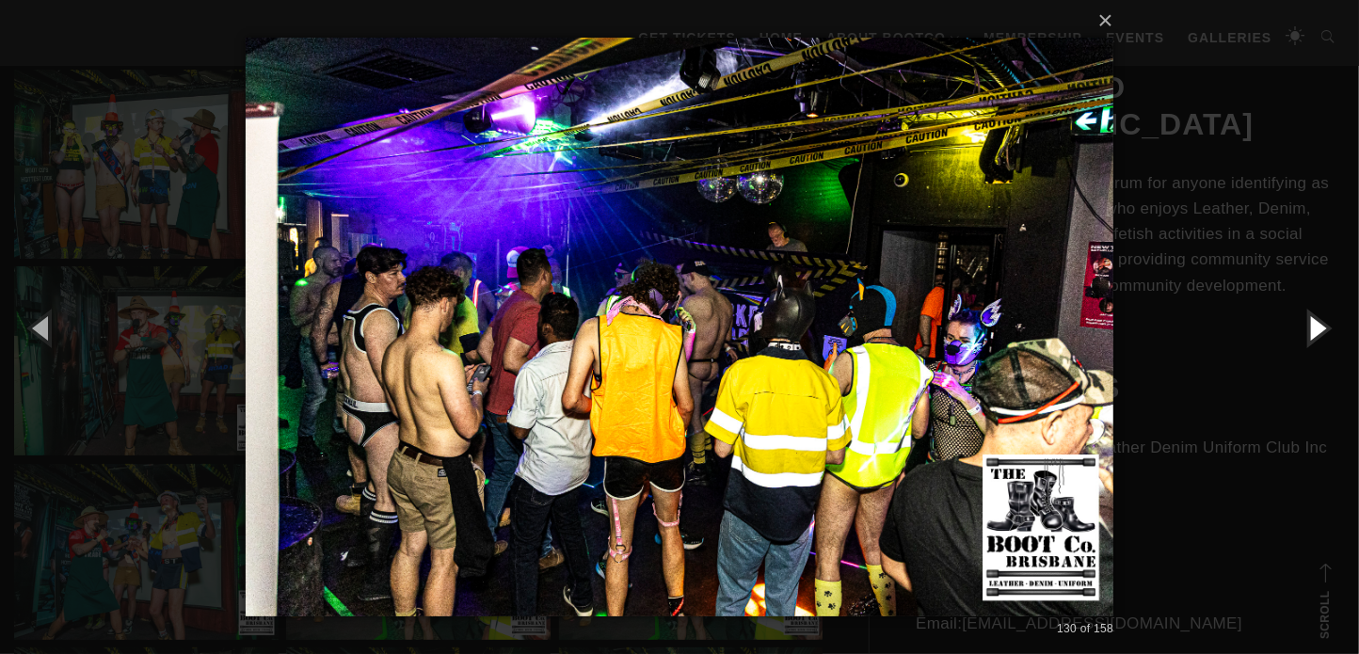
click at [1313, 327] on button "button" at bounding box center [1316, 327] width 85 height 103
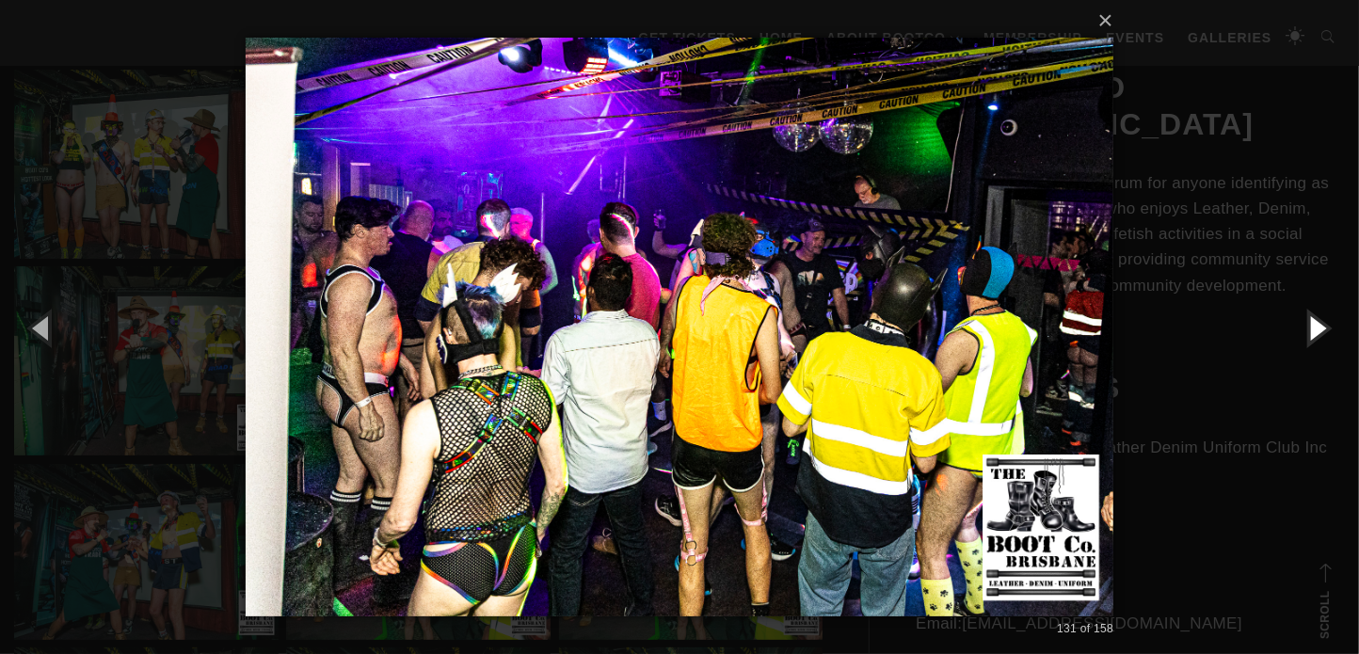
click at [1313, 327] on button "button" at bounding box center [1316, 327] width 85 height 103
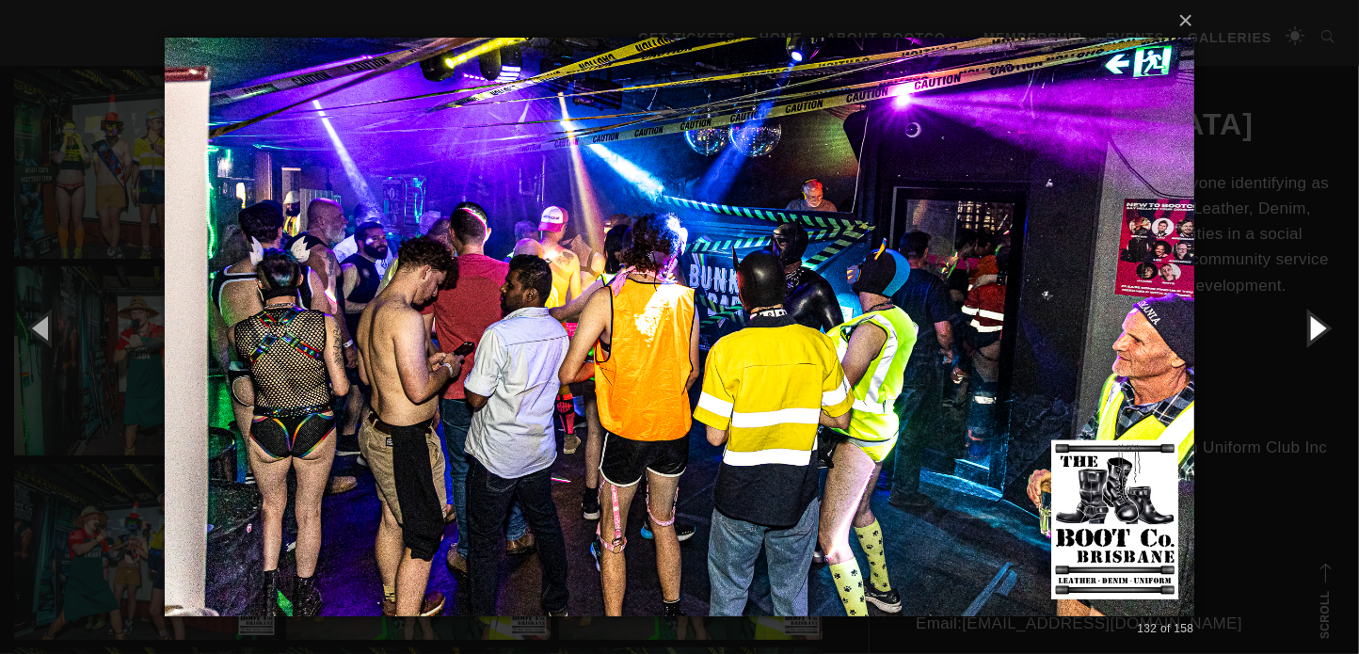
click at [1313, 327] on button "button" at bounding box center [1316, 327] width 85 height 103
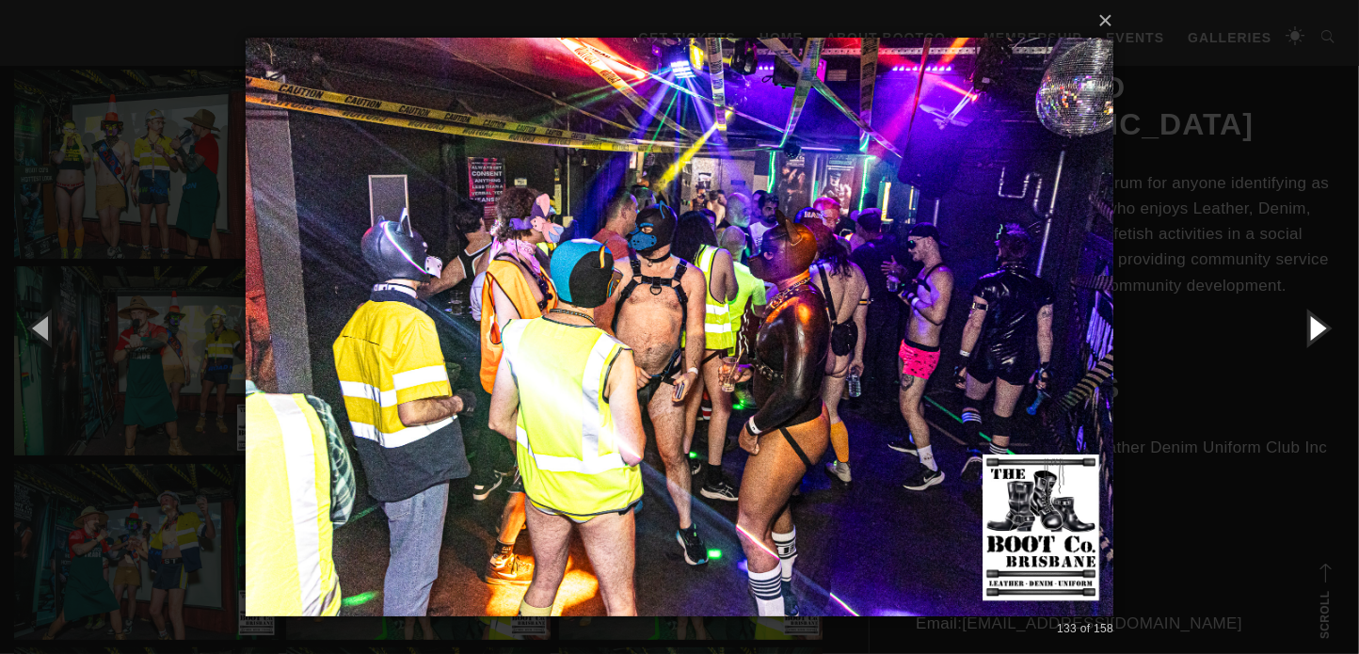
click at [1313, 327] on button "button" at bounding box center [1316, 327] width 85 height 103
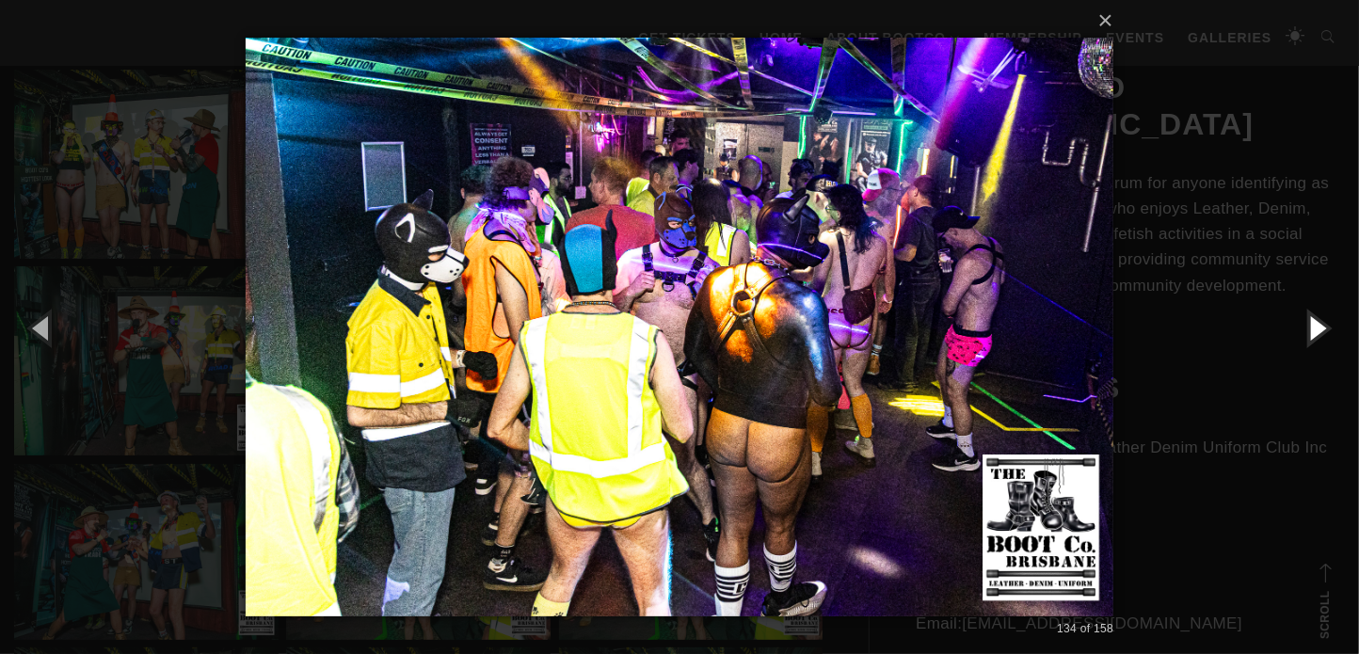
click at [1313, 327] on button "button" at bounding box center [1316, 327] width 85 height 103
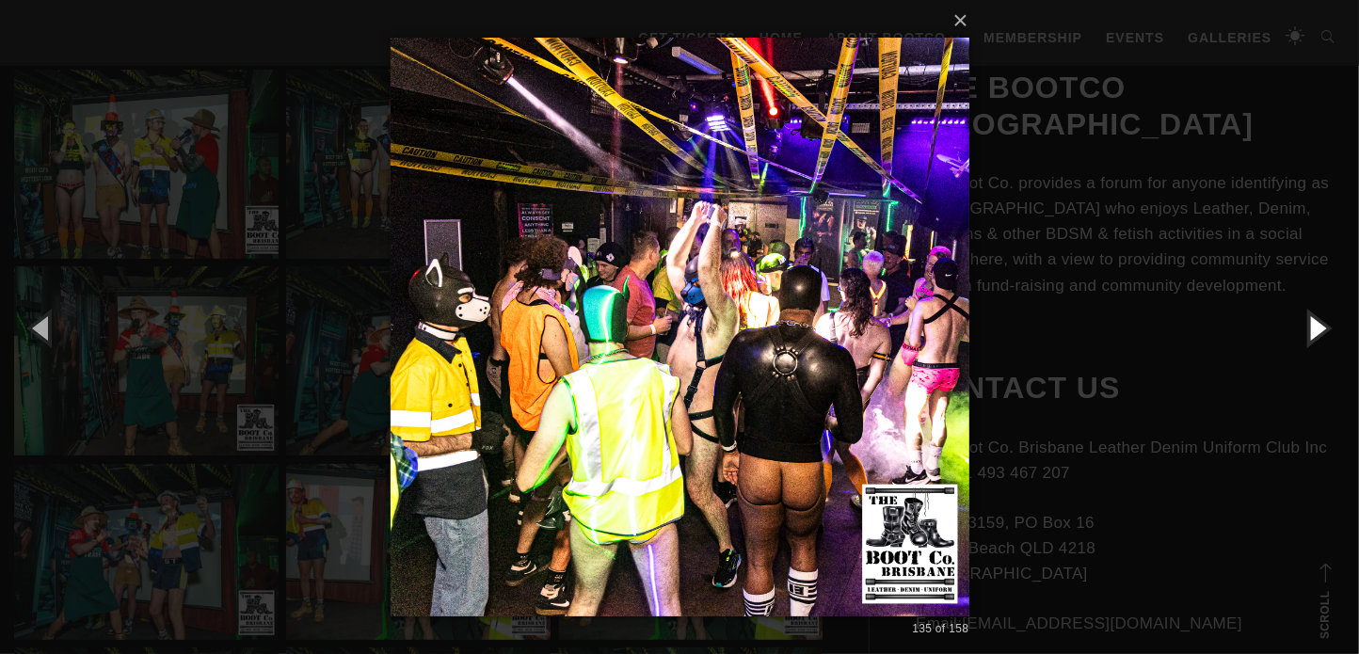
click at [1313, 327] on button "button" at bounding box center [1316, 327] width 85 height 103
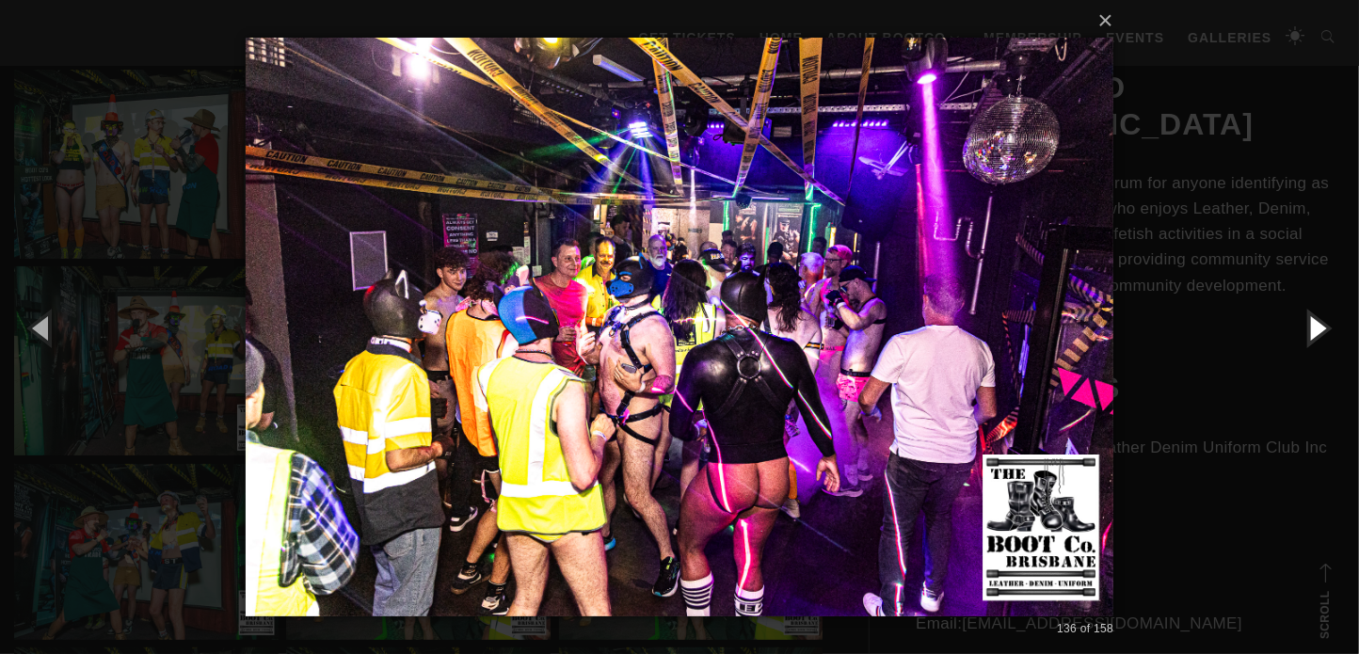
click at [1313, 327] on button "button" at bounding box center [1316, 327] width 85 height 103
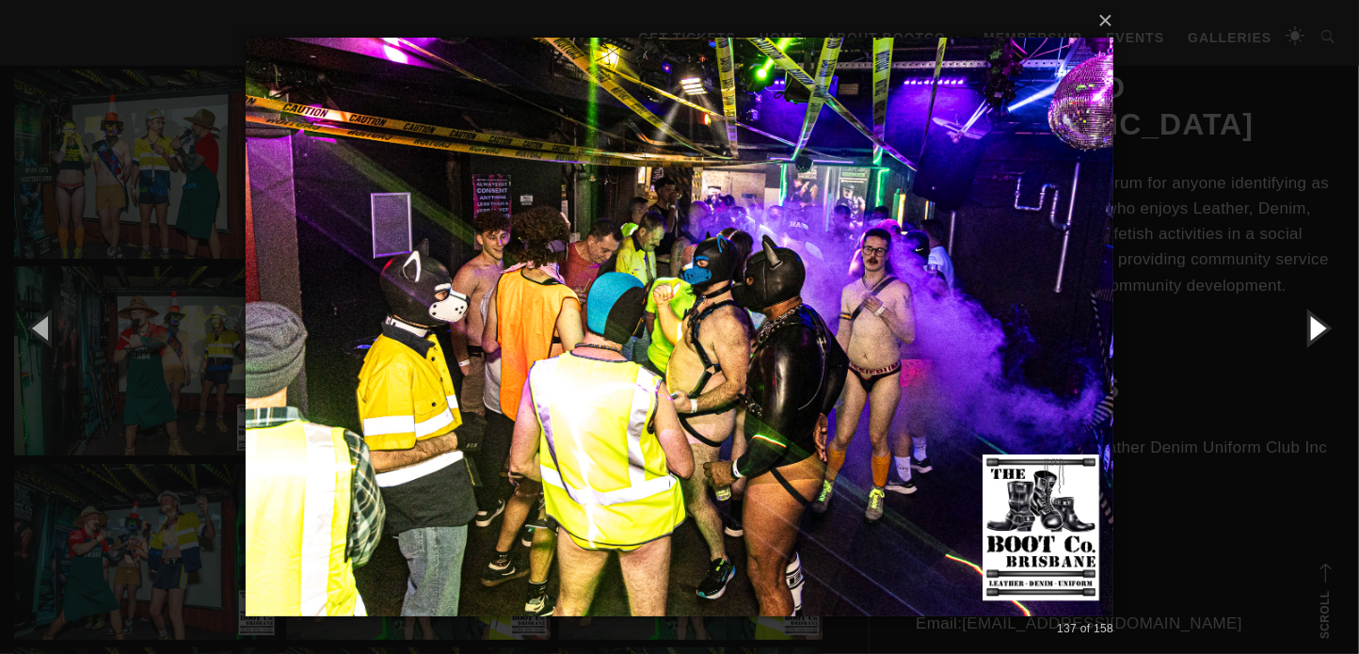
click at [1313, 327] on button "button" at bounding box center [1316, 327] width 85 height 103
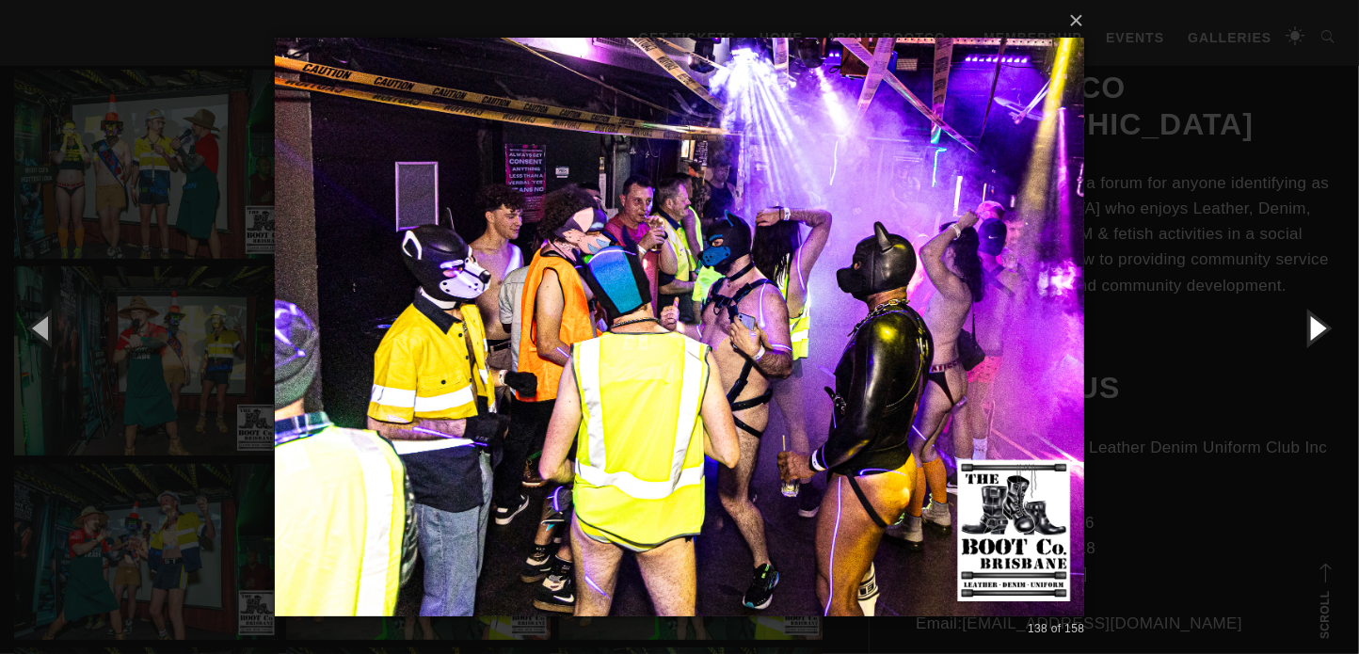
click at [1313, 327] on button "button" at bounding box center [1316, 327] width 85 height 103
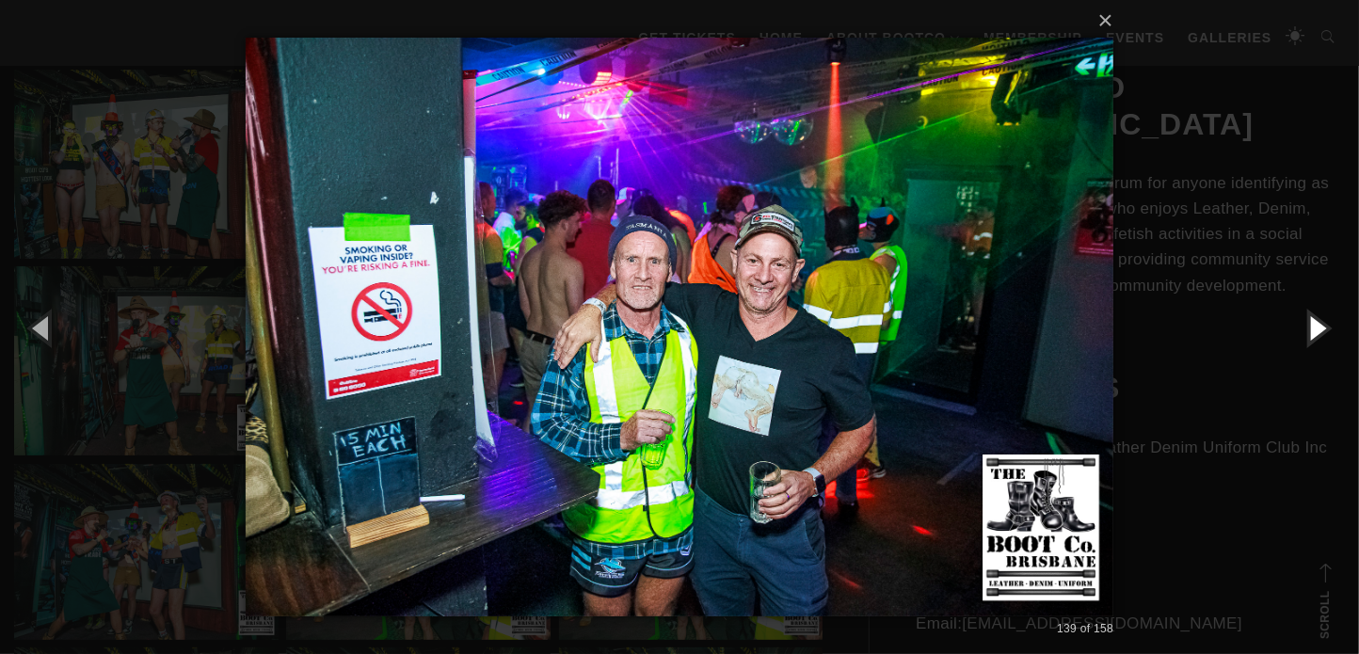
click at [1313, 327] on button "button" at bounding box center [1316, 327] width 85 height 103
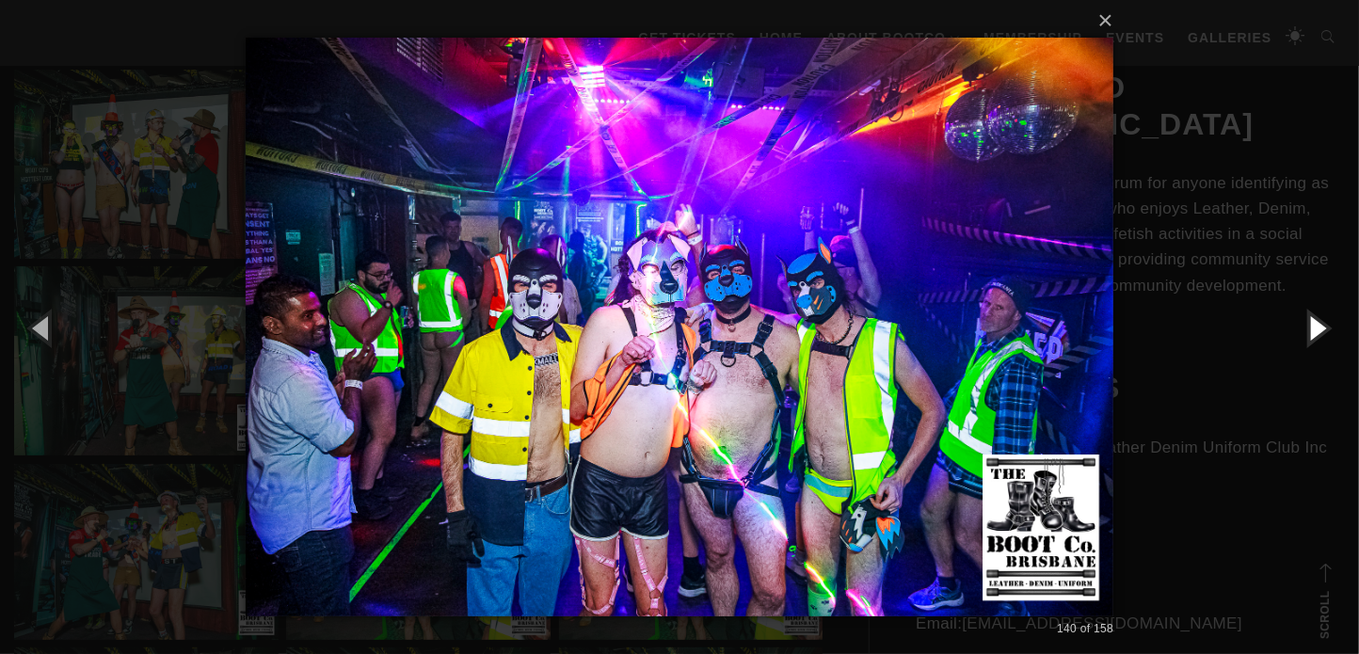
click at [1313, 327] on button "button" at bounding box center [1316, 327] width 85 height 103
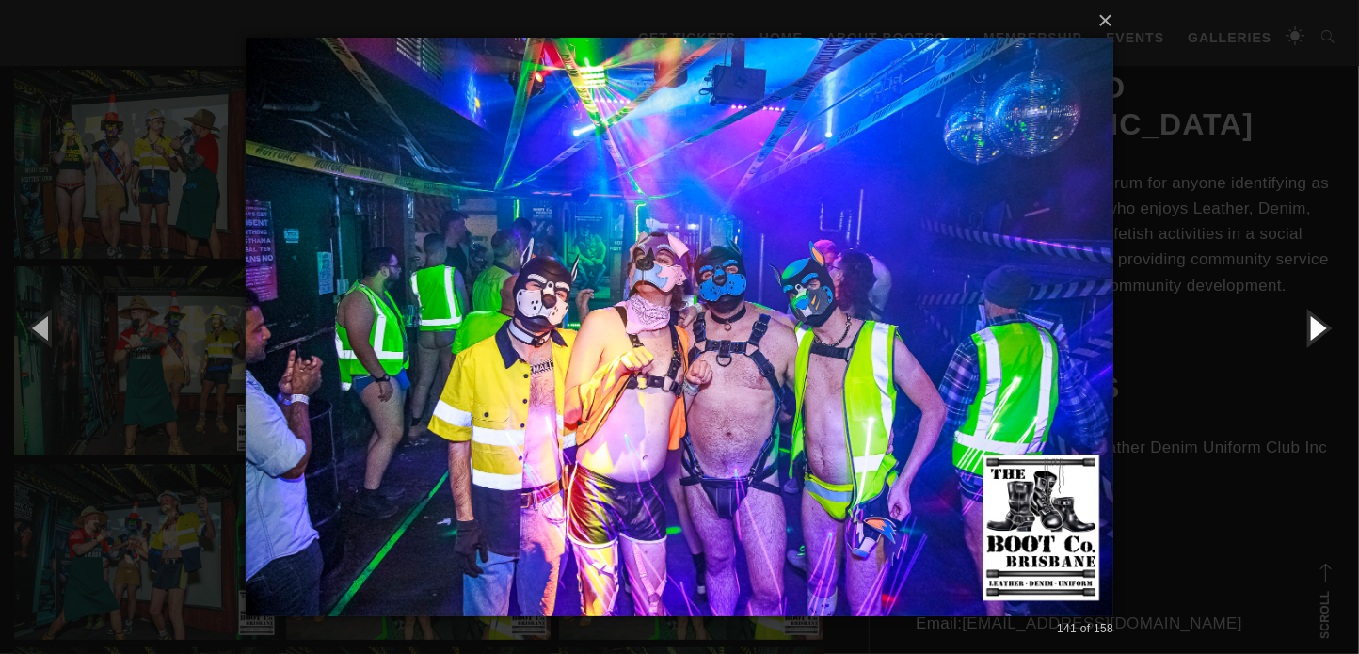
click at [1313, 327] on button "button" at bounding box center [1316, 327] width 85 height 103
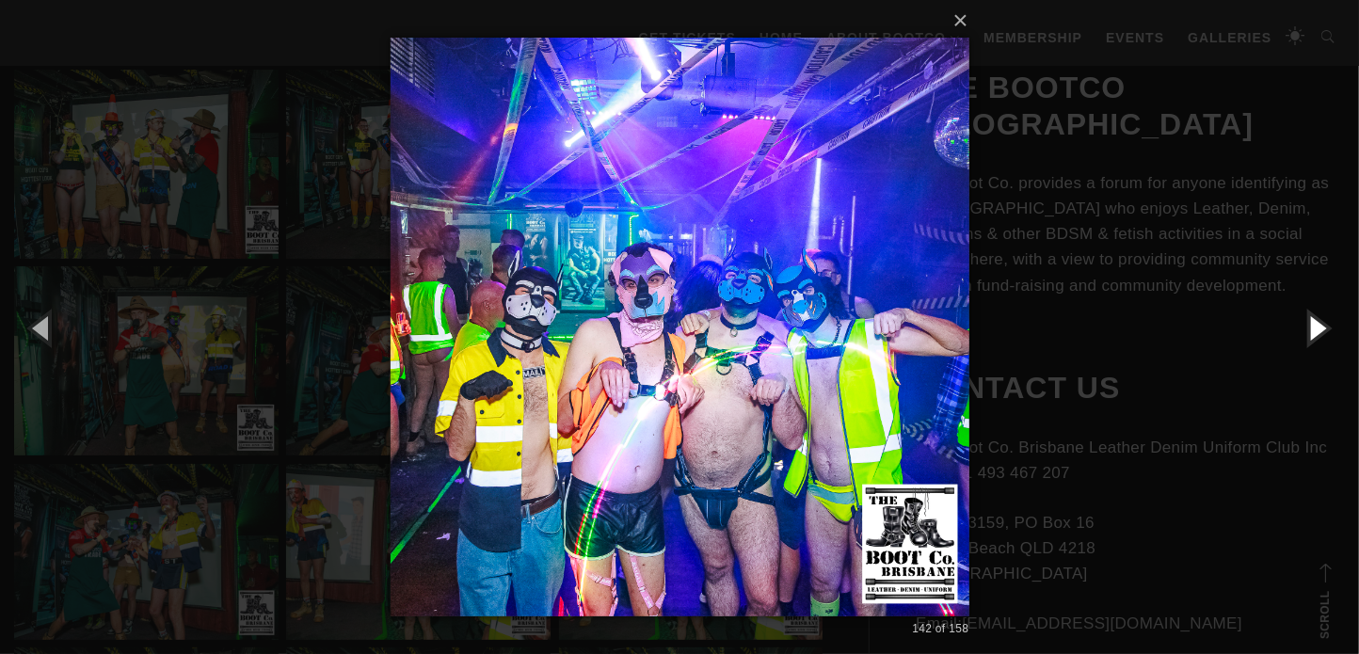
click at [1313, 327] on button "button" at bounding box center [1316, 327] width 85 height 103
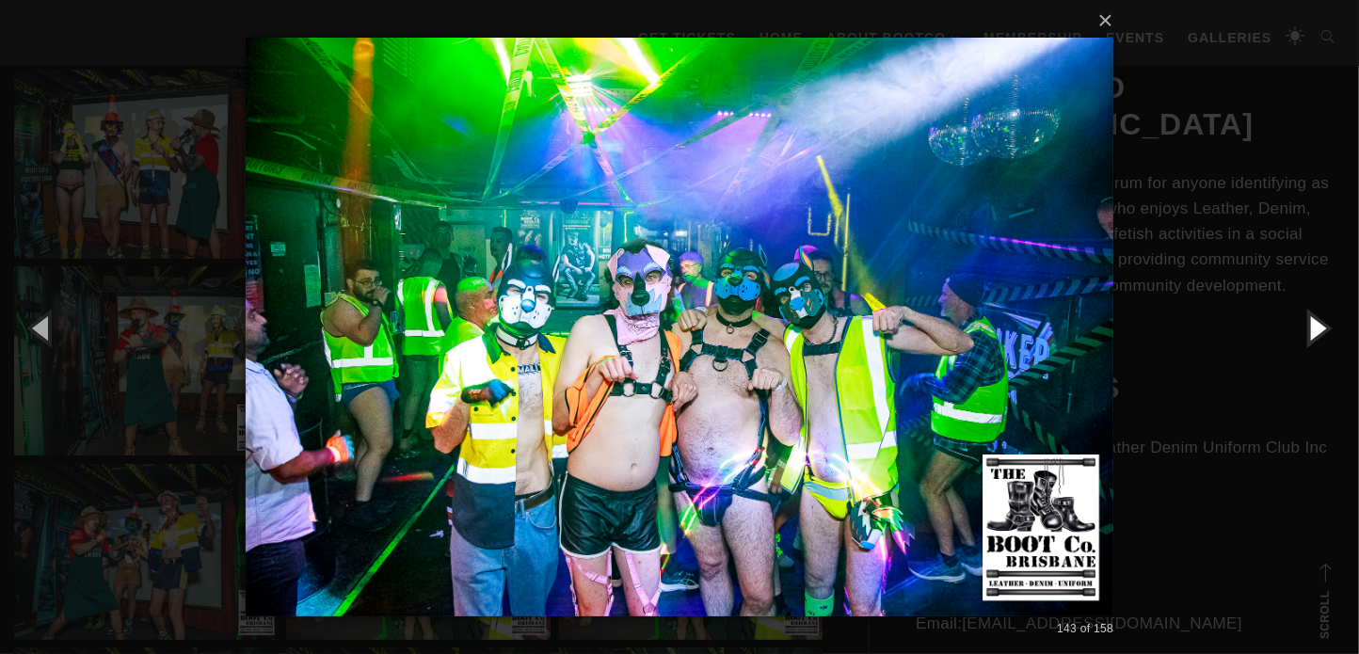
click at [1313, 327] on button "button" at bounding box center [1316, 327] width 85 height 103
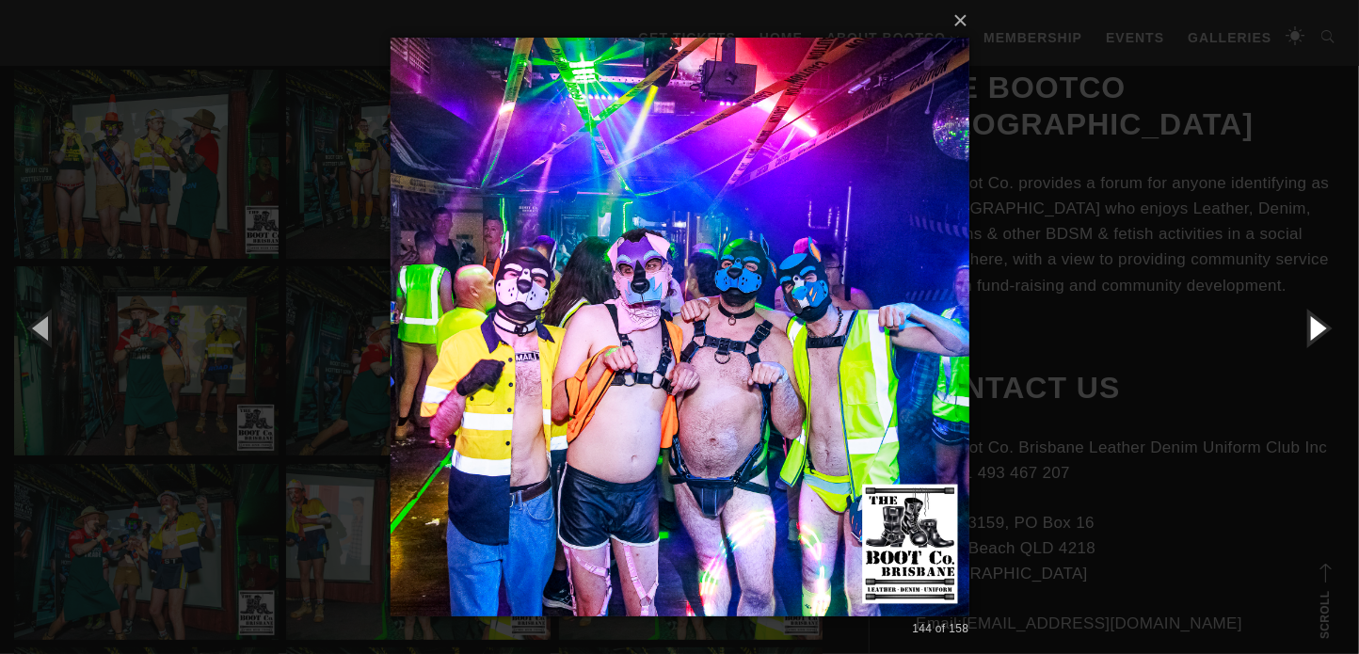
click at [1313, 327] on button "button" at bounding box center [1316, 327] width 85 height 103
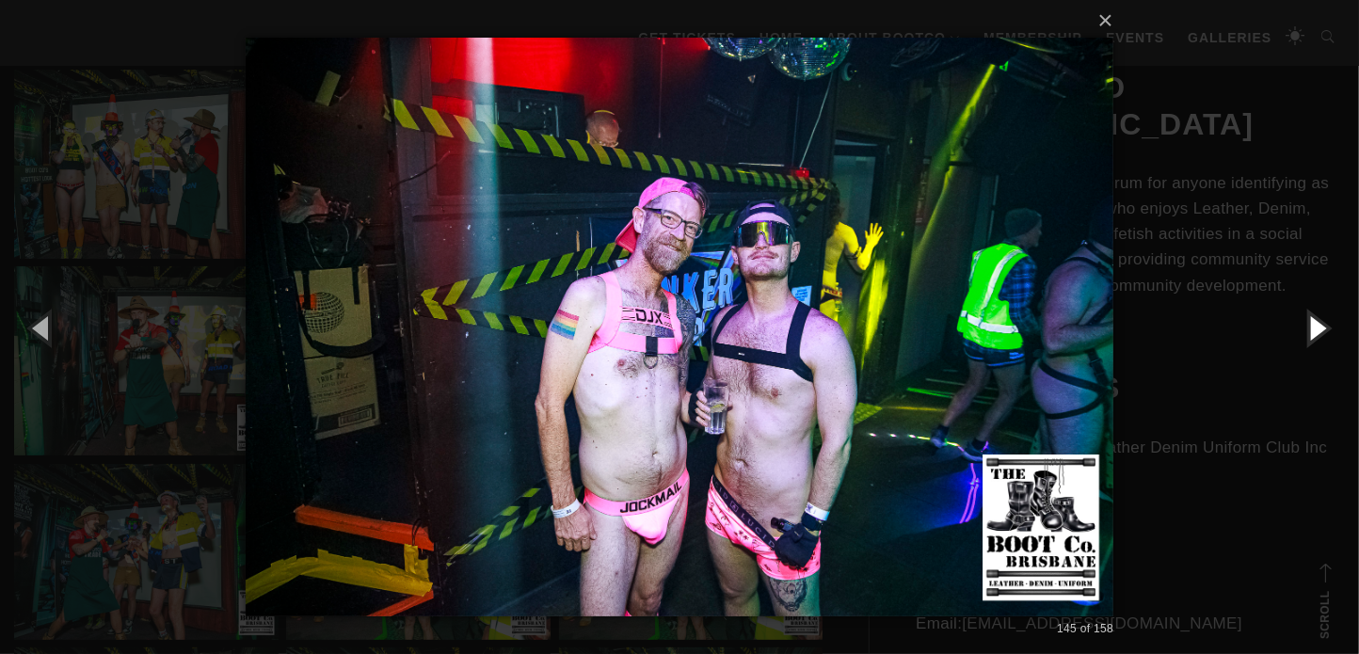
click at [1313, 327] on button "button" at bounding box center [1316, 327] width 85 height 103
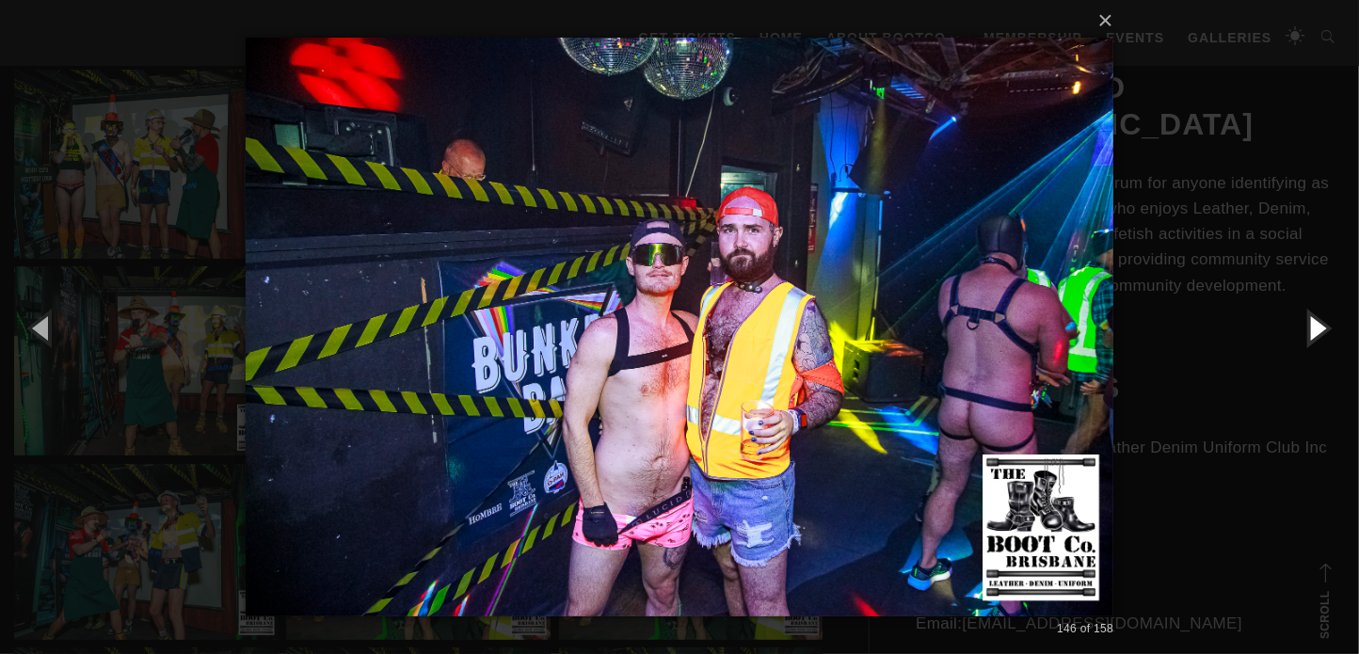
click at [1313, 327] on button "button" at bounding box center [1316, 327] width 85 height 103
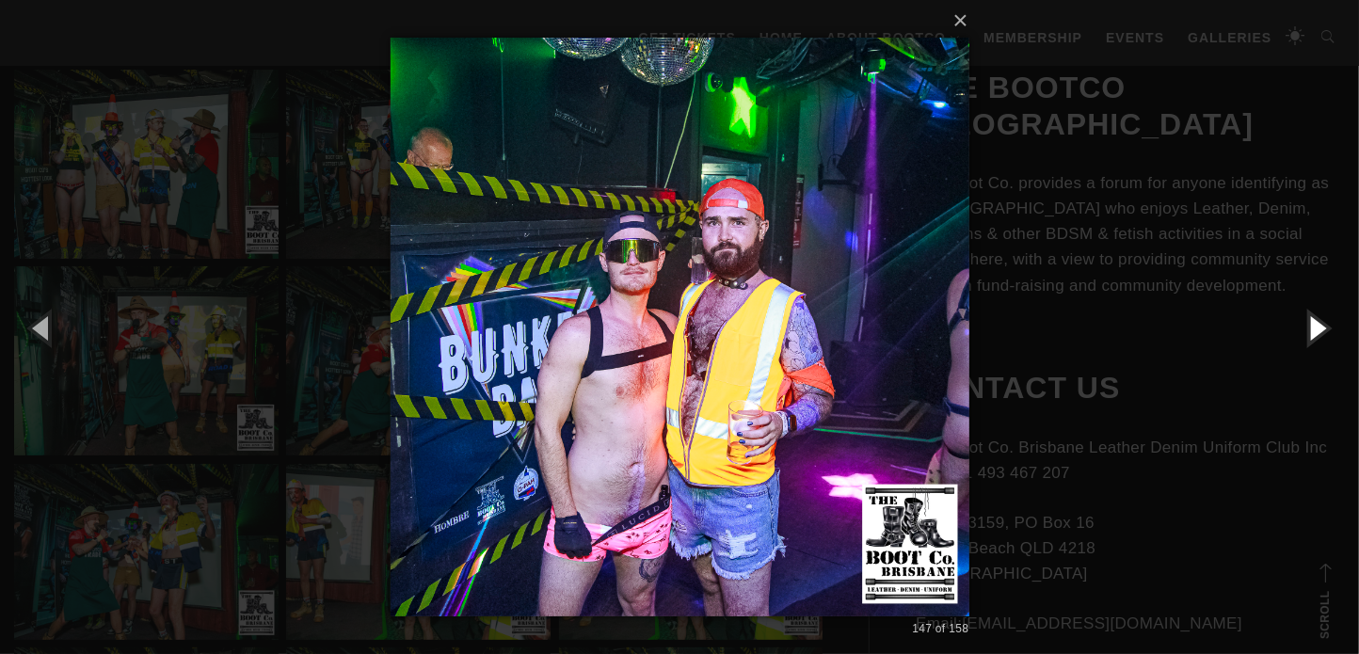
click at [1313, 327] on button "button" at bounding box center [1316, 327] width 85 height 103
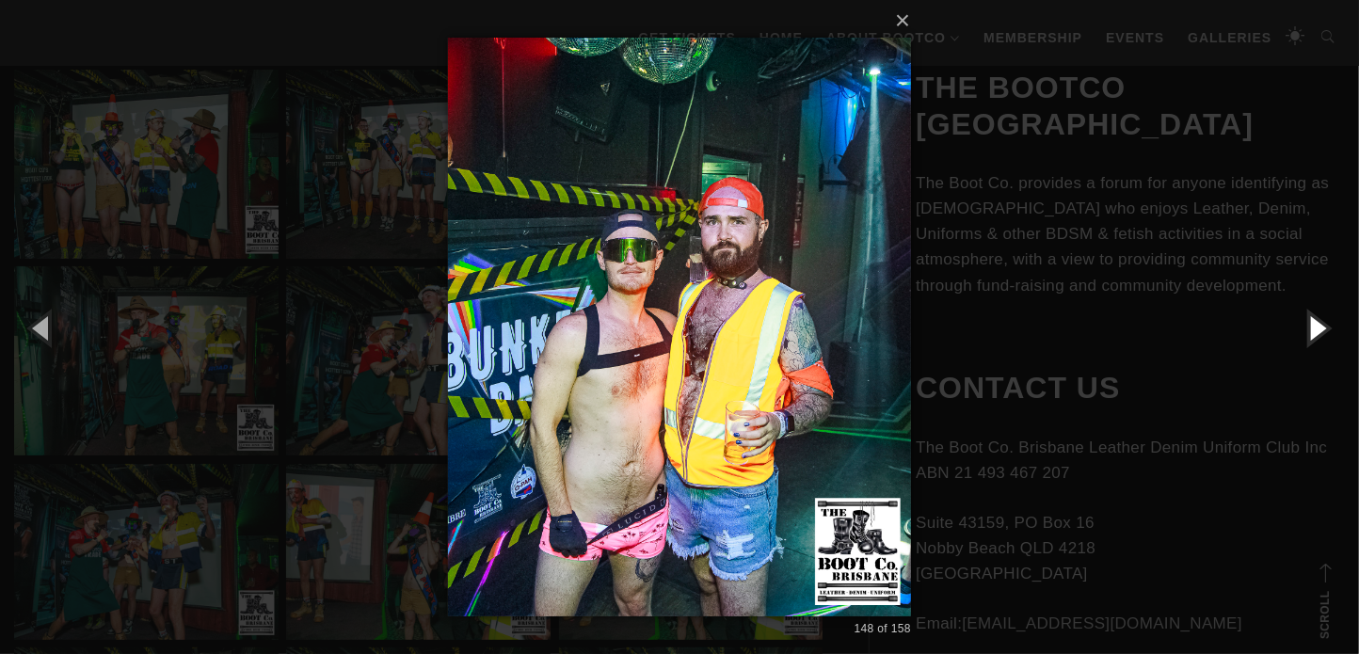
click at [1313, 327] on button "button" at bounding box center [1316, 327] width 85 height 103
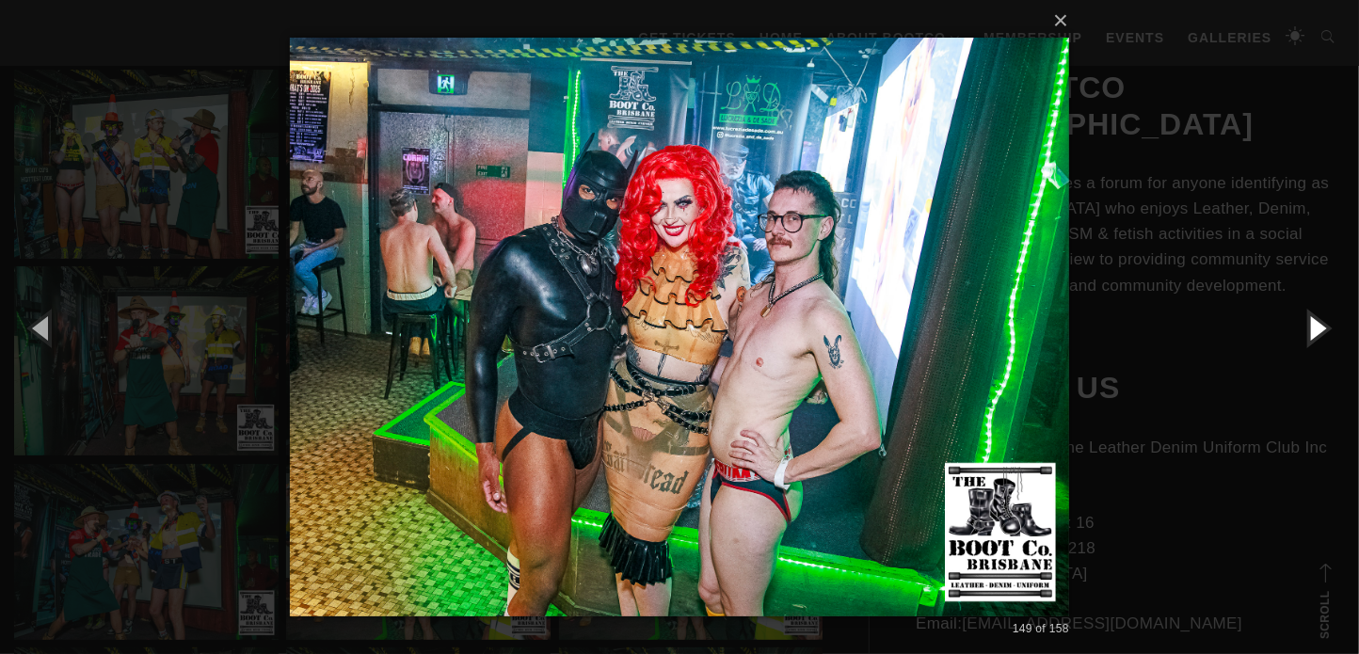
click at [1317, 330] on button "button" at bounding box center [1316, 327] width 85 height 103
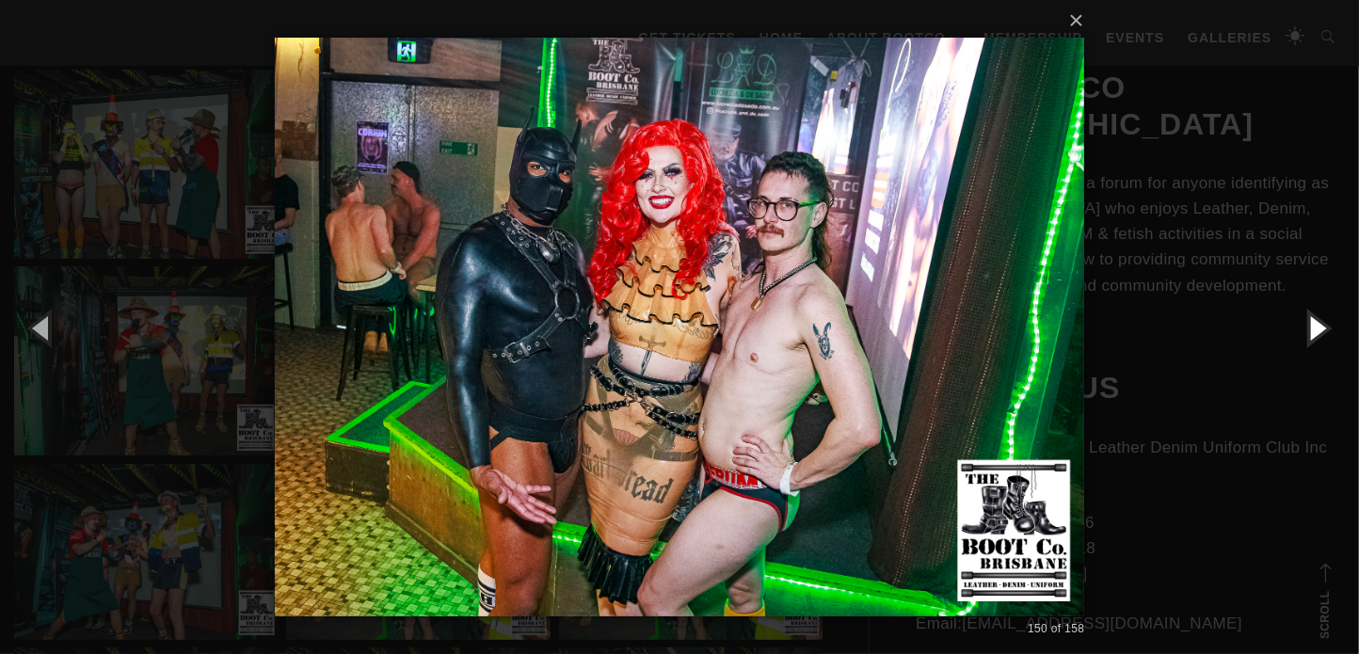
click at [1317, 330] on button "button" at bounding box center [1316, 327] width 85 height 103
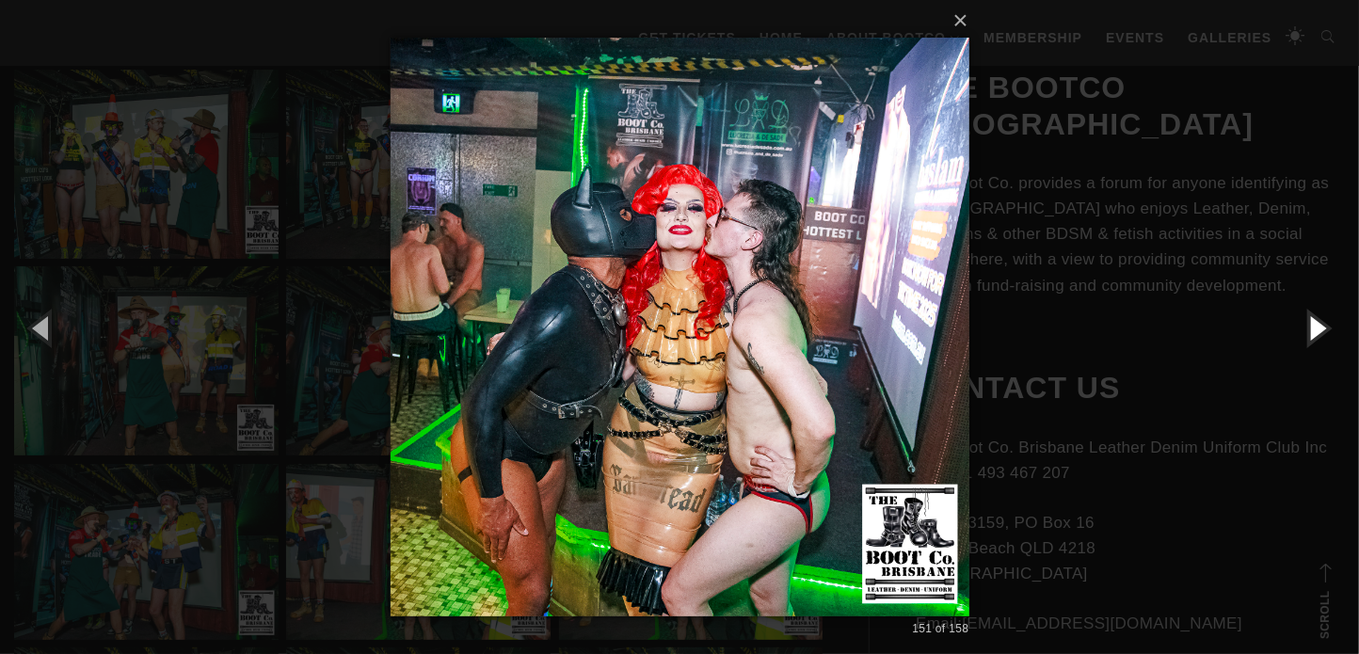
click at [1317, 330] on button "button" at bounding box center [1316, 327] width 85 height 103
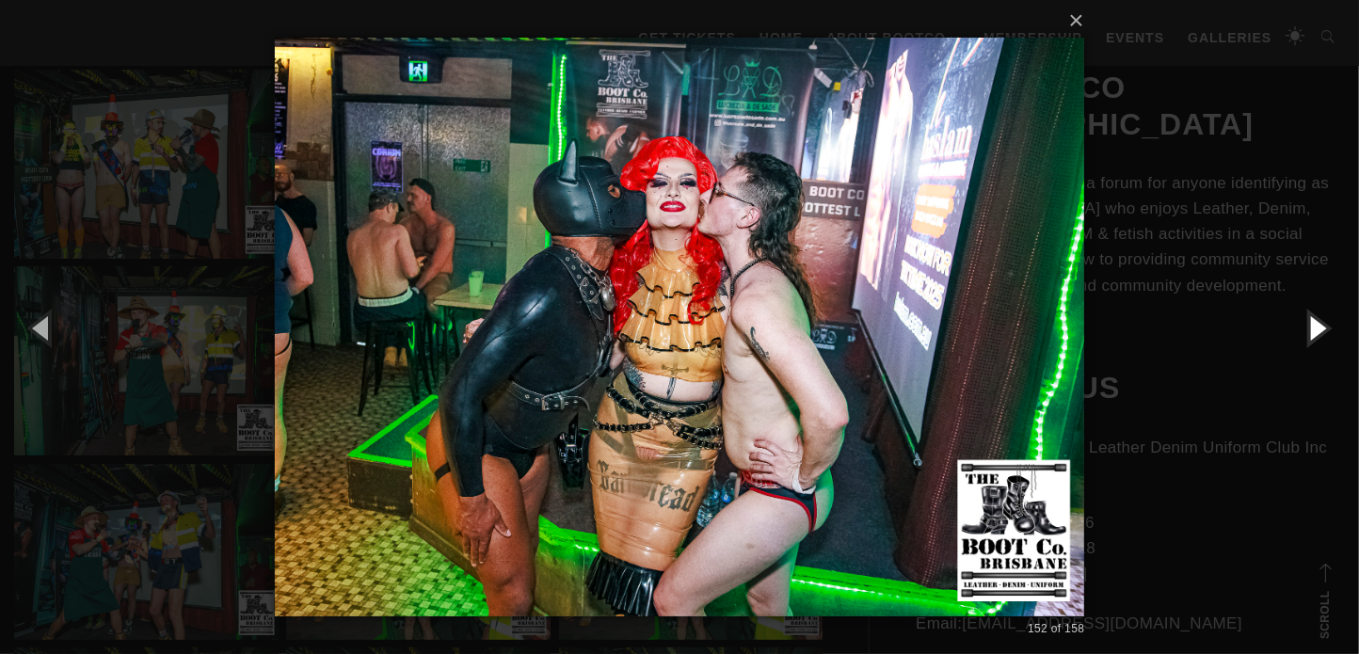
click at [1317, 330] on button "button" at bounding box center [1316, 327] width 85 height 103
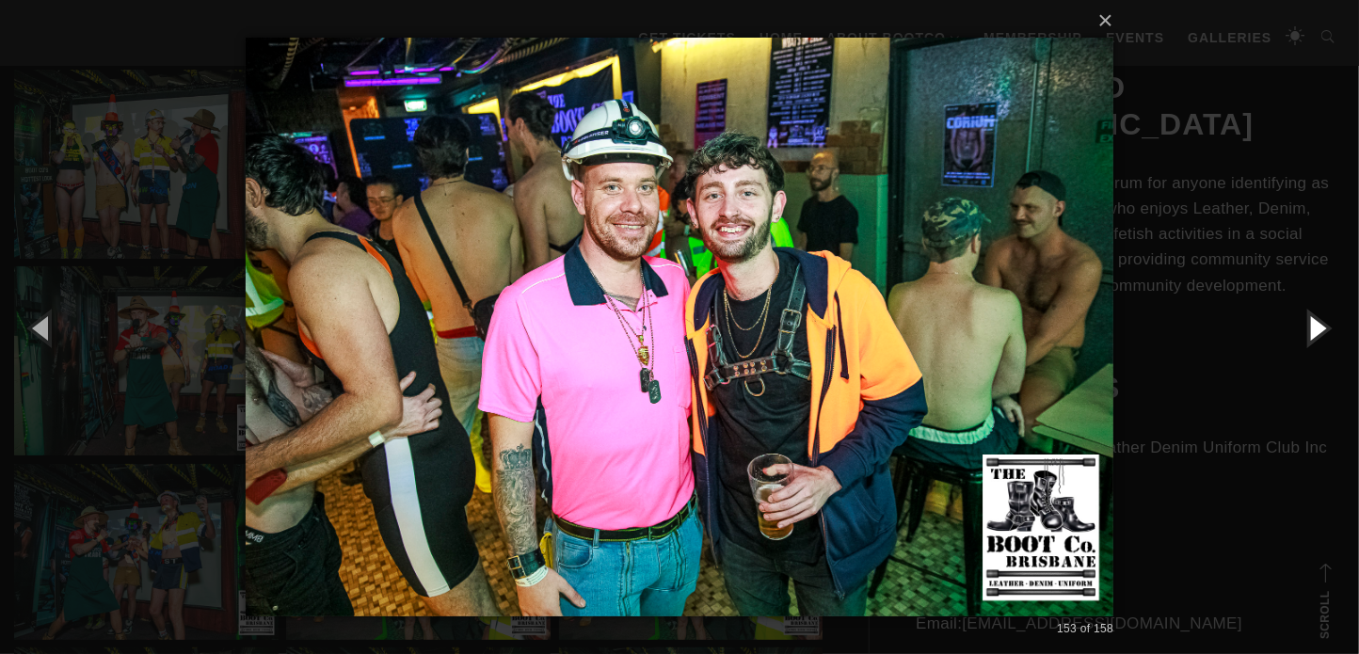
click at [1317, 330] on button "button" at bounding box center [1316, 327] width 85 height 103
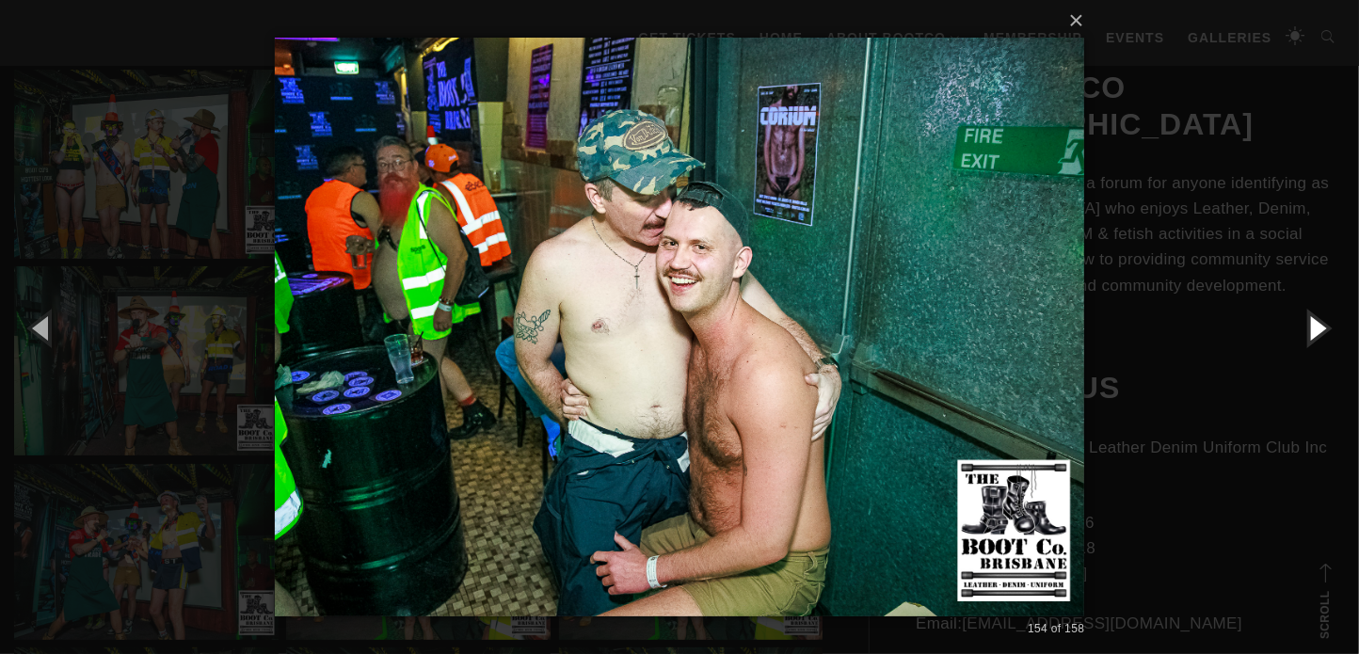
click at [1317, 330] on button "button" at bounding box center [1316, 327] width 85 height 103
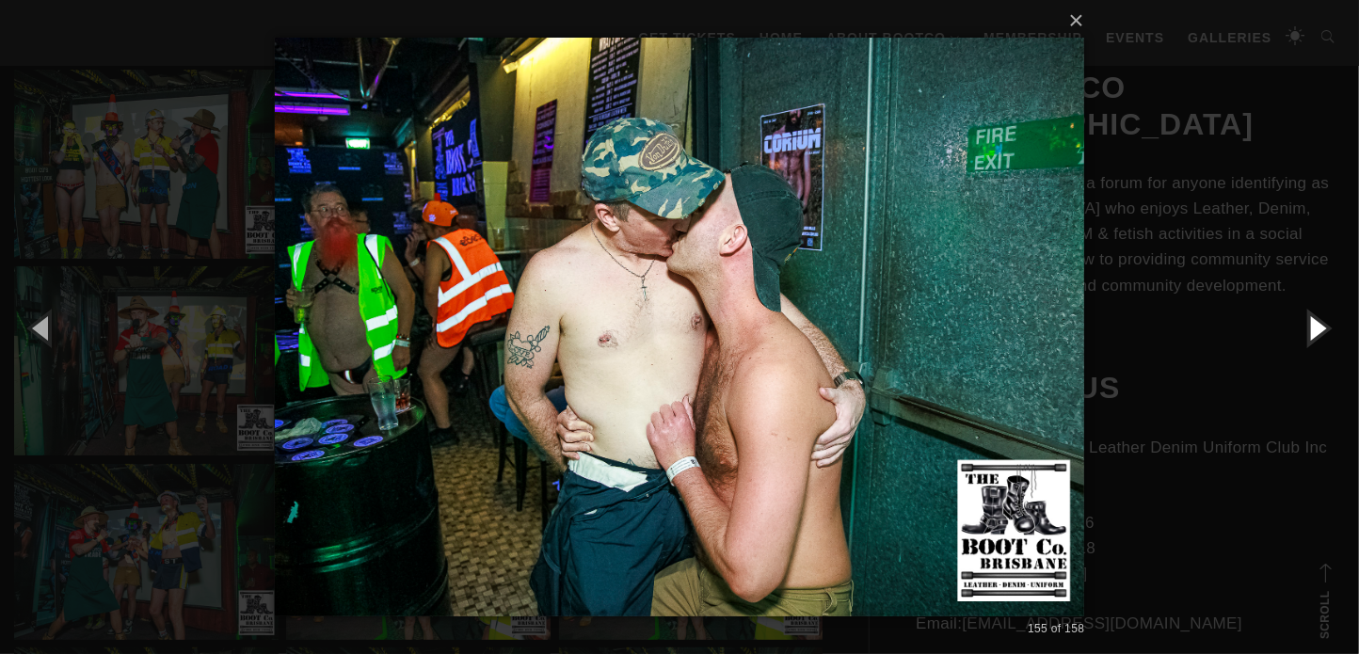
click at [1317, 330] on button "button" at bounding box center [1316, 327] width 85 height 103
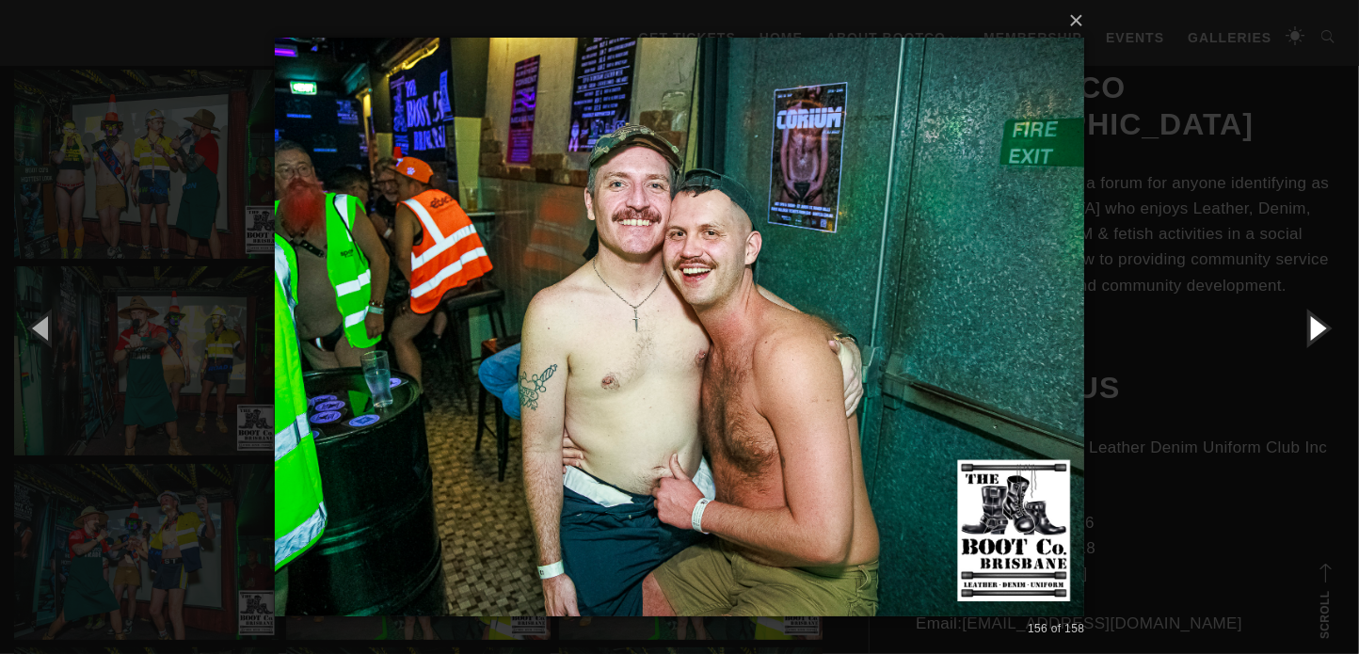
click at [1317, 330] on button "button" at bounding box center [1316, 327] width 85 height 103
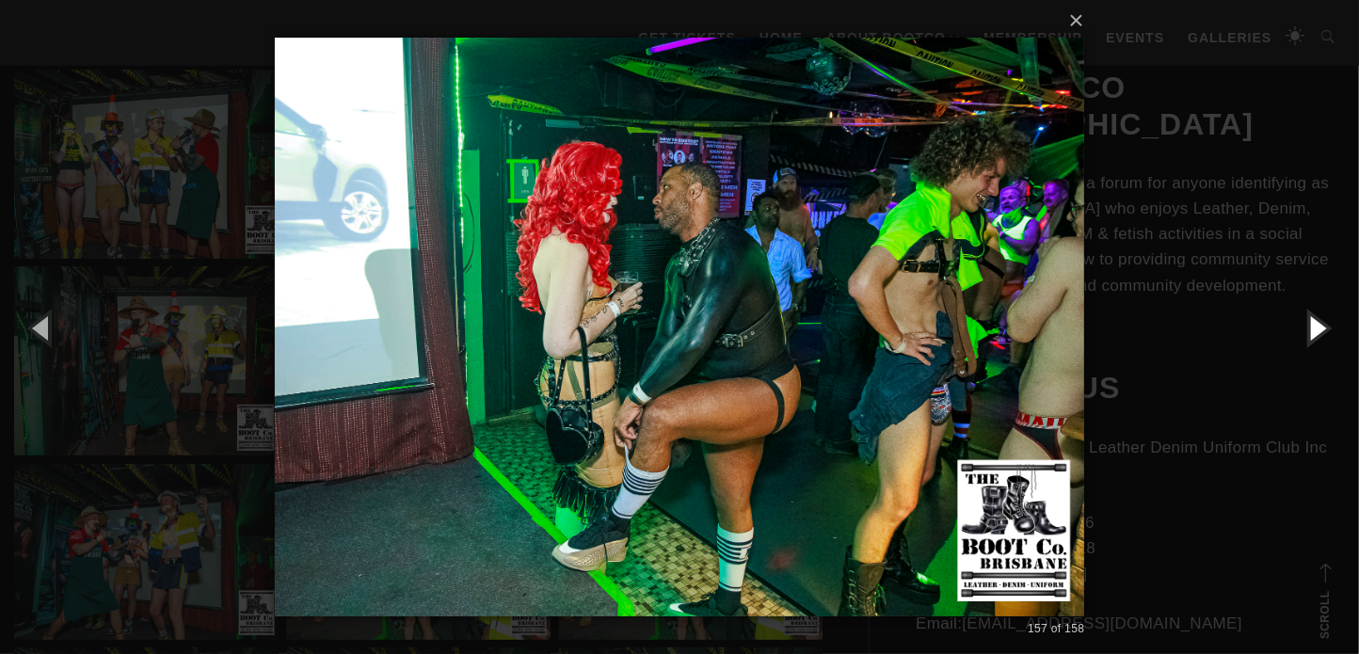
click at [1317, 330] on button "button" at bounding box center [1316, 327] width 85 height 103
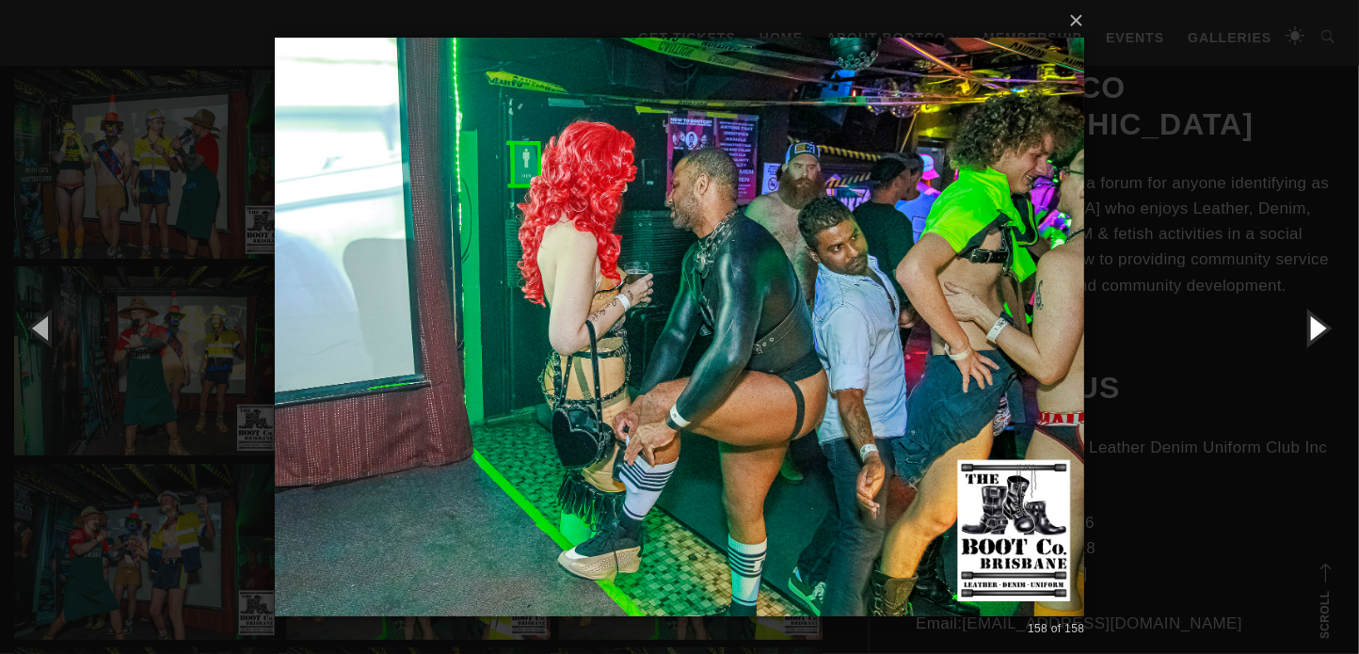
click at [1317, 330] on button "button" at bounding box center [1316, 327] width 85 height 103
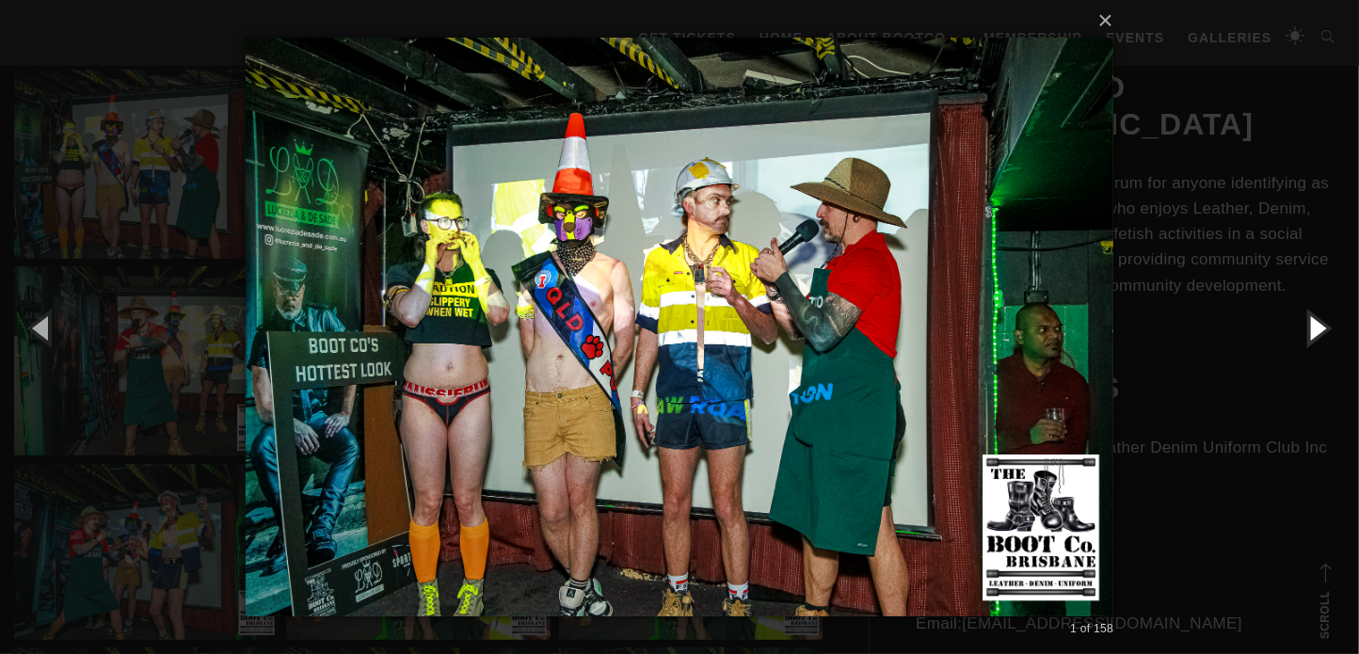
click at [1317, 330] on button "button" at bounding box center [1316, 327] width 85 height 103
